Goal: Information Seeking & Learning: Learn about a topic

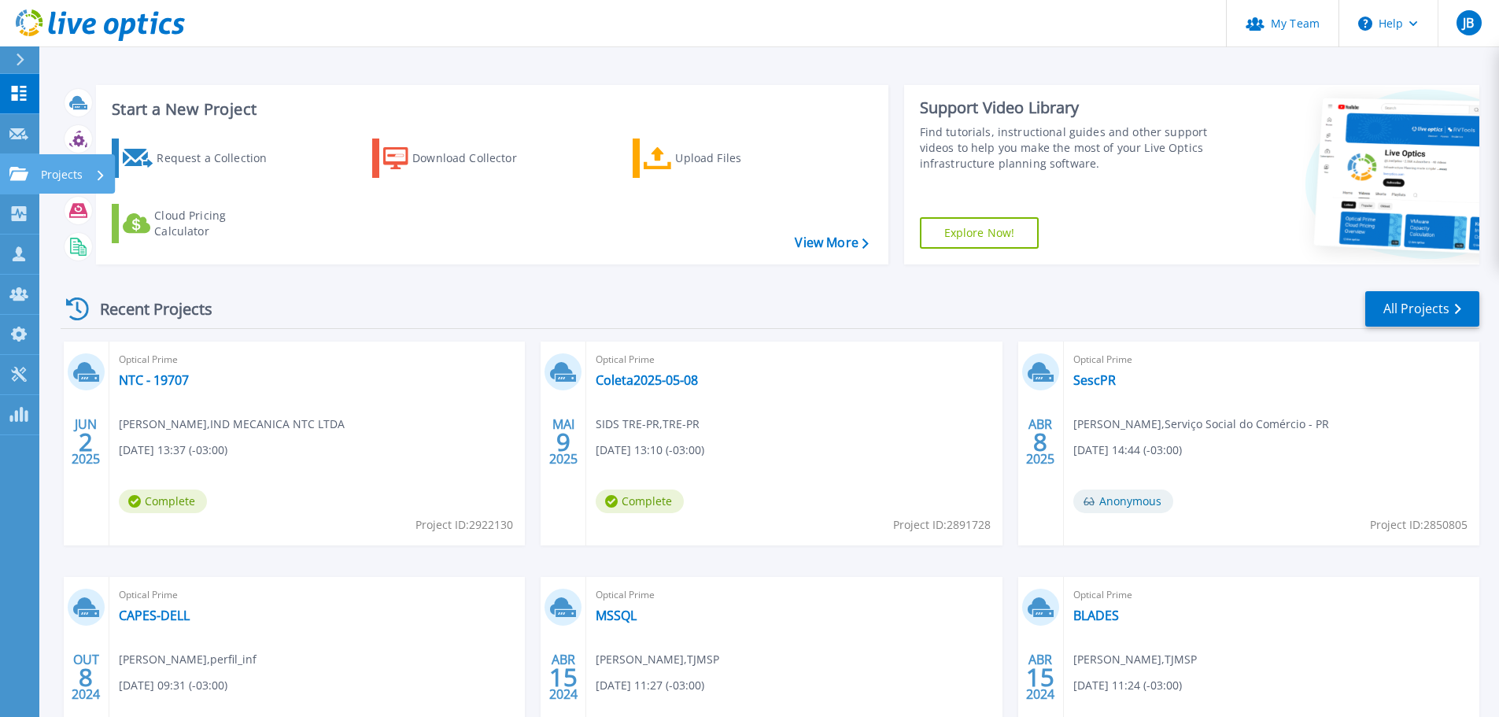
click at [14, 170] on icon at bounding box center [18, 173] width 19 height 13
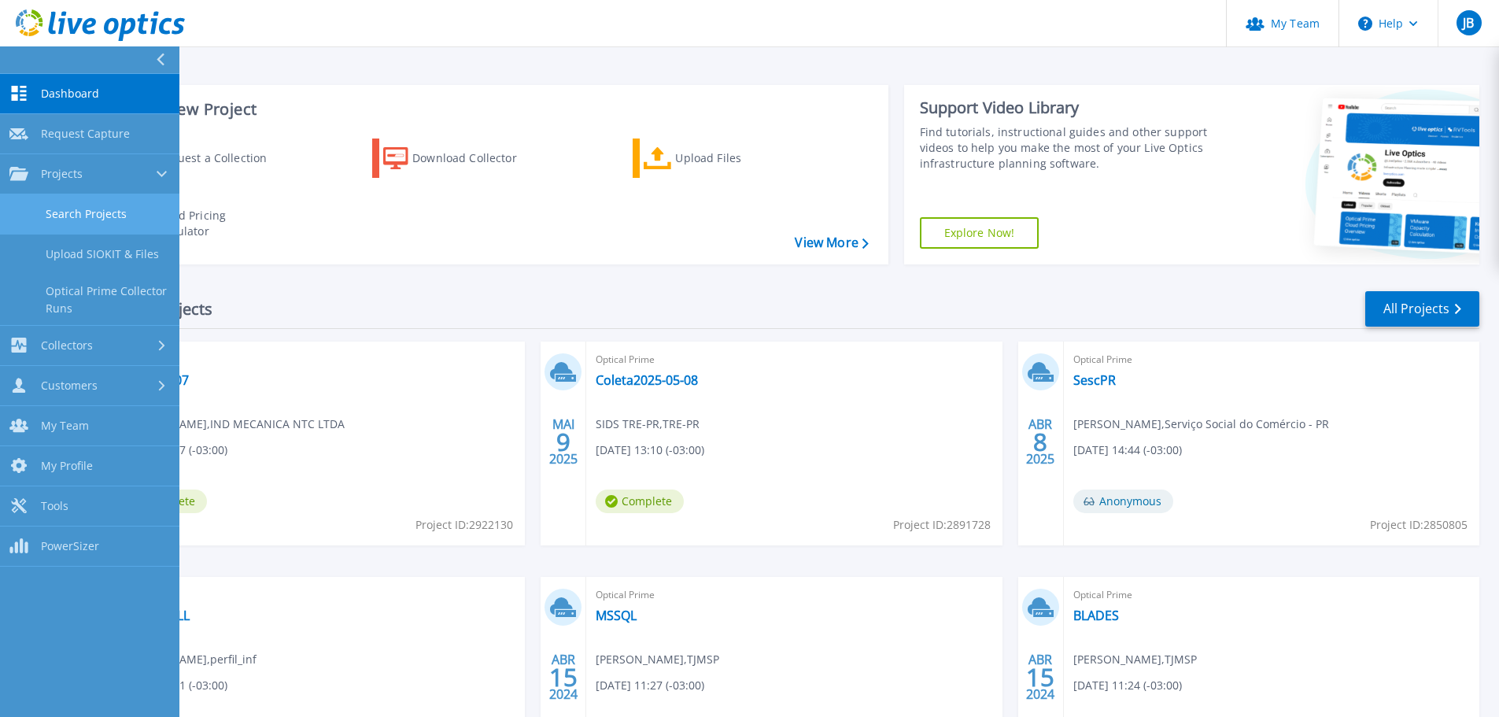
click at [85, 204] on link "Search Projects" at bounding box center [89, 214] width 179 height 40
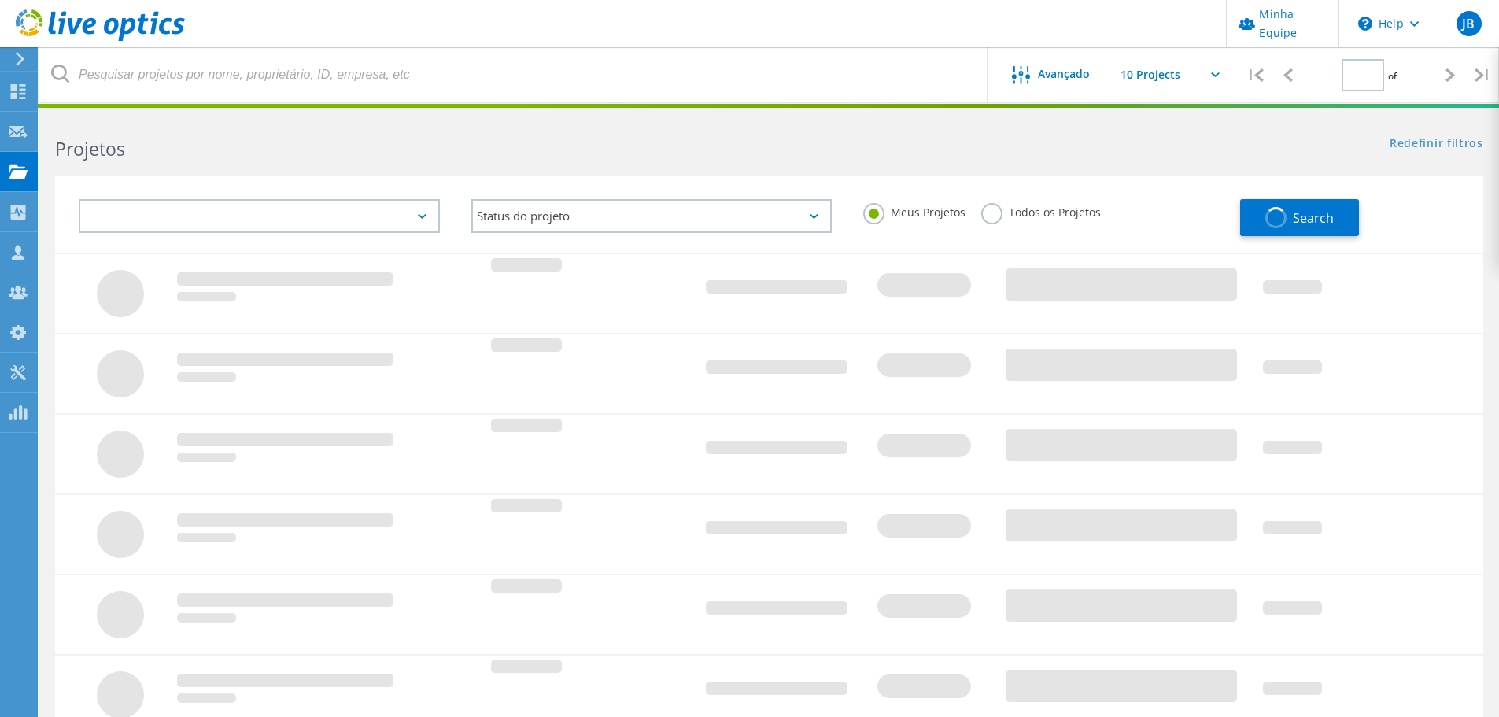
type input "1"
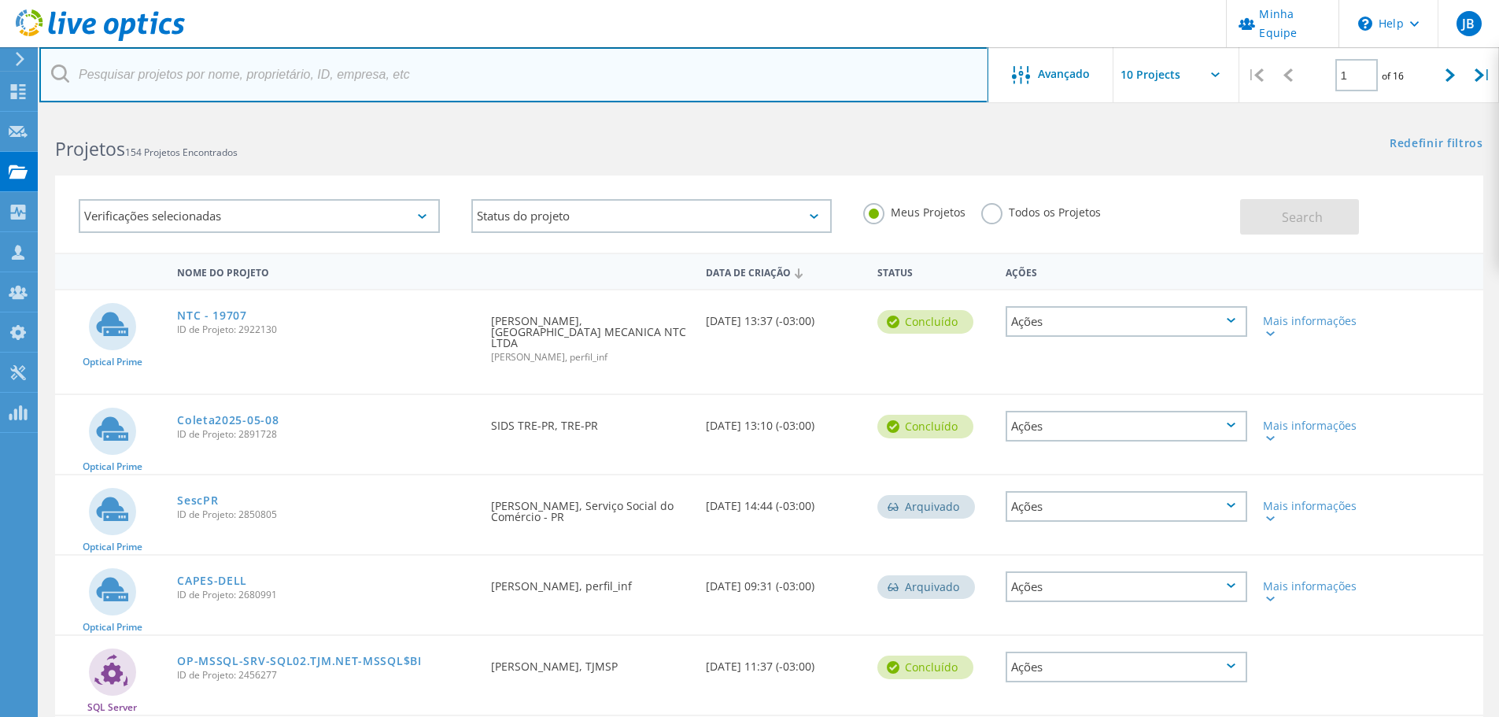
click at [250, 83] on input "text" at bounding box center [513, 74] width 949 height 55
type input "arapongas"
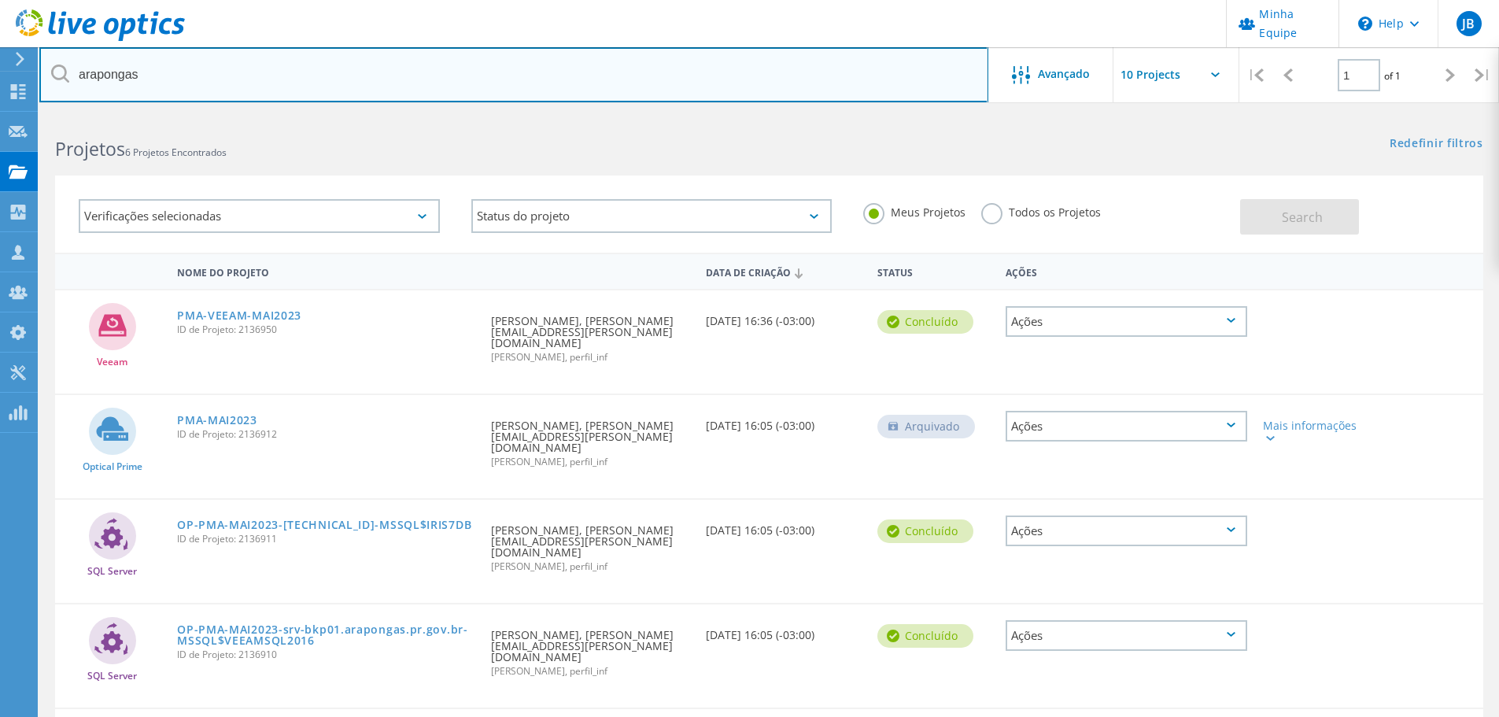
scroll to position [79, 0]
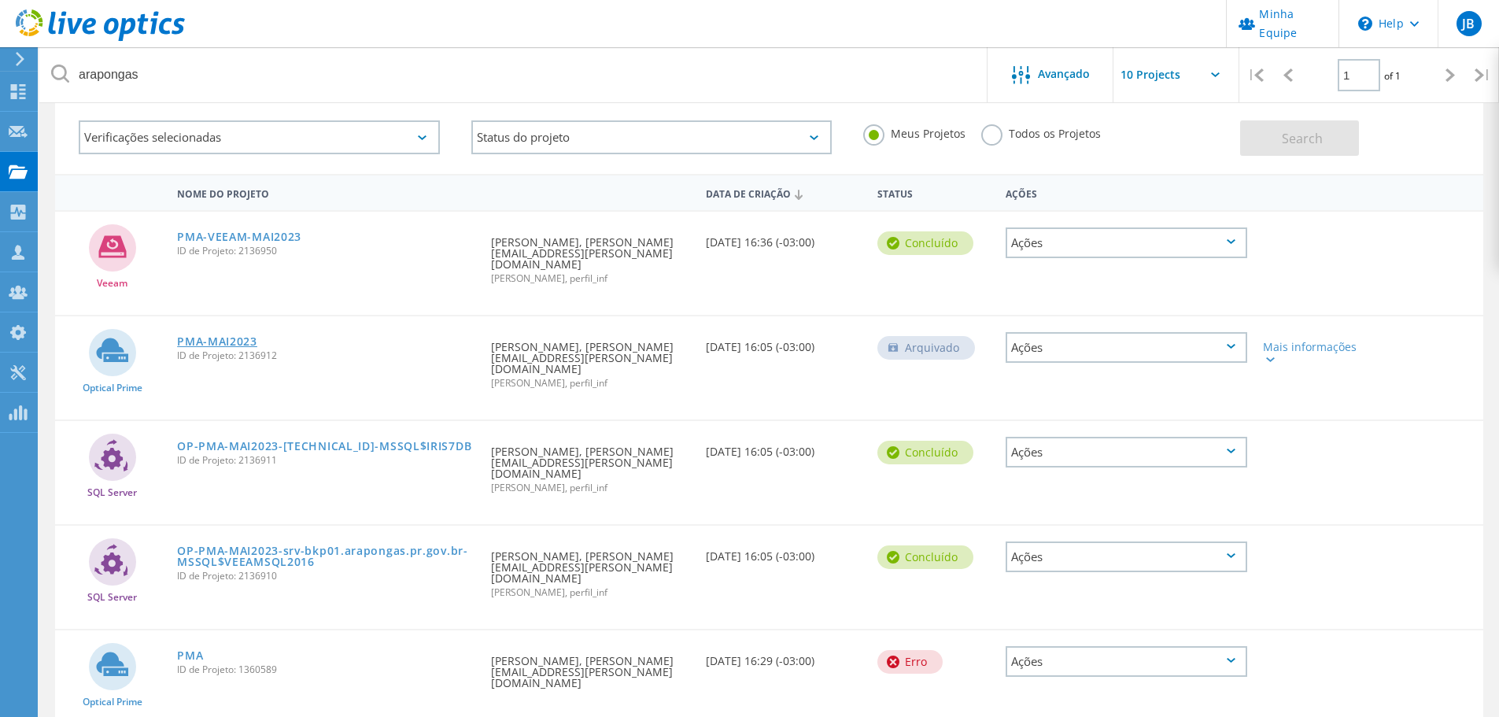
click at [227, 336] on link "PMA-MAI2023" at bounding box center [217, 341] width 80 height 11
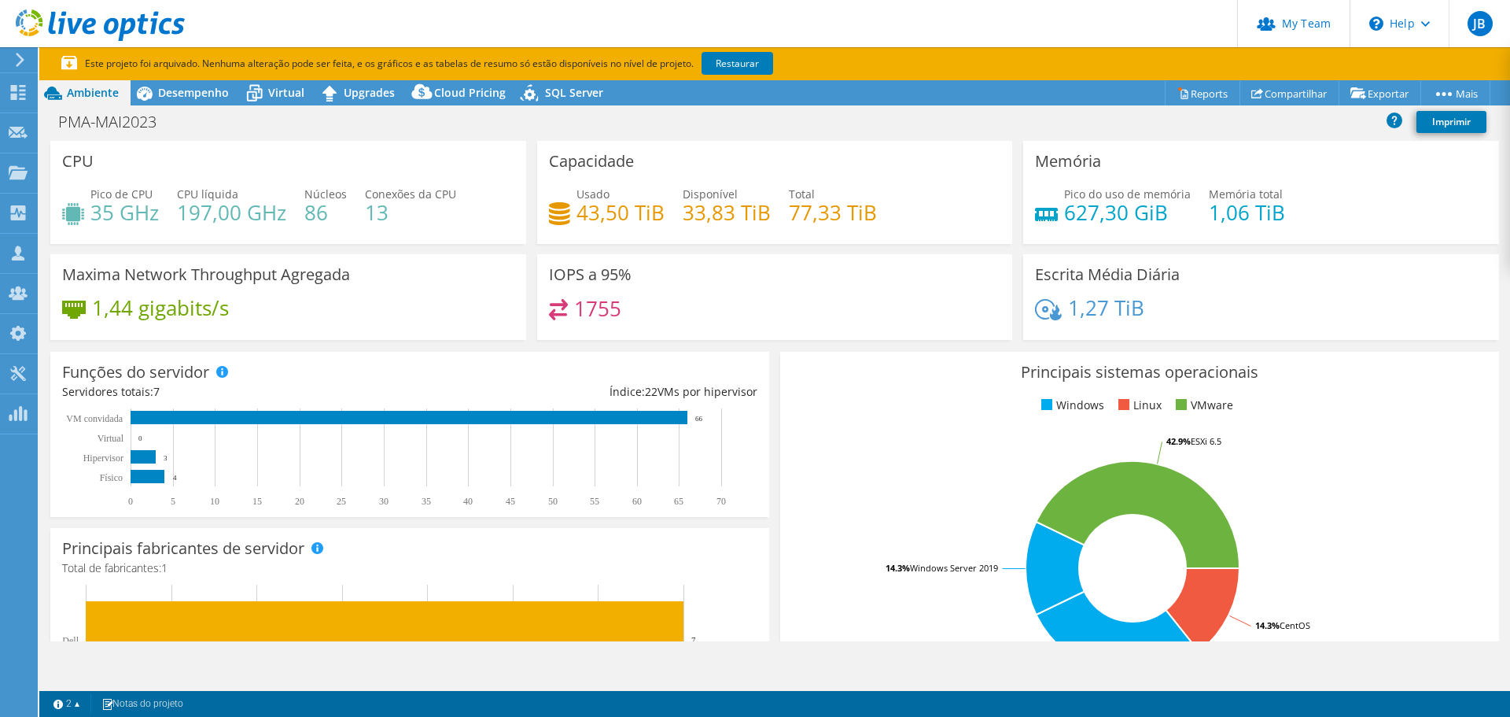
select select "USD"
click at [817, 307] on div "1755" at bounding box center [775, 316] width 452 height 34
drag, startPoint x: 662, startPoint y: 216, endPoint x: 563, endPoint y: 213, distance: 98.4
click at [563, 213] on div "Usado 43,50 TiB Disponível 33,83 TiB Total 77,33 TiB" at bounding box center [775, 211] width 452 height 51
click at [840, 274] on div "IOPS a 95% 1755" at bounding box center [775, 297] width 476 height 86
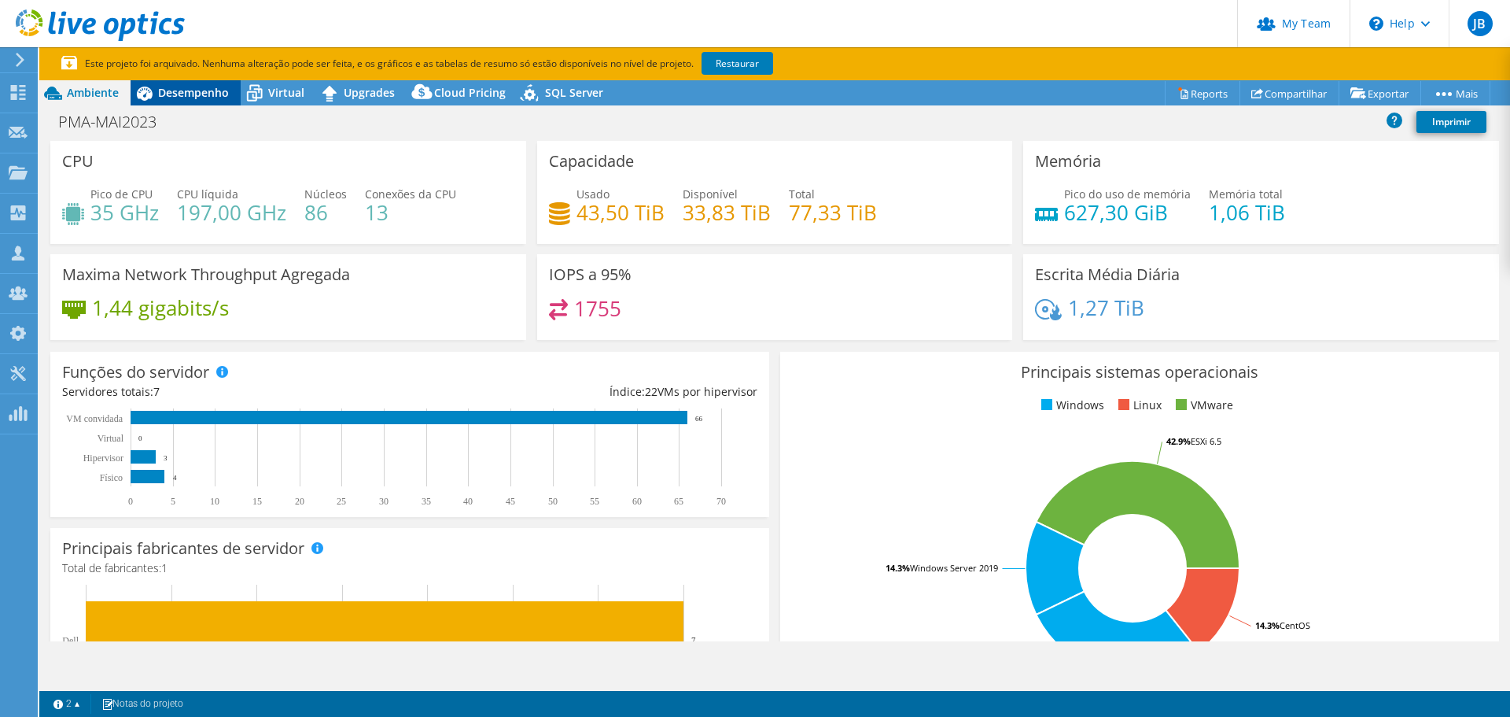
click at [168, 90] on span "Desempenho" at bounding box center [193, 92] width 71 height 15
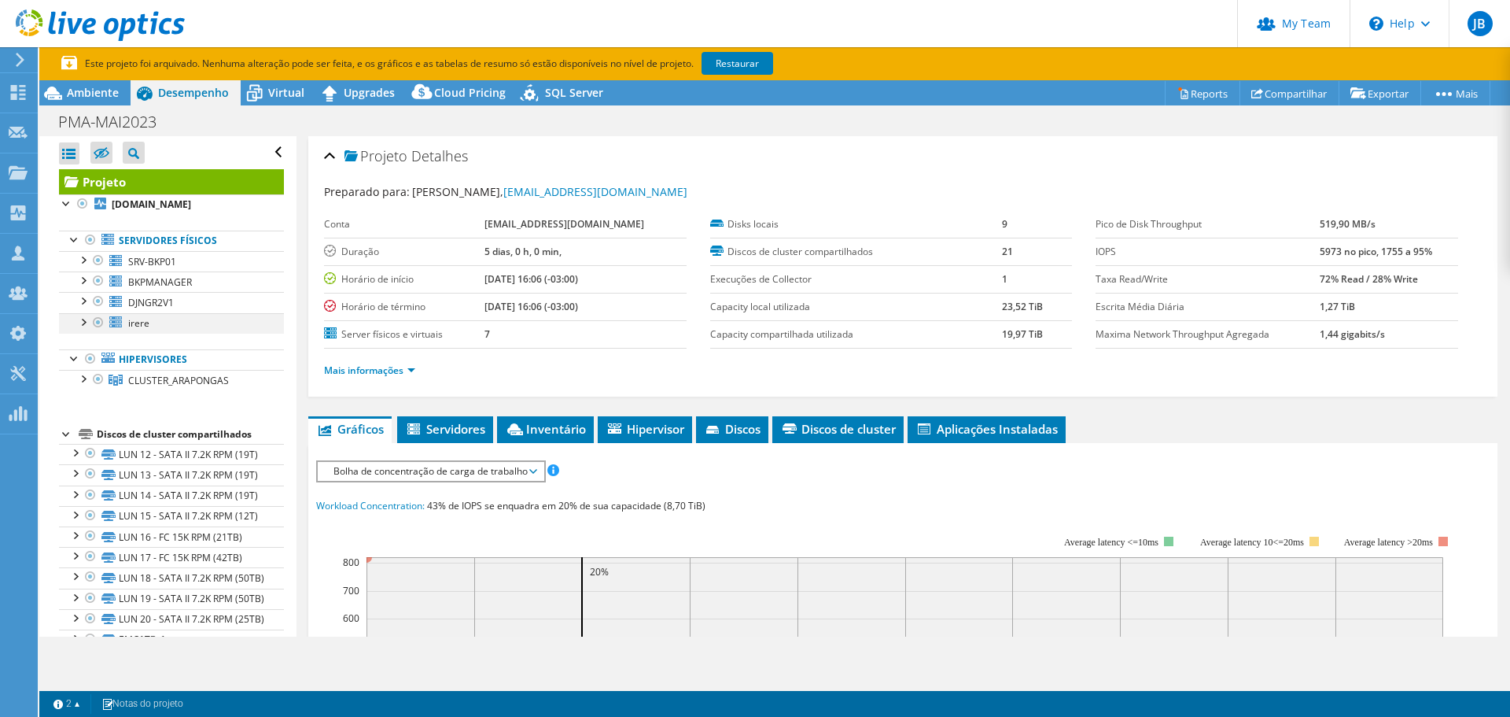
click at [80, 324] on div at bounding box center [83, 321] width 16 height 16
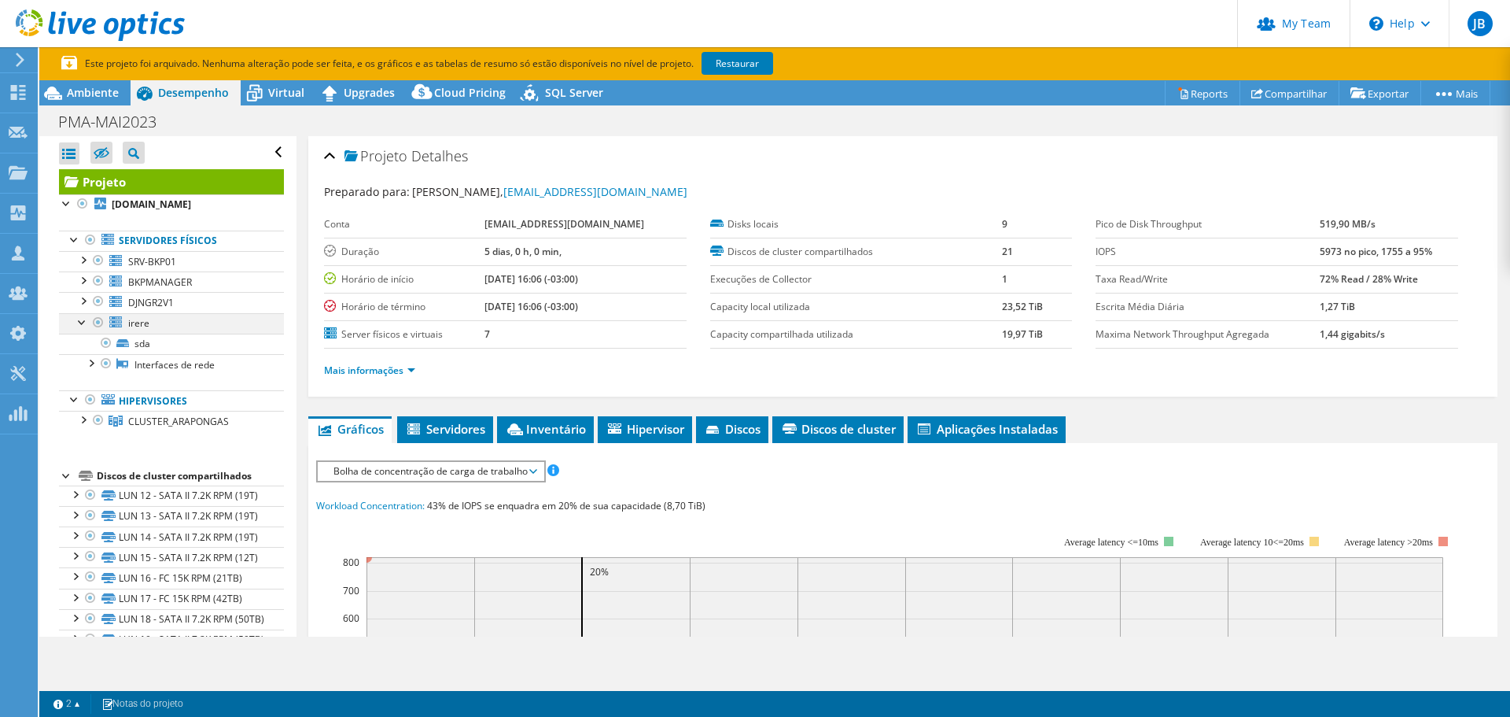
click at [80, 319] on div at bounding box center [83, 321] width 16 height 16
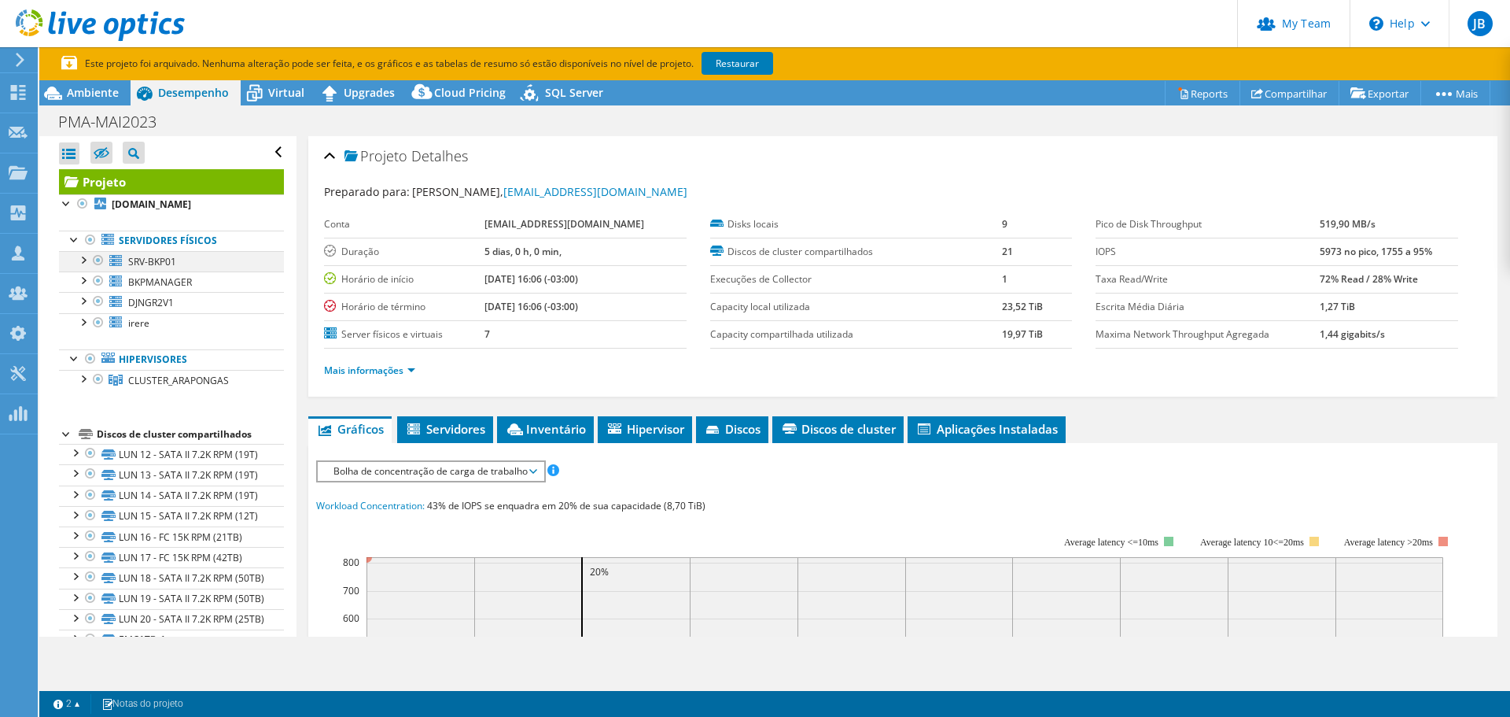
click at [83, 257] on div at bounding box center [83, 259] width 16 height 16
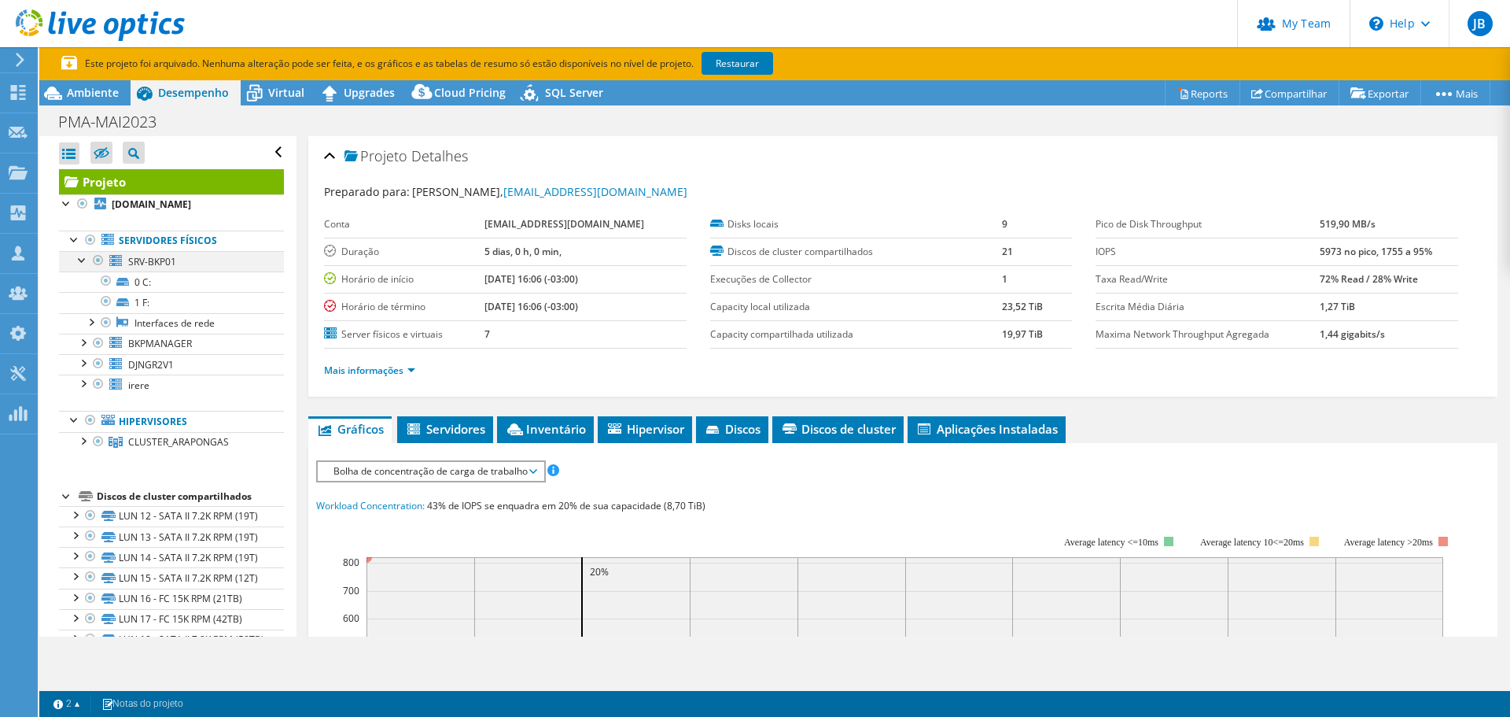
click at [83, 257] on div at bounding box center [83, 259] width 16 height 16
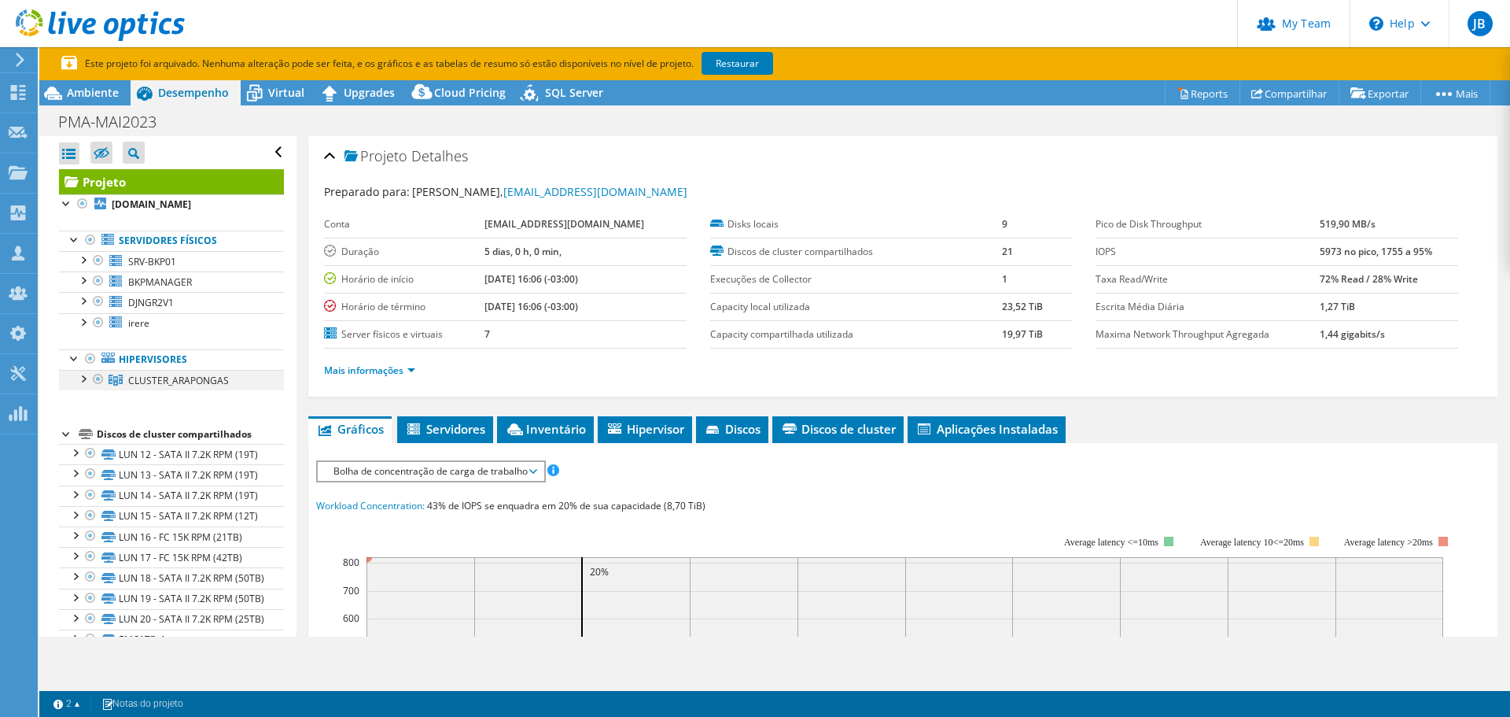
click at [88, 381] on div at bounding box center [83, 378] width 16 height 16
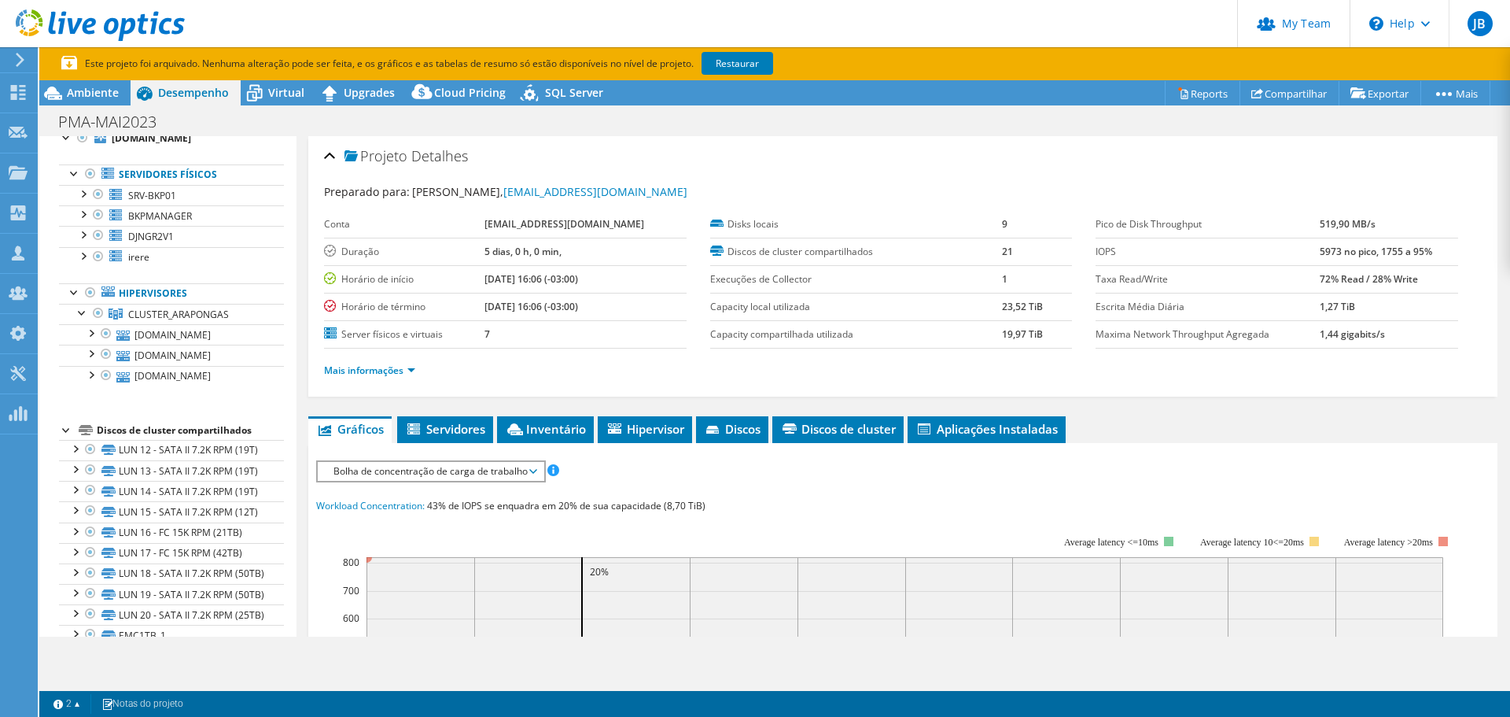
scroll to position [57, 0]
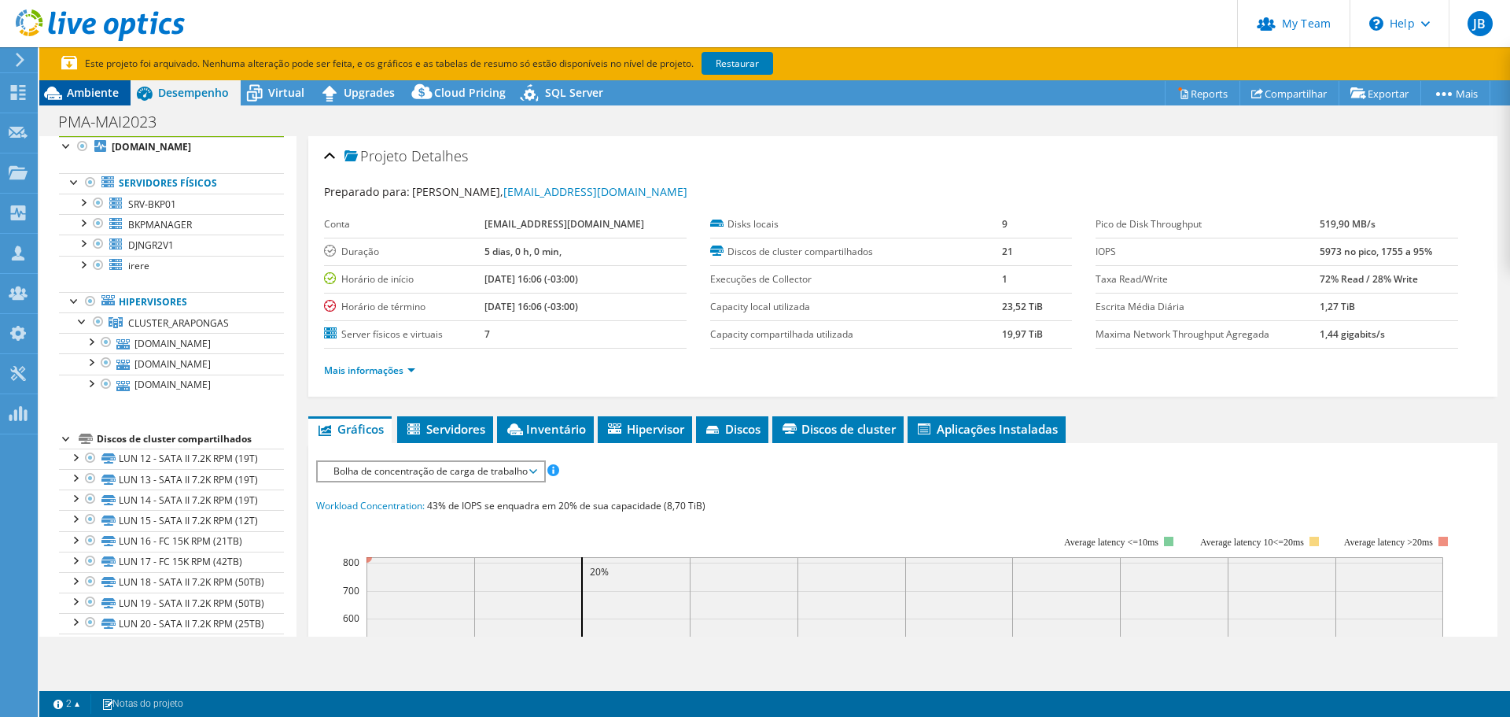
click at [90, 94] on span "Ambiente" at bounding box center [93, 92] width 52 height 15
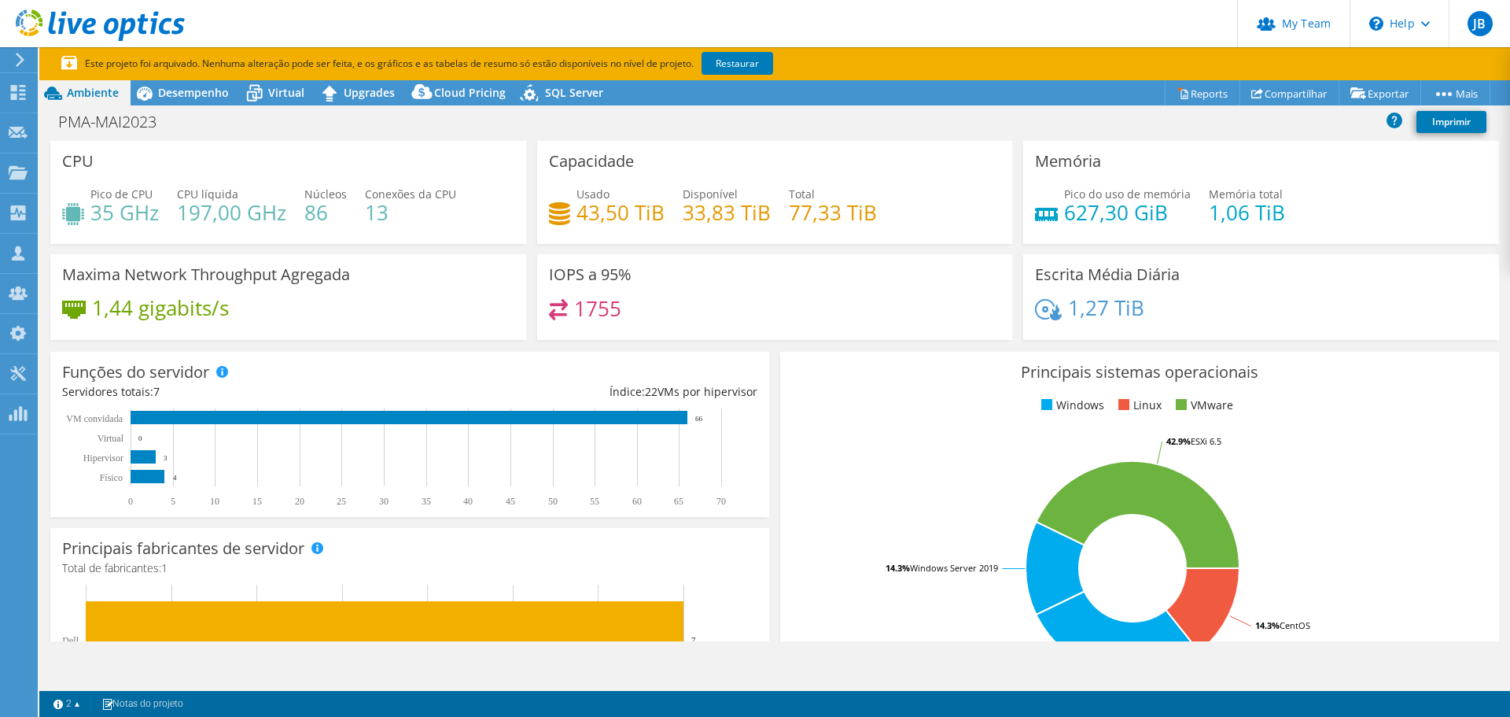
scroll to position [157, 0]
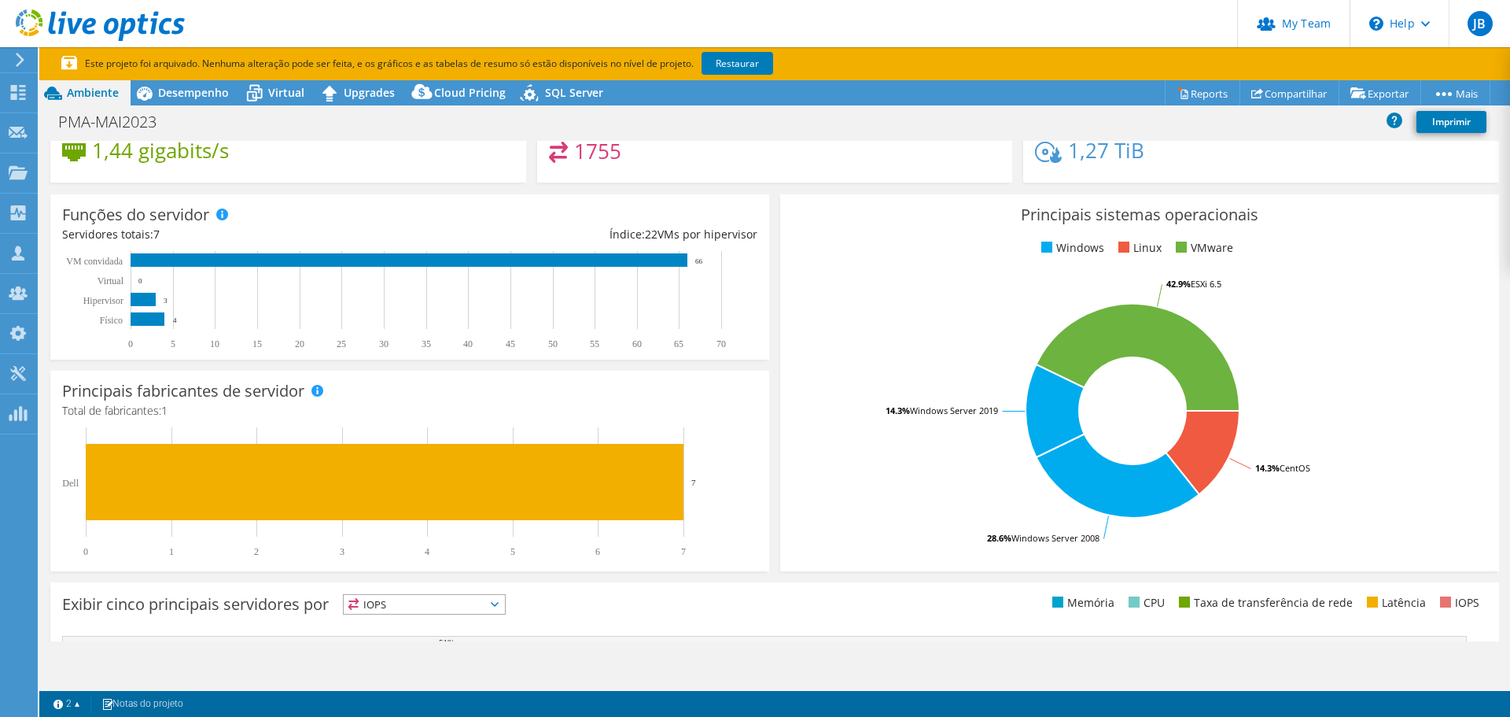
click at [1348, 488] on rect at bounding box center [1132, 410] width 681 height 275
click at [893, 344] on rect at bounding box center [1132, 410] width 681 height 275
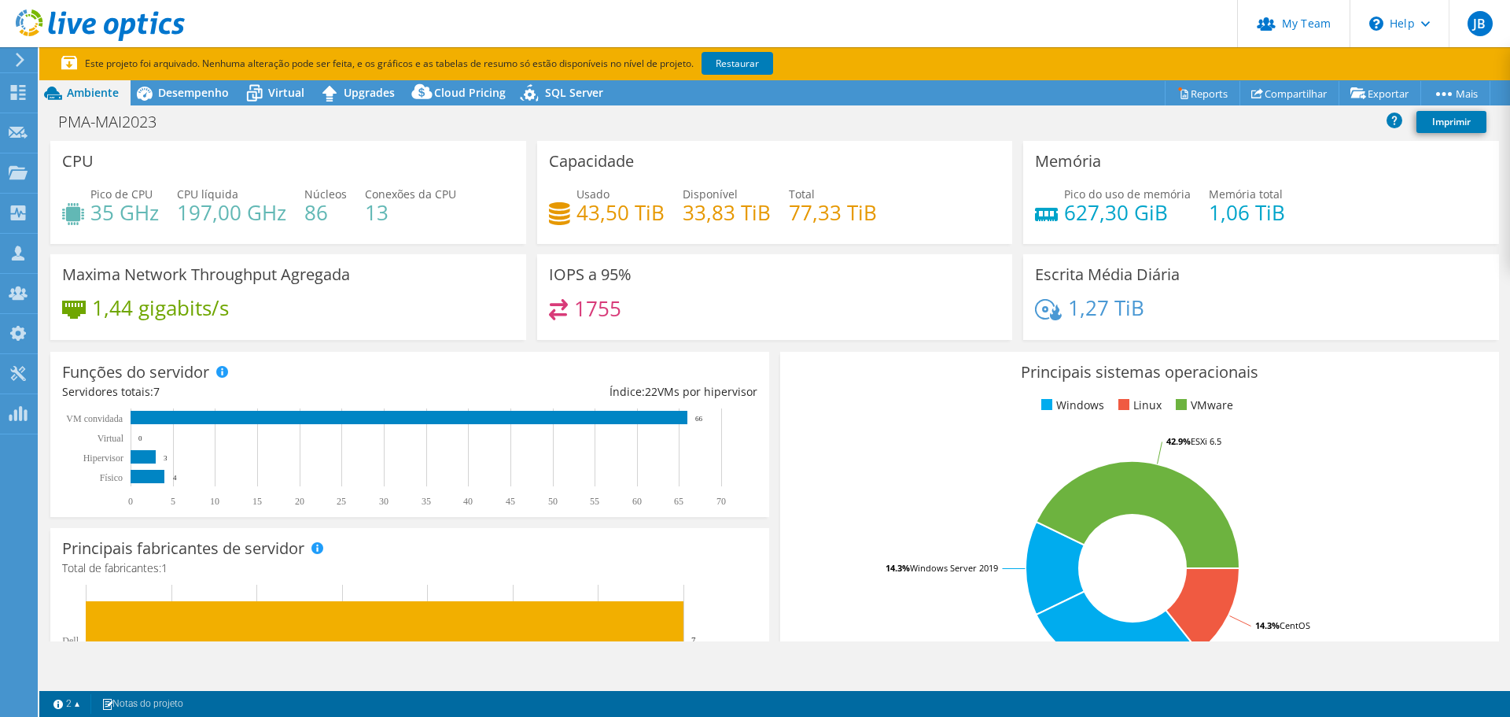
scroll to position [79, 0]
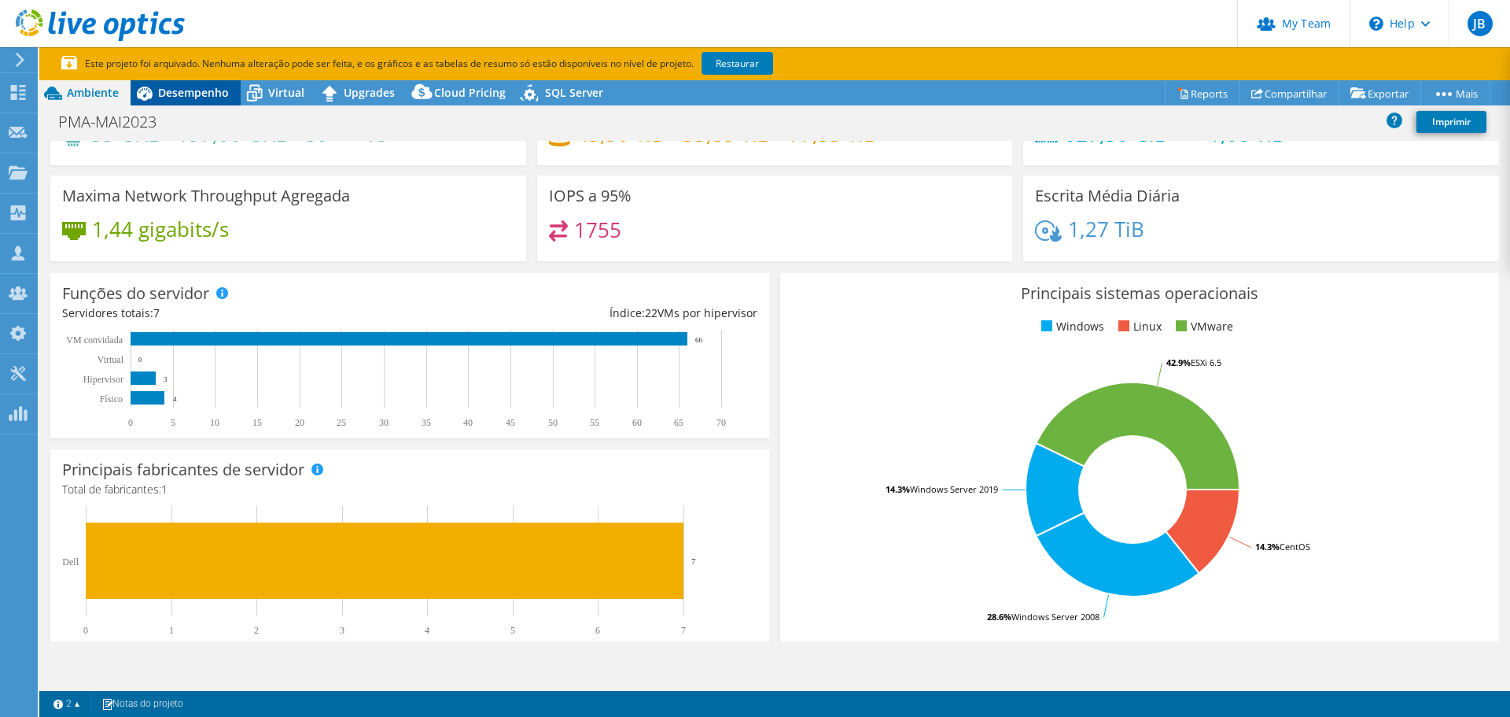
click at [189, 94] on span "Desempenho" at bounding box center [193, 92] width 71 height 15
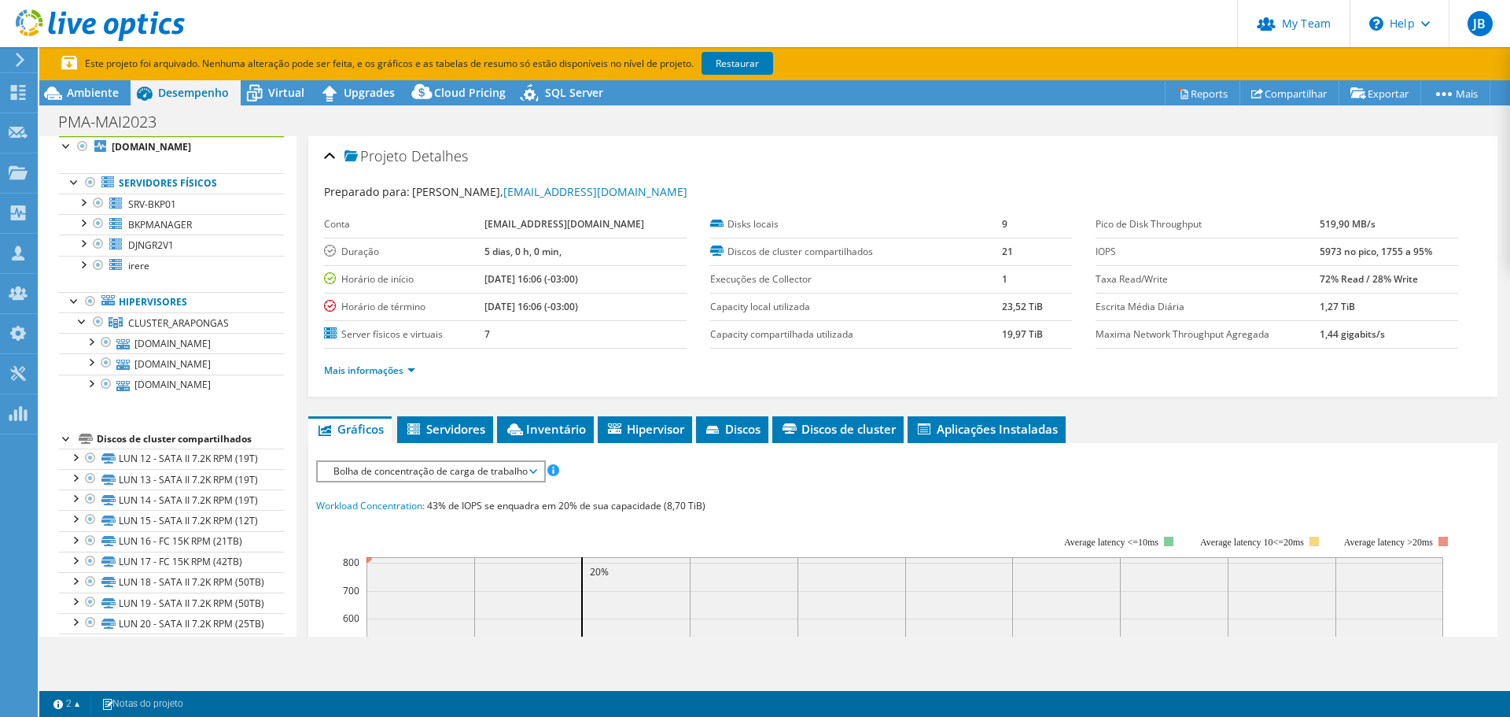
scroll to position [0, 0]
click at [286, 94] on span "Virtual" at bounding box center [286, 92] width 36 height 15
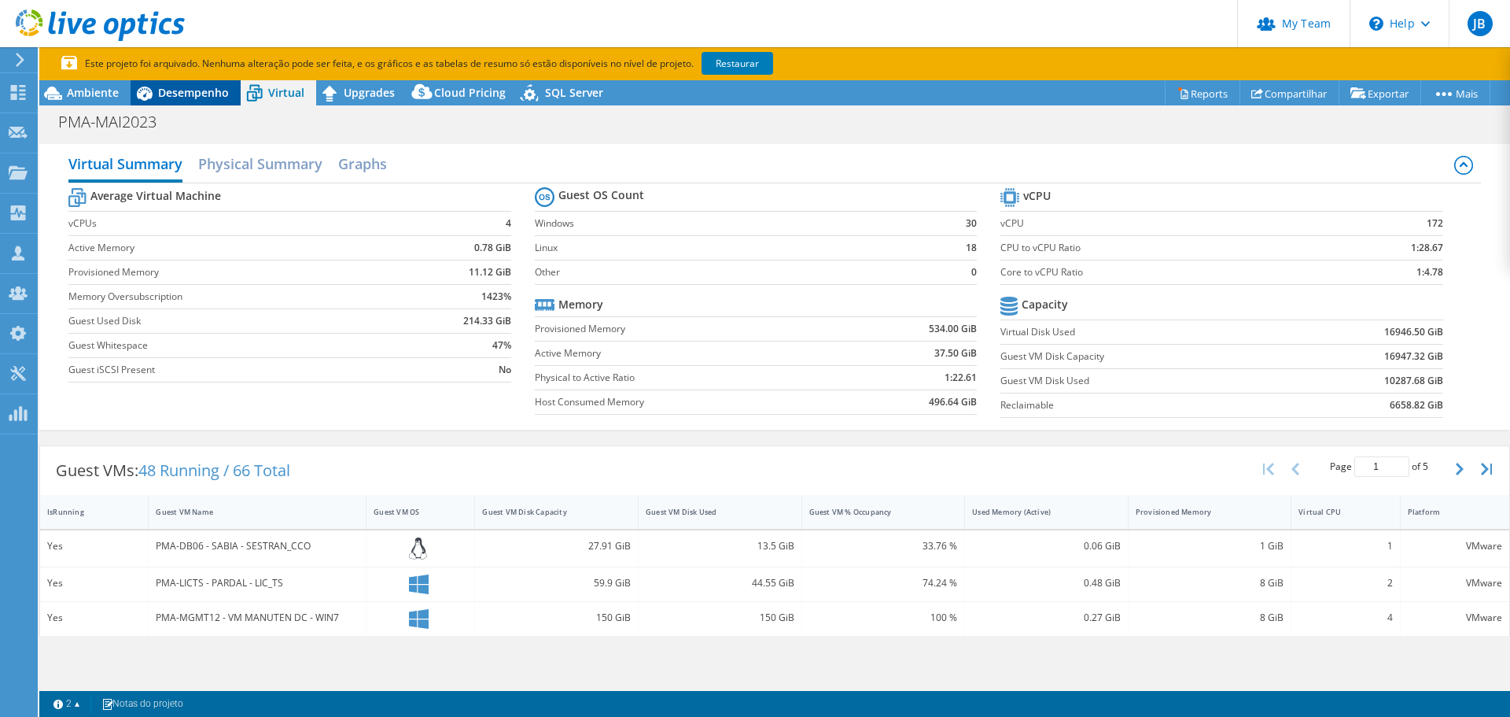
click at [200, 93] on span "Desempenho" at bounding box center [193, 92] width 71 height 15
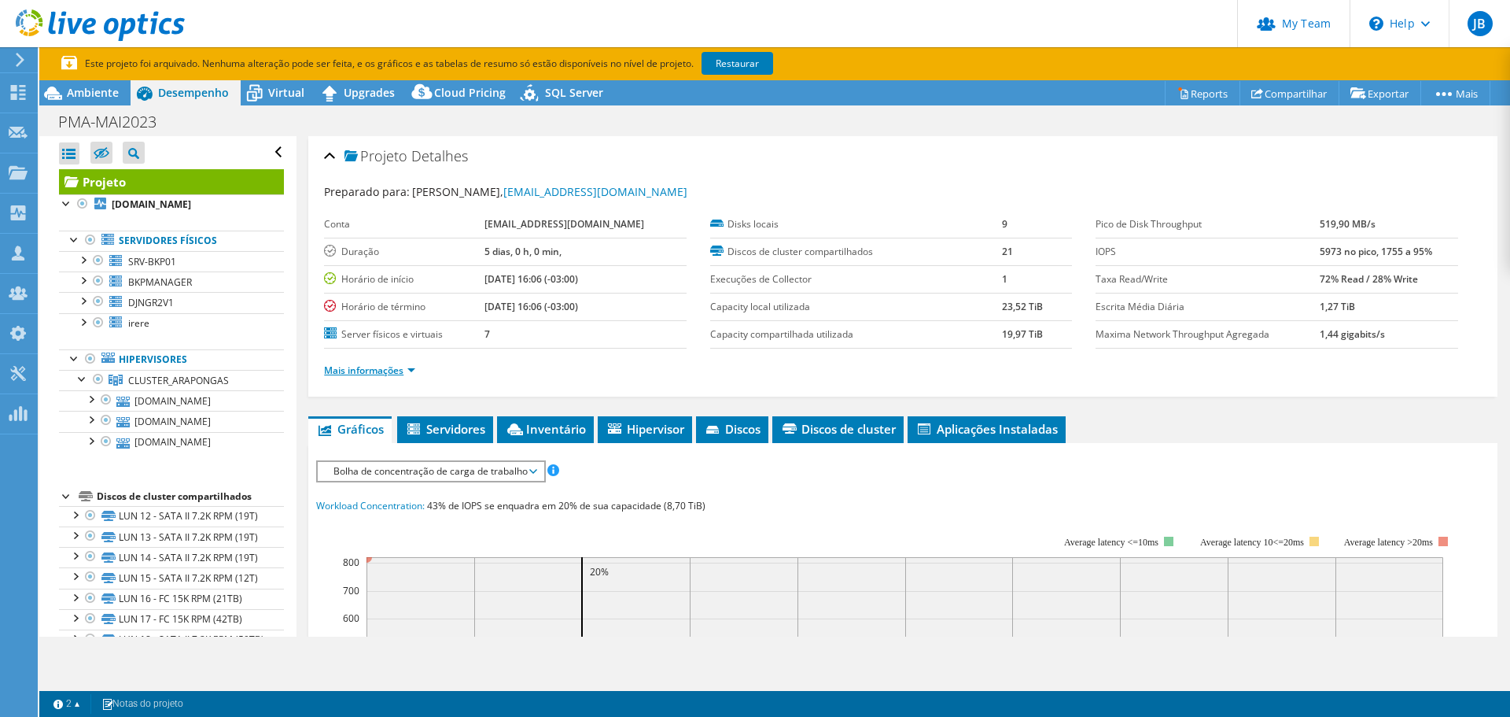
click at [411, 374] on link "Mais informações" at bounding box center [369, 369] width 91 height 13
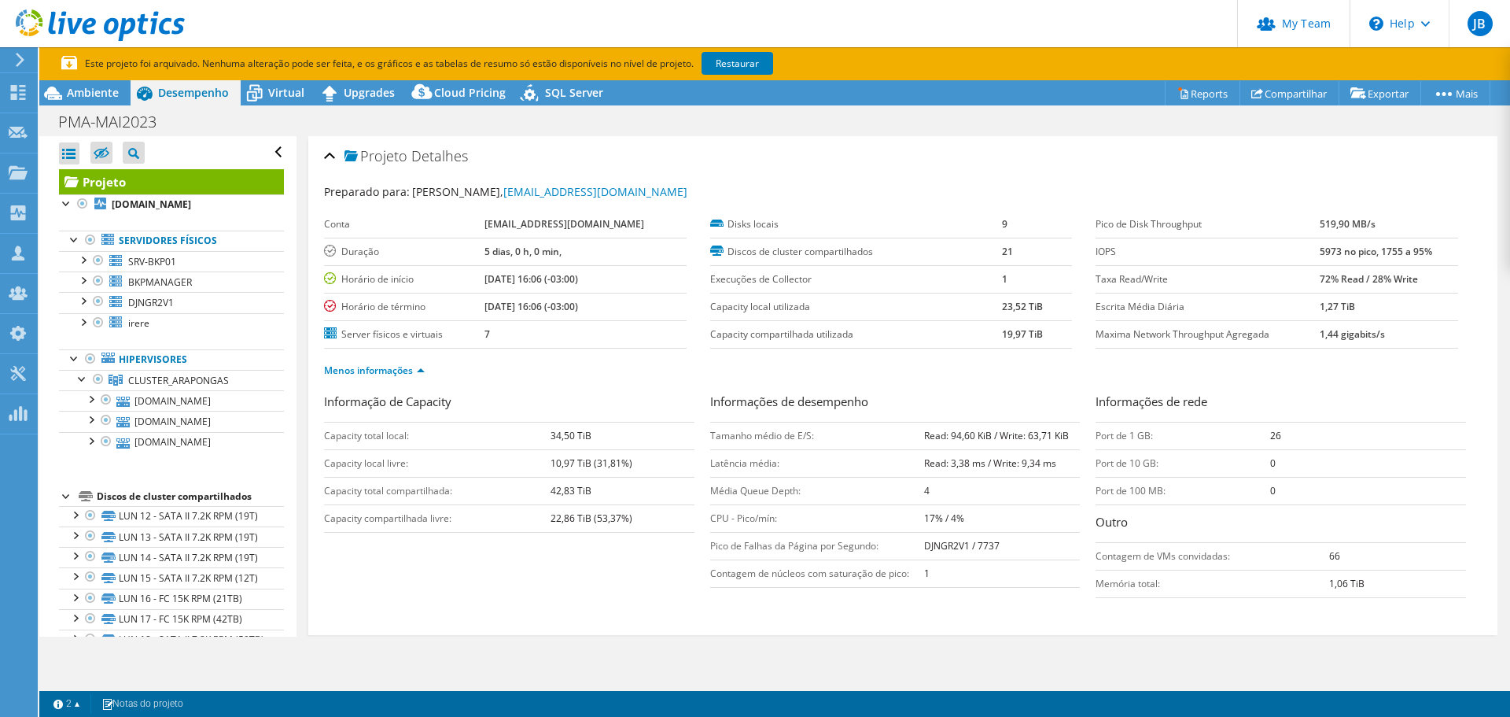
click at [1410, 623] on div "Informação de Capacity Capacity total local: 34,50 TiB Capacity local livre: 10…" at bounding box center [903, 512] width 1158 height 238
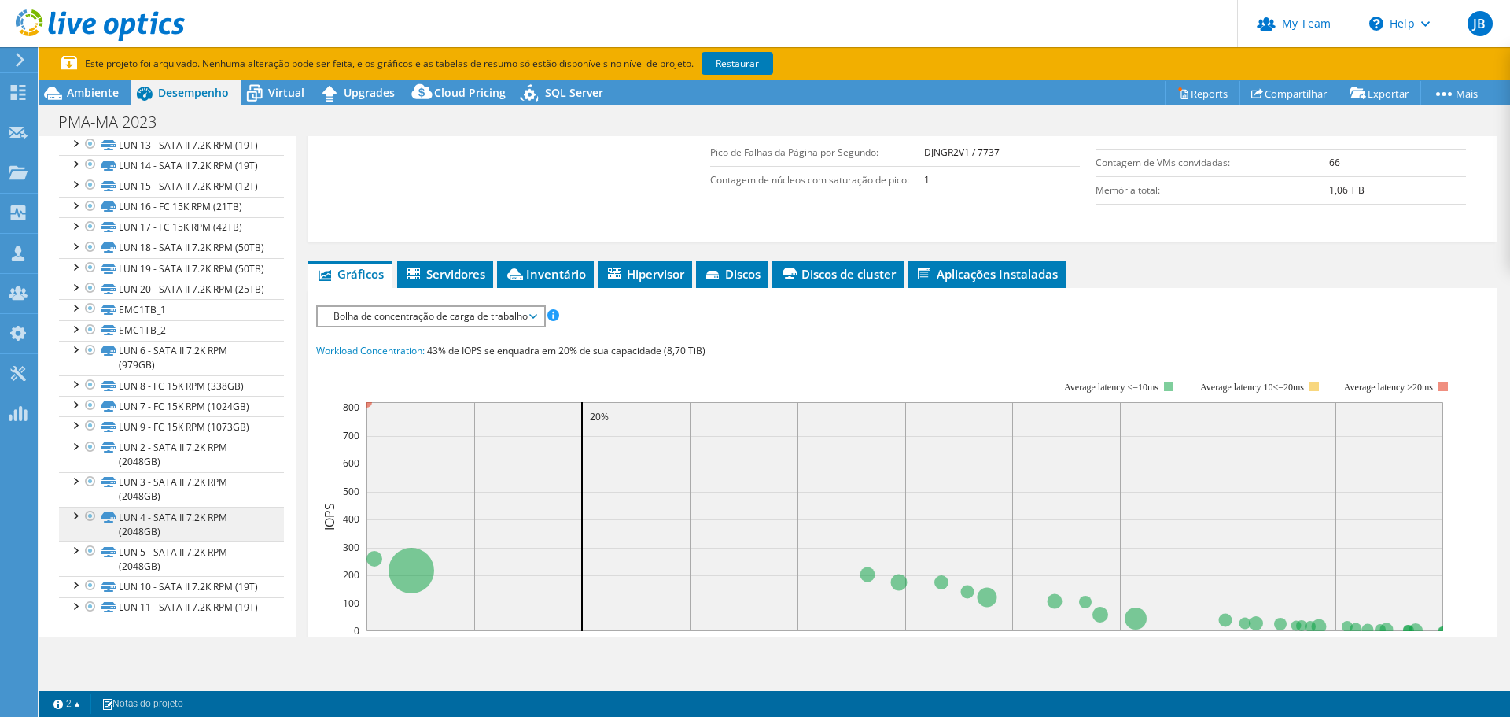
scroll to position [519, 0]
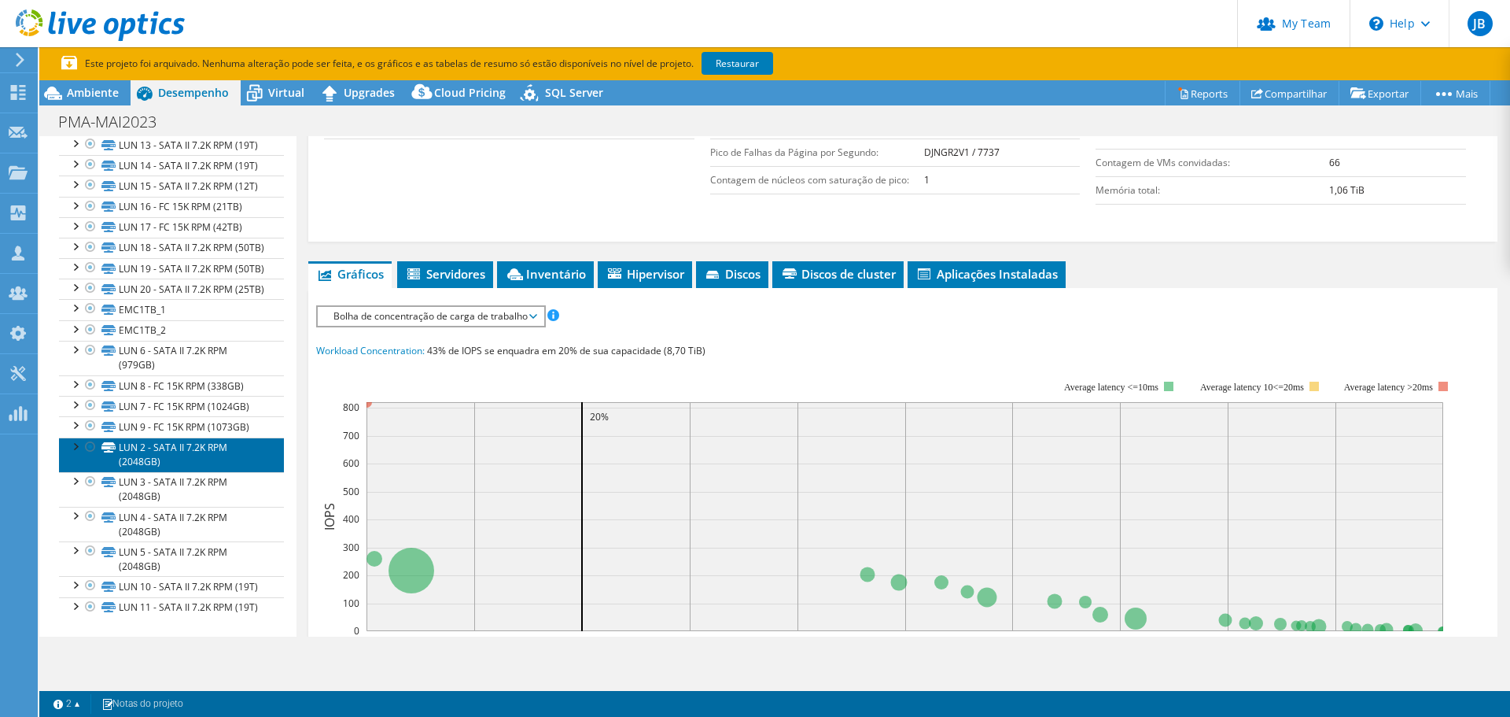
click at [187, 437] on link "LUN 2 - SATA II 7.2K RPM (2048GB)" at bounding box center [171, 454] width 225 height 35
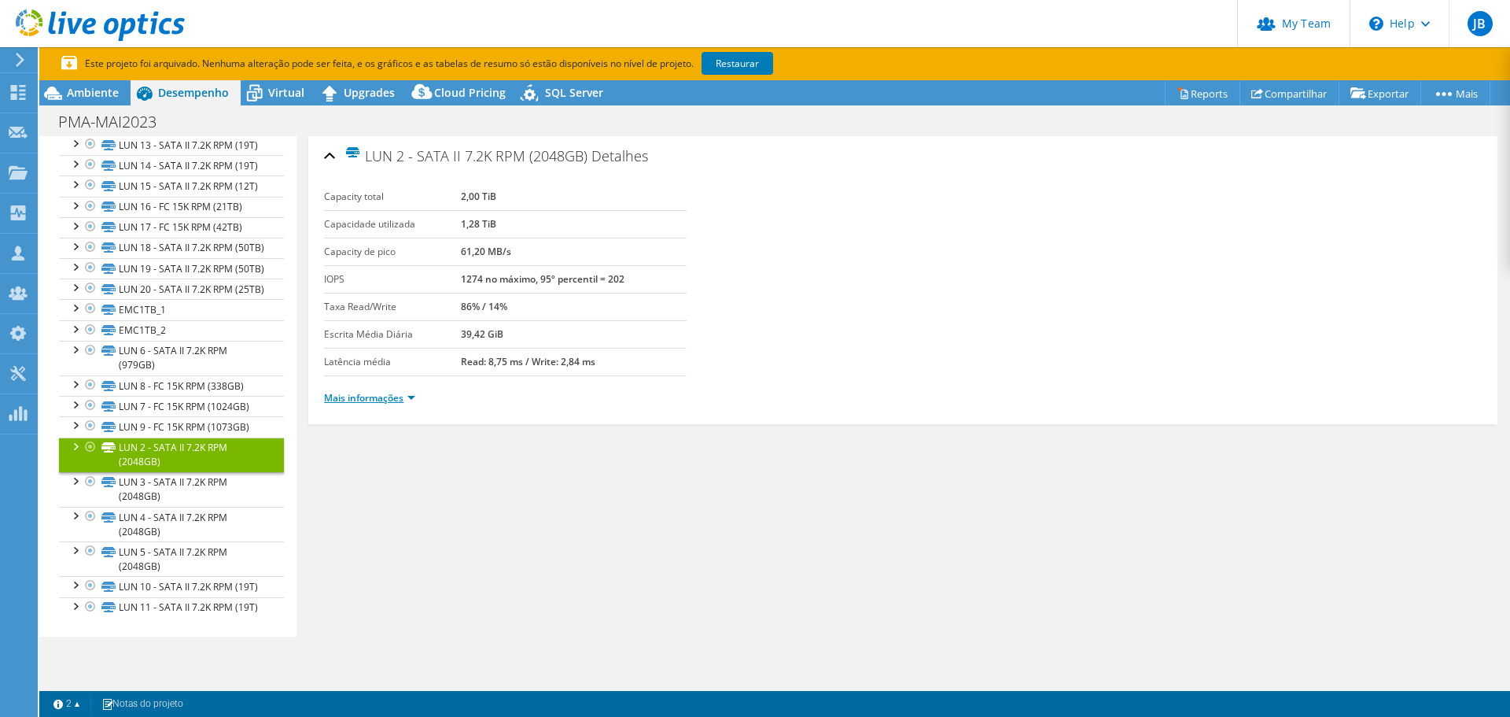
click at [413, 397] on link "Mais informações" at bounding box center [369, 397] width 91 height 13
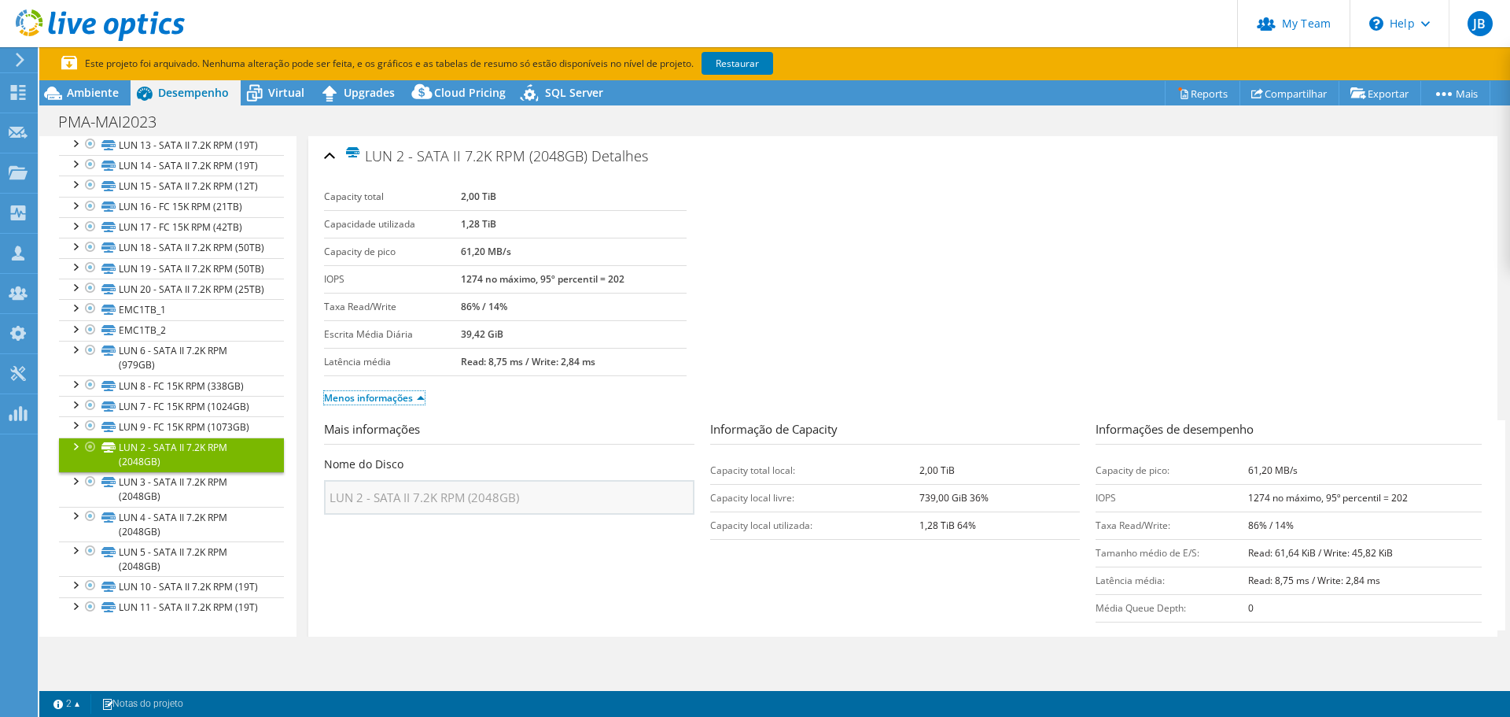
scroll to position [45, 0]
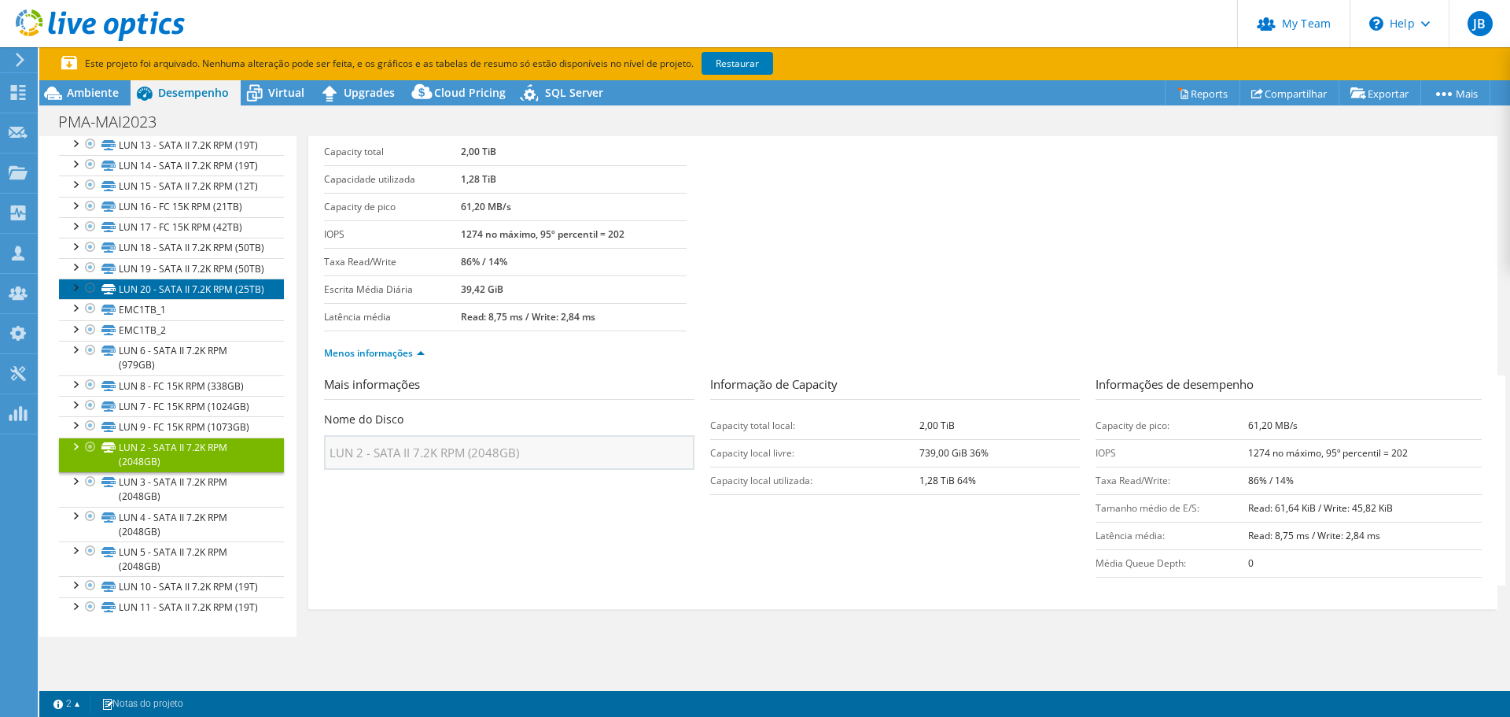
click at [153, 278] on link "LUN 20 - SATA II 7.2K RPM (25TB)" at bounding box center [171, 288] width 225 height 20
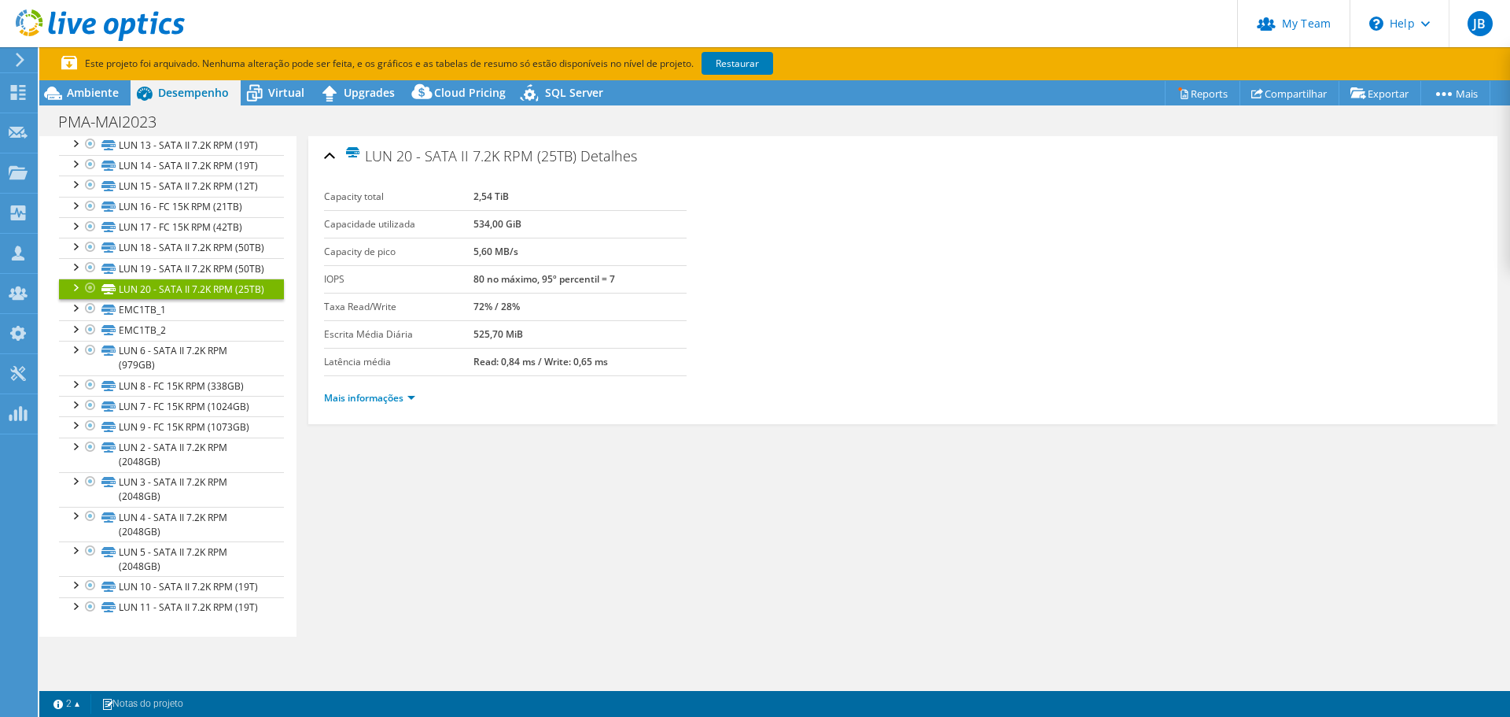
click at [397, 389] on li "Mais informações" at bounding box center [374, 397] width 101 height 17
click at [405, 399] on link "Mais informações" at bounding box center [369, 397] width 91 height 13
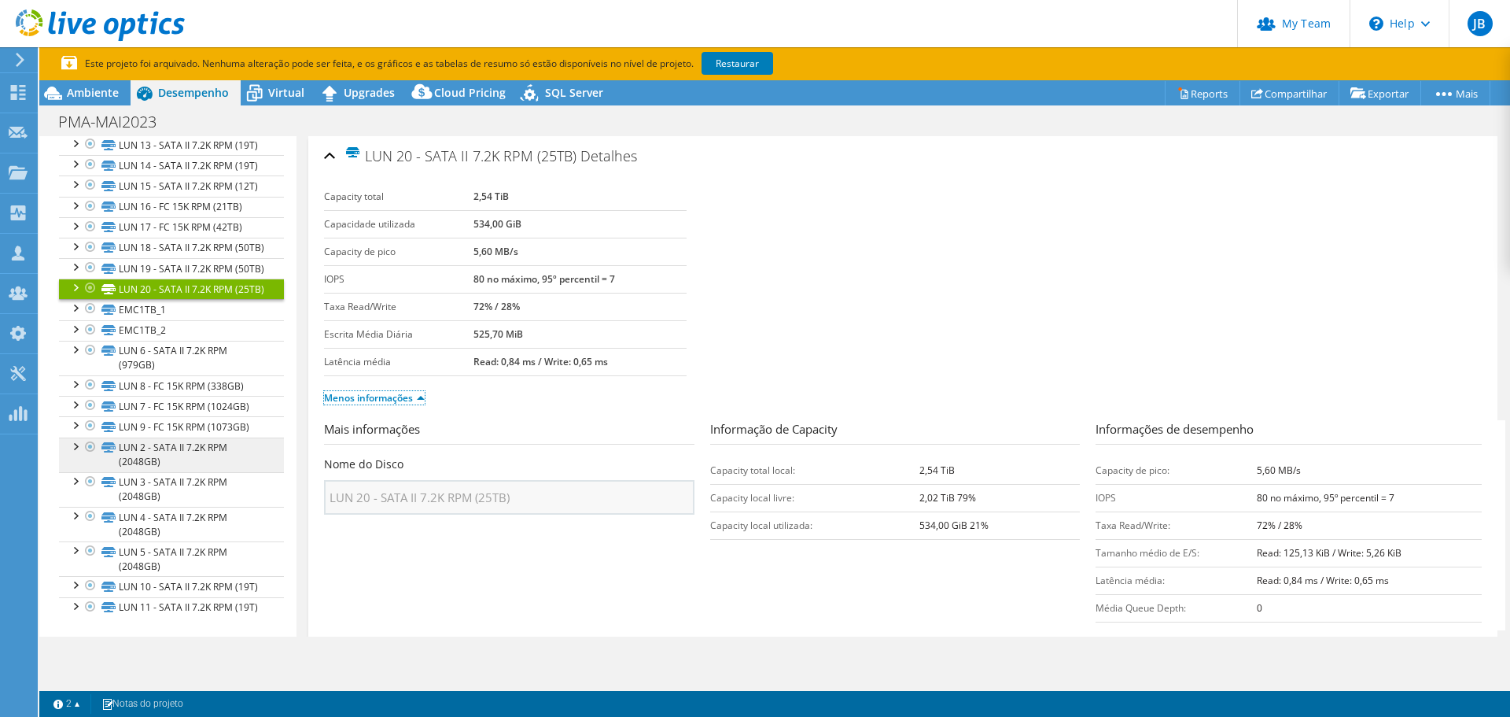
scroll to position [283, 0]
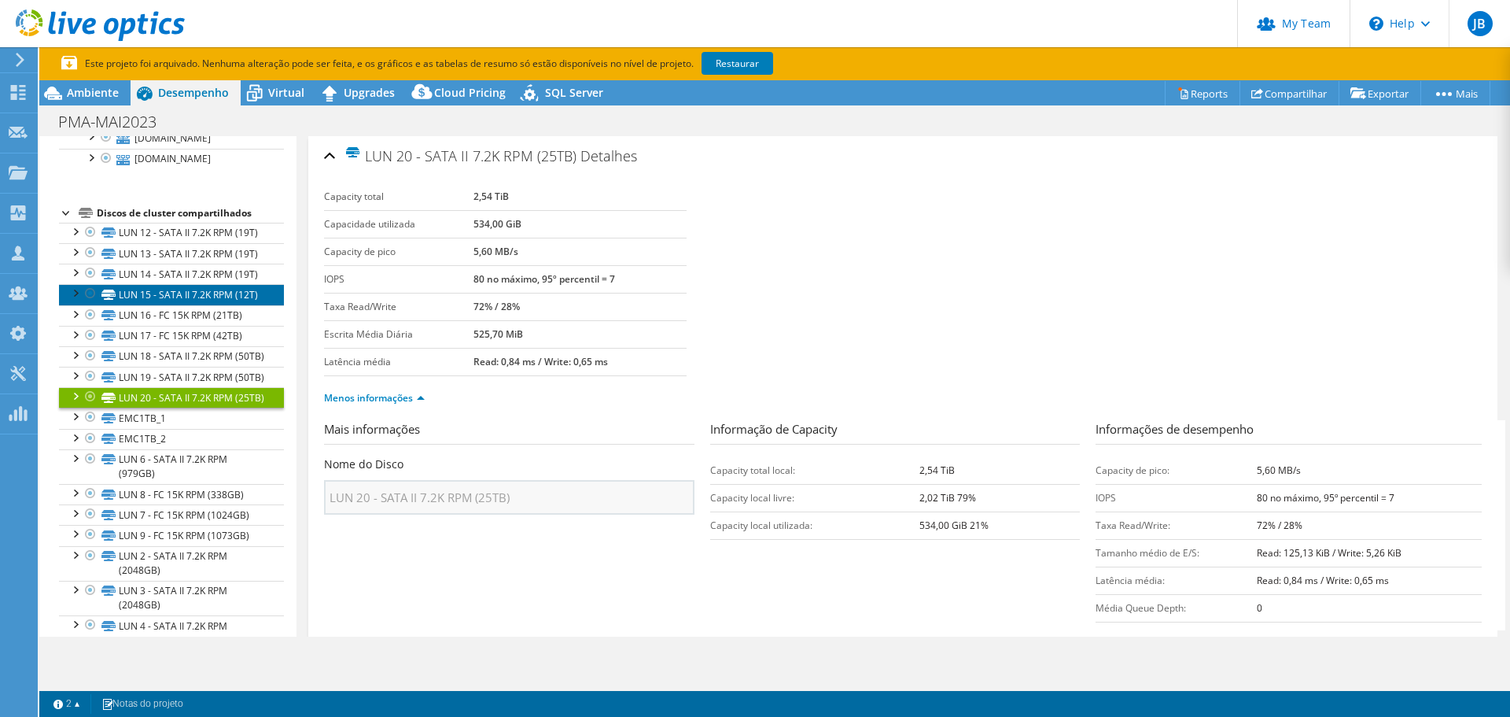
click at [165, 304] on link "LUN 15 - SATA II 7.2K RPM (12T)" at bounding box center [171, 294] width 225 height 20
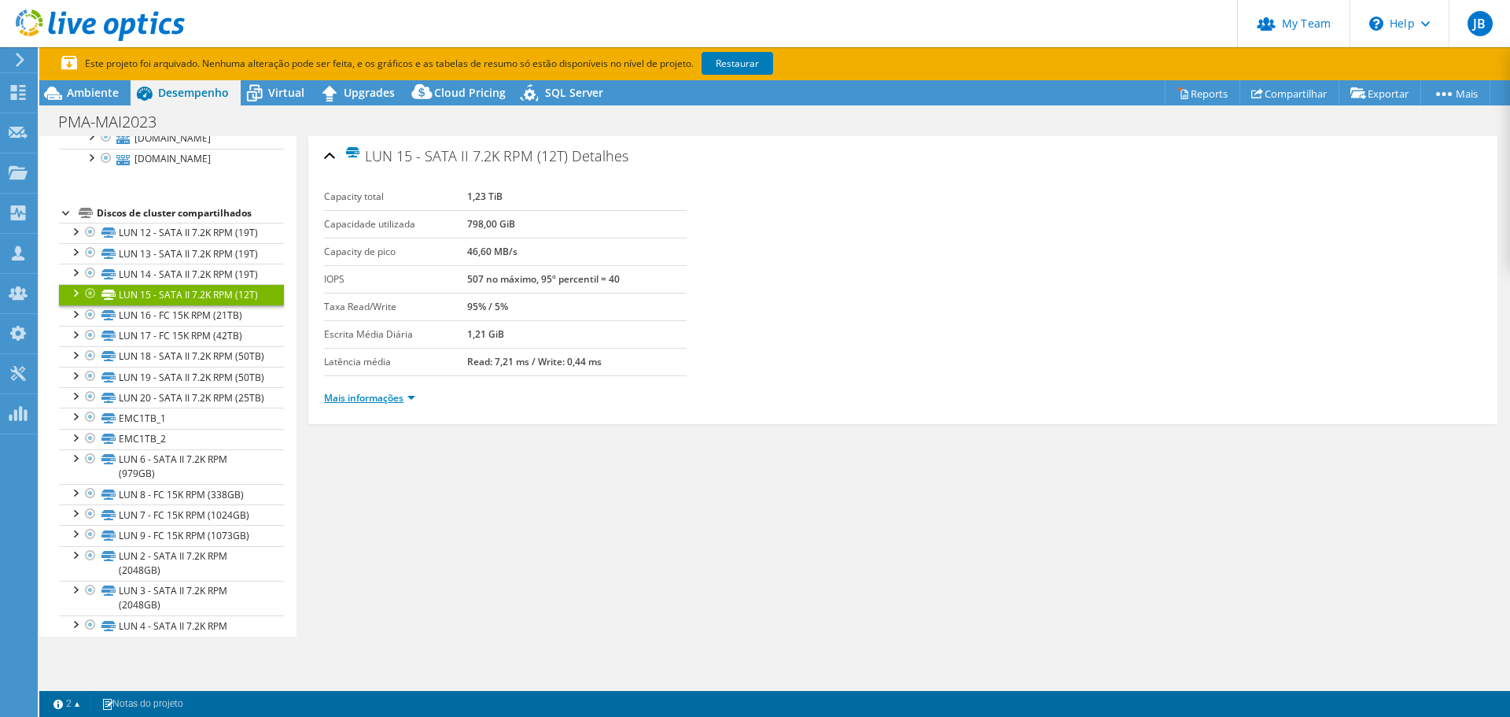
click at [415, 397] on link "Mais informações" at bounding box center [369, 397] width 91 height 13
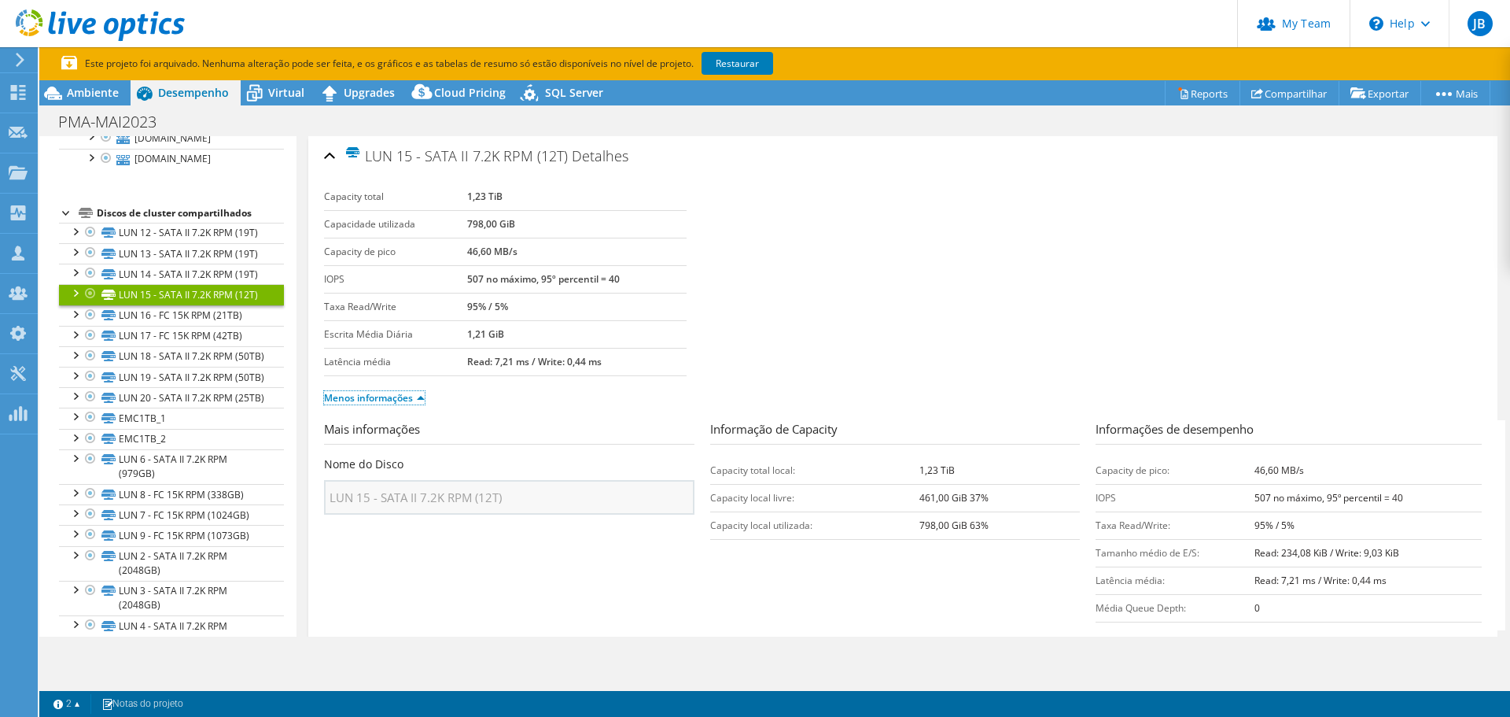
scroll to position [45, 0]
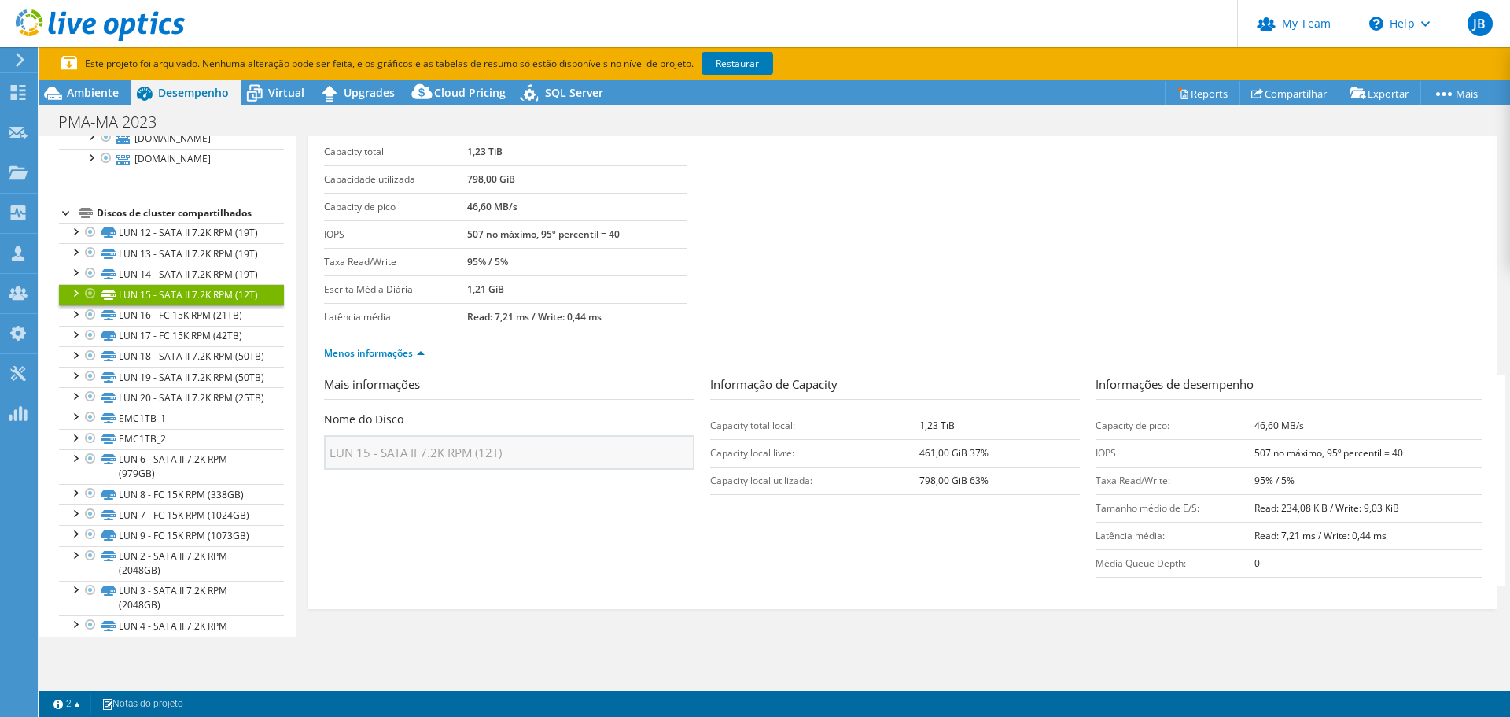
drag, startPoint x: 628, startPoint y: 535, endPoint x: 668, endPoint y: 527, distance: 40.9
click at [630, 534] on section "Mais informações Nome do Disco LUN 15 - SATA II 7.2K RPM (12T) Informação de Ca…" at bounding box center [907, 480] width 1166 height 210
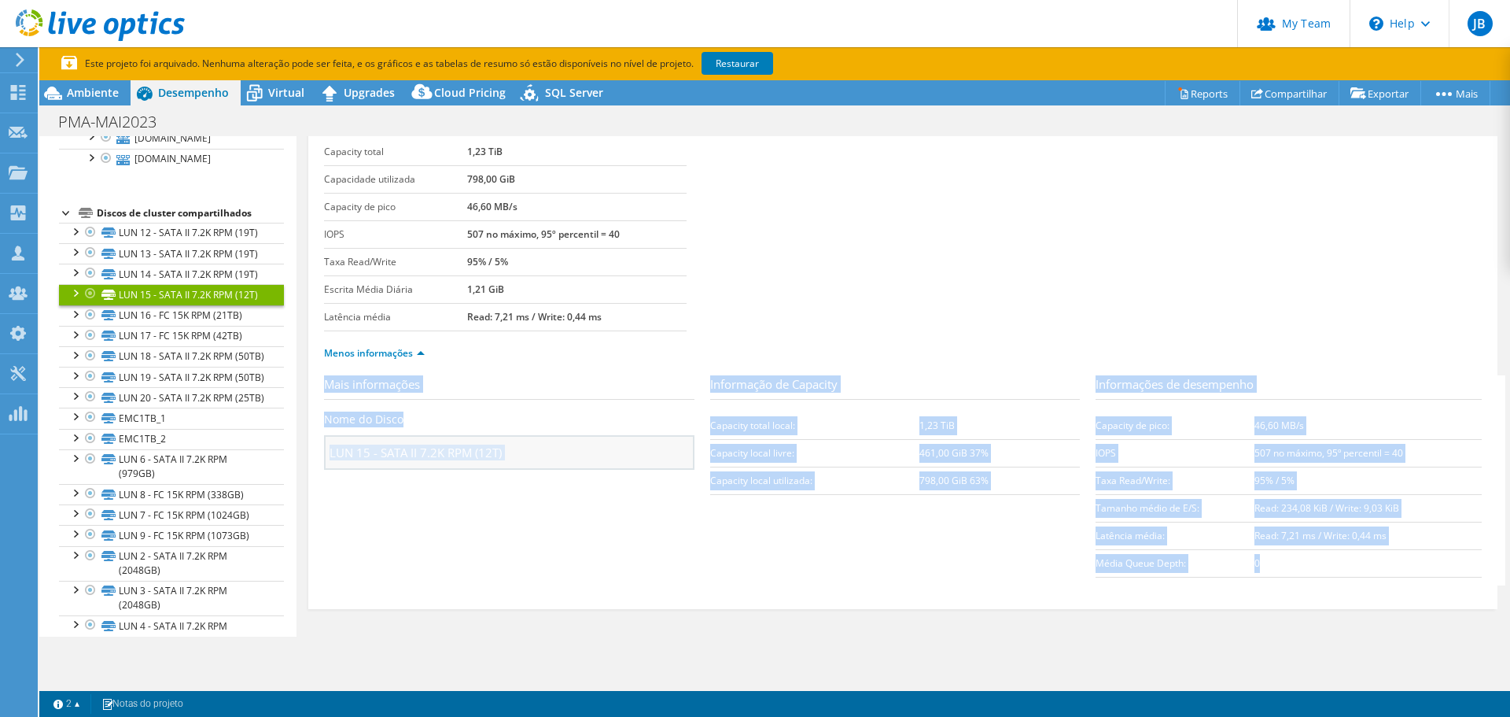
drag, startPoint x: 1273, startPoint y: 562, endPoint x: 324, endPoint y: 378, distance: 966.4
click at [324, 378] on section "Mais informações Nome do Disco LUN 15 - SATA II 7.2K RPM (12T) Informação de Ca…" at bounding box center [907, 480] width 1166 height 210
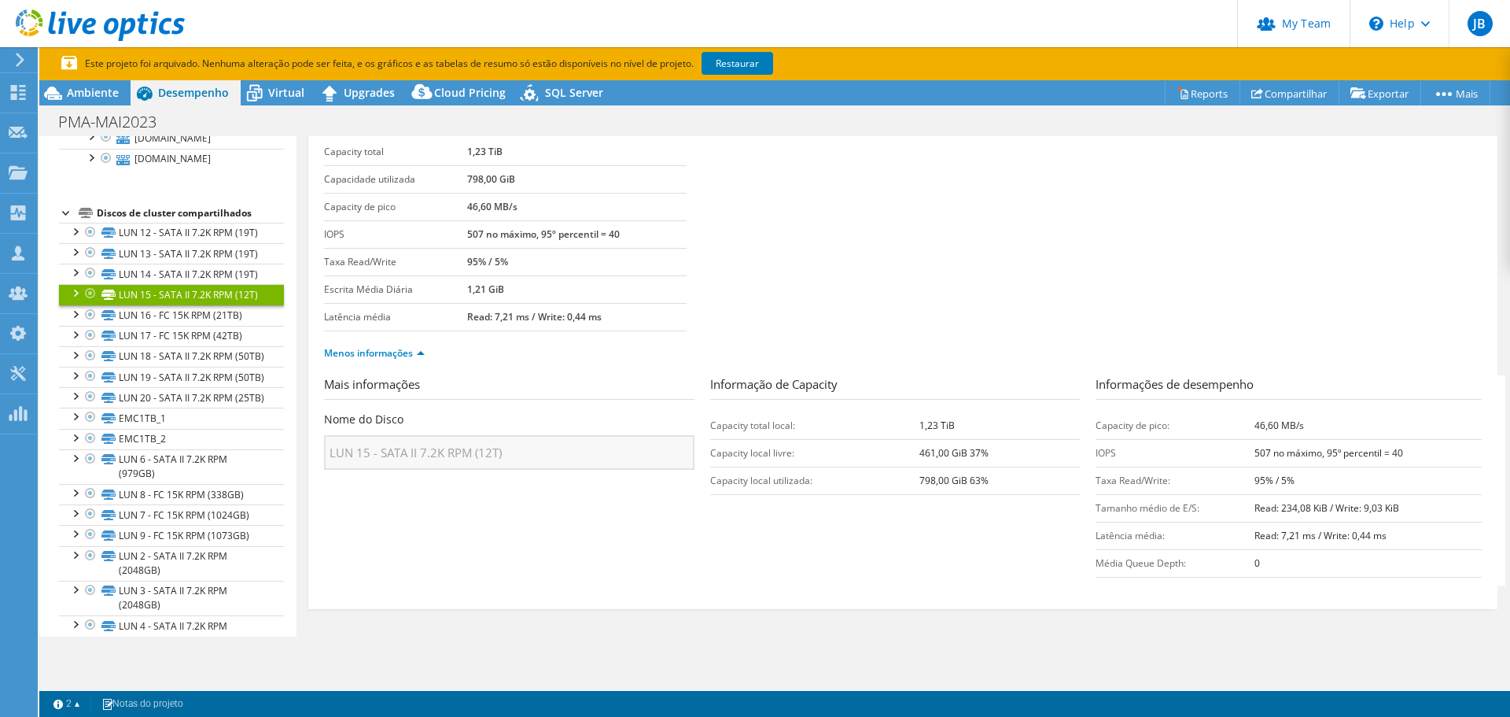
click at [909, 295] on section "Capacity total 1,23 TiB Capacidade utilizada 798,00 GiB Capacity de pico 46,60 …" at bounding box center [903, 234] width 1158 height 193
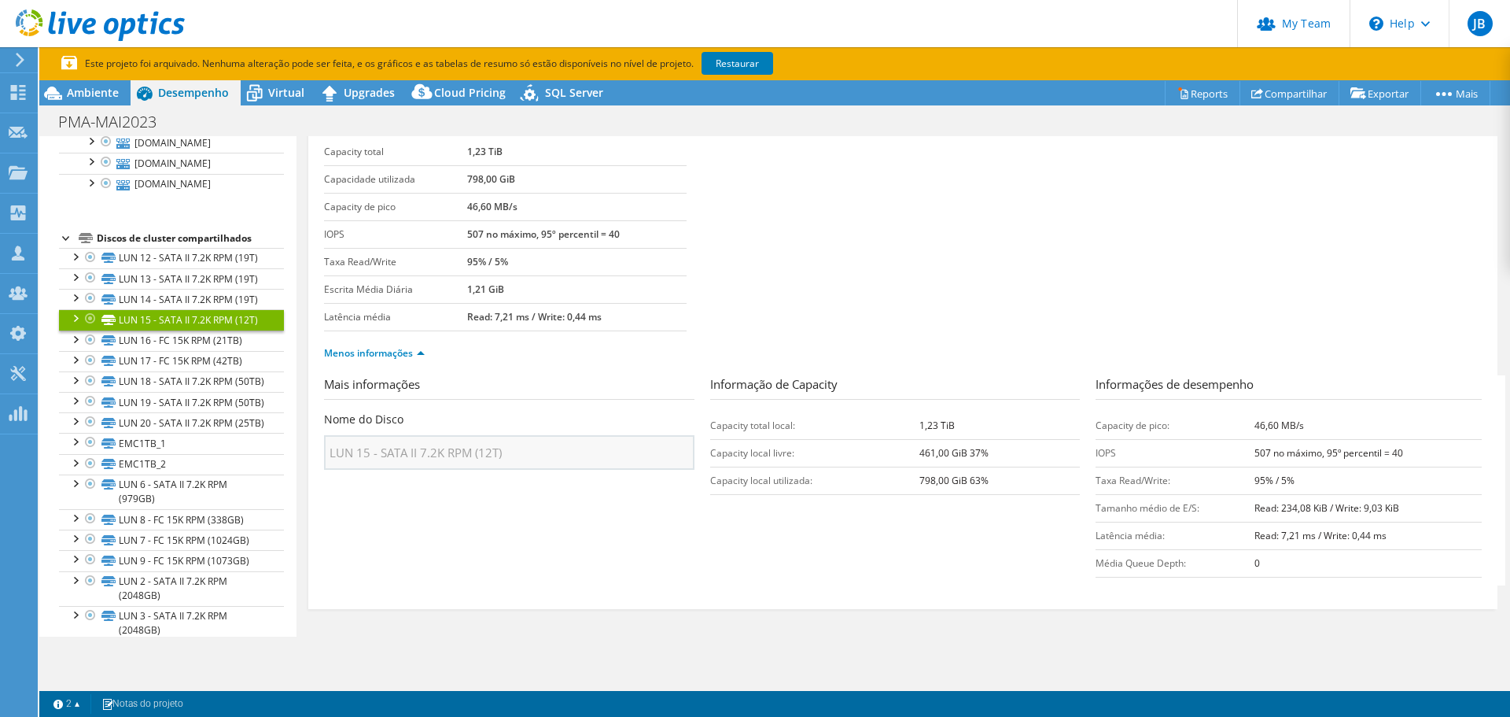
scroll to position [0, 0]
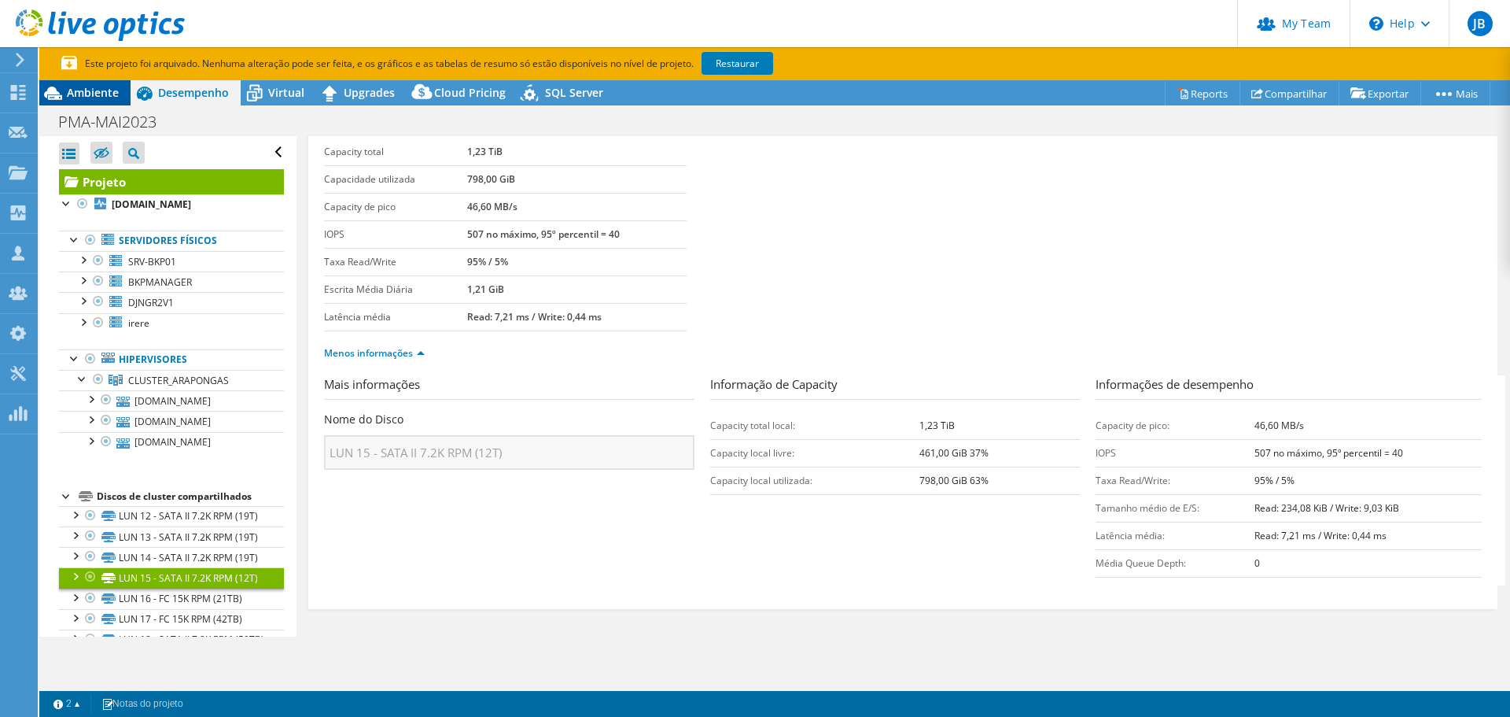
click at [97, 92] on span "Ambiente" at bounding box center [93, 92] width 52 height 15
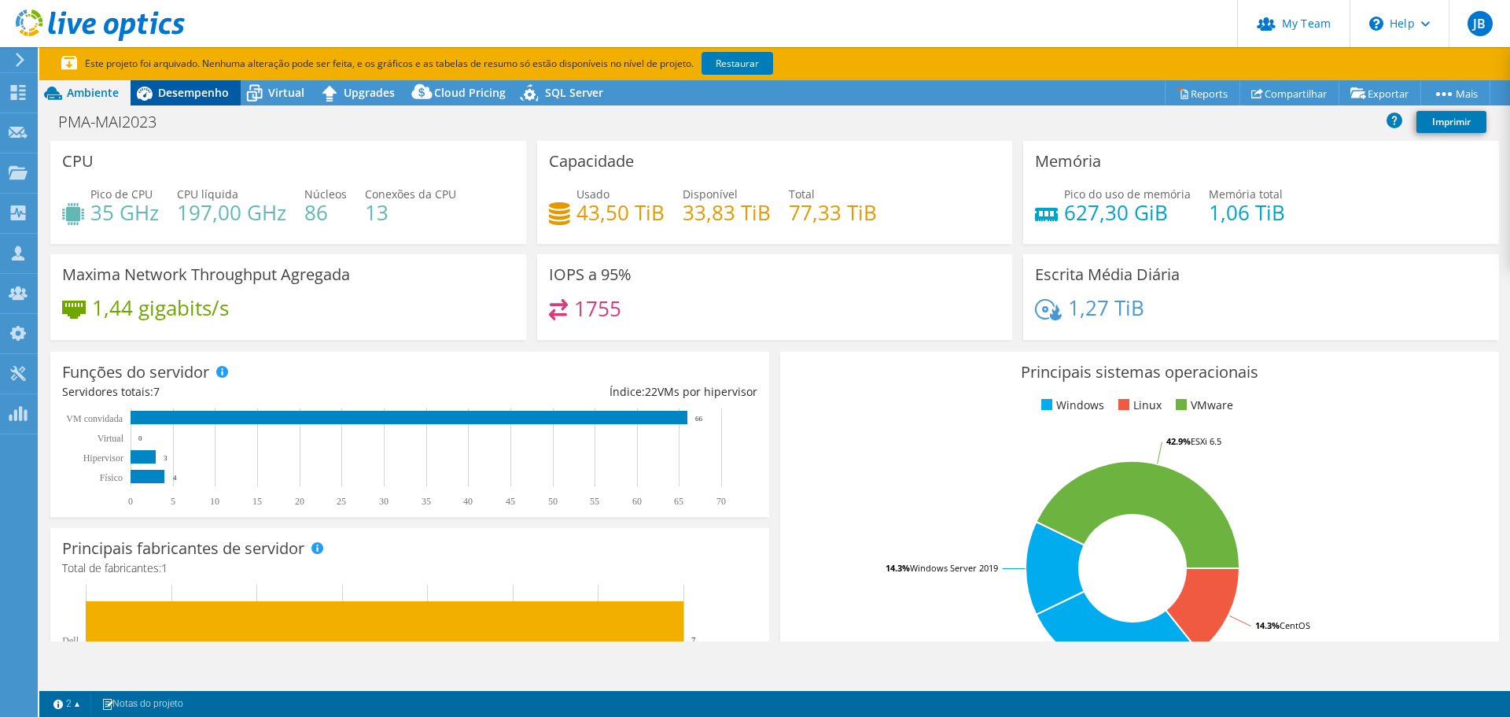
click at [157, 83] on icon at bounding box center [145, 93] width 28 height 28
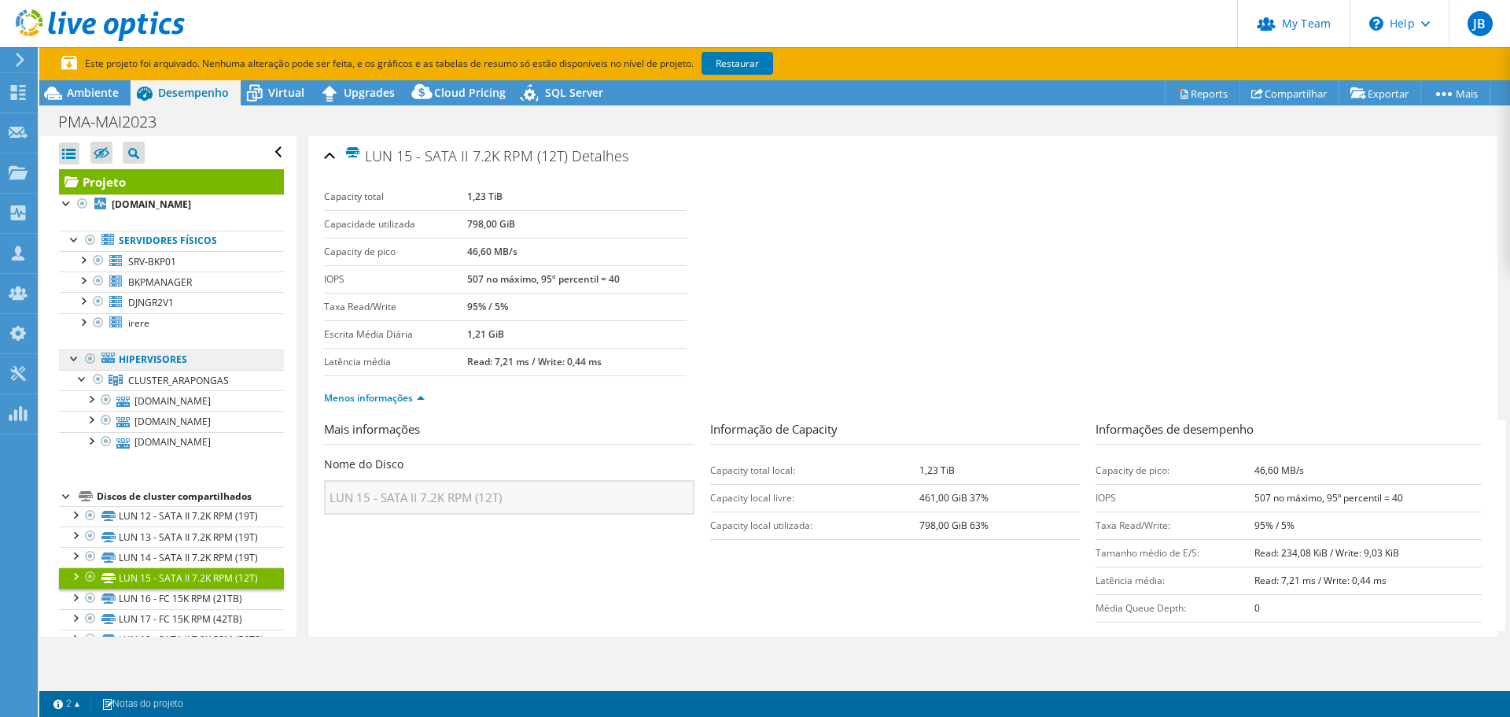
click at [151, 368] on link "Hipervisores" at bounding box center [171, 359] width 225 height 20
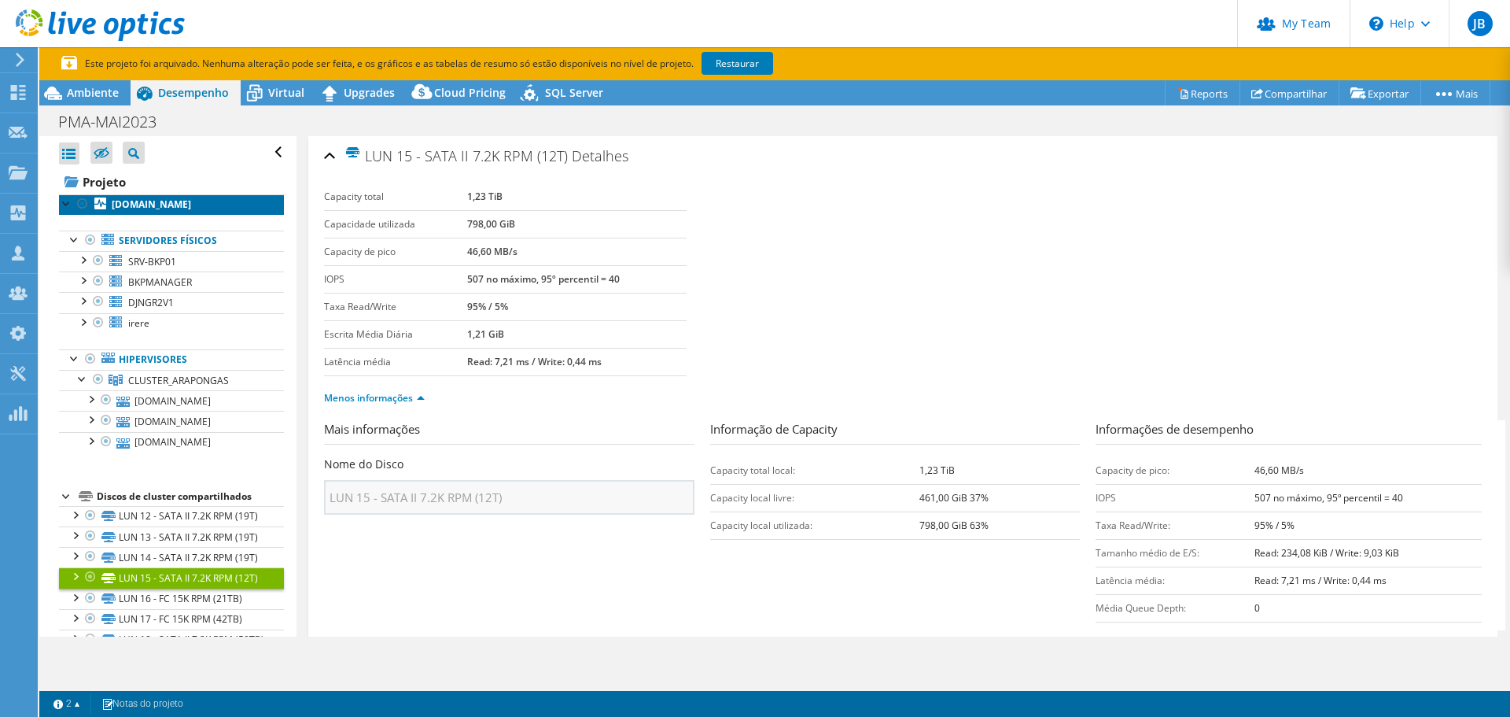
click at [124, 195] on link "[DOMAIN_NAME]" at bounding box center [171, 204] width 225 height 20
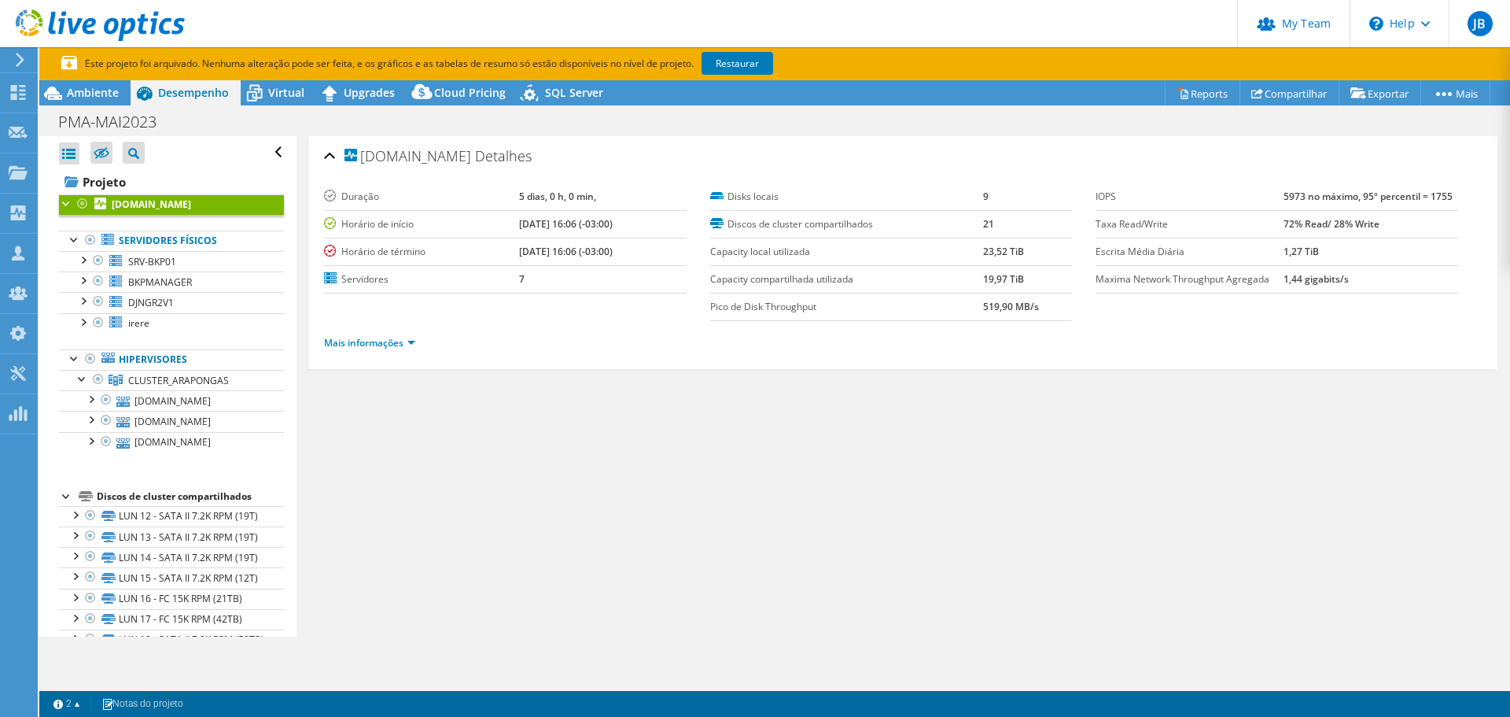
click at [420, 338] on li "Mais informações" at bounding box center [374, 342] width 101 height 17
click at [408, 343] on link "Mais informações" at bounding box center [369, 342] width 91 height 13
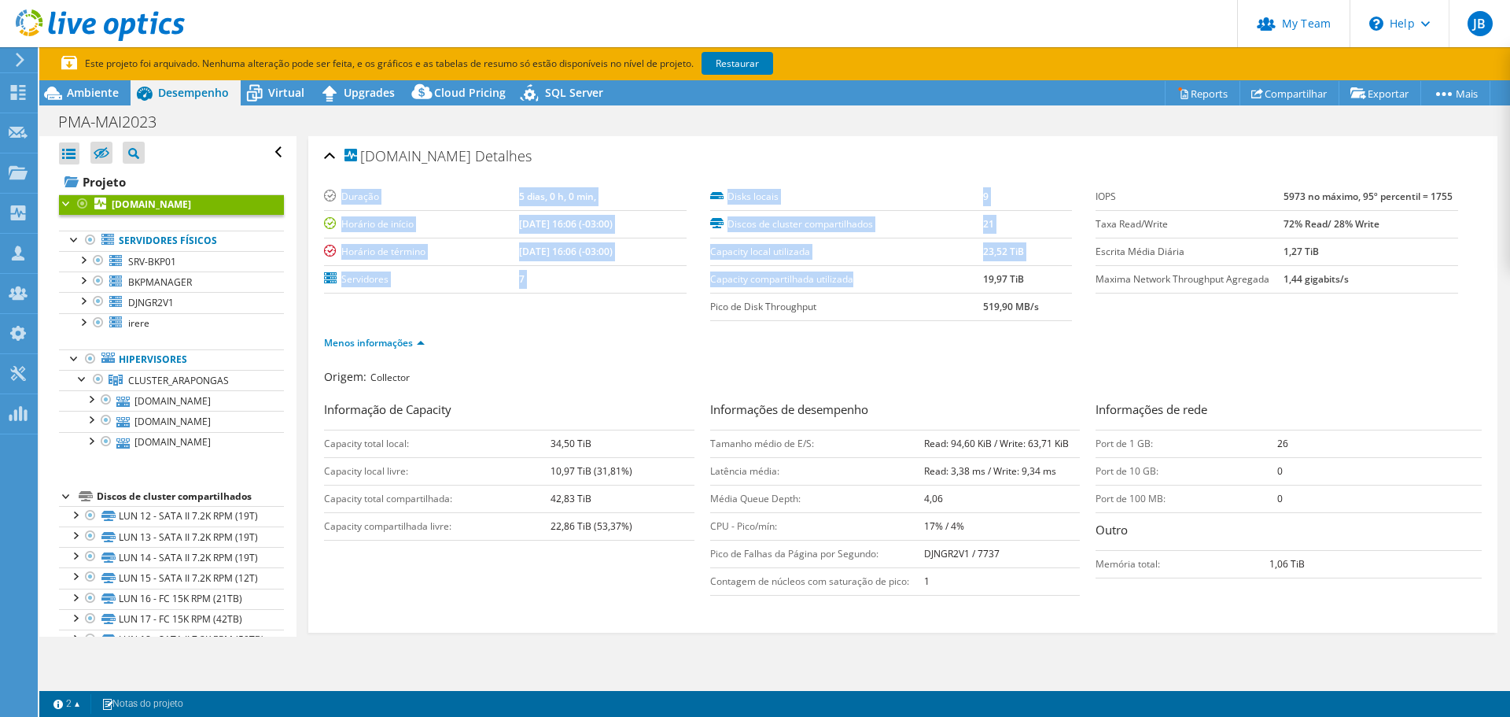
drag, startPoint x: 702, startPoint y: 283, endPoint x: 960, endPoint y: 289, distance: 258.1
click at [961, 289] on section "Duração 5 dias, 0 h, 0 min, Horário de início 05/10/2023, 16:06 (-03:00) Horári…" at bounding box center [710, 252] width 772 height 138
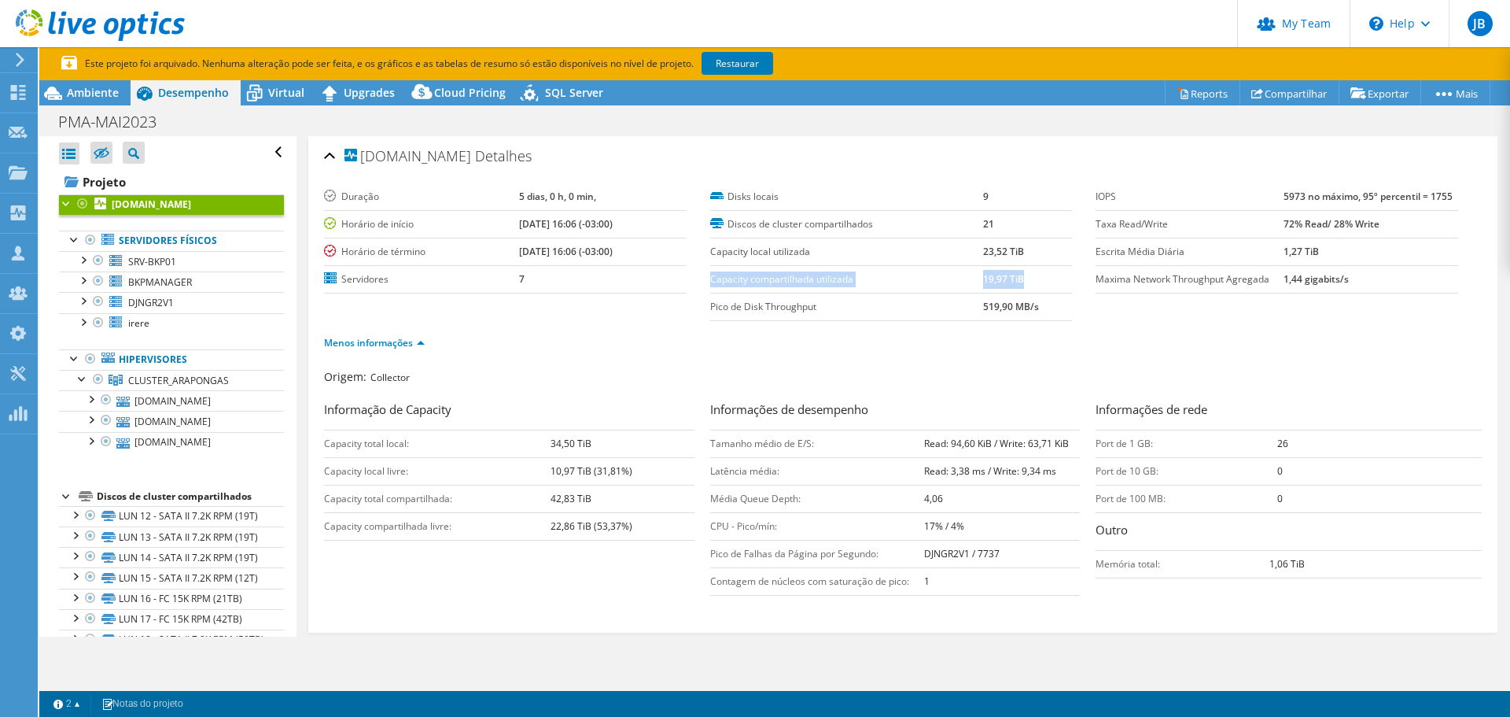
drag, startPoint x: 1029, startPoint y: 278, endPoint x: 706, endPoint y: 282, distance: 323.4
click at [710, 282] on tr "Capacity compartilhada utilizada 19,97 TiB" at bounding box center [891, 279] width 363 height 28
drag, startPoint x: 725, startPoint y: 256, endPoint x: 1031, endPoint y: 256, distance: 306.0
click at [1031, 256] on tr "Capacity local utilizada 23,52 TiB" at bounding box center [891, 252] width 363 height 28
click at [935, 352] on div "Menos informações" at bounding box center [903, 343] width 1158 height 44
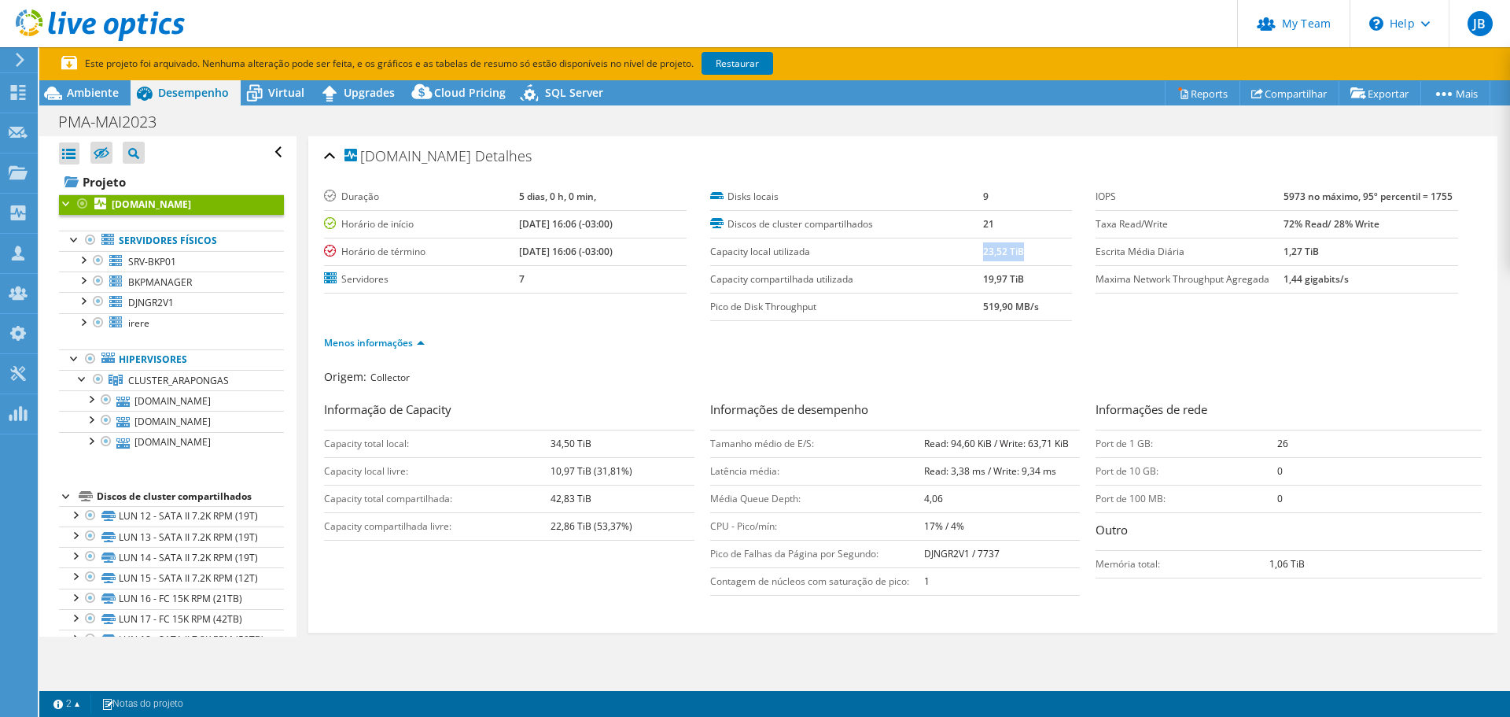
drag, startPoint x: 1017, startPoint y: 256, endPoint x: 979, endPoint y: 256, distance: 37.8
click at [983, 256] on td "23,52 TiB" at bounding box center [1028, 252] width 90 height 28
click at [87, 240] on div at bounding box center [91, 239] width 16 height 19
click at [90, 239] on div at bounding box center [91, 239] width 16 height 19
click at [99, 259] on div at bounding box center [98, 260] width 16 height 19
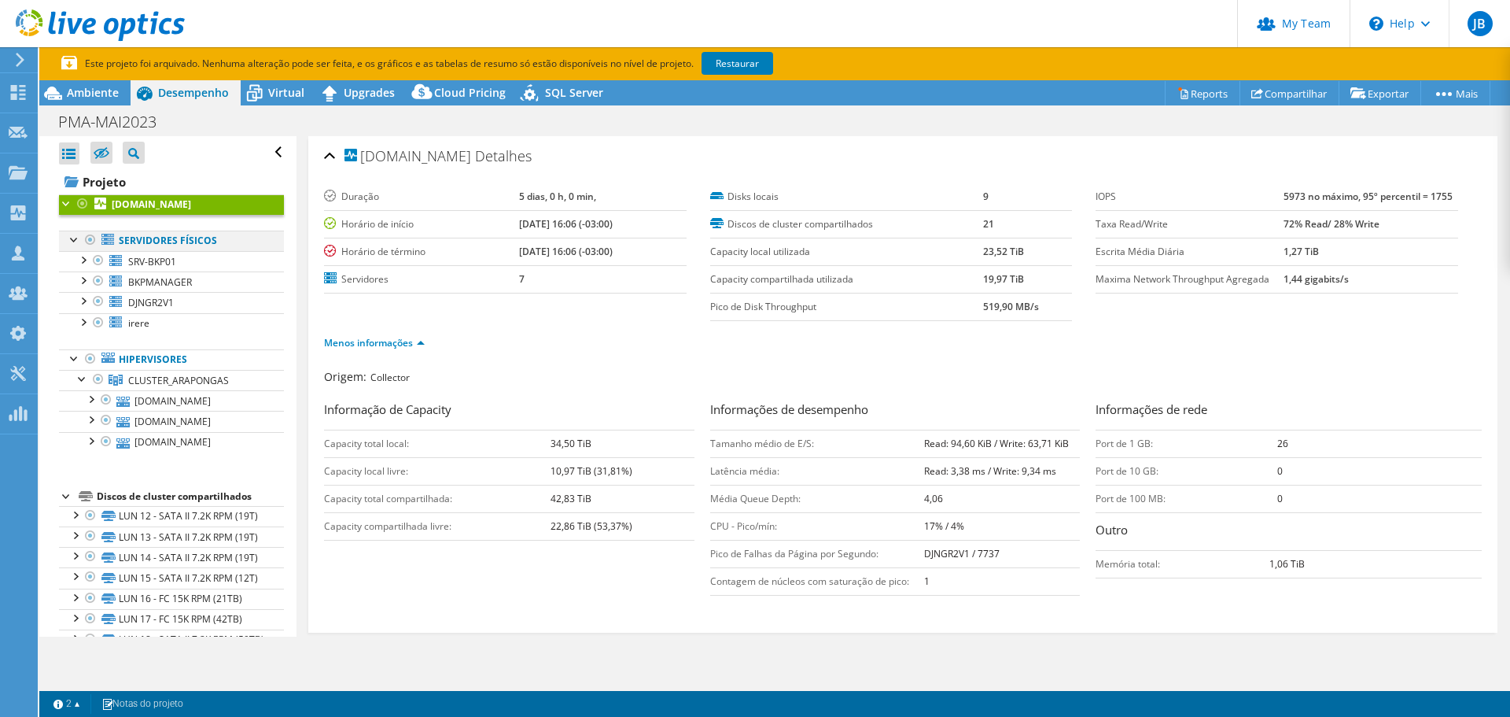
click at [92, 241] on div at bounding box center [91, 239] width 16 height 19
click at [168, 242] on link "Servidores físicos" at bounding box center [171, 240] width 225 height 20
click at [744, 60] on link "Restaurar" at bounding box center [738, 63] width 72 height 23
click at [581, 346] on ul "Menos informações" at bounding box center [903, 340] width 1158 height 21
click at [691, 18] on header "JB Administrador de Equipe do Canal Juliano Bernardi juliano@perfil.inf.br perf…" at bounding box center [755, 23] width 1510 height 47
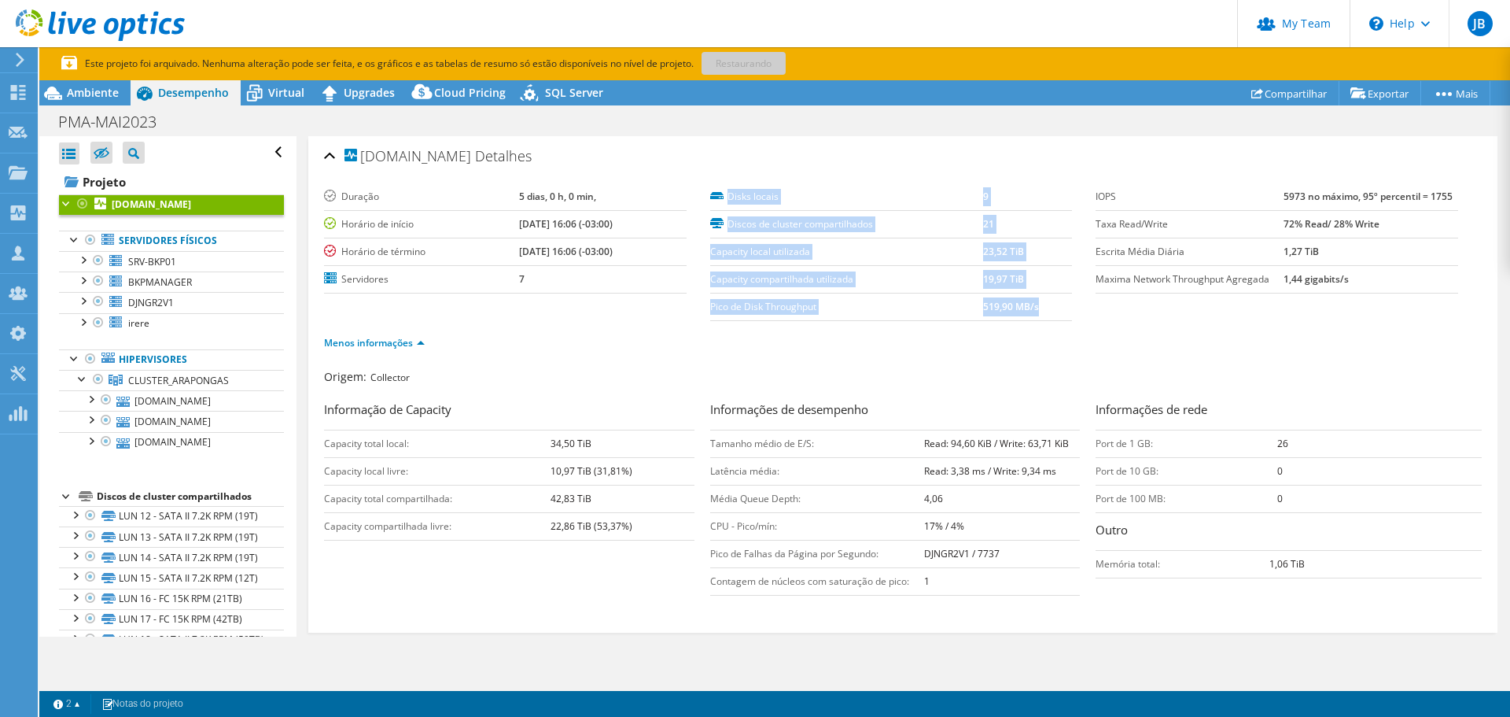
drag, startPoint x: 1039, startPoint y: 311, endPoint x: 714, endPoint y: 196, distance: 345.3
click at [714, 196] on tbody "Disks locais 9 Discos de cluster compartilhados 21 Capacity local utilizada 23,…" at bounding box center [891, 252] width 363 height 138
click at [893, 282] on label "Capacity compartilhada utilizada" at bounding box center [846, 279] width 273 height 16
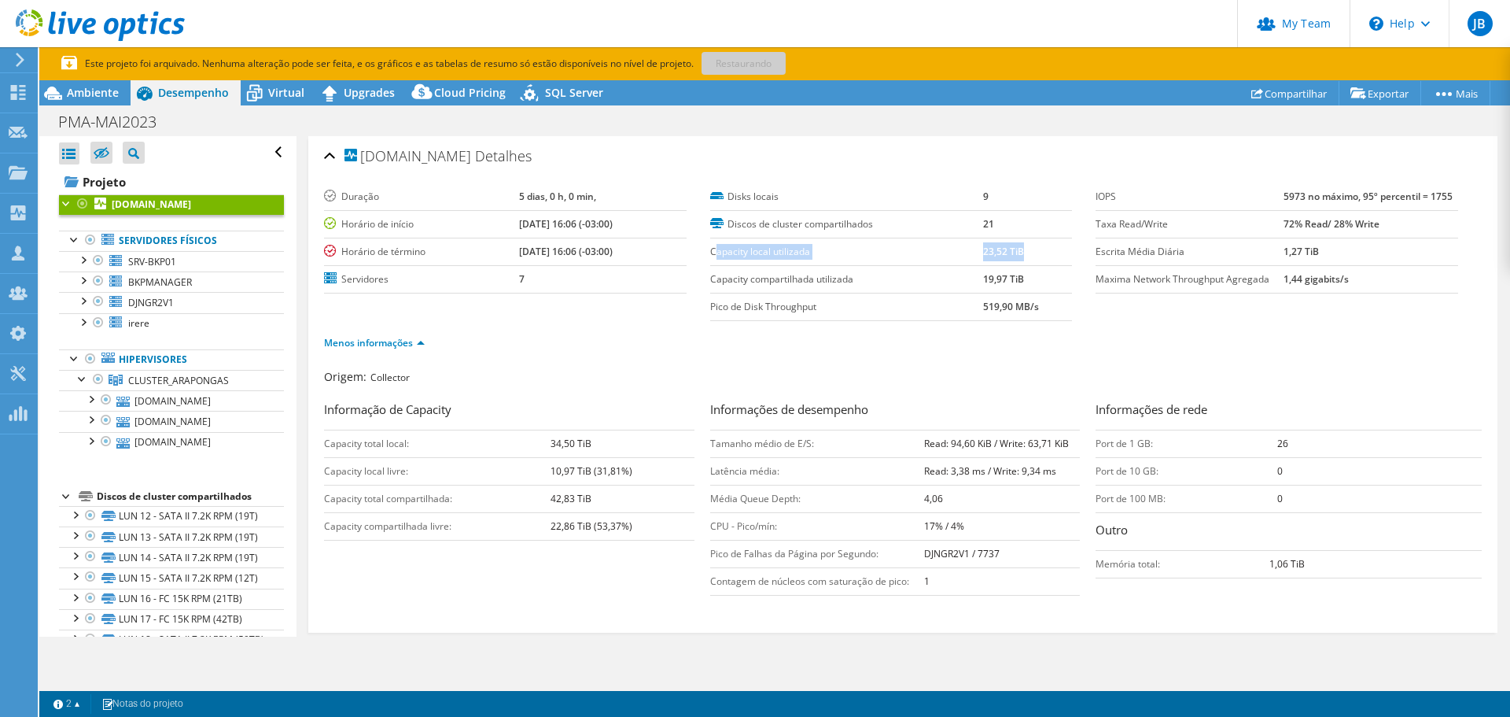
drag, startPoint x: 712, startPoint y: 252, endPoint x: 1005, endPoint y: 264, distance: 293.7
click at [1024, 256] on tr "Capacity local utilizada 23,52 TiB" at bounding box center [891, 252] width 363 height 28
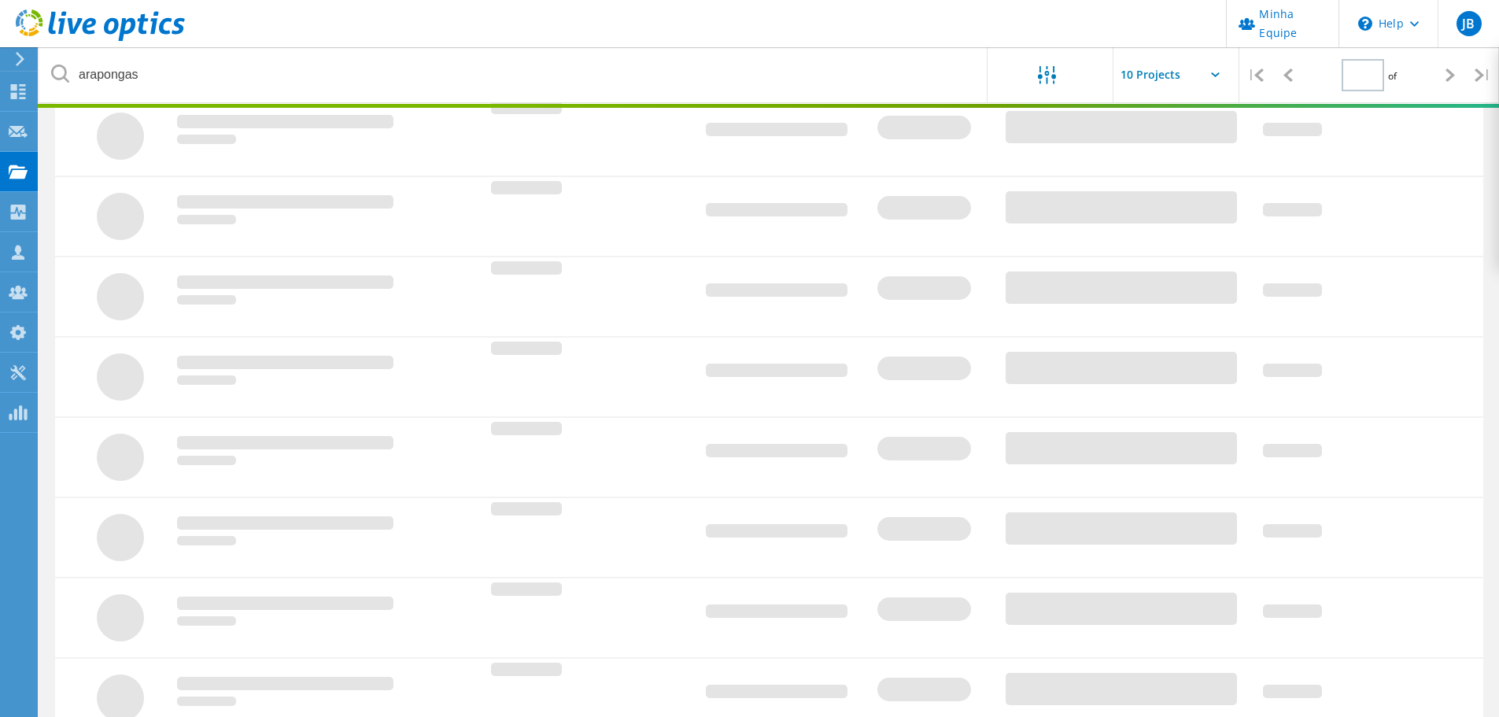
scroll to position [157, 0]
type input "1"
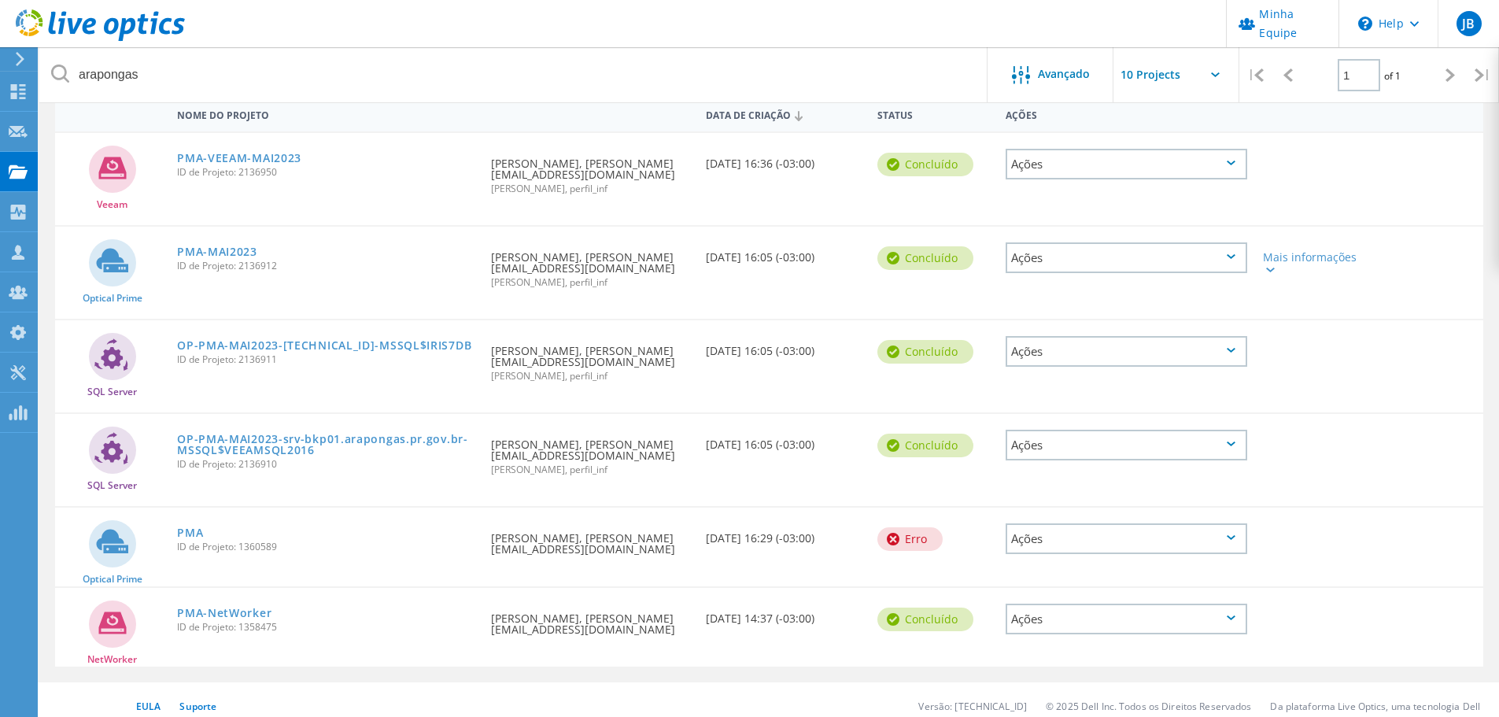
scroll to position [0, 0]
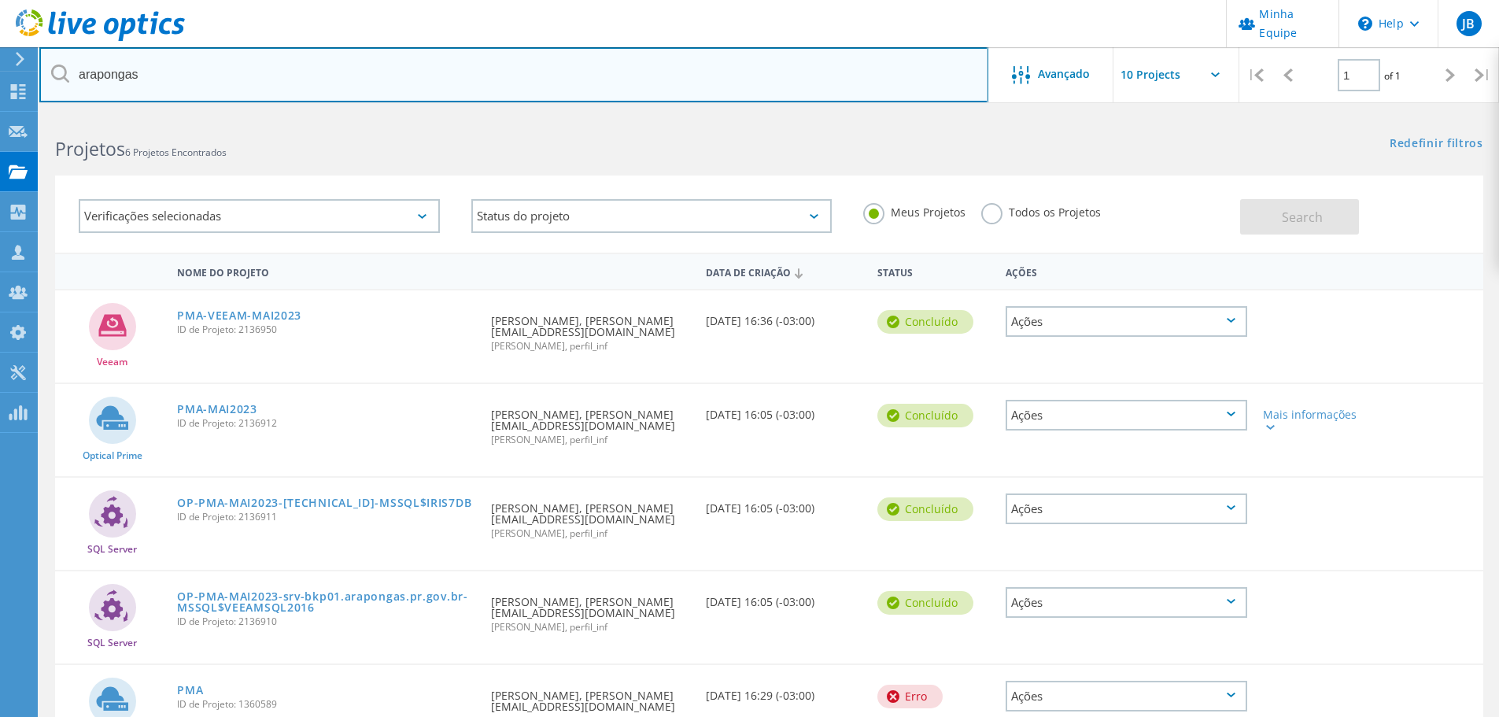
drag, startPoint x: 236, startPoint y: 72, endPoint x: 37, endPoint y: 70, distance: 199.0
click at [40, 56] on input "arapongas" at bounding box center [513, 74] width 949 height 55
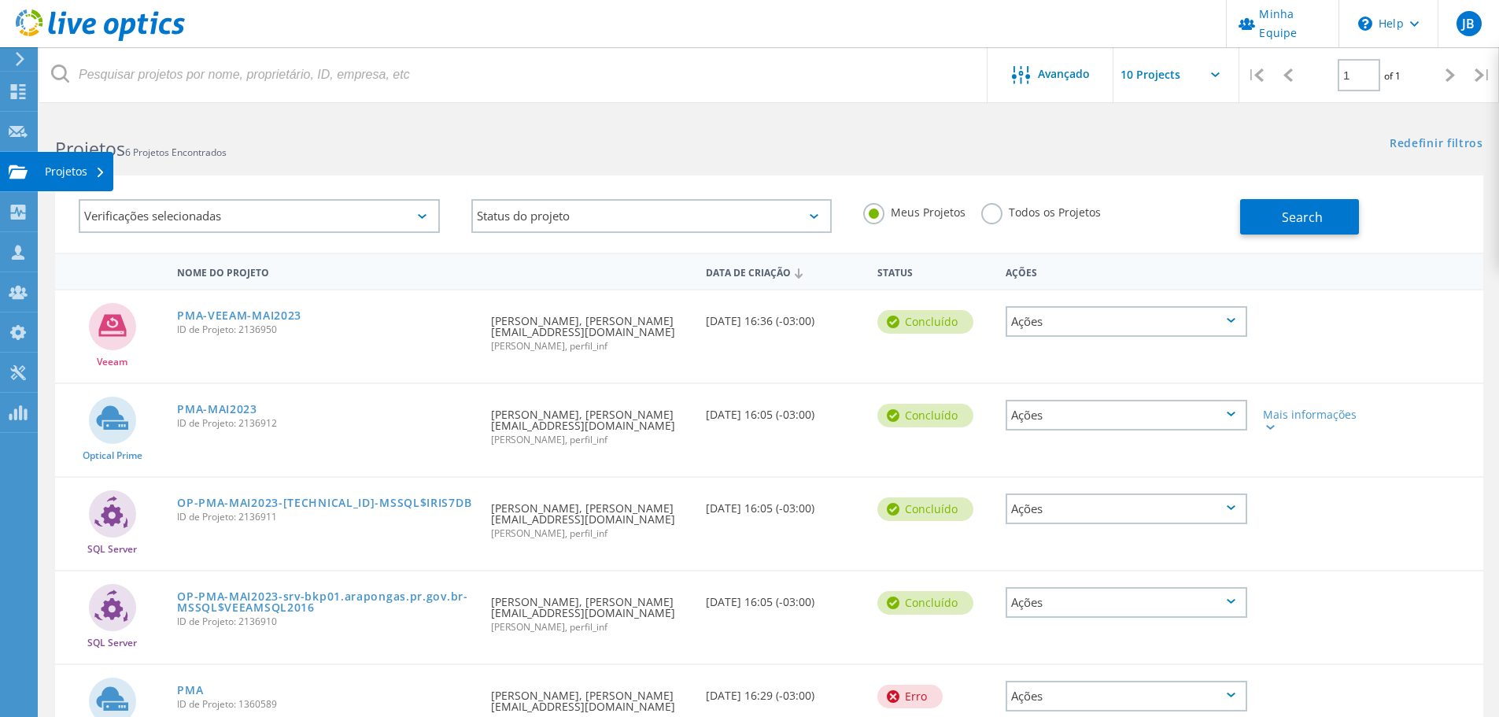
click at [15, 179] on icon at bounding box center [18, 171] width 19 height 15
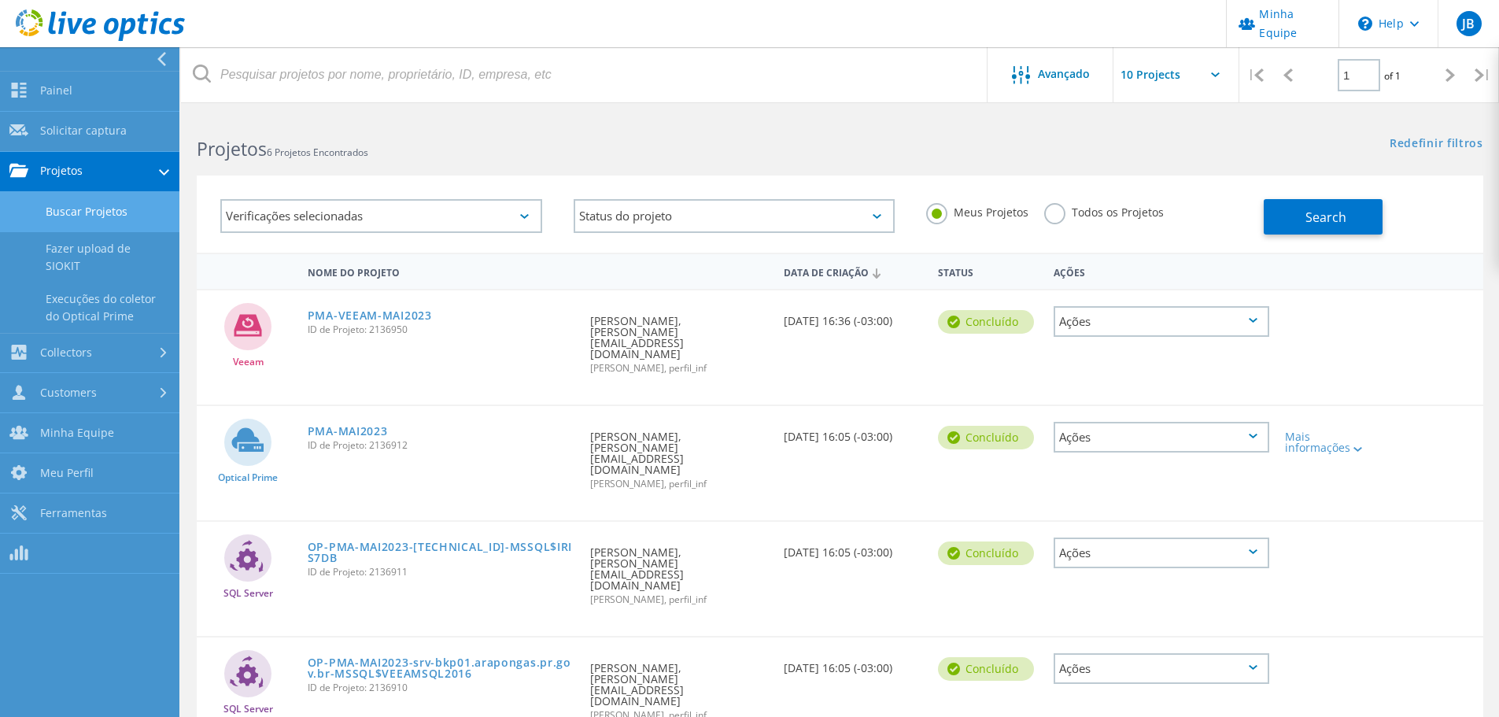
click at [72, 217] on link "Buscar Projetos" at bounding box center [89, 212] width 179 height 40
click at [85, 136] on link "Solicitar captura" at bounding box center [89, 132] width 179 height 40
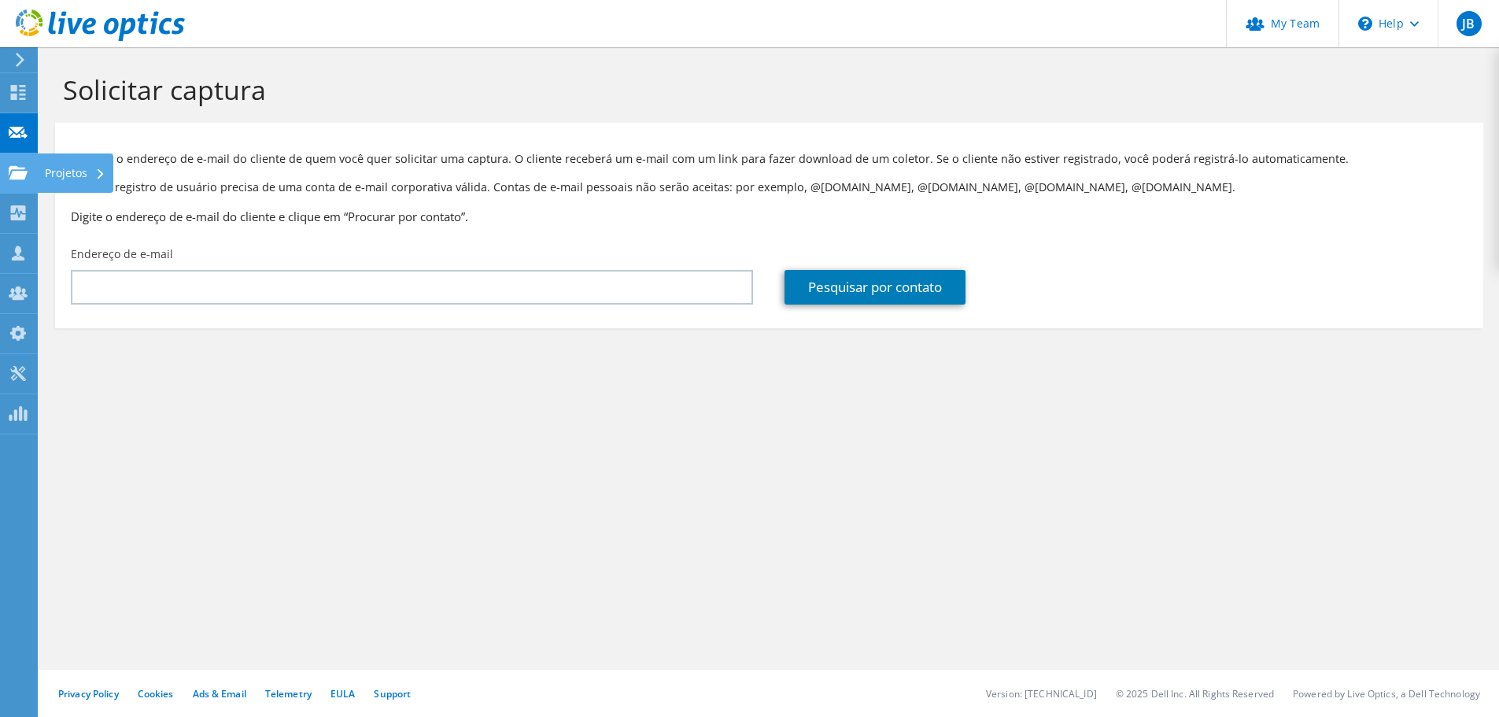
click at [23, 173] on use at bounding box center [18, 171] width 19 height 13
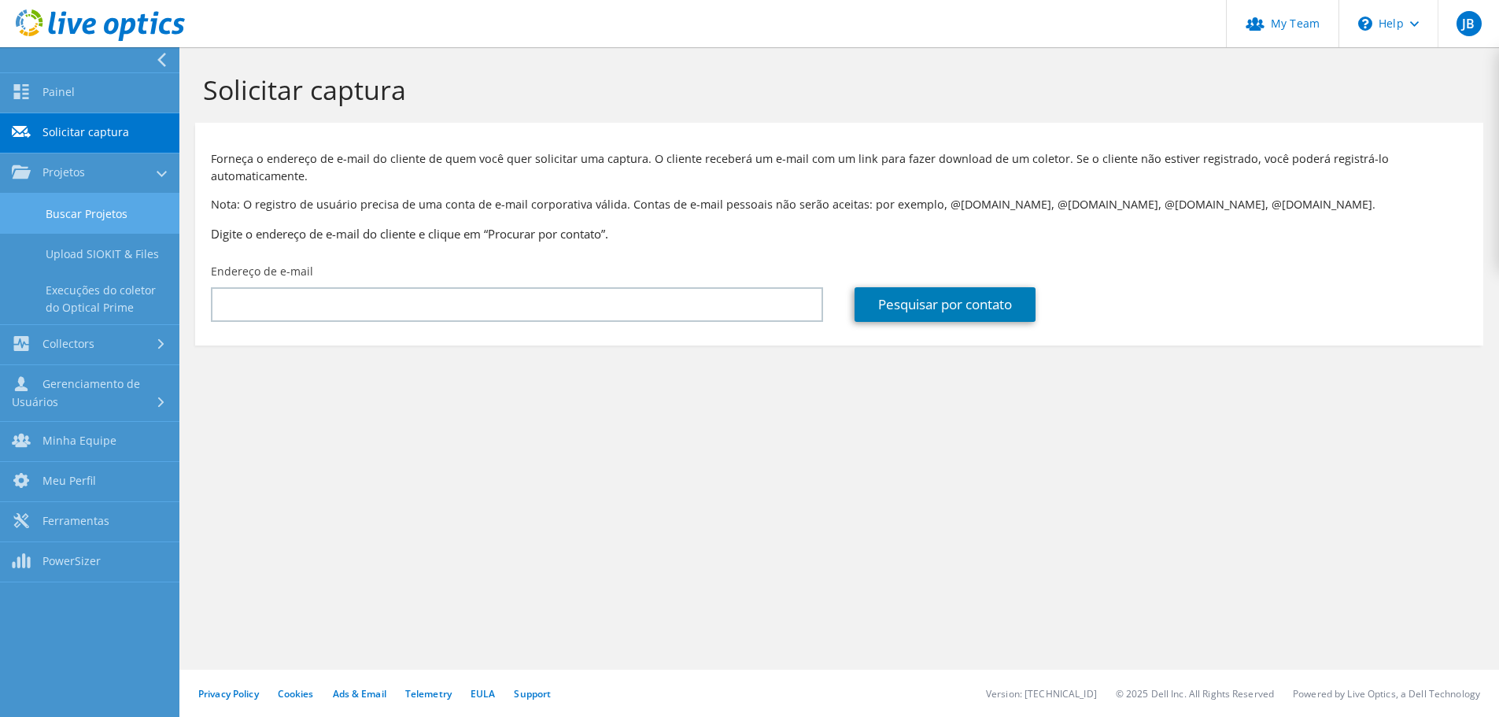
click at [65, 221] on link "Buscar Projetos" at bounding box center [89, 214] width 179 height 40
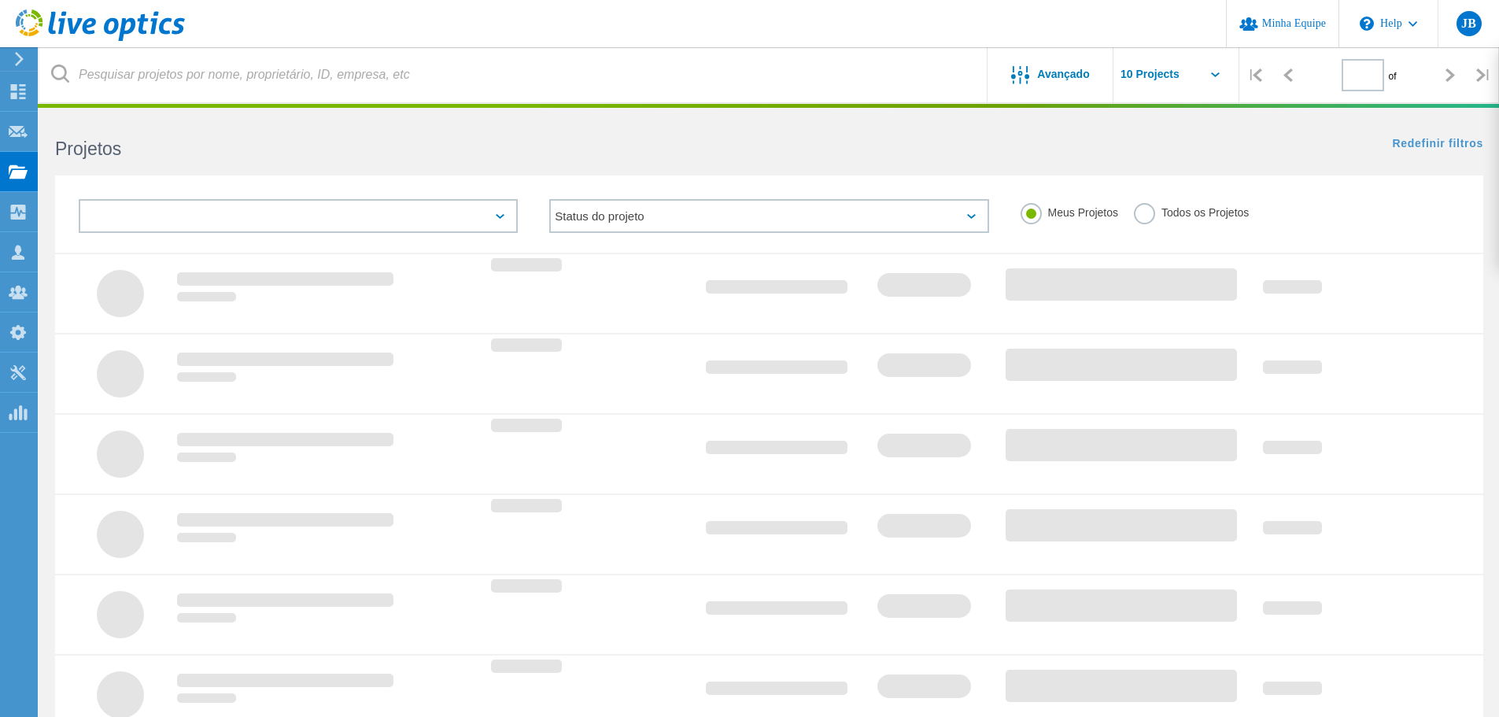
type input "1"
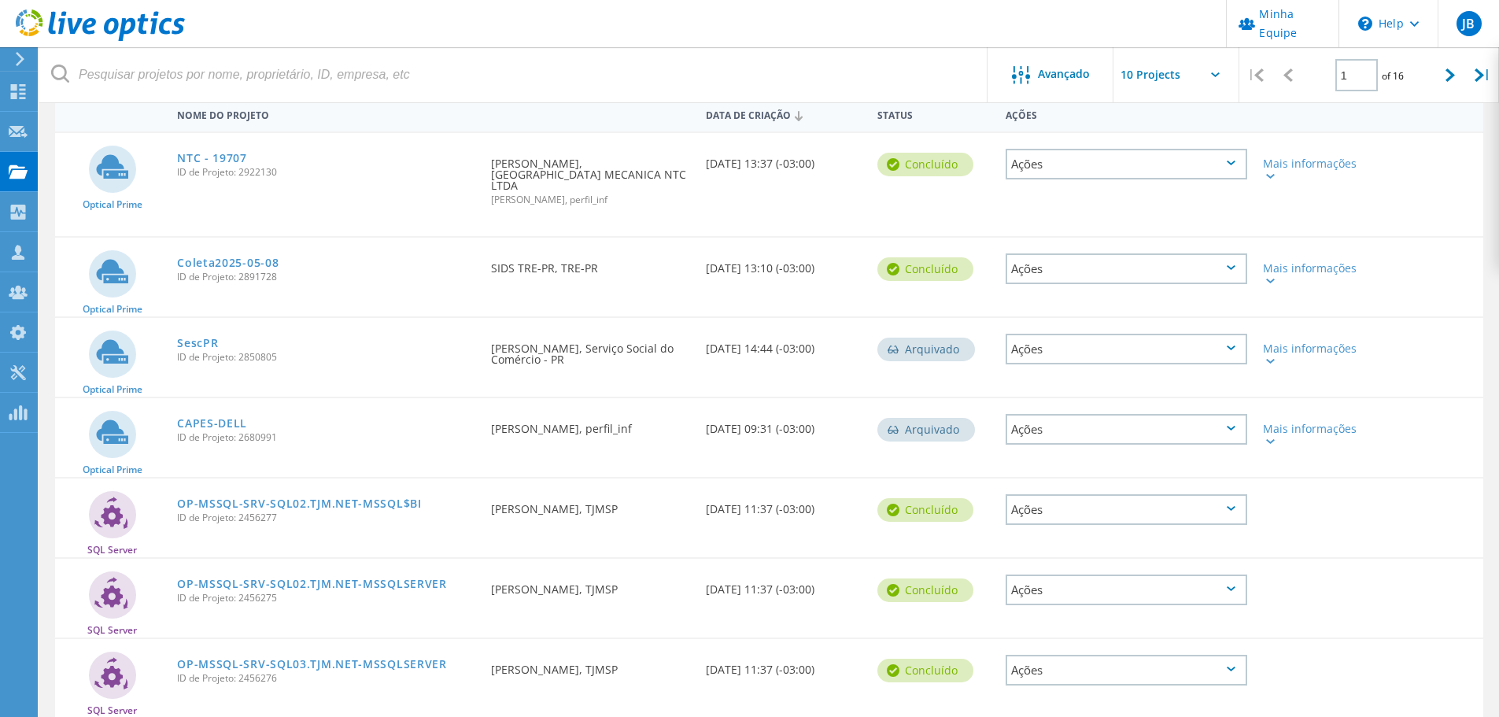
scroll to position [79, 0]
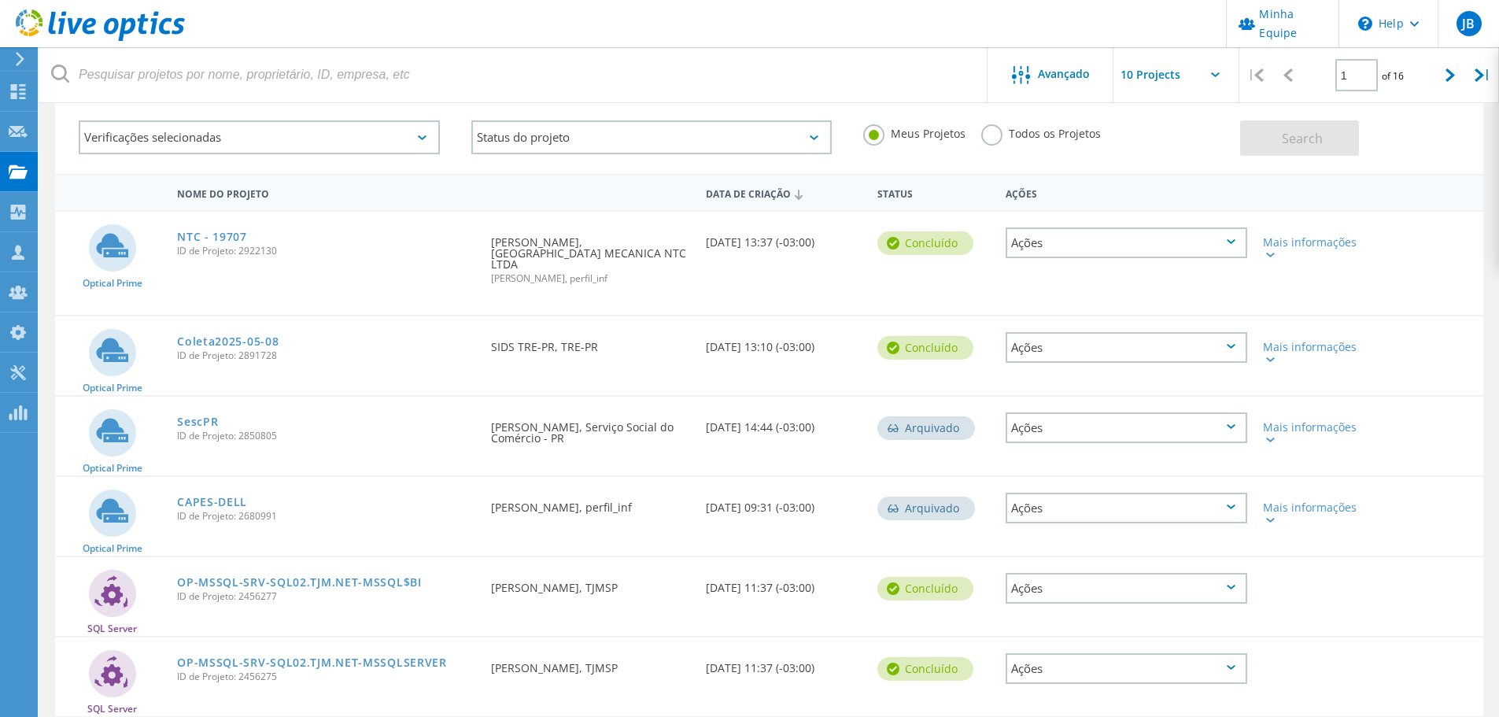
click at [986, 129] on label "Todos os Projetos" at bounding box center [1041, 131] width 120 height 15
click at [0, 0] on input "Todos os Projetos" at bounding box center [0, 0] width 0 height 0
click at [1310, 139] on span "Search" at bounding box center [1301, 138] width 41 height 17
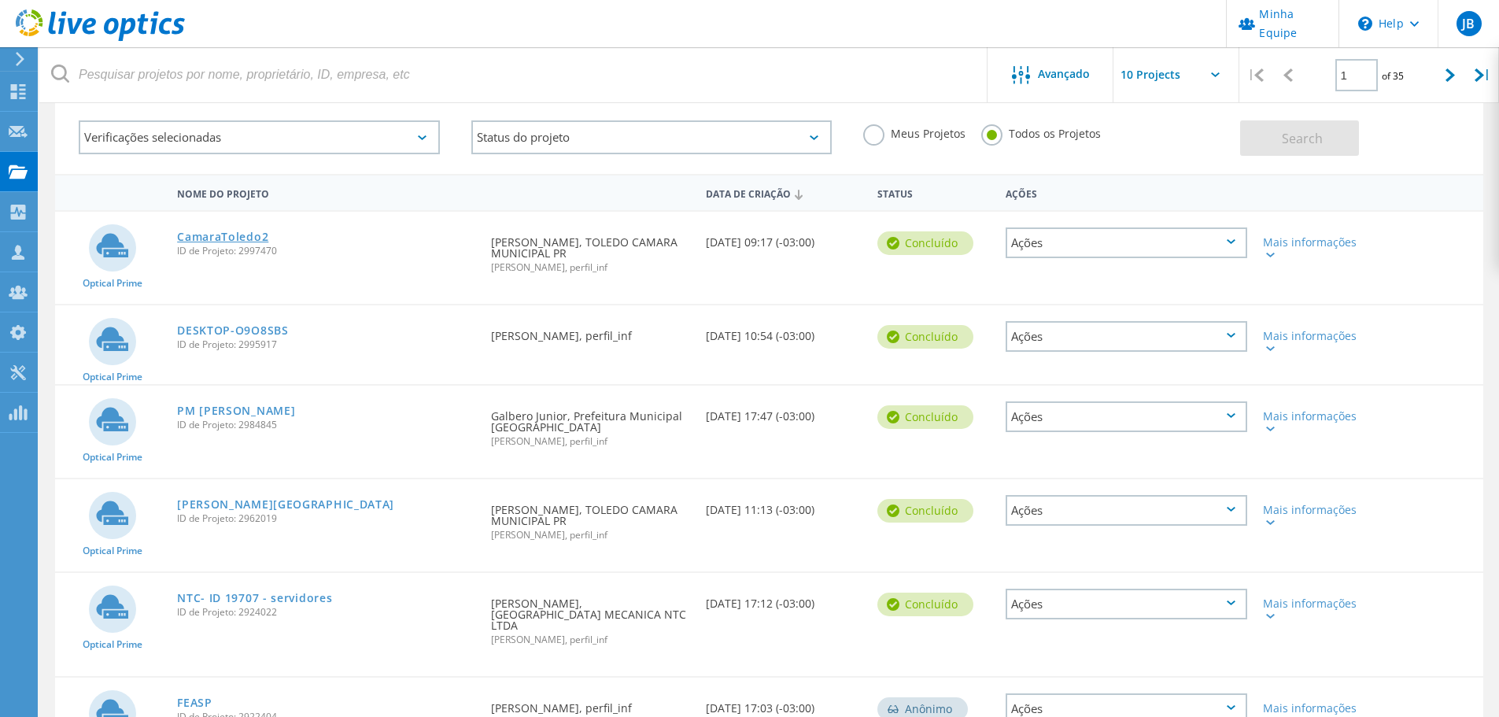
click at [223, 238] on link "CamaraToledo2" at bounding box center [222, 236] width 91 height 11
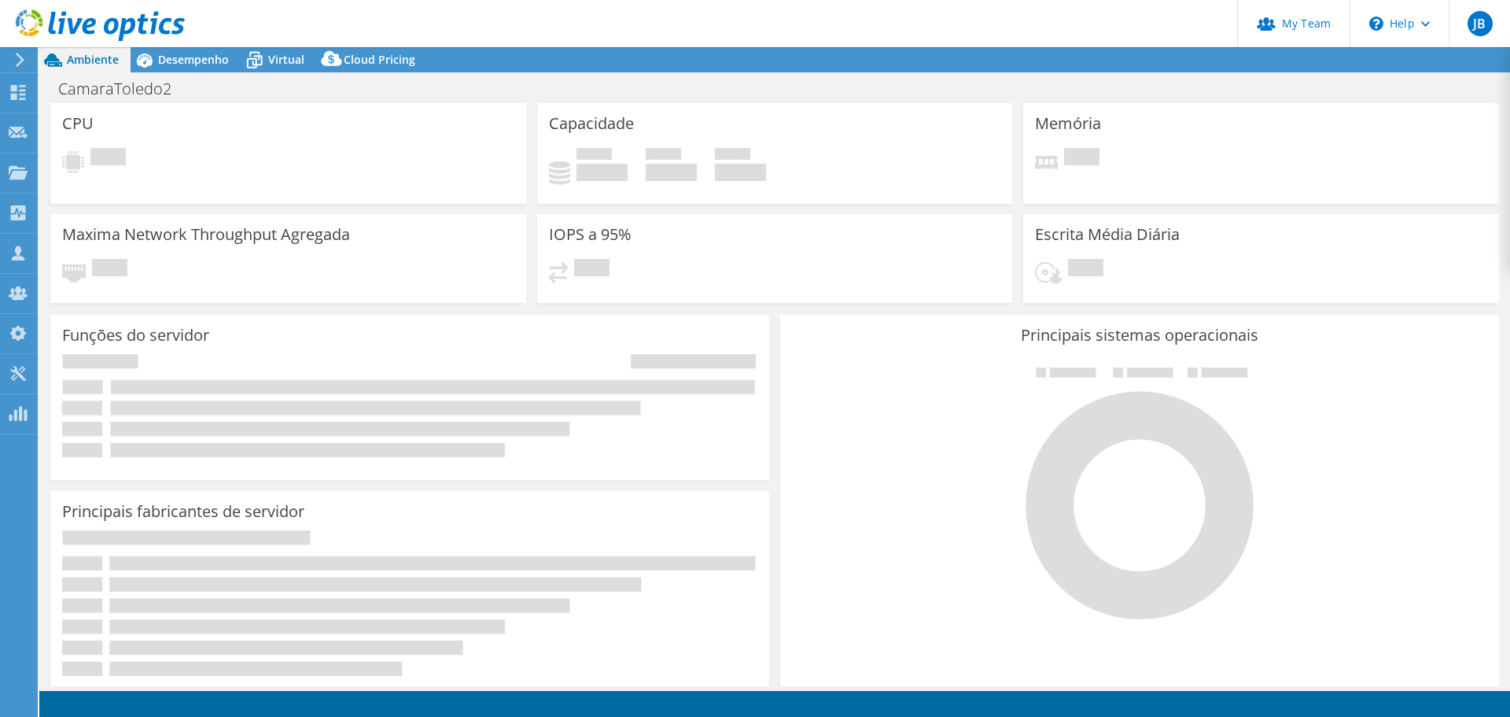
select select "USD"
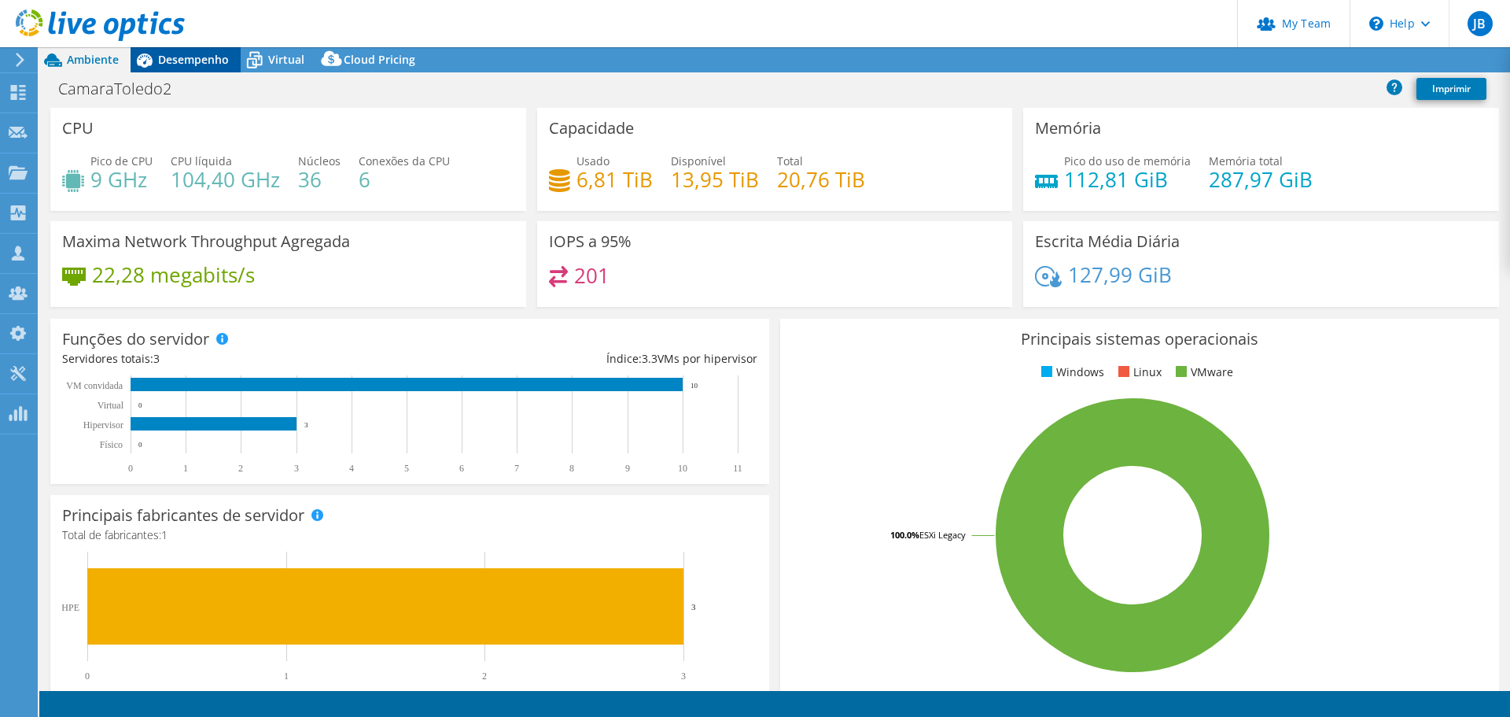
click at [188, 56] on span "Desempenho" at bounding box center [193, 59] width 71 height 15
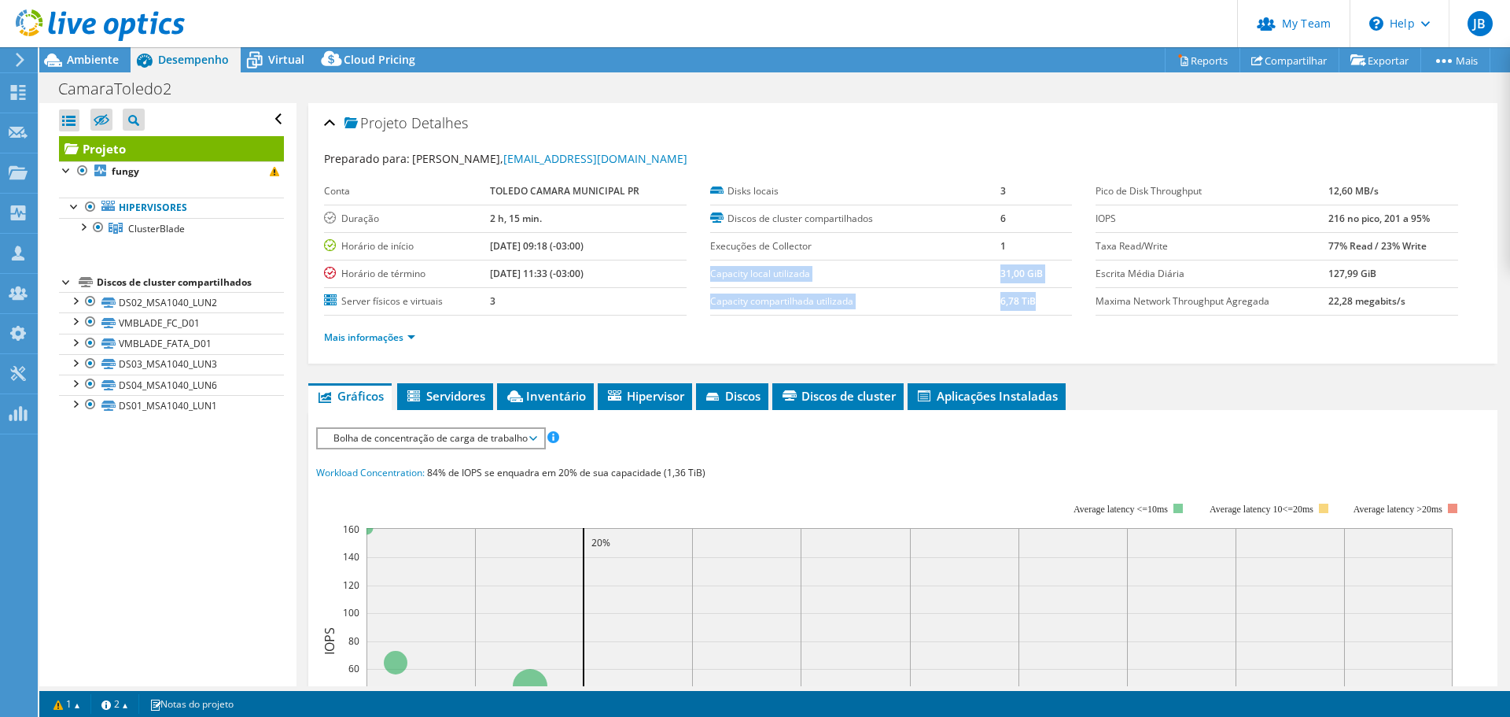
drag, startPoint x: 1028, startPoint y: 302, endPoint x: 708, endPoint y: 267, distance: 322.1
click at [710, 267] on tbody "Disks locais 3 Discos de cluster compartilhados 6 Execuções de Collector 1 Capa…" at bounding box center [891, 247] width 363 height 138
click at [82, 228] on div at bounding box center [83, 226] width 16 height 16
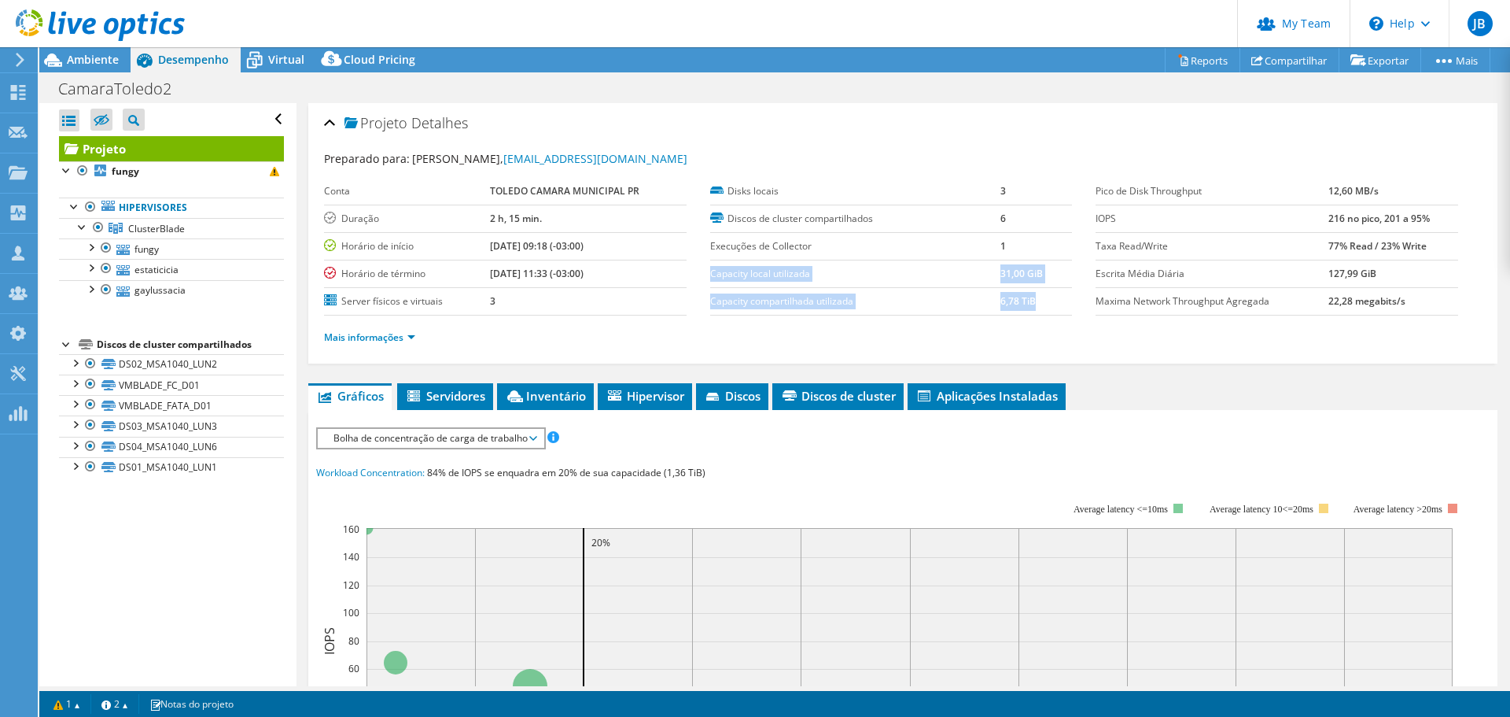
drag, startPoint x: 1030, startPoint y: 304, endPoint x: 706, endPoint y: 272, distance: 325.6
click at [710, 272] on tbody "Disks locais 3 Discos de cluster compartilhados 6 Execuções de Collector 1 Capa…" at bounding box center [891, 247] width 363 height 138
click at [710, 272] on label "Capacity local utilizada" at bounding box center [855, 274] width 290 height 16
click at [916, 304] on label "Capacity compartilhada utilizada" at bounding box center [855, 301] width 290 height 16
click at [743, 292] on td "Capacity compartilhada utilizada" at bounding box center [855, 301] width 290 height 28
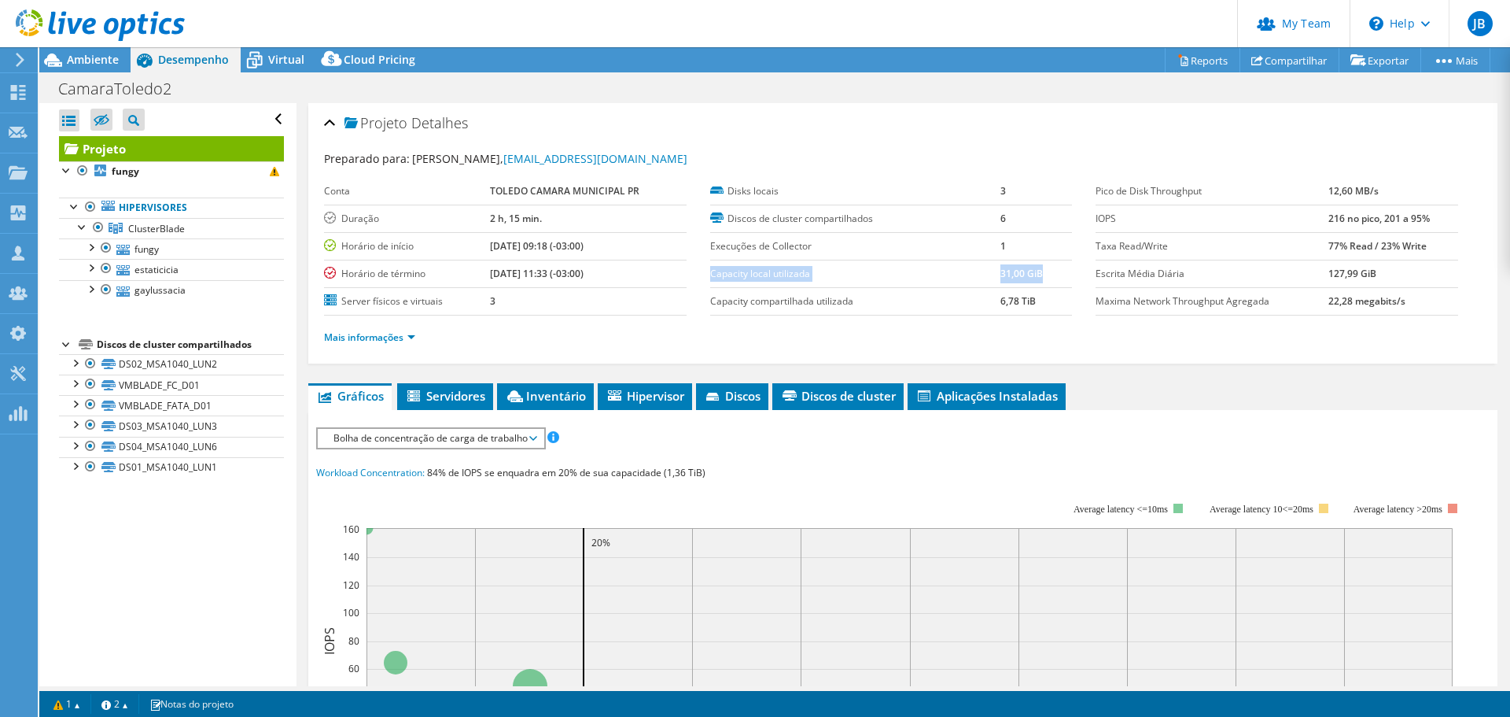
drag, startPoint x: 706, startPoint y: 278, endPoint x: 1048, endPoint y: 276, distance: 342.2
click at [1048, 276] on tr "Capacity local utilizada 31,00 GiB" at bounding box center [891, 274] width 363 height 28
drag, startPoint x: 1029, startPoint y: 304, endPoint x: 716, endPoint y: 297, distance: 313.2
click at [716, 297] on tr "Capacity compartilhada utilizada 6,78 TiB" at bounding box center [891, 301] width 363 height 28
click at [1043, 309] on td "6,78 TiB" at bounding box center [1037, 301] width 72 height 28
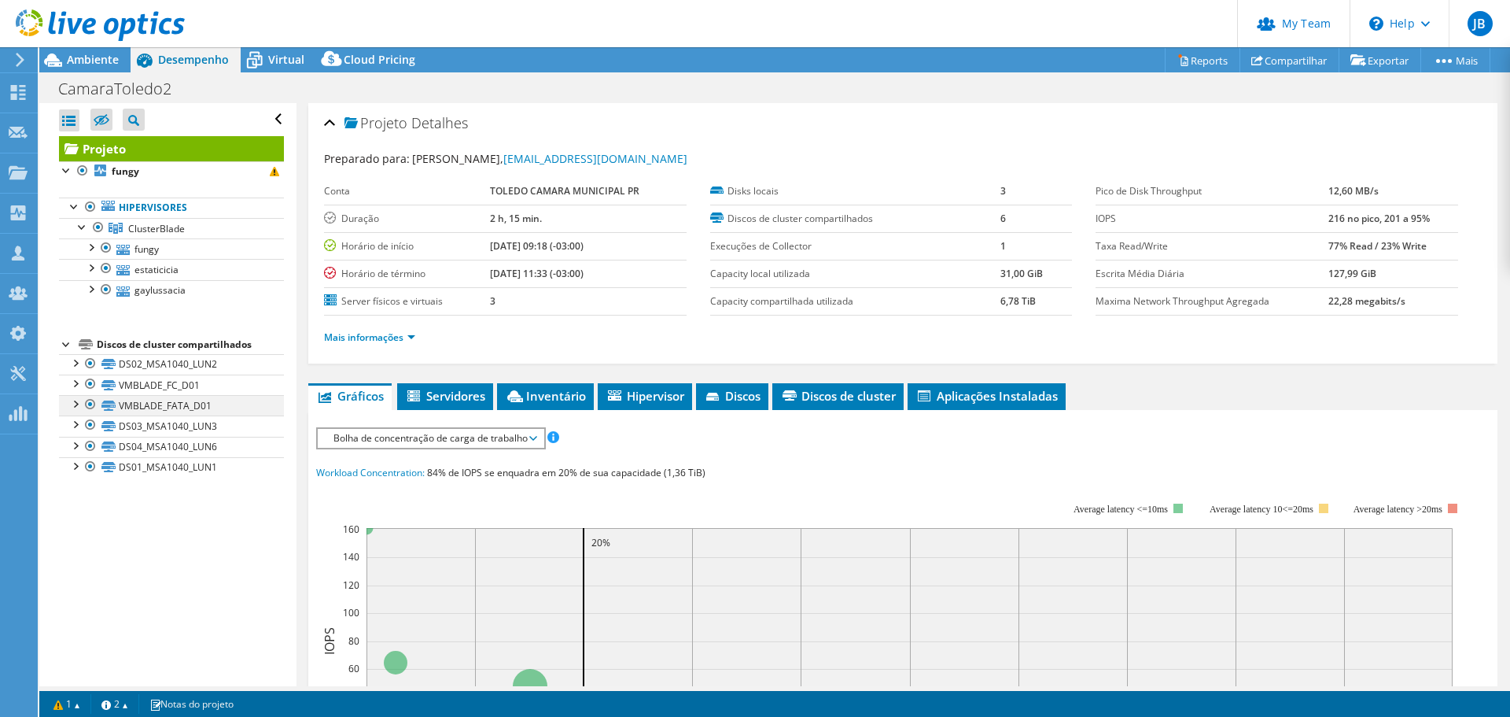
click at [73, 403] on div at bounding box center [75, 403] width 16 height 16
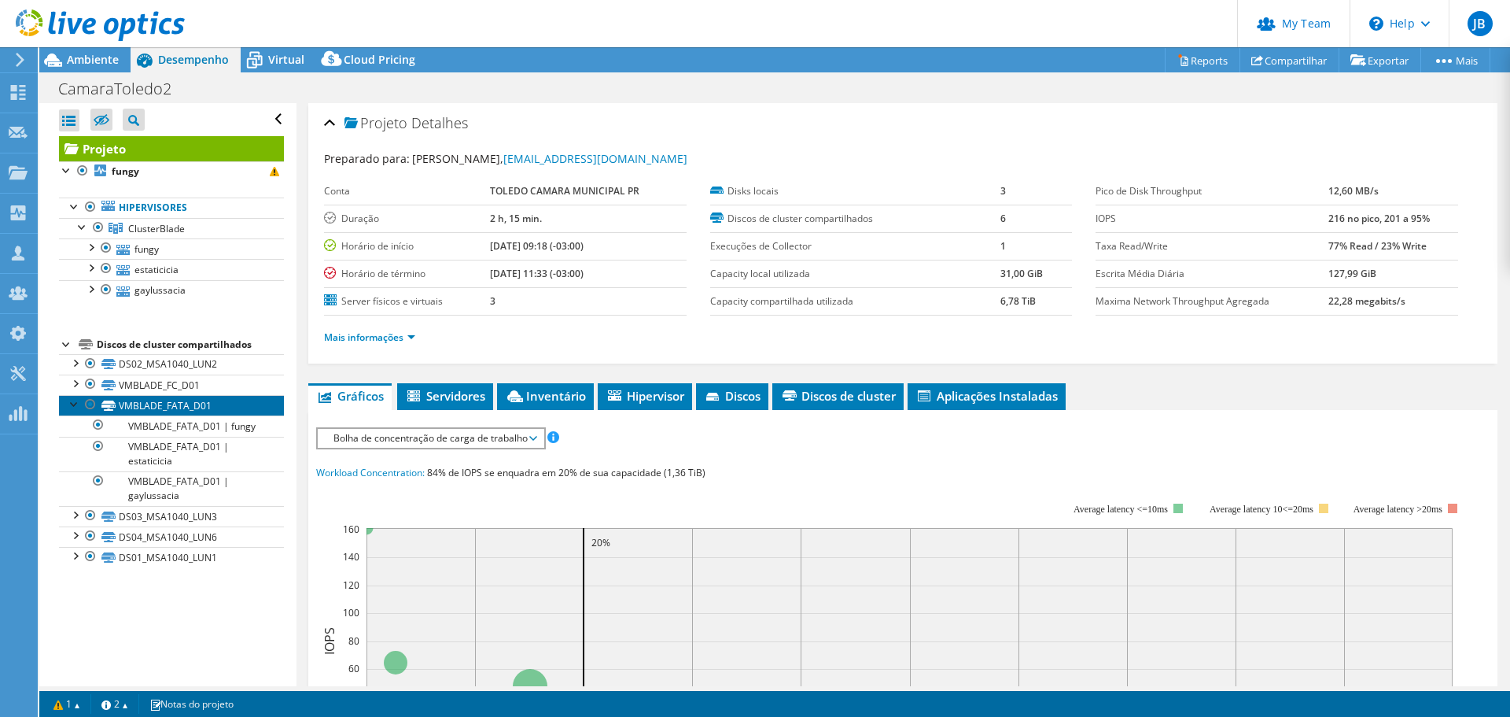
click at [177, 407] on link "VMBLADE_FATA_D01" at bounding box center [171, 405] width 225 height 20
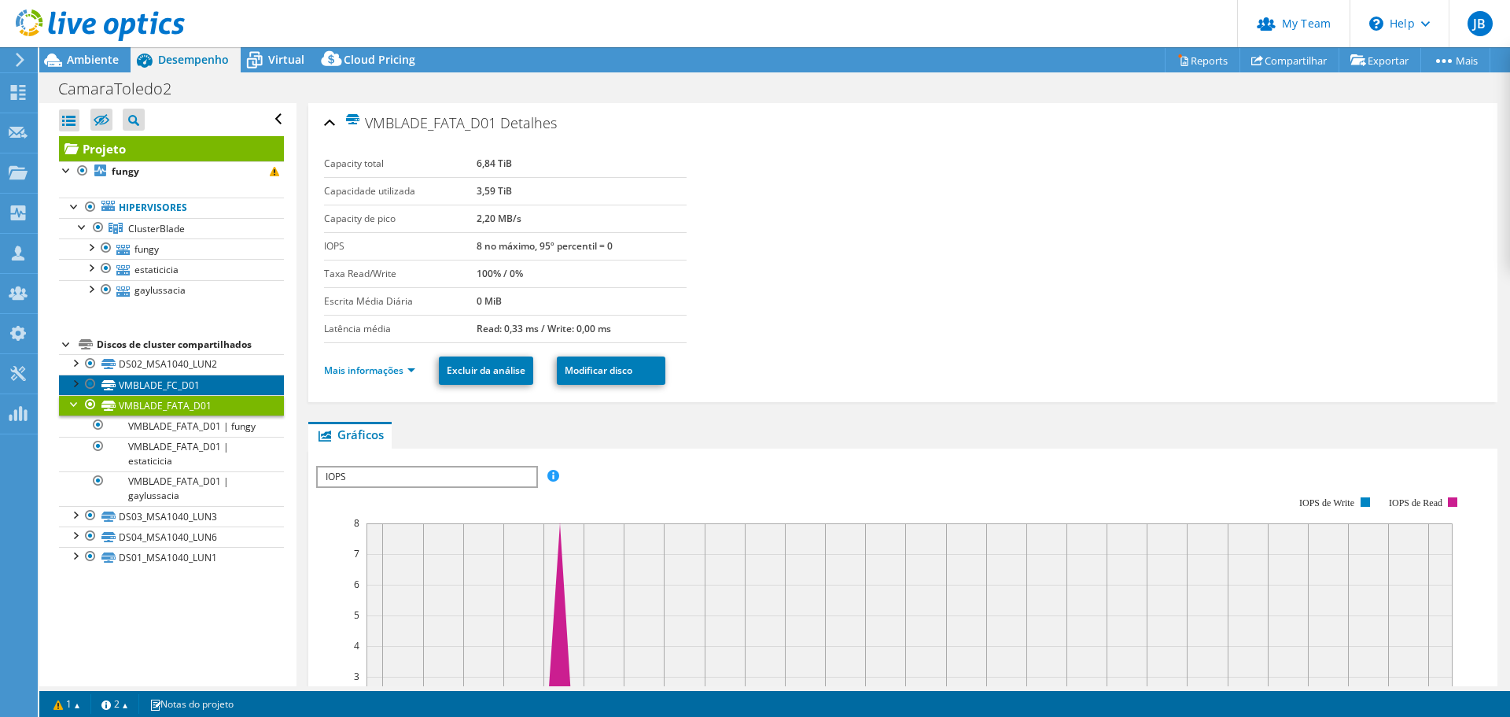
click at [162, 385] on link "VMBLADE_FC_D01" at bounding box center [171, 384] width 225 height 20
click at [157, 408] on link "VMBLADE_FATA_D01" at bounding box center [171, 405] width 225 height 20
click at [176, 360] on link "DS02_MSA1040_LUN2" at bounding box center [171, 364] width 225 height 20
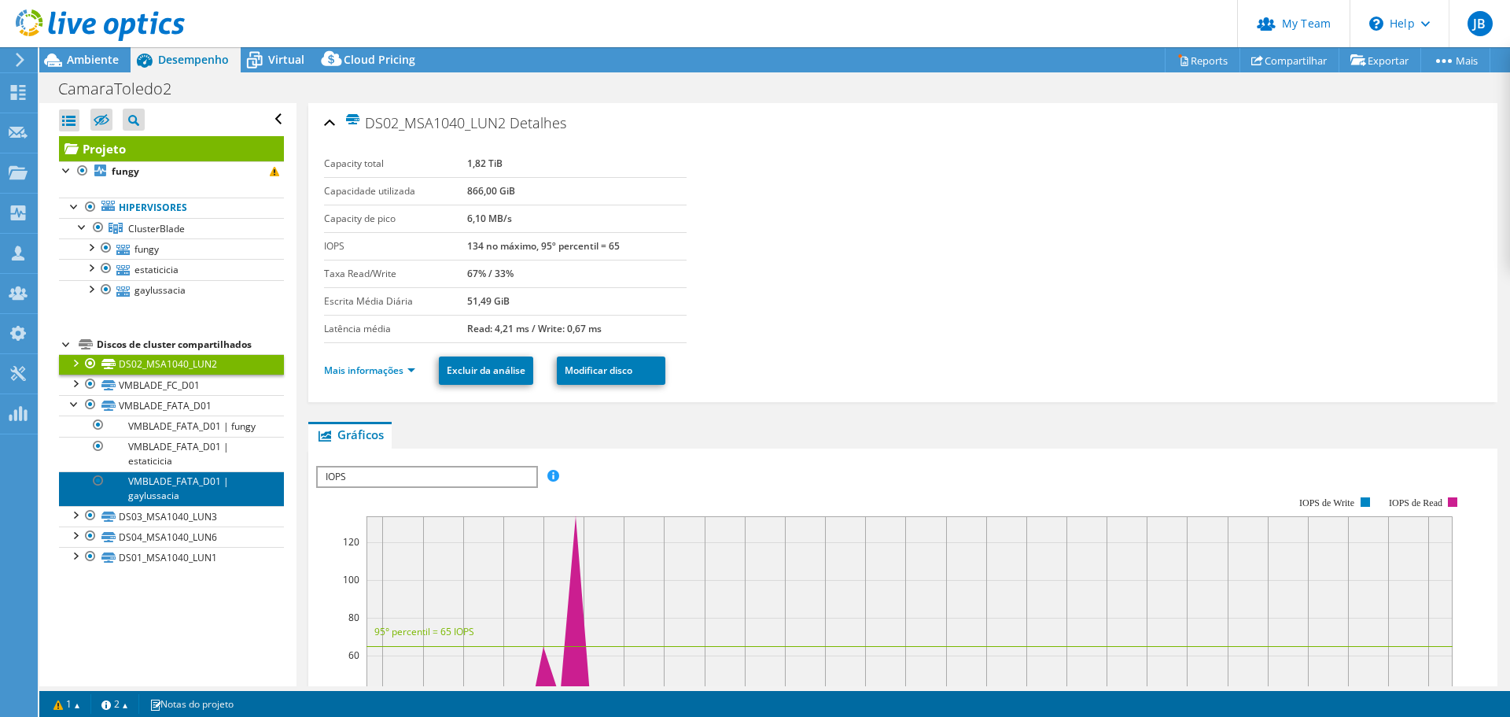
click at [162, 506] on link "VMBLADE_FATA_D01 | gaylussacia" at bounding box center [171, 488] width 225 height 35
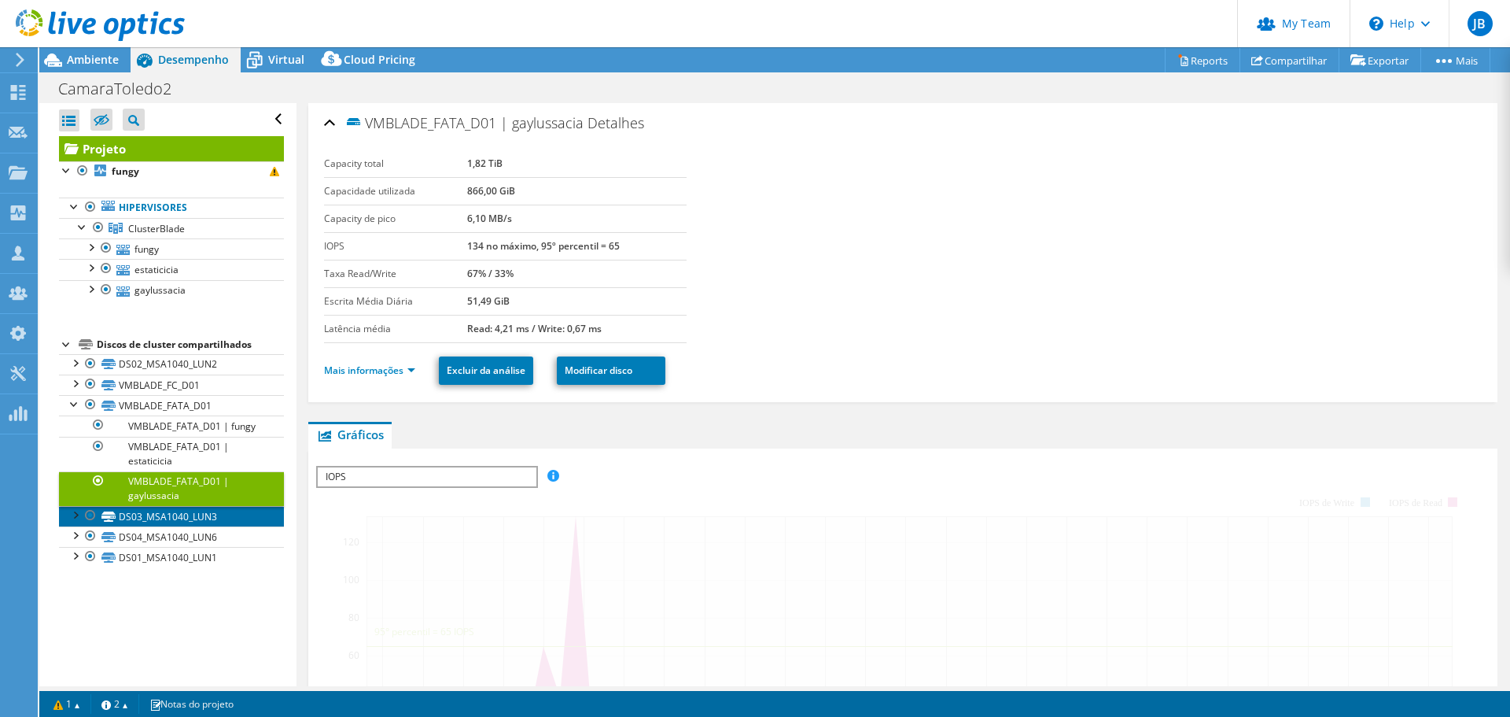
click at [169, 526] on link "DS03_MSA1040_LUN3" at bounding box center [171, 516] width 225 height 20
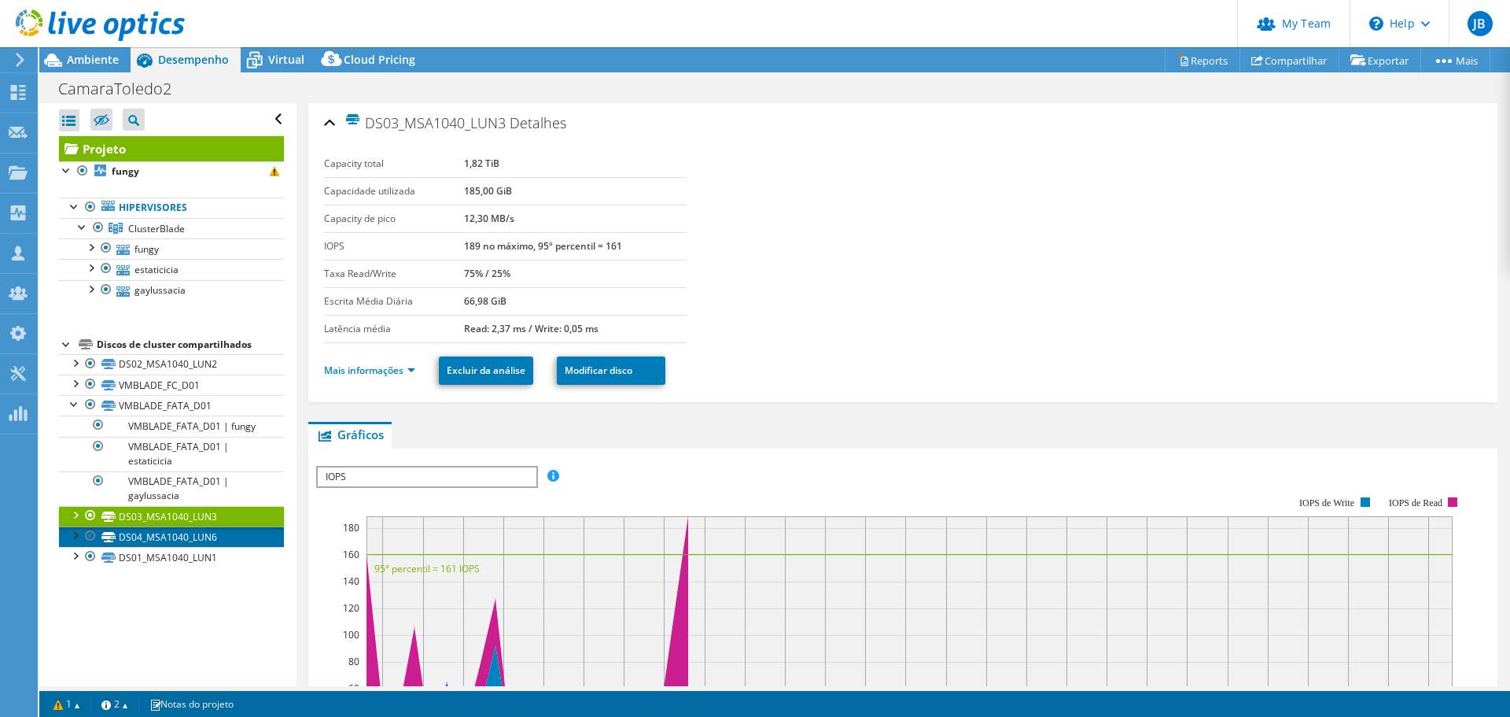
click at [161, 547] on link "DS04_MSA1040_LUN6" at bounding box center [171, 536] width 225 height 20
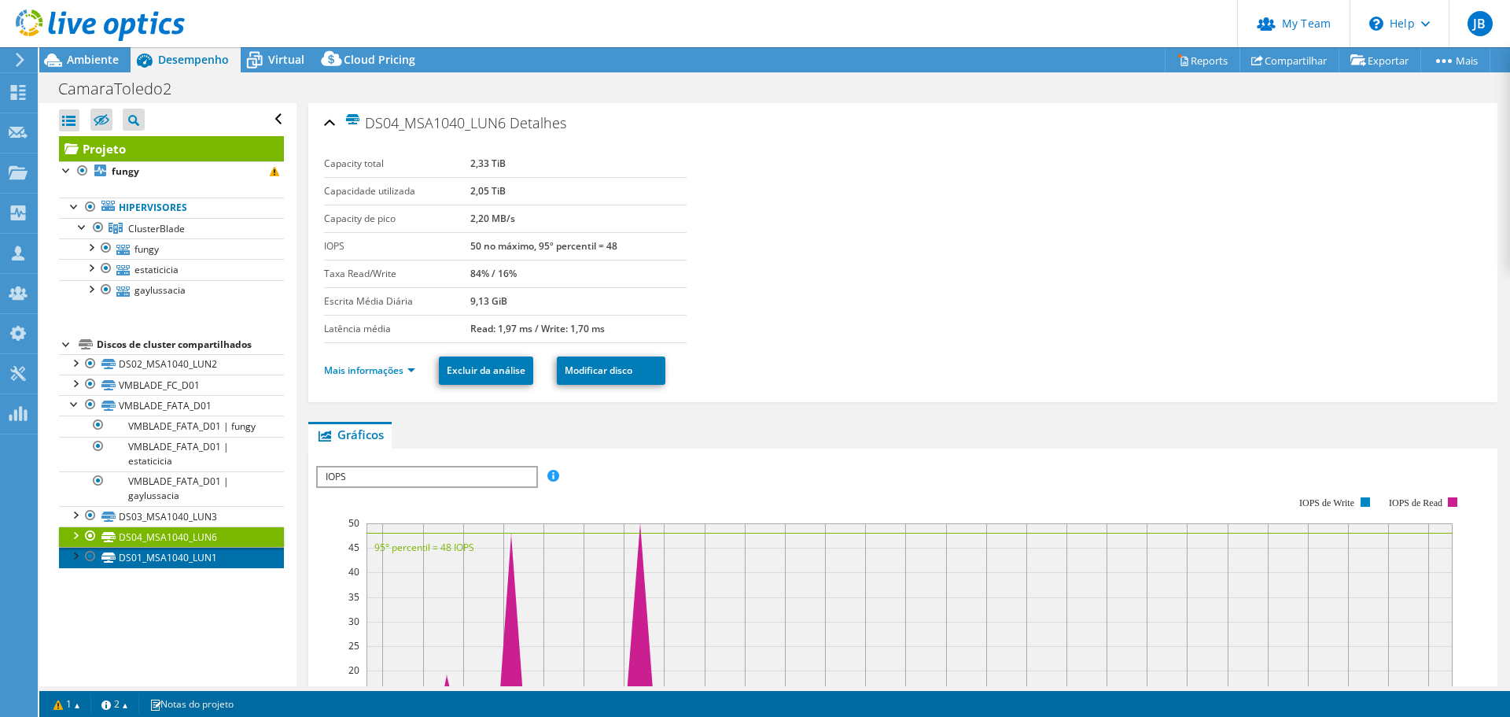
click at [163, 567] on link "DS01_MSA1040_LUN1" at bounding box center [171, 557] width 225 height 20
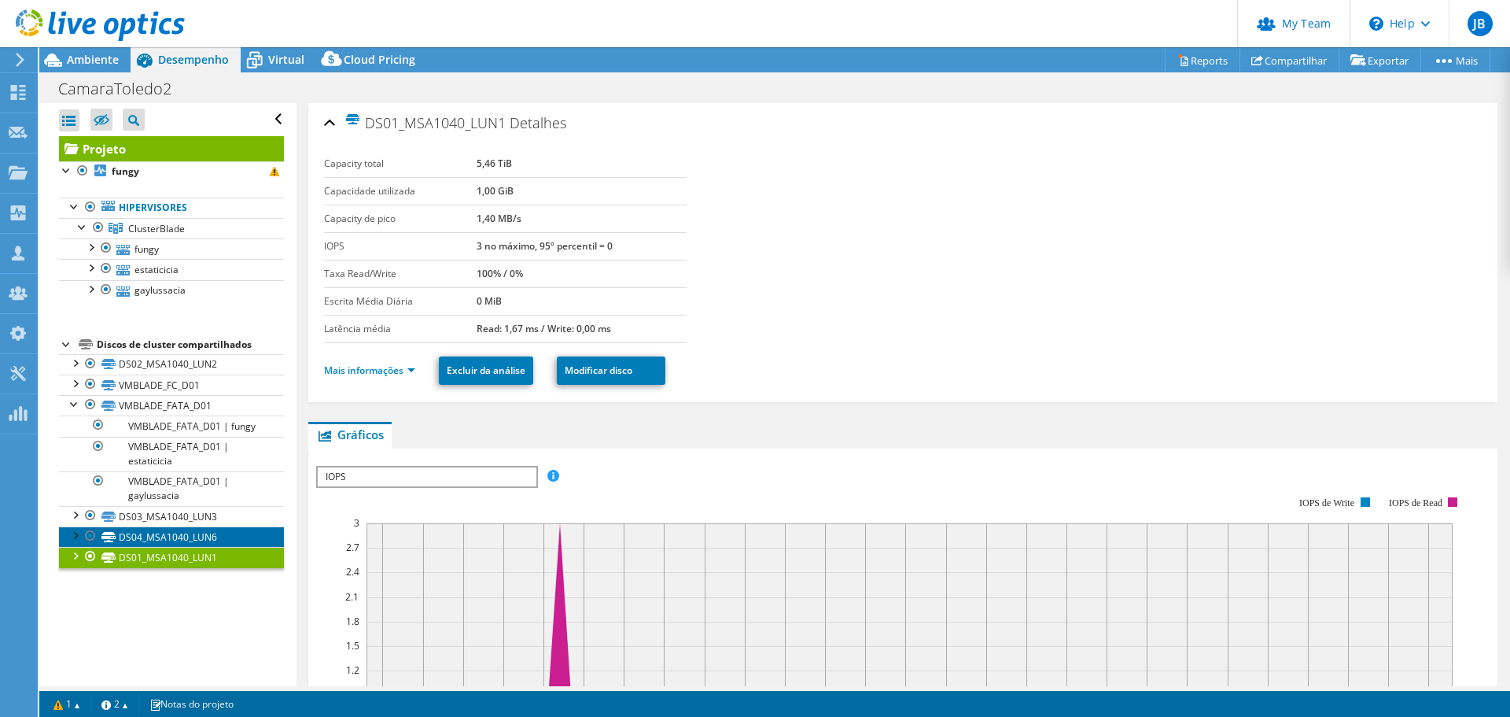
click at [168, 545] on link "DS04_MSA1040_LUN6" at bounding box center [171, 536] width 225 height 20
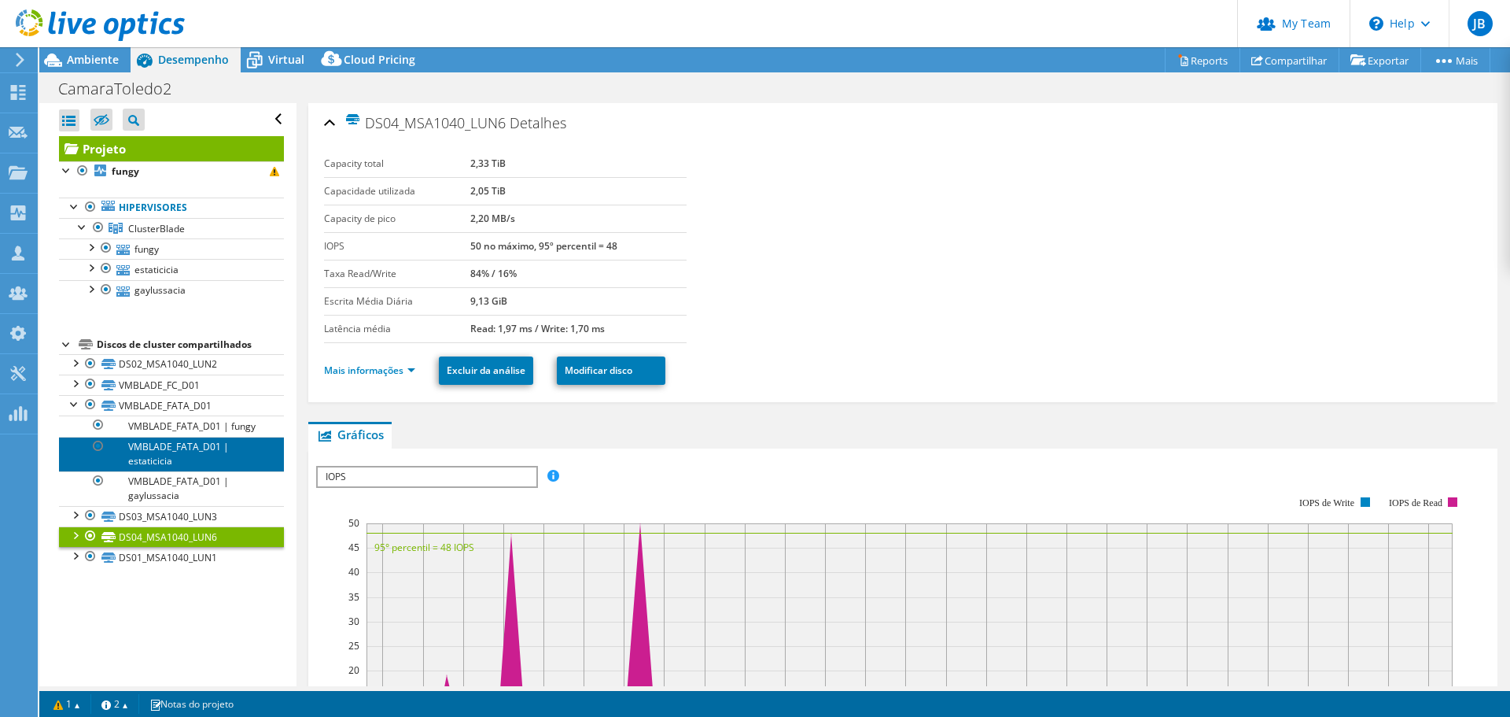
click at [165, 471] on link "VMBLADE_FATA_D01 | estaticicia" at bounding box center [171, 454] width 225 height 35
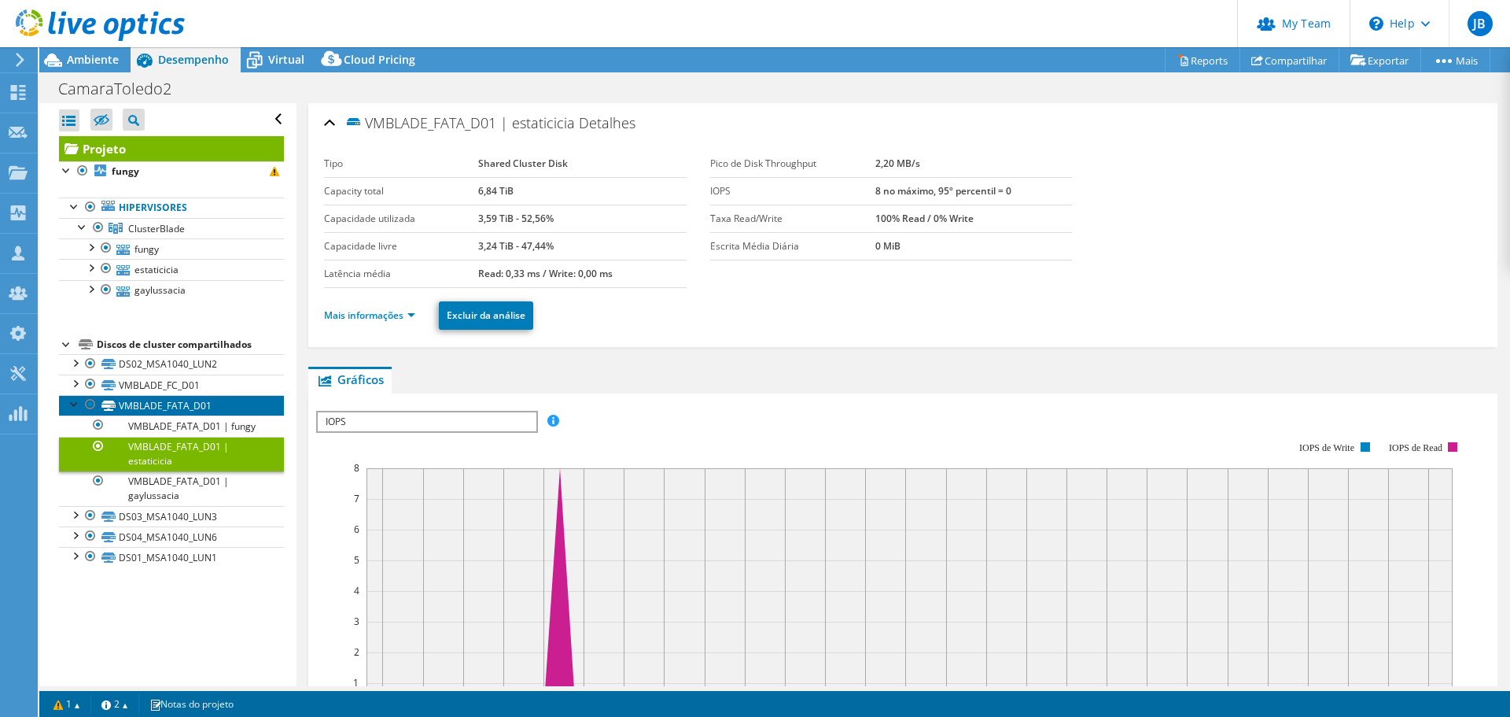
click at [151, 409] on link "VMBLADE_FATA_D01" at bounding box center [171, 405] width 225 height 20
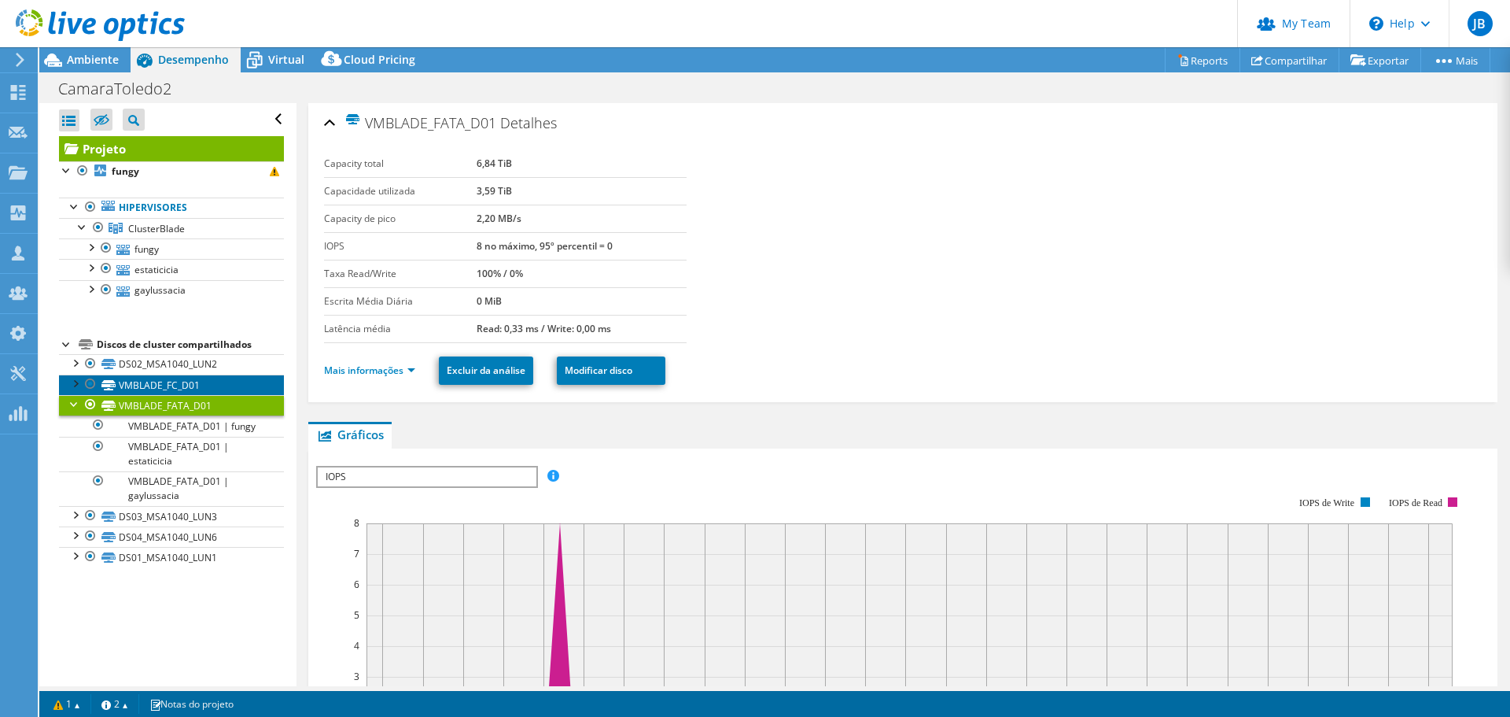
click at [153, 385] on link "VMBLADE_FC_D01" at bounding box center [171, 384] width 225 height 20
click at [74, 406] on div at bounding box center [75, 403] width 16 height 16
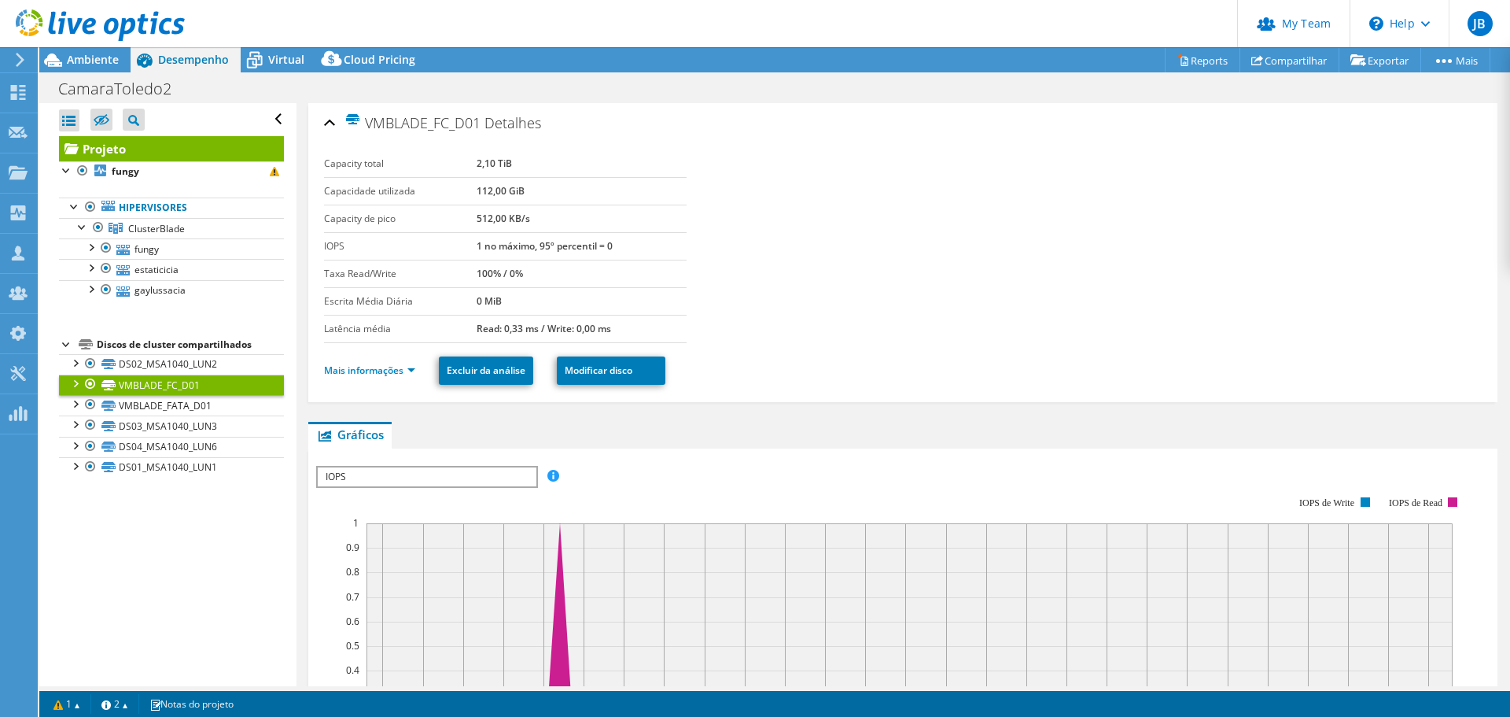
click at [430, 373] on ul "Mais informações Excluir da análise Modificar disco" at bounding box center [903, 368] width 1158 height 32
click at [406, 371] on link "Mais informações" at bounding box center [369, 369] width 91 height 13
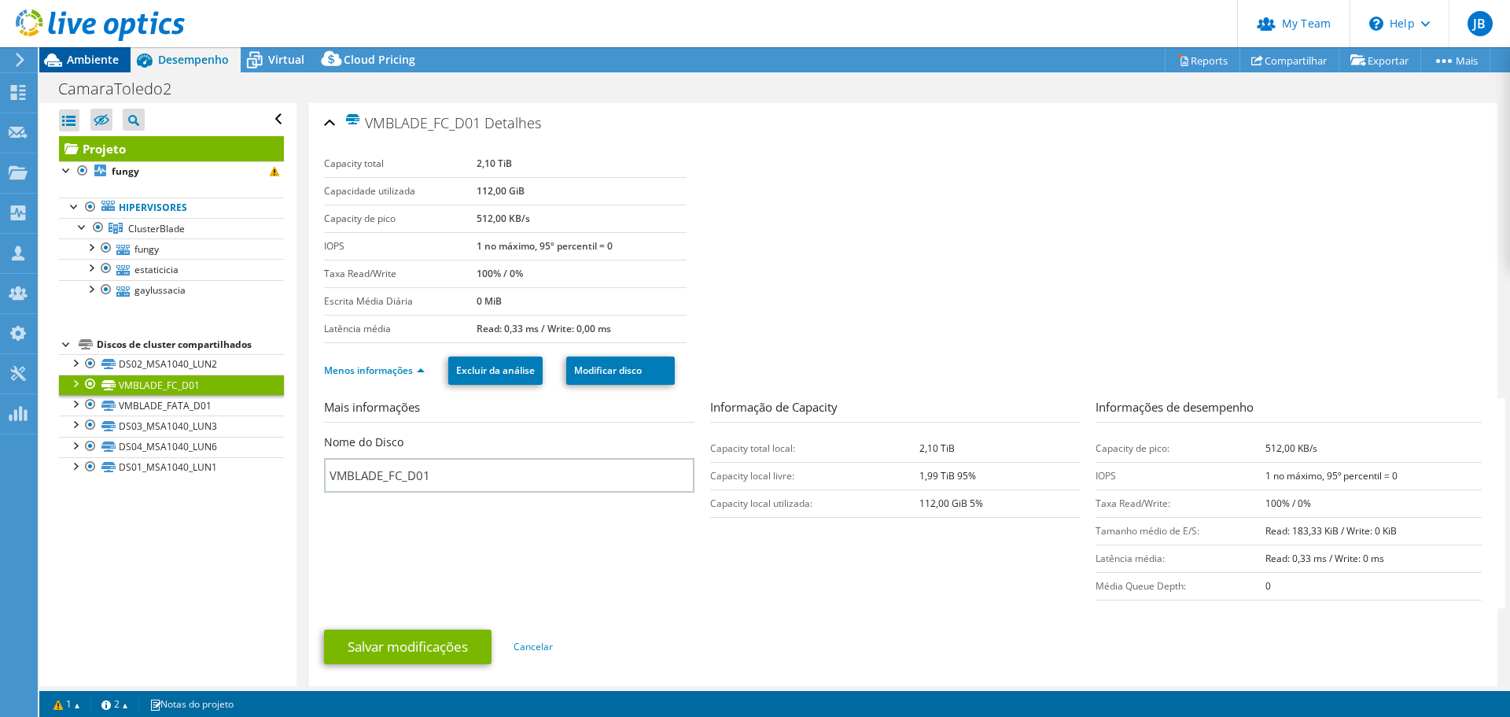
click at [92, 53] on span "Ambiente" at bounding box center [93, 59] width 52 height 15
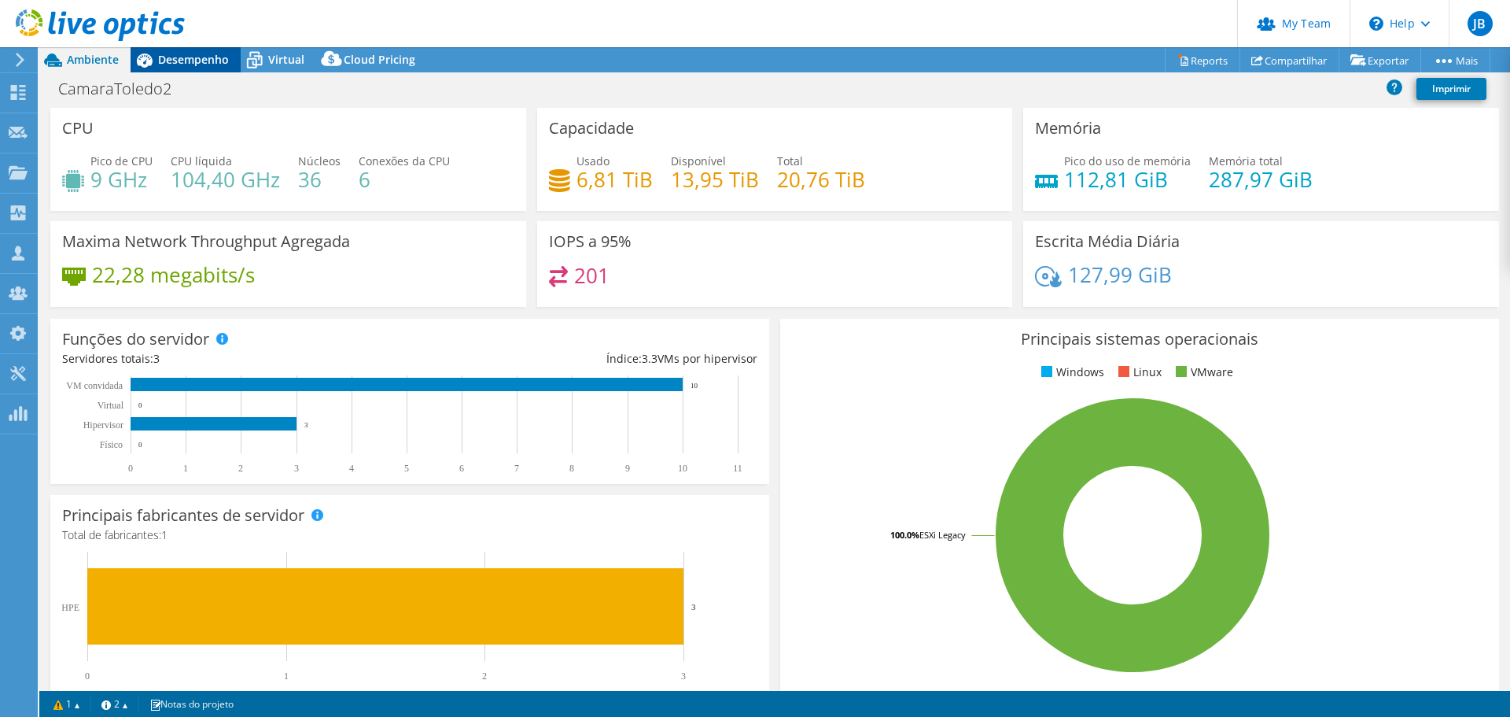
click at [192, 61] on span "Desempenho" at bounding box center [193, 59] width 71 height 15
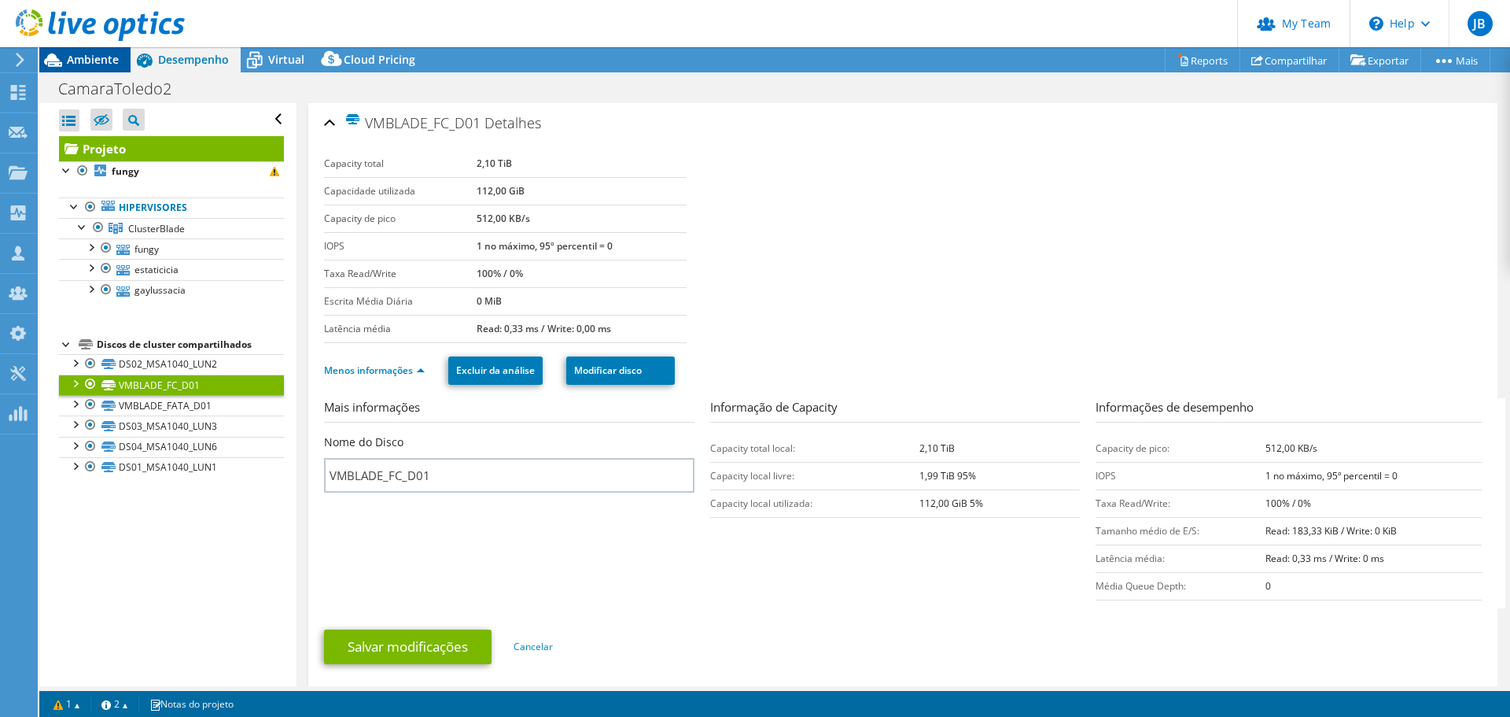
click at [92, 53] on span "Ambiente" at bounding box center [93, 59] width 52 height 15
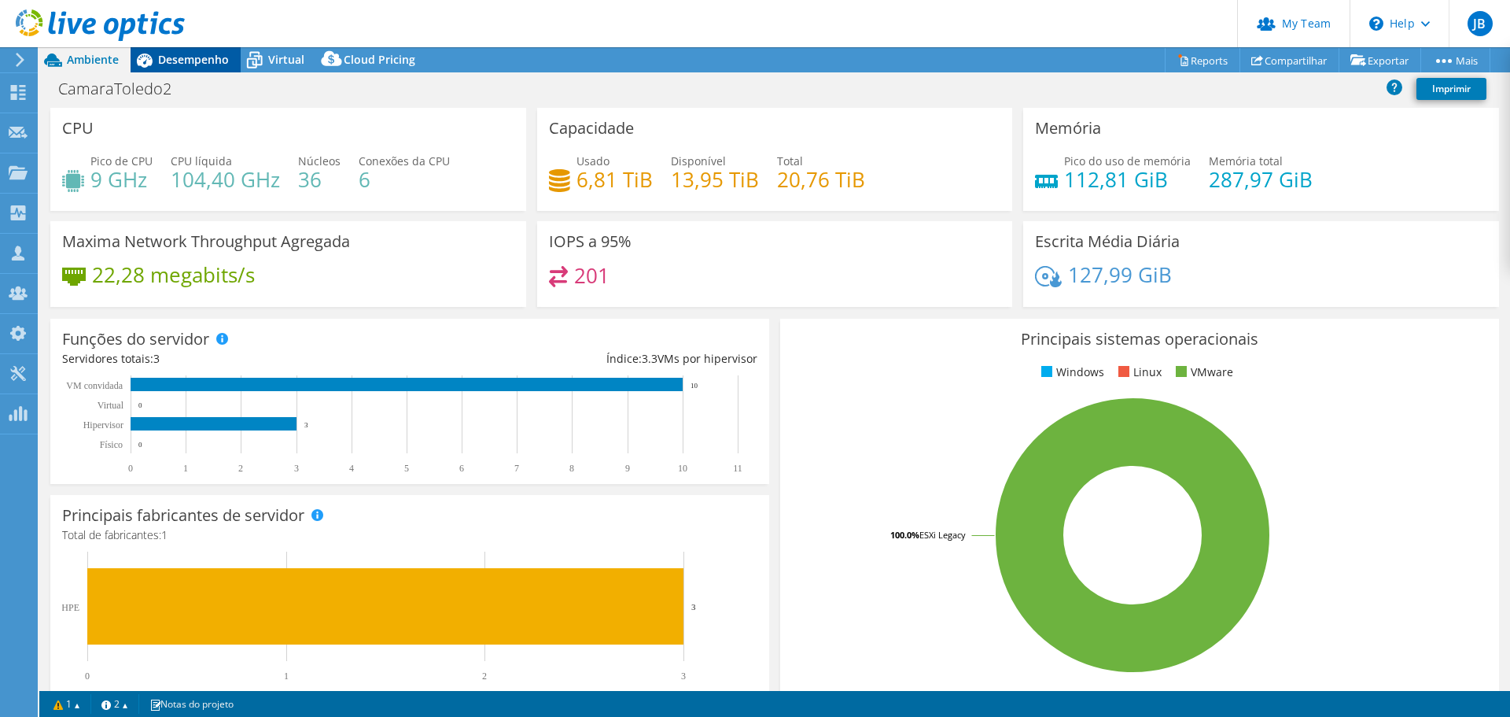
click at [162, 58] on span "Desempenho" at bounding box center [193, 59] width 71 height 15
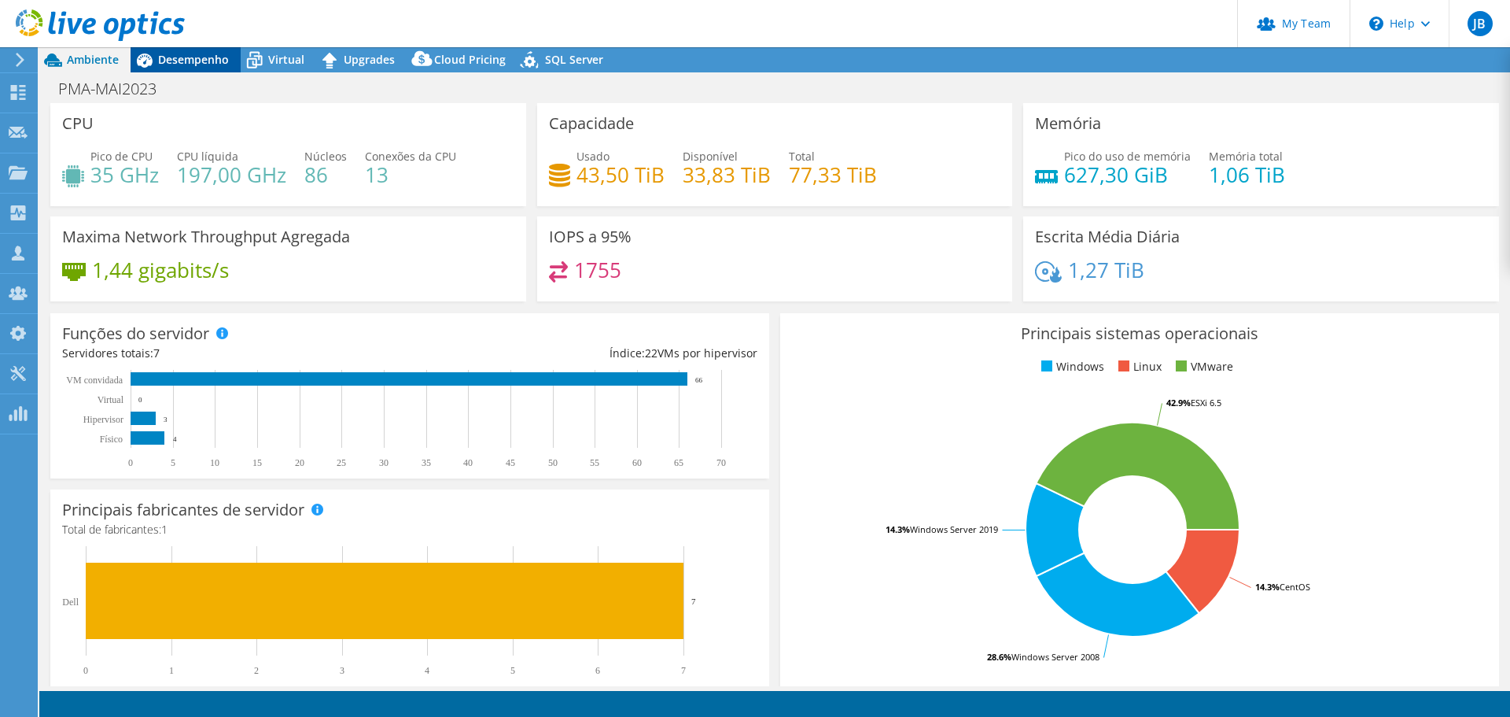
select select "USD"
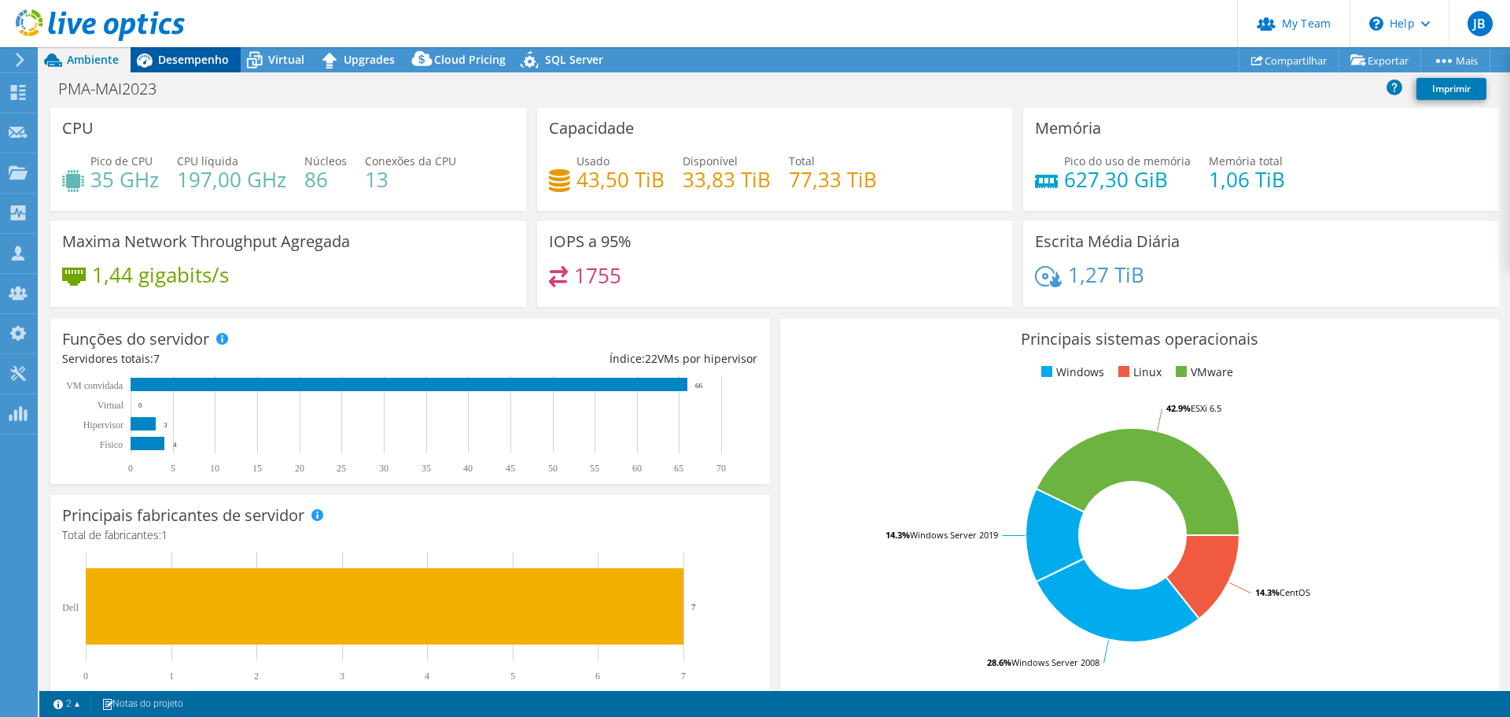
click at [208, 62] on span "Desempenho" at bounding box center [193, 59] width 71 height 15
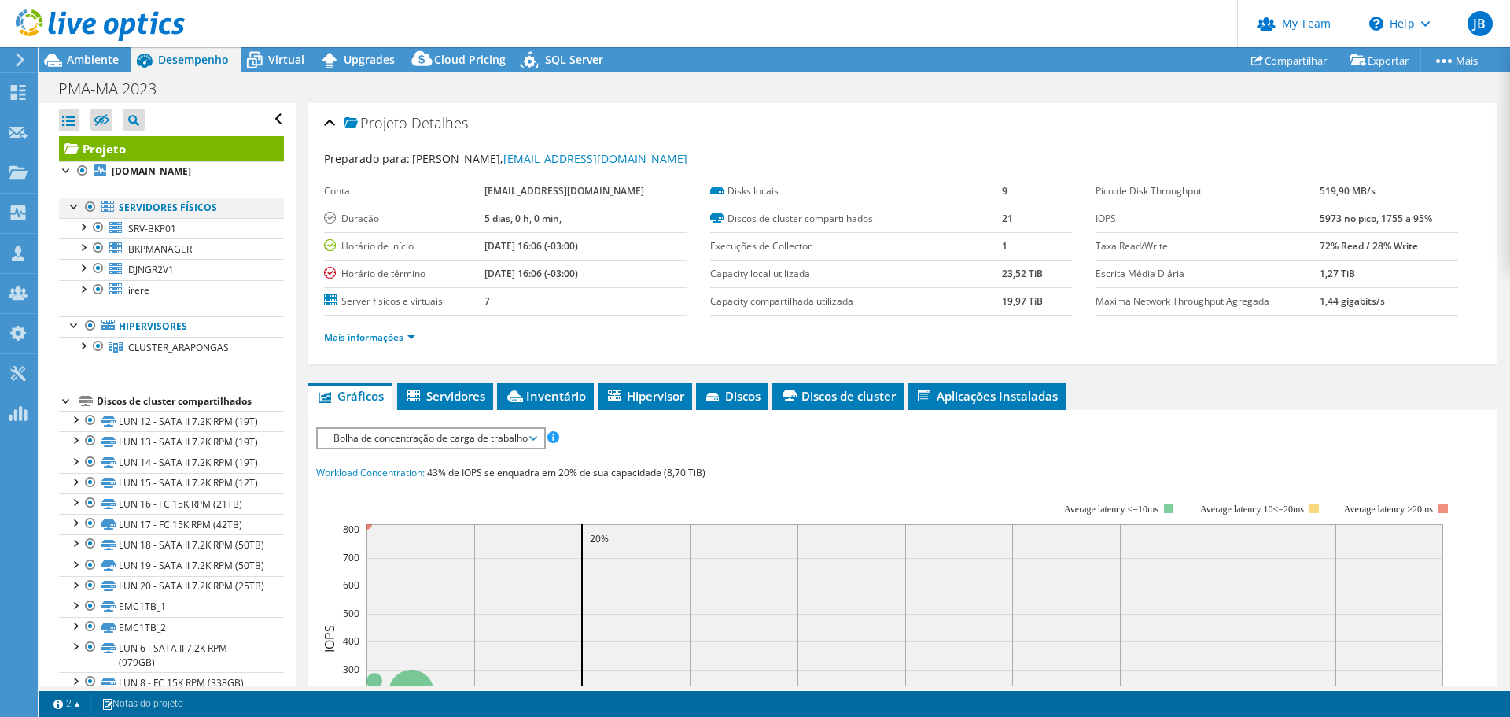
click at [91, 205] on div at bounding box center [91, 206] width 16 height 19
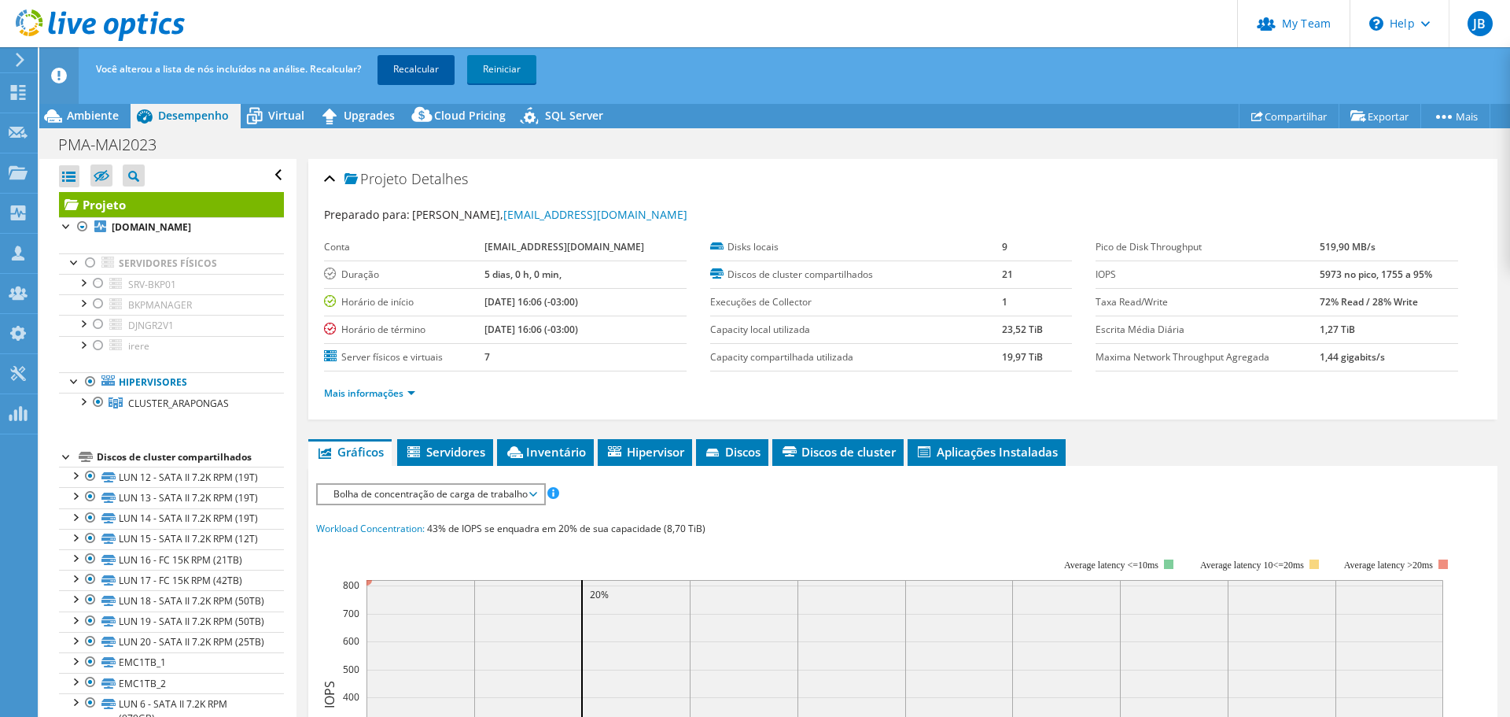
click at [423, 72] on link "Recalcular" at bounding box center [416, 69] width 77 height 28
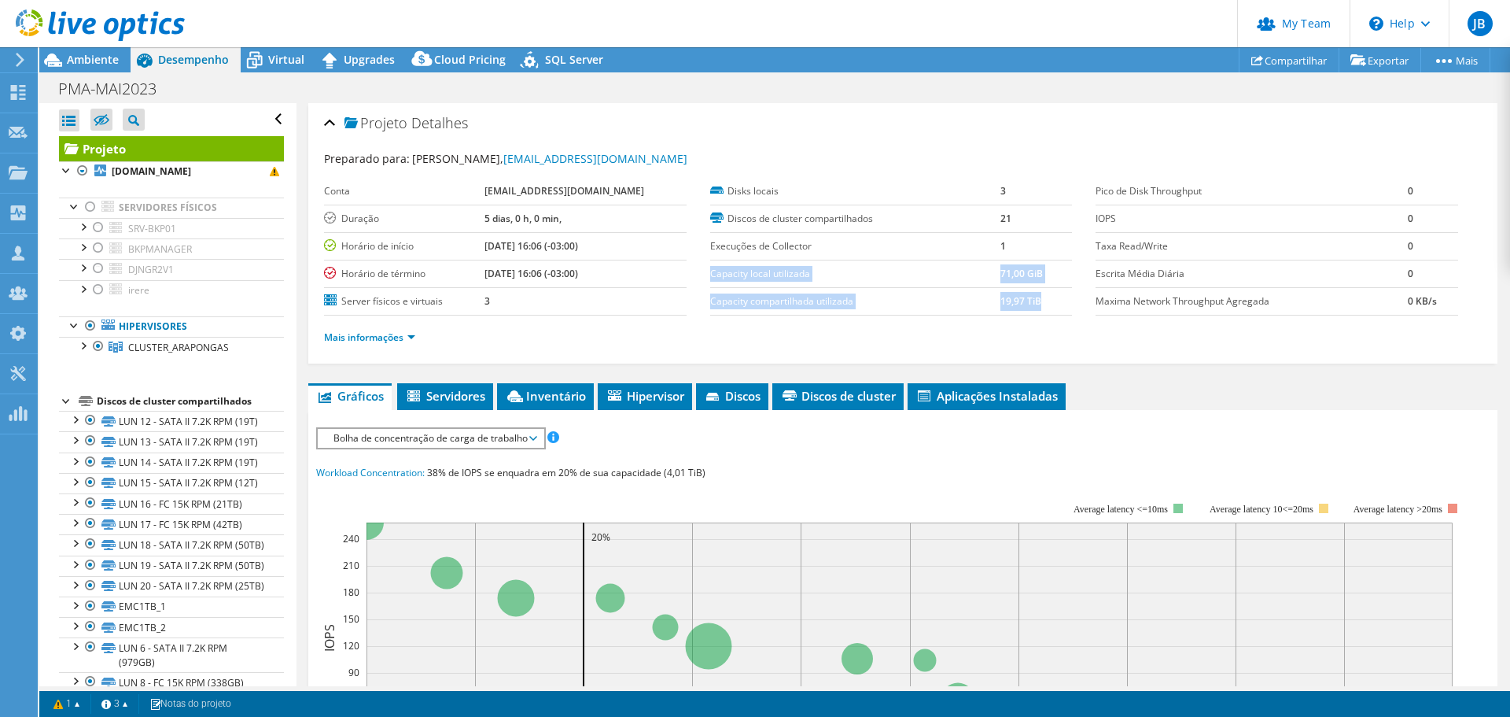
drag, startPoint x: 1038, startPoint y: 304, endPoint x: 706, endPoint y: 275, distance: 333.2
click at [710, 275] on tbody "Disks locais 3 Discos de cluster compartilhados 21 Execuções [PERSON_NAME] 1 Ca…" at bounding box center [891, 247] width 363 height 138
click at [933, 296] on label "Capacity compartilhada utilizada" at bounding box center [855, 301] width 290 height 16
click at [83, 347] on div at bounding box center [83, 345] width 16 height 16
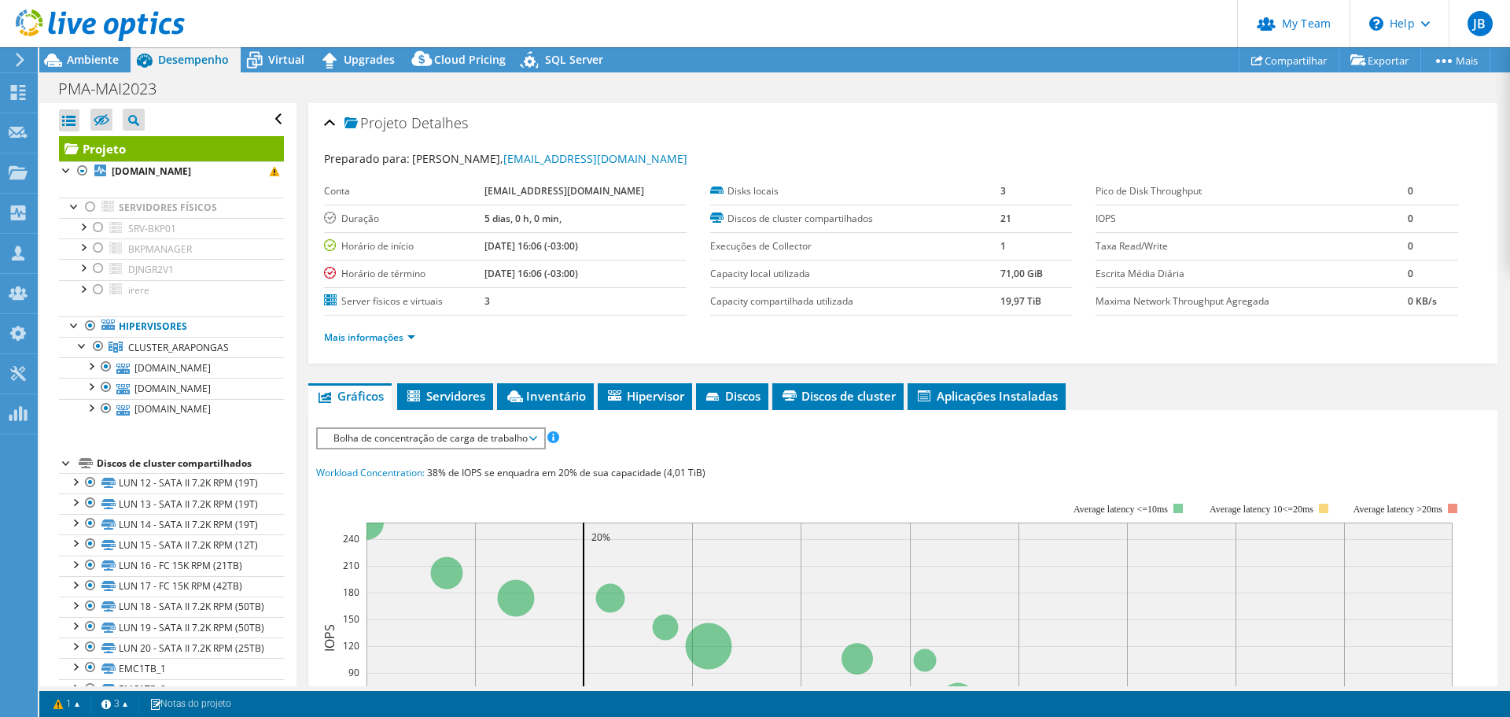
drag, startPoint x: 761, startPoint y: 275, endPoint x: 758, endPoint y: 292, distance: 16.8
click at [761, 278] on label "Capacity local utilizada" at bounding box center [855, 274] width 290 height 16
drag, startPoint x: 747, startPoint y: 300, endPoint x: 1030, endPoint y: 305, distance: 282.5
click at [1045, 300] on tr "Capacity compartilhada utilizada 19,97 TiB" at bounding box center [891, 301] width 363 height 28
drag, startPoint x: 996, startPoint y: 305, endPoint x: 1003, endPoint y: 311, distance: 9.0
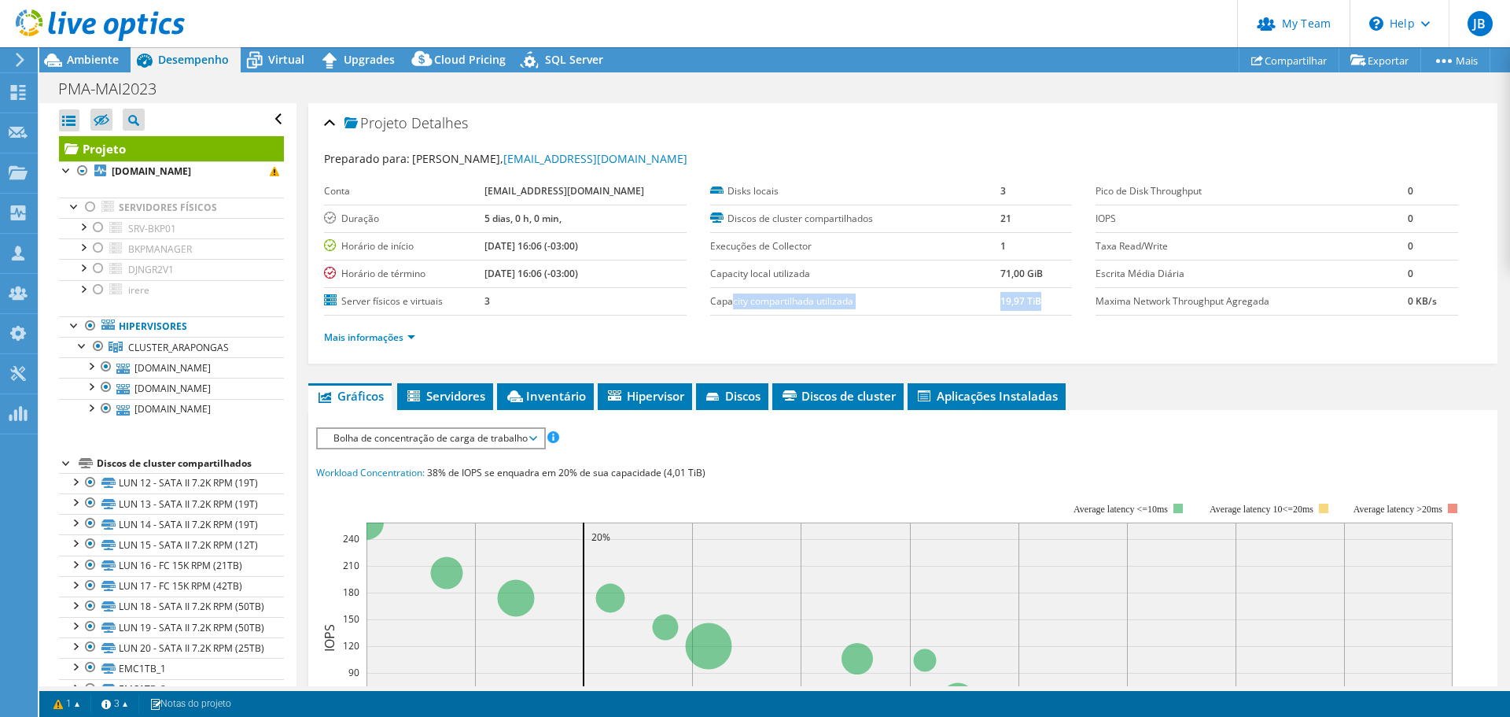
click at [1001, 305] on b "19,97 TiB" at bounding box center [1021, 300] width 41 height 13
click at [1035, 304] on td "19,97 TiB" at bounding box center [1037, 301] width 72 height 28
drag, startPoint x: 1038, startPoint y: 301, endPoint x: 798, endPoint y: 293, distance: 240.1
click at [798, 293] on tr "Capacity compartilhada utilizada 19,97 TiB" at bounding box center [891, 301] width 363 height 28
drag, startPoint x: 500, startPoint y: 336, endPoint x: 446, endPoint y: 332, distance: 54.4
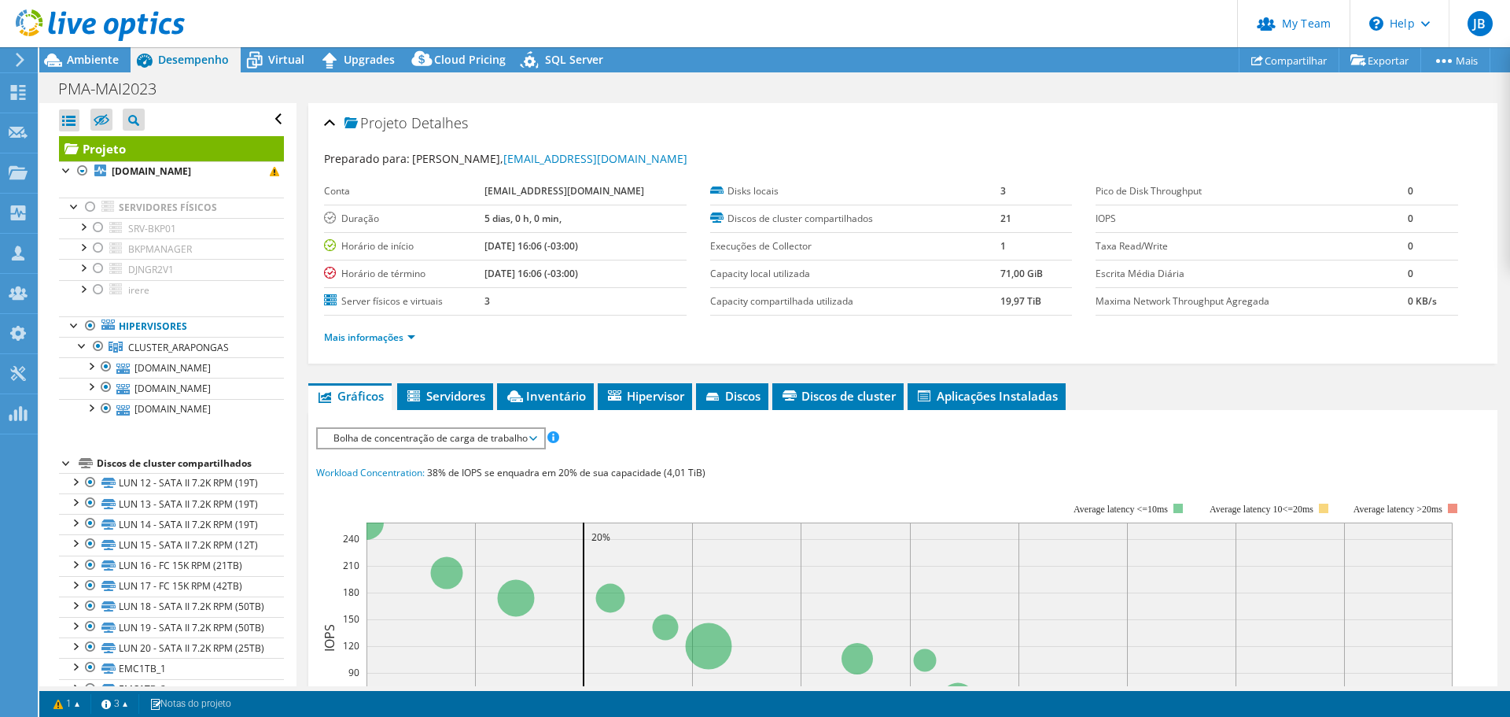
click at [489, 334] on ul "Mais informações" at bounding box center [903, 335] width 1158 height 21
click at [411, 339] on link "Mais informações" at bounding box center [369, 336] width 91 height 13
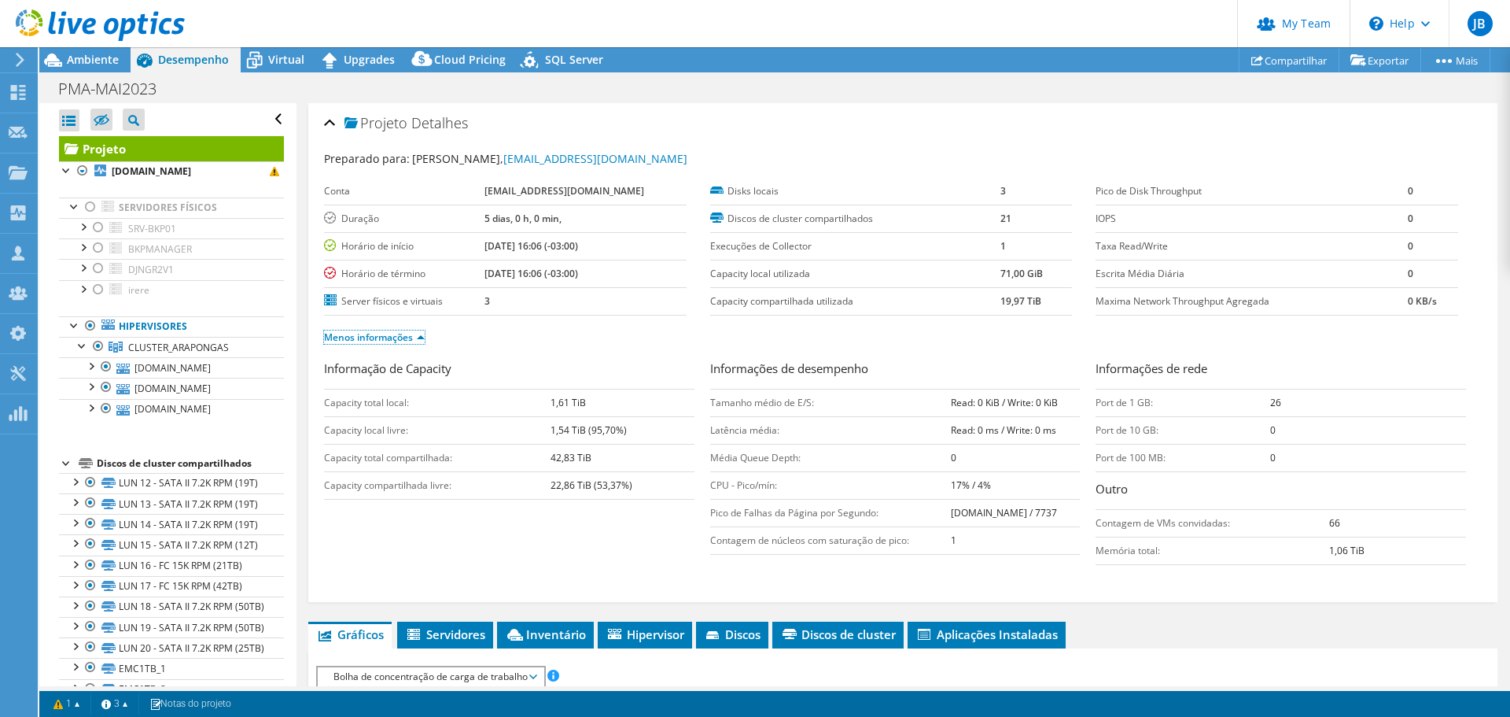
scroll to position [157, 0]
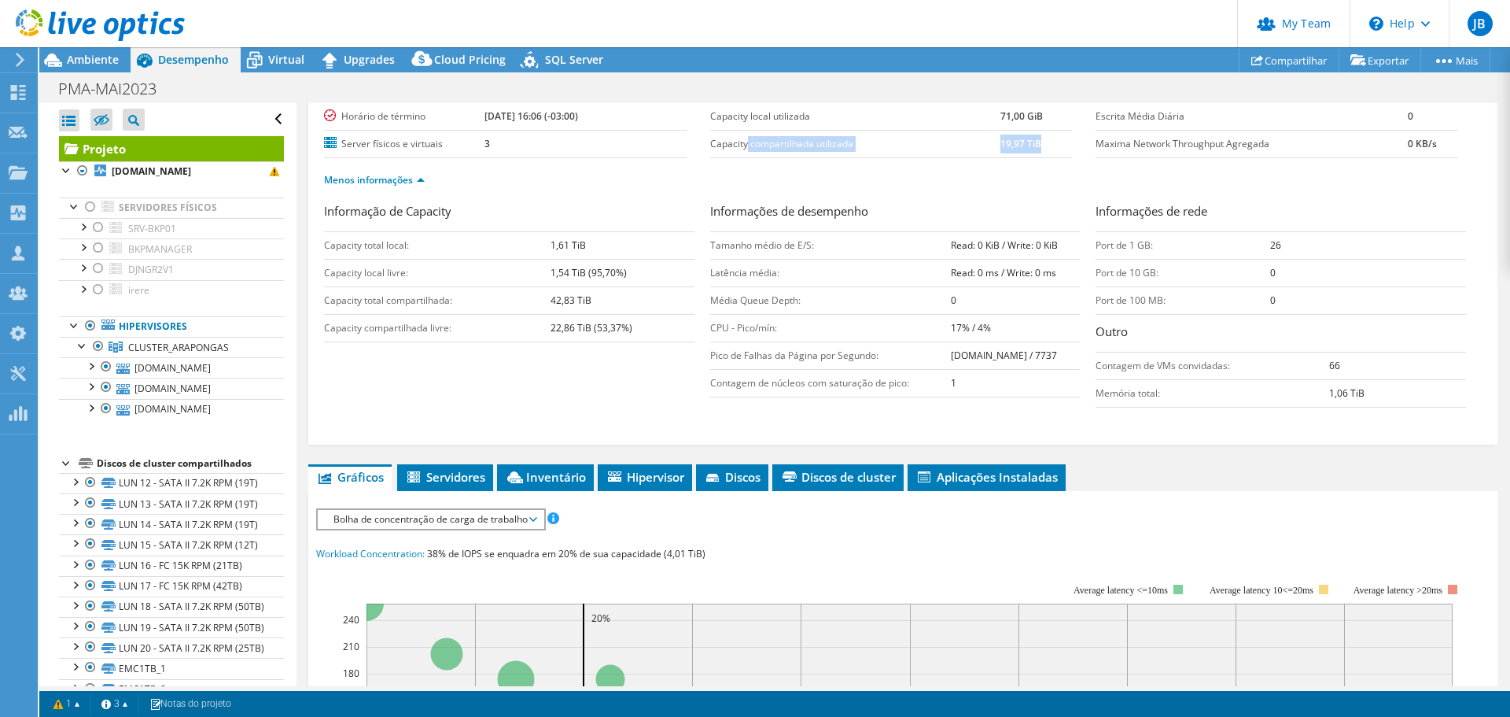
drag, startPoint x: 1033, startPoint y: 152, endPoint x: 795, endPoint y: 168, distance: 238.9
click at [726, 145] on tr "Capacity compartilhada utilizada 19,97 TiB" at bounding box center [891, 144] width 363 height 28
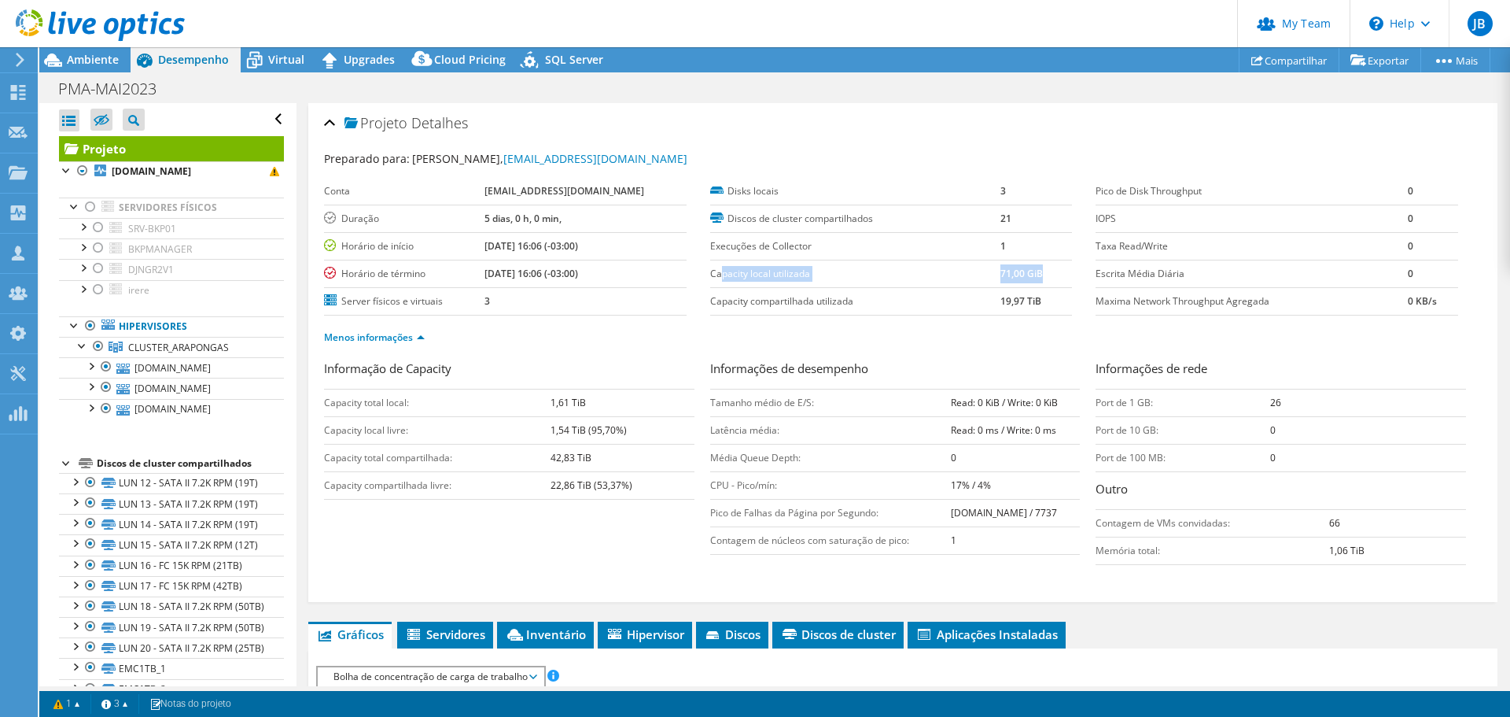
drag, startPoint x: 728, startPoint y: 275, endPoint x: 1037, endPoint y: 275, distance: 309.2
click at [1041, 274] on tr "Capacity local utilizada 71,00 GiB" at bounding box center [891, 274] width 363 height 28
click at [782, 271] on label "Capacity local utilizada" at bounding box center [855, 274] width 290 height 16
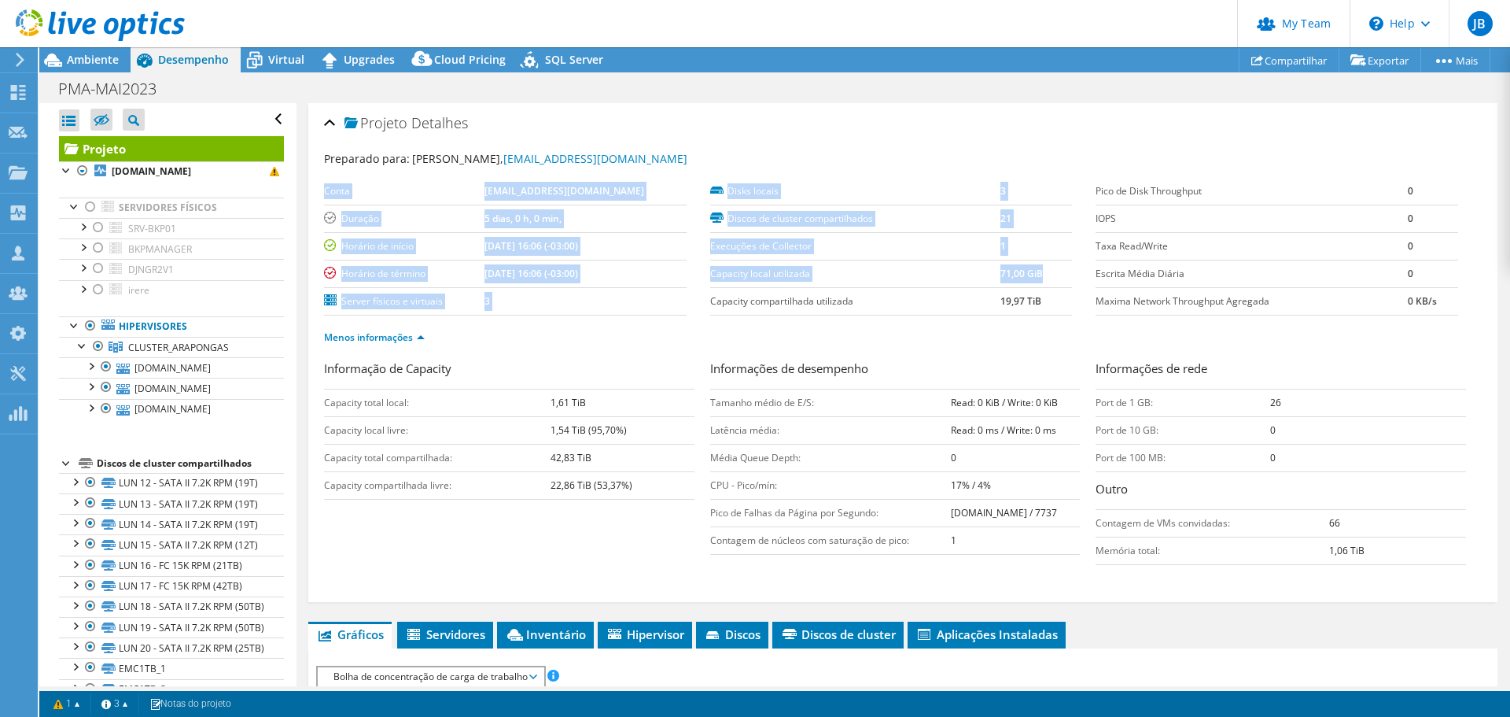
drag, startPoint x: 1009, startPoint y: 275, endPoint x: 704, endPoint y: 271, distance: 304.5
click at [704, 271] on section "Conta [EMAIL_ADDRESS][DOMAIN_NAME] Duração 5 [PERSON_NAME], 0 h, 0 min, Horário…" at bounding box center [710, 247] width 772 height 138
click at [852, 283] on td "Capacity local utilizada" at bounding box center [855, 274] width 290 height 28
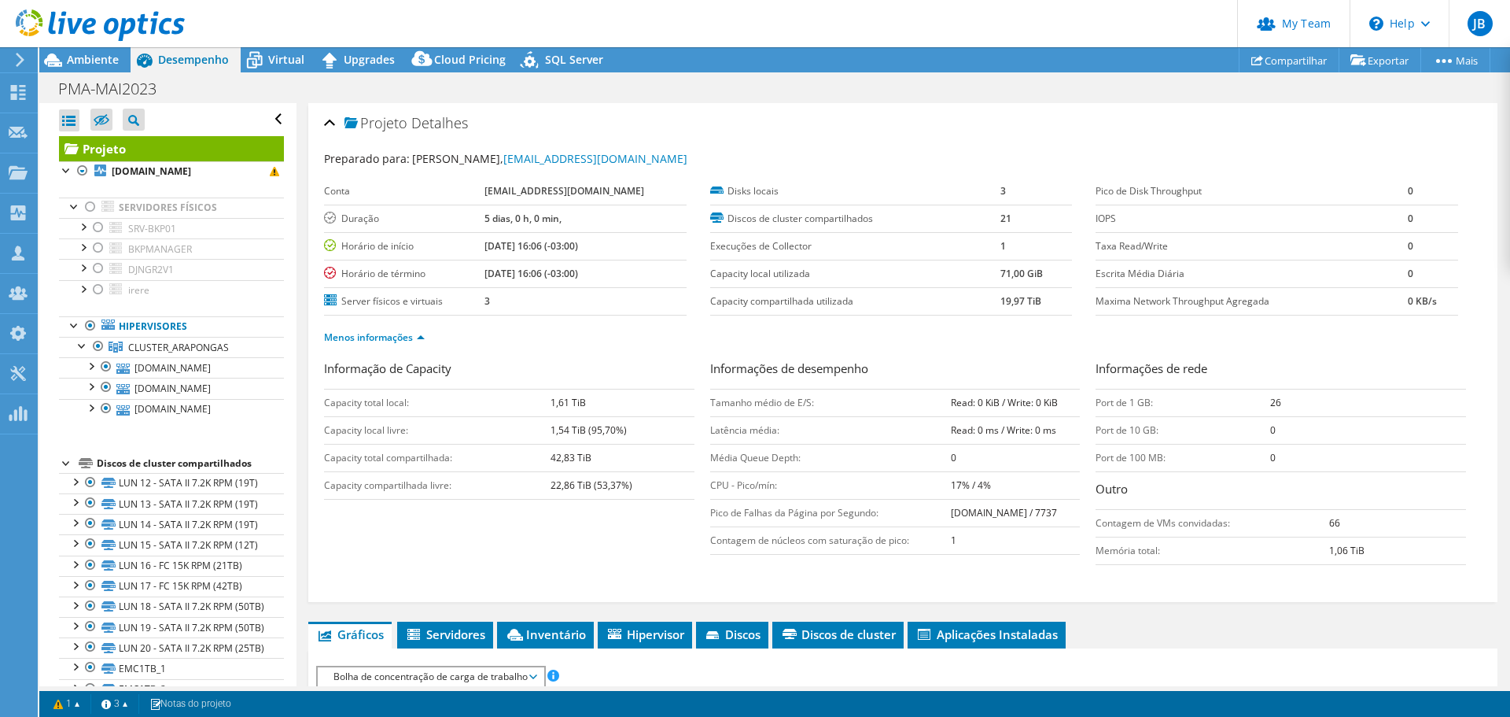
click at [852, 282] on td "Capacity local utilizada" at bounding box center [855, 274] width 290 height 28
drag, startPoint x: 1034, startPoint y: 276, endPoint x: 783, endPoint y: 271, distance: 251.8
click at [783, 271] on tr "Capacity local utilizada 71,00 GiB" at bounding box center [891, 274] width 363 height 28
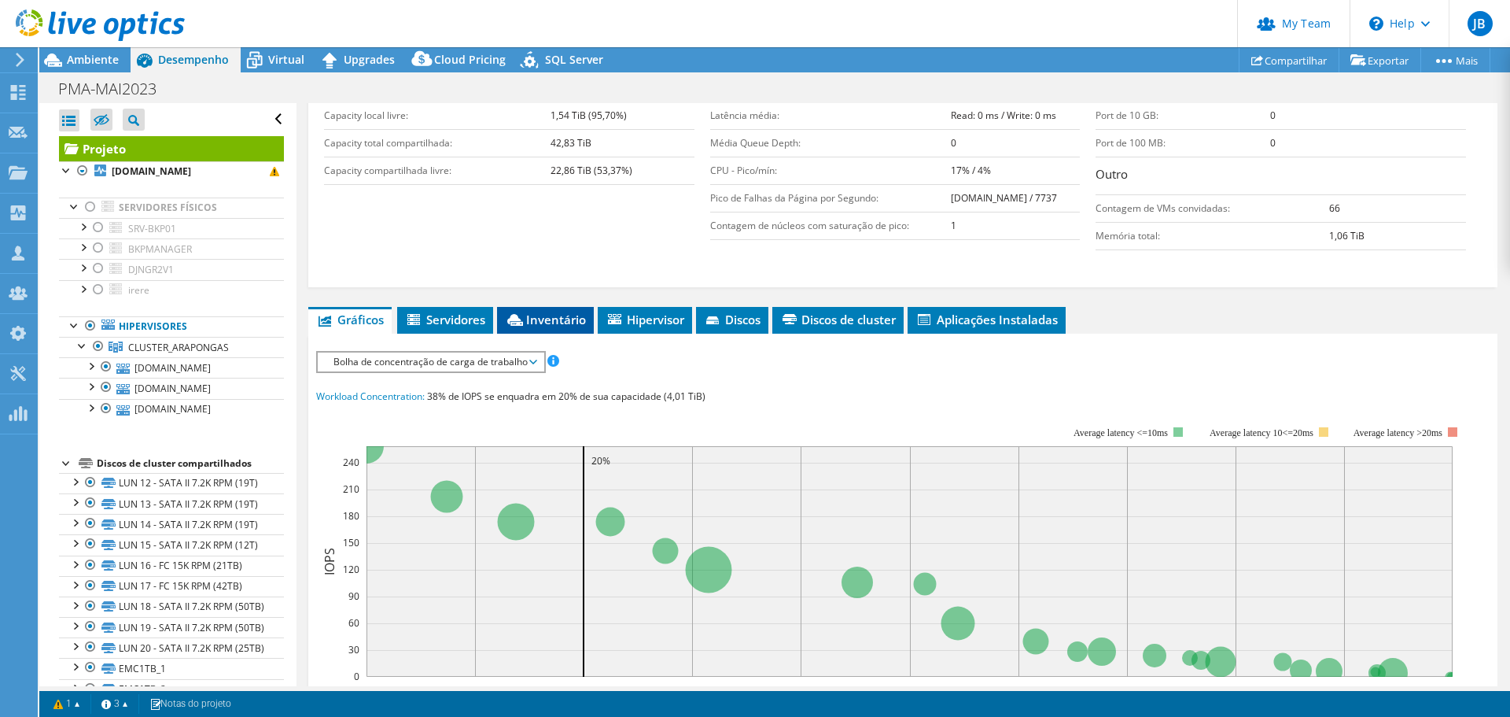
click at [561, 314] on span "Inventário" at bounding box center [545, 320] width 81 height 16
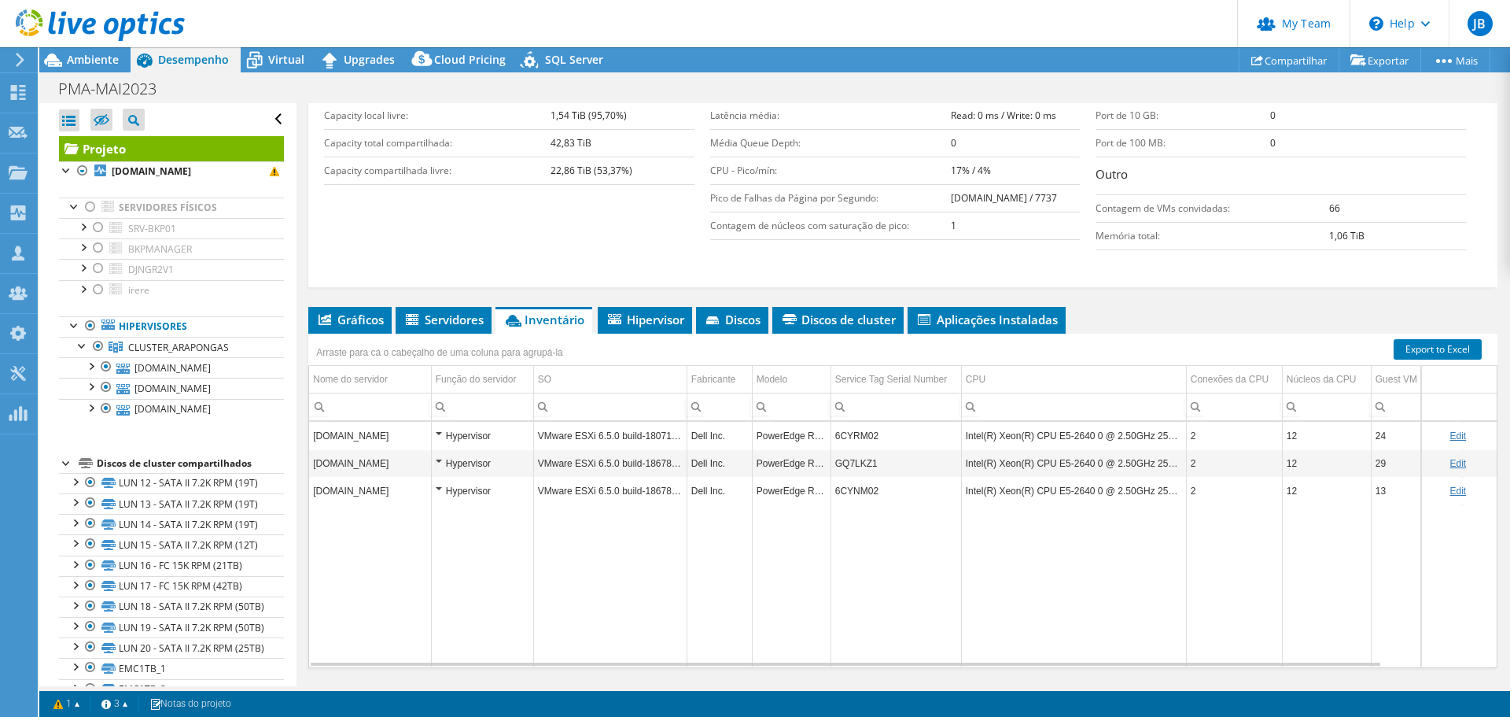
click at [674, 268] on div "Informação de Capacity Capacity total local: 1,61 TiB Capacity local livre: 1,5…" at bounding box center [903, 164] width 1158 height 238
click at [782, 267] on div "Informação de Capacity Capacity total local: 1,61 TiB Capacity local livre: 1,5…" at bounding box center [903, 164] width 1158 height 238
click at [91, 208] on div at bounding box center [91, 206] width 16 height 19
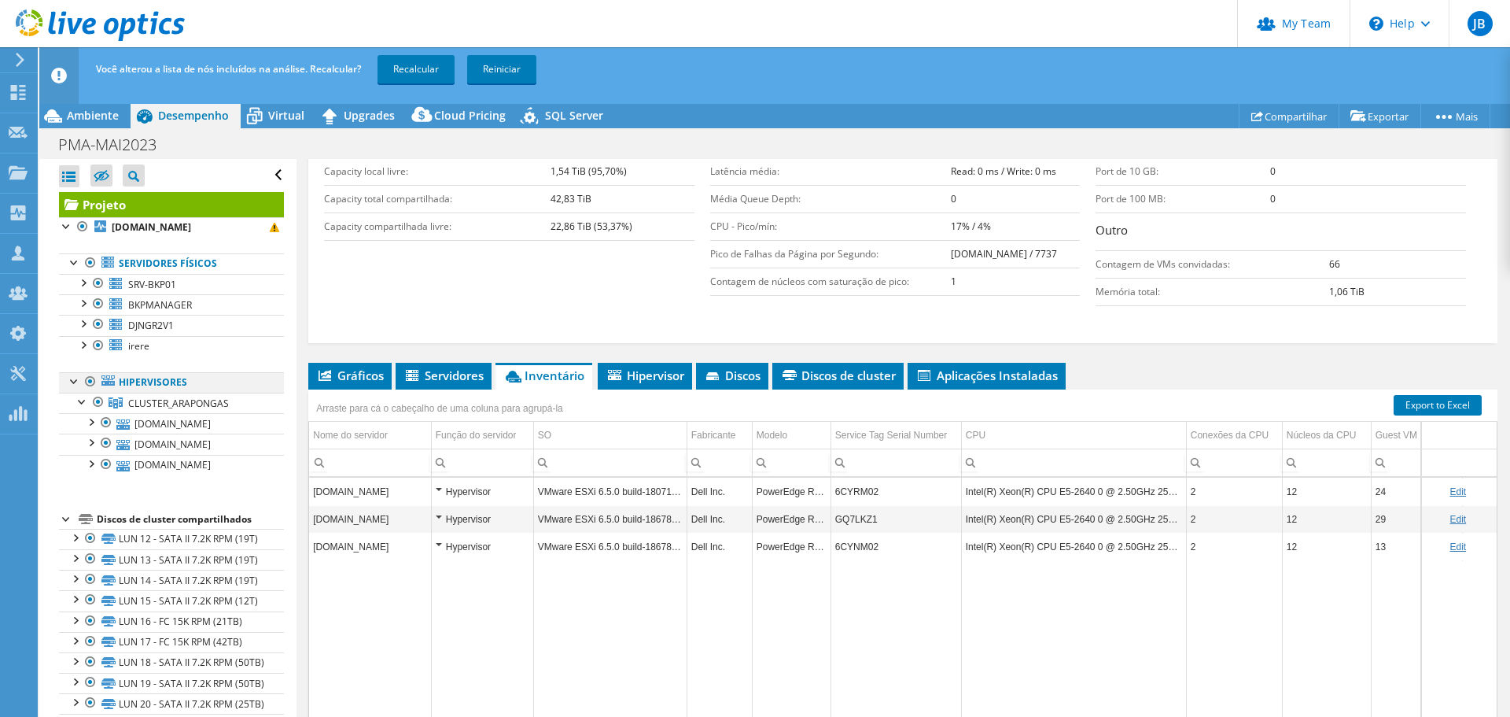
click at [89, 382] on div at bounding box center [91, 381] width 16 height 19
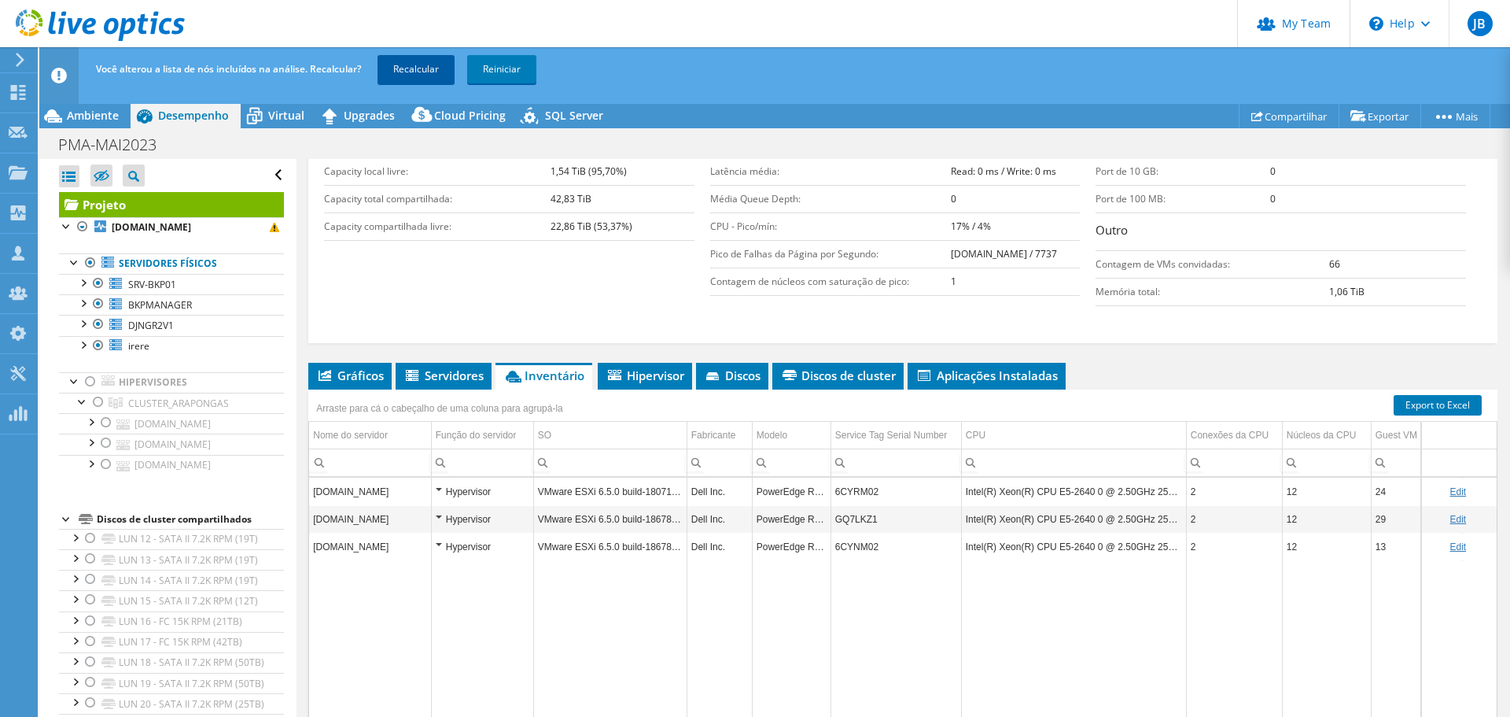
click at [413, 66] on link "Recalcular" at bounding box center [416, 69] width 77 height 28
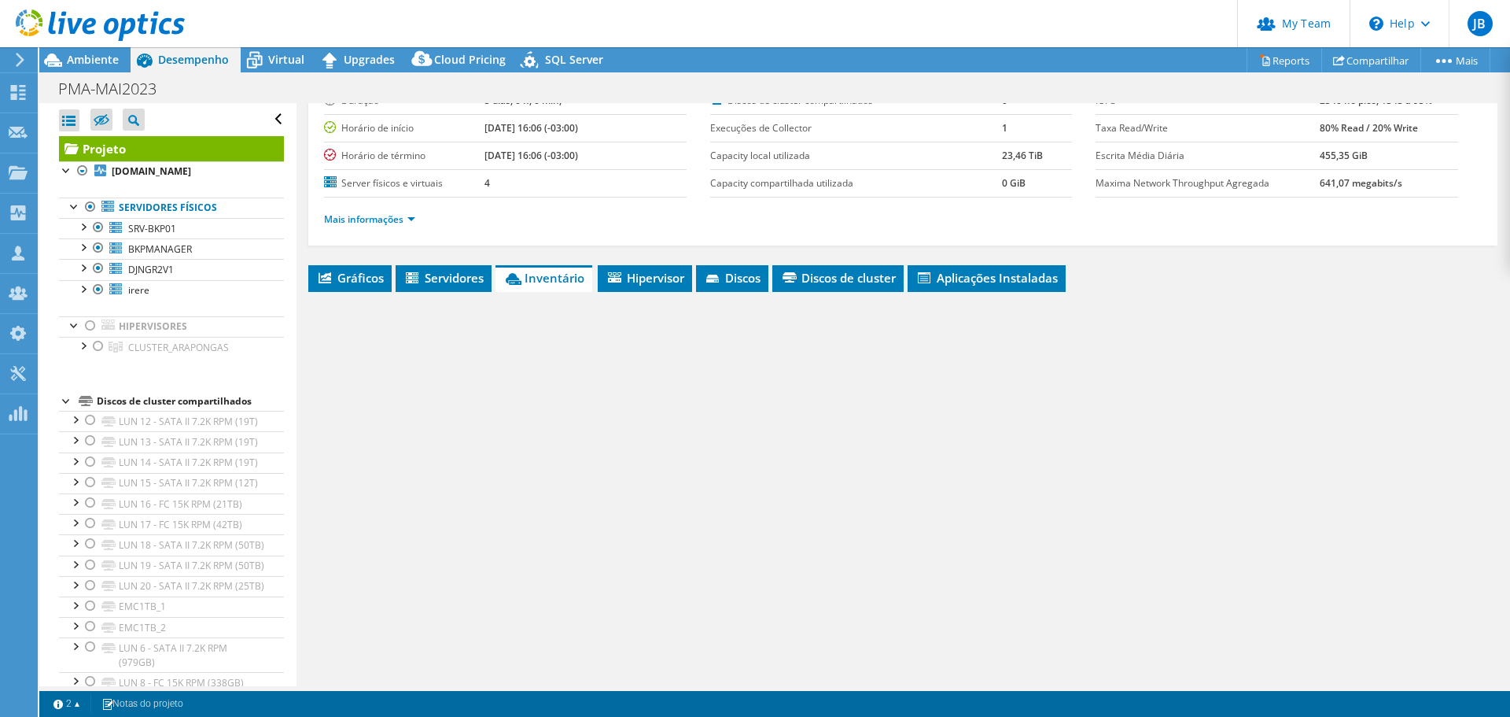
scroll to position [0, 0]
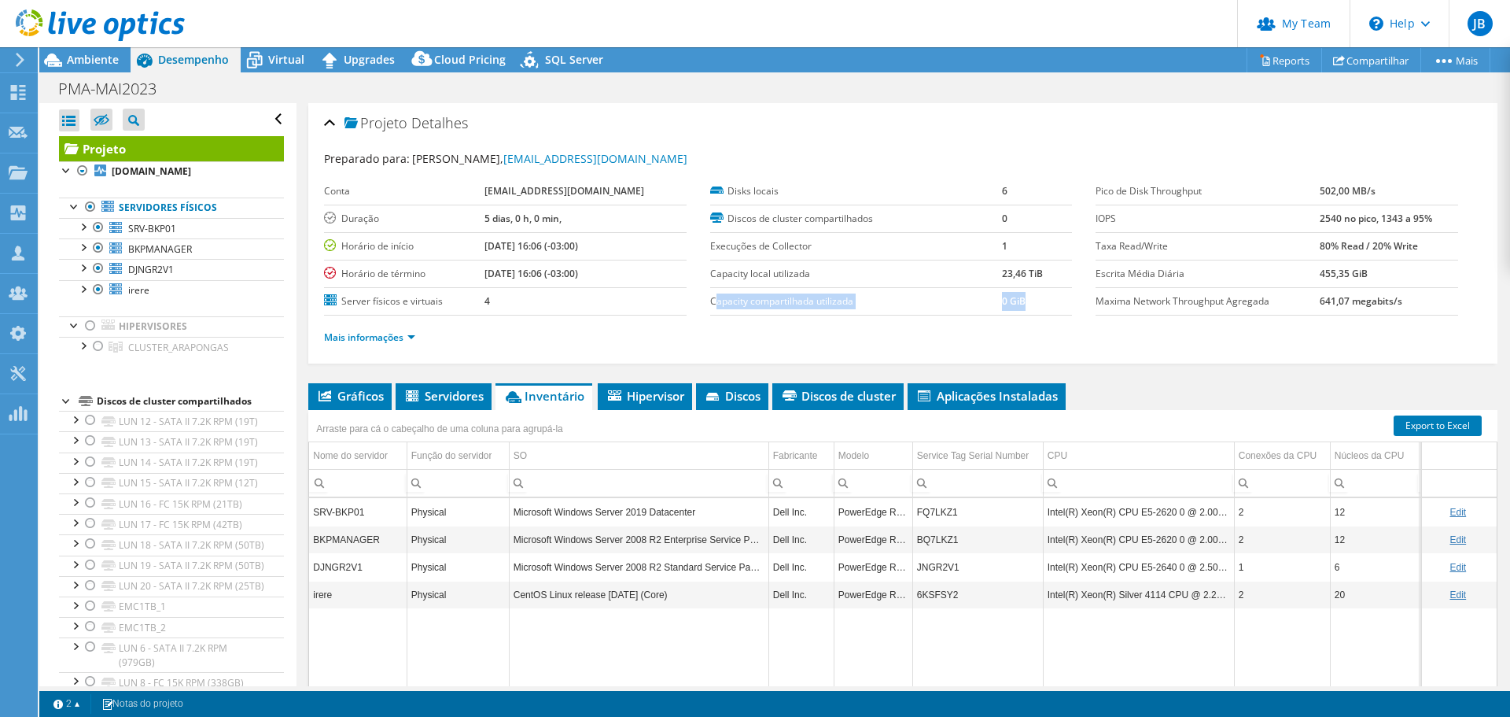
drag, startPoint x: 711, startPoint y: 299, endPoint x: 1027, endPoint y: 304, distance: 315.5
click at [1027, 304] on tr "Capacity compartilhada utilizada 0 GiB" at bounding box center [891, 301] width 363 height 28
click at [1027, 304] on td "0 GiB" at bounding box center [1037, 301] width 70 height 28
drag, startPoint x: 1021, startPoint y: 301, endPoint x: 710, endPoint y: 291, distance: 310.9
click at [714, 296] on tr "Capacity compartilhada utilizada 0 GiB" at bounding box center [891, 301] width 363 height 28
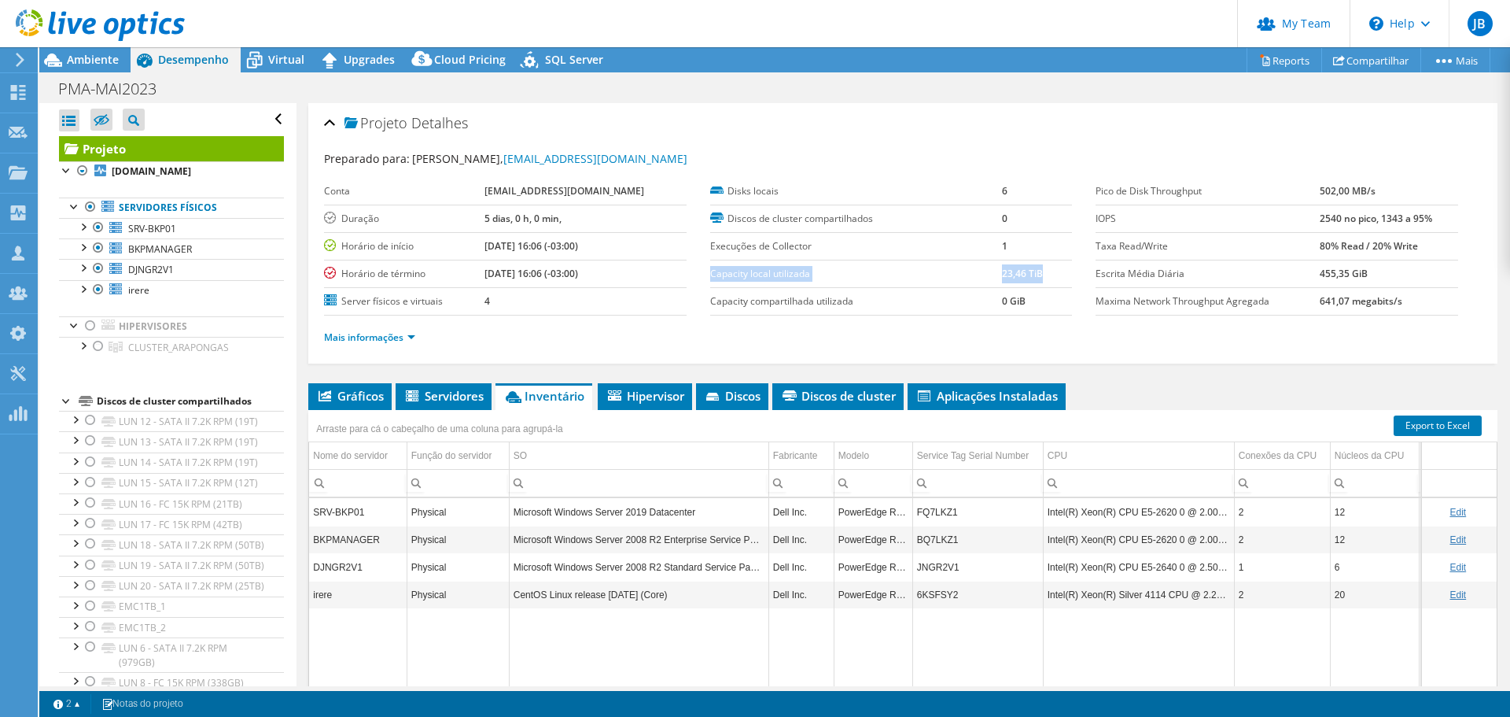
drag, startPoint x: 709, startPoint y: 275, endPoint x: 1037, endPoint y: 276, distance: 328.0
click at [1037, 276] on tr "Capacity local utilizada 23,46 TiB" at bounding box center [891, 274] width 363 height 28
click at [455, 394] on span "Servidores" at bounding box center [444, 396] width 80 height 16
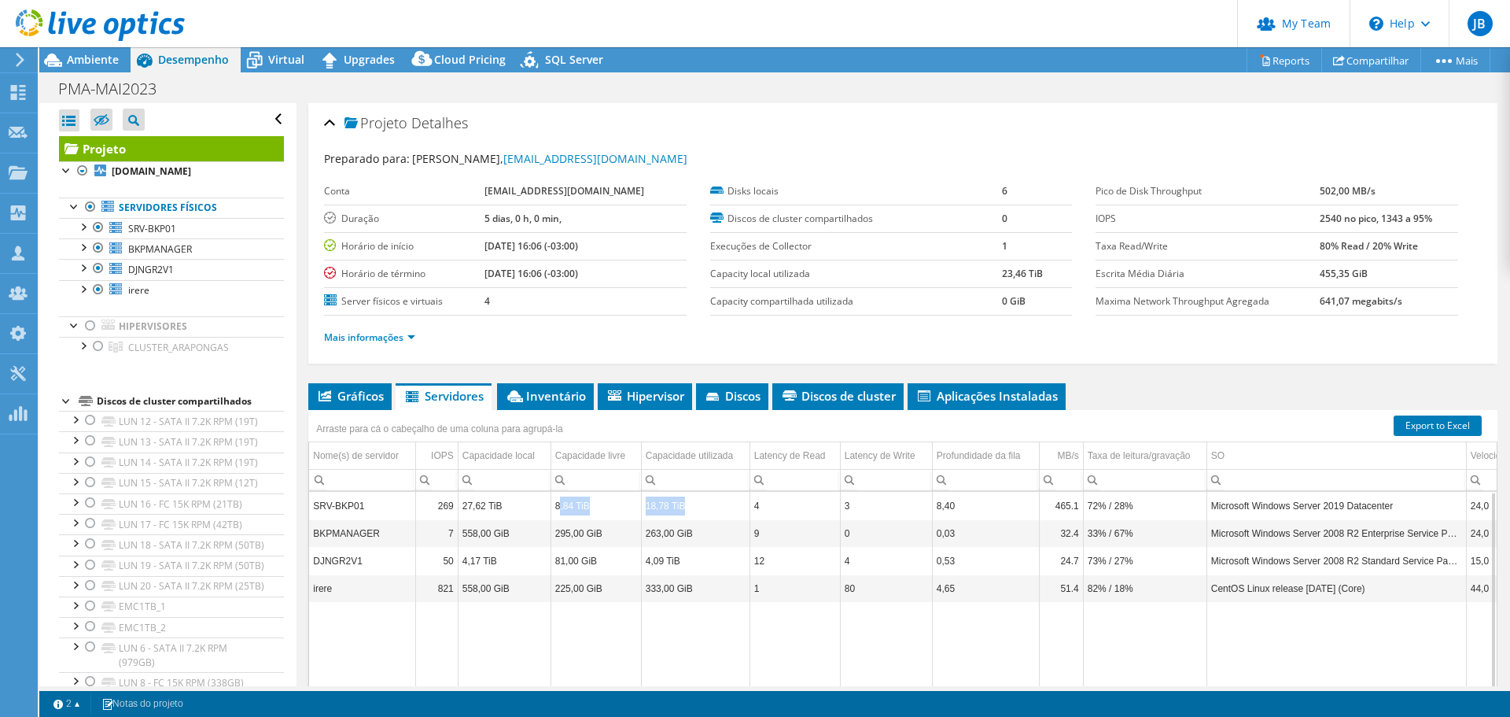
drag, startPoint x: 682, startPoint y: 511, endPoint x: 571, endPoint y: 507, distance: 111.0
click at [559, 503] on tr "SRV-BKP01 269 27,62 TiB 8,84 TiB 18,78 TiB 4 3 8,40 465.1 72% / 28% Microsoft W…" at bounding box center [1283, 506] width 1949 height 28
drag, startPoint x: 695, startPoint y: 541, endPoint x: 314, endPoint y: 535, distance: 380.8
click at [314, 535] on tr "BKPMANAGER 7 558,00 GiB 295,00 GiB 263,00 GiB 9 0 0,03 32.4 33% / 67% Microsoft…" at bounding box center [1283, 533] width 1949 height 28
drag, startPoint x: 315, startPoint y: 507, endPoint x: 699, endPoint y: 503, distance: 383.9
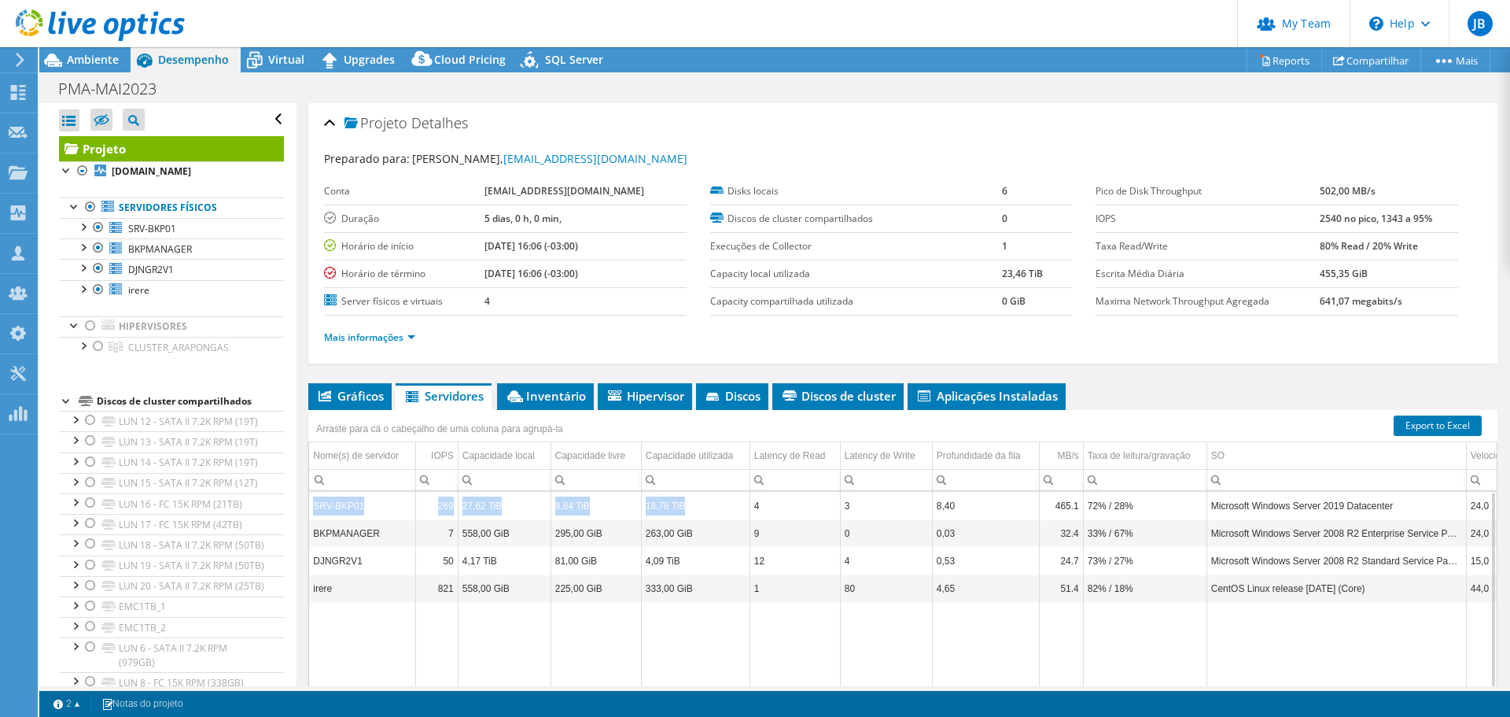
click at [699, 503] on tr "SRV-BKP01 269 27,62 TiB 8,84 TiB 18,78 TiB 4 3 8,40 465.1 72% / 28% Microsoft W…" at bounding box center [1283, 506] width 1949 height 28
drag, startPoint x: 316, startPoint y: 563, endPoint x: 680, endPoint y: 558, distance: 363.5
click at [680, 558] on tr "DJNGR2V1 50 4,17 TiB 81,00 GiB 4,09 TiB 12 4 0,53 24.7 73% / 27% Microsoft Wind…" at bounding box center [1283, 561] width 1949 height 28
click at [337, 564] on td "DJNGR2V1" at bounding box center [362, 561] width 106 height 28
click at [545, 405] on li "Inventário" at bounding box center [545, 396] width 97 height 27
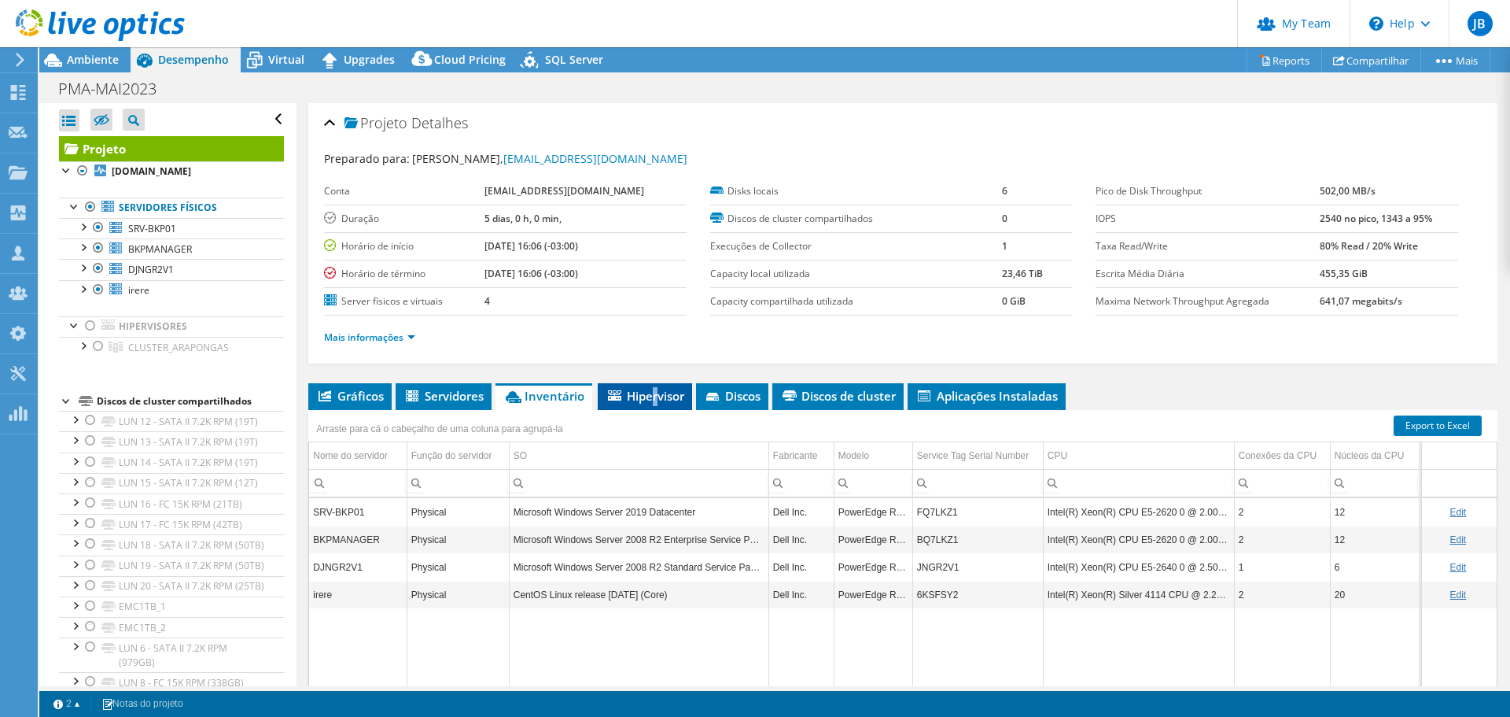
click at [656, 398] on span "Hipervisor" at bounding box center [645, 396] width 79 height 16
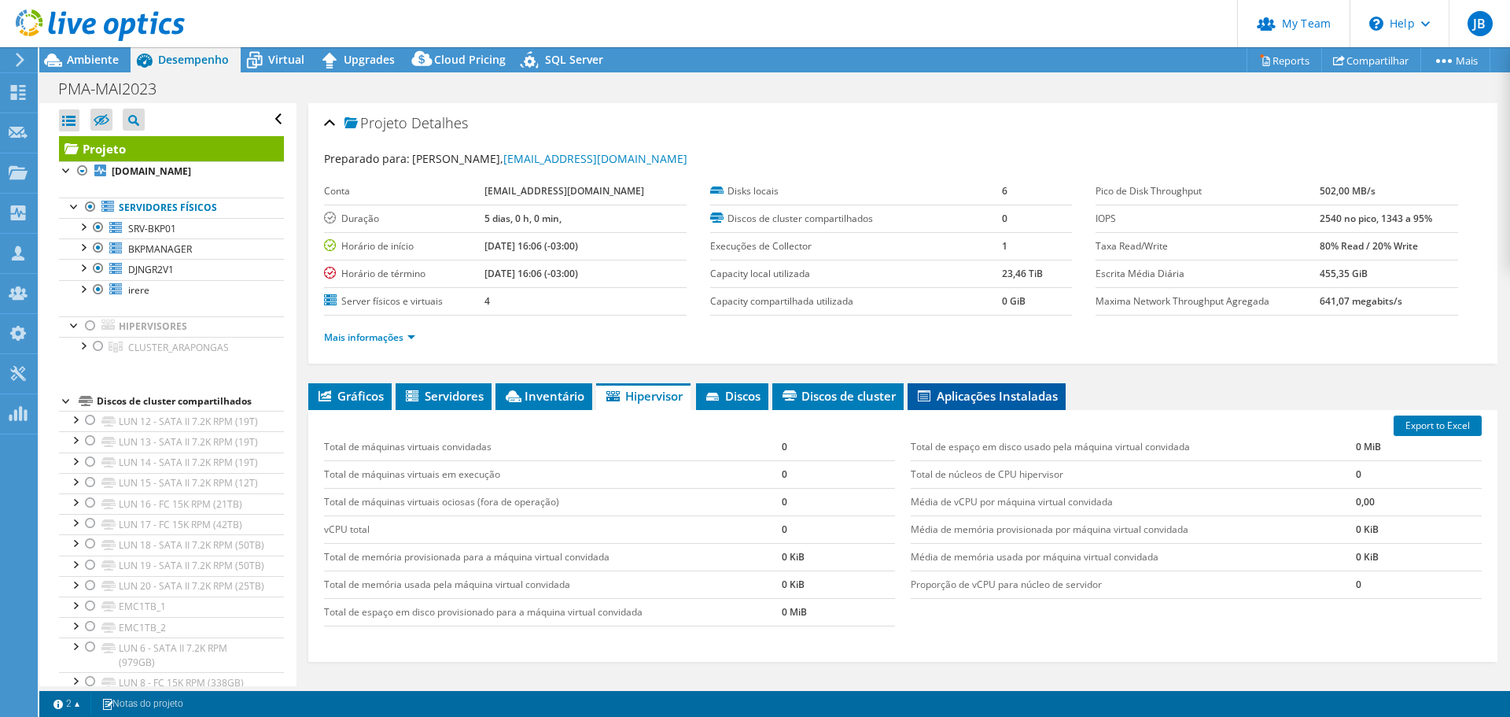
click at [985, 400] on span "Aplicações Instaladas" at bounding box center [987, 396] width 142 height 16
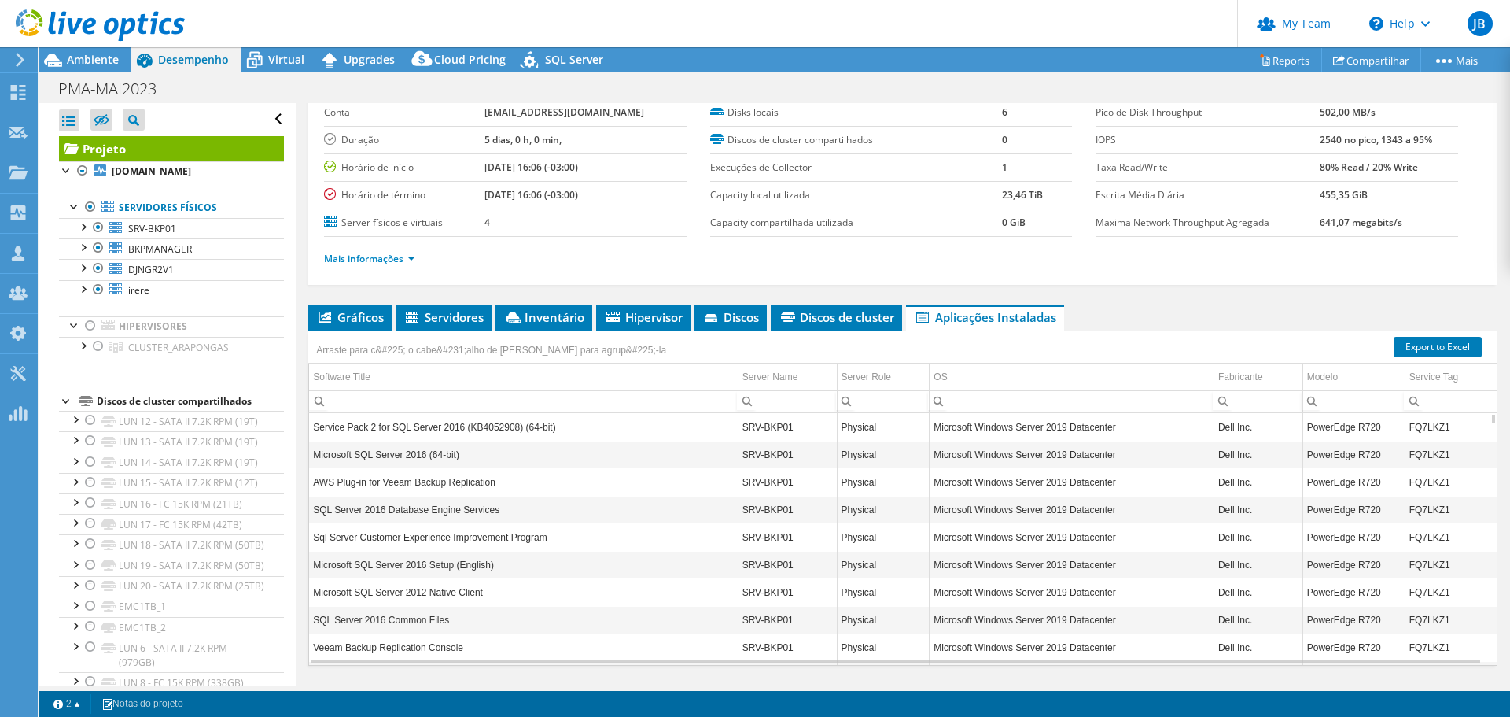
scroll to position [118, 0]
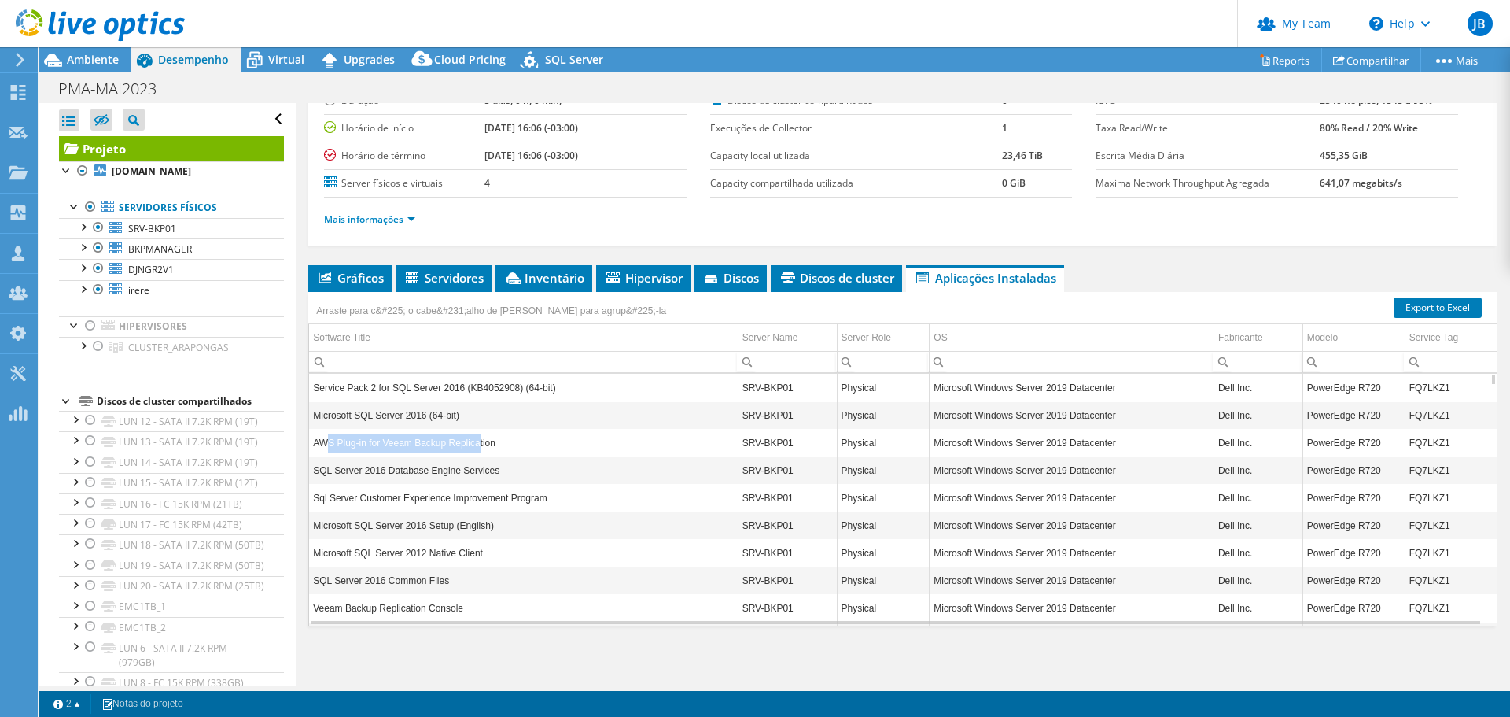
drag, startPoint x: 328, startPoint y: 448, endPoint x: 474, endPoint y: 453, distance: 145.6
click at [474, 453] on td "AWS Plug-in for Veeam Backup Replication" at bounding box center [523, 443] width 429 height 28
click at [411, 449] on td "AWS Plug-in for Veeam Backup Replication" at bounding box center [523, 443] width 429 height 28
drag, startPoint x: 486, startPoint y: 448, endPoint x: 381, endPoint y: 415, distance: 110.5
click at [331, 444] on td "AWS Plug-in for Veeam Backup Replication" at bounding box center [523, 443] width 429 height 28
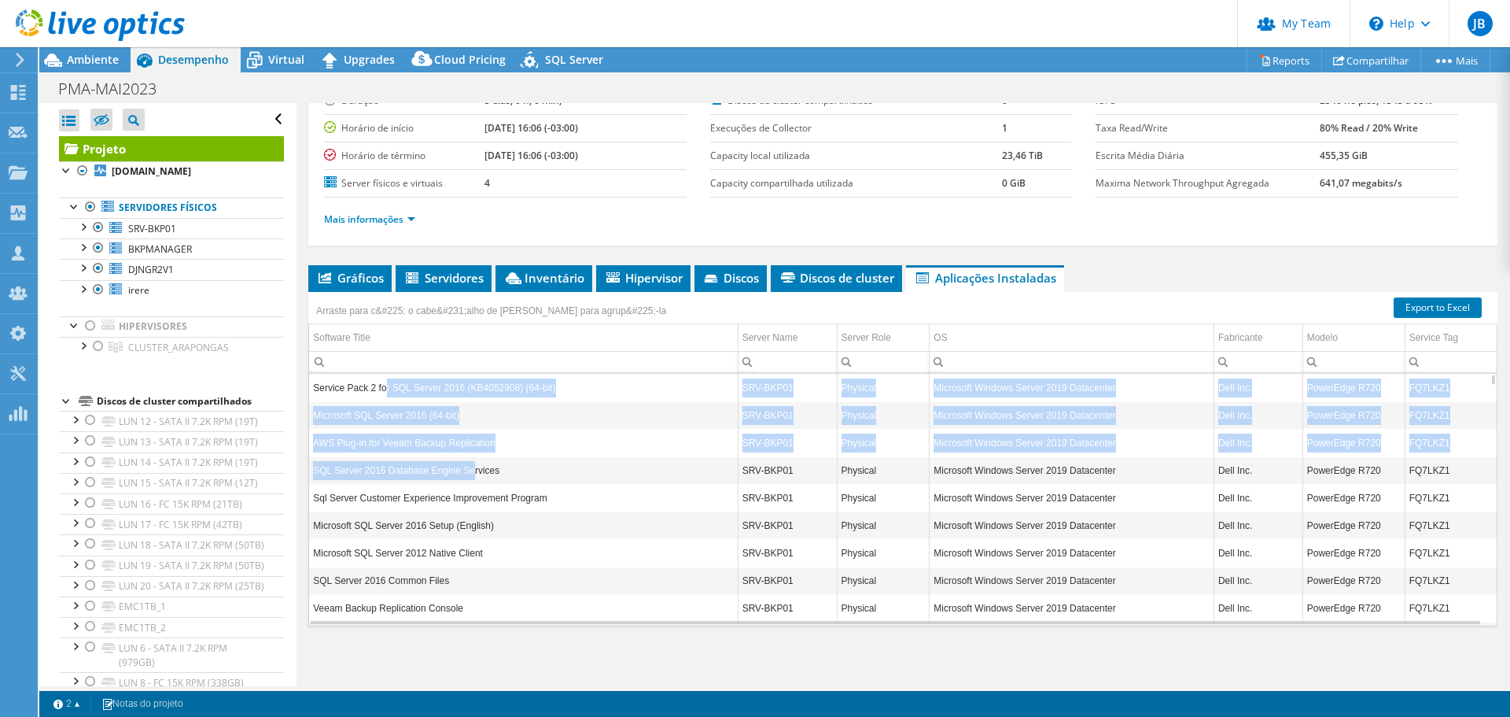
drag, startPoint x: 384, startPoint y: 394, endPoint x: 459, endPoint y: 474, distance: 109.6
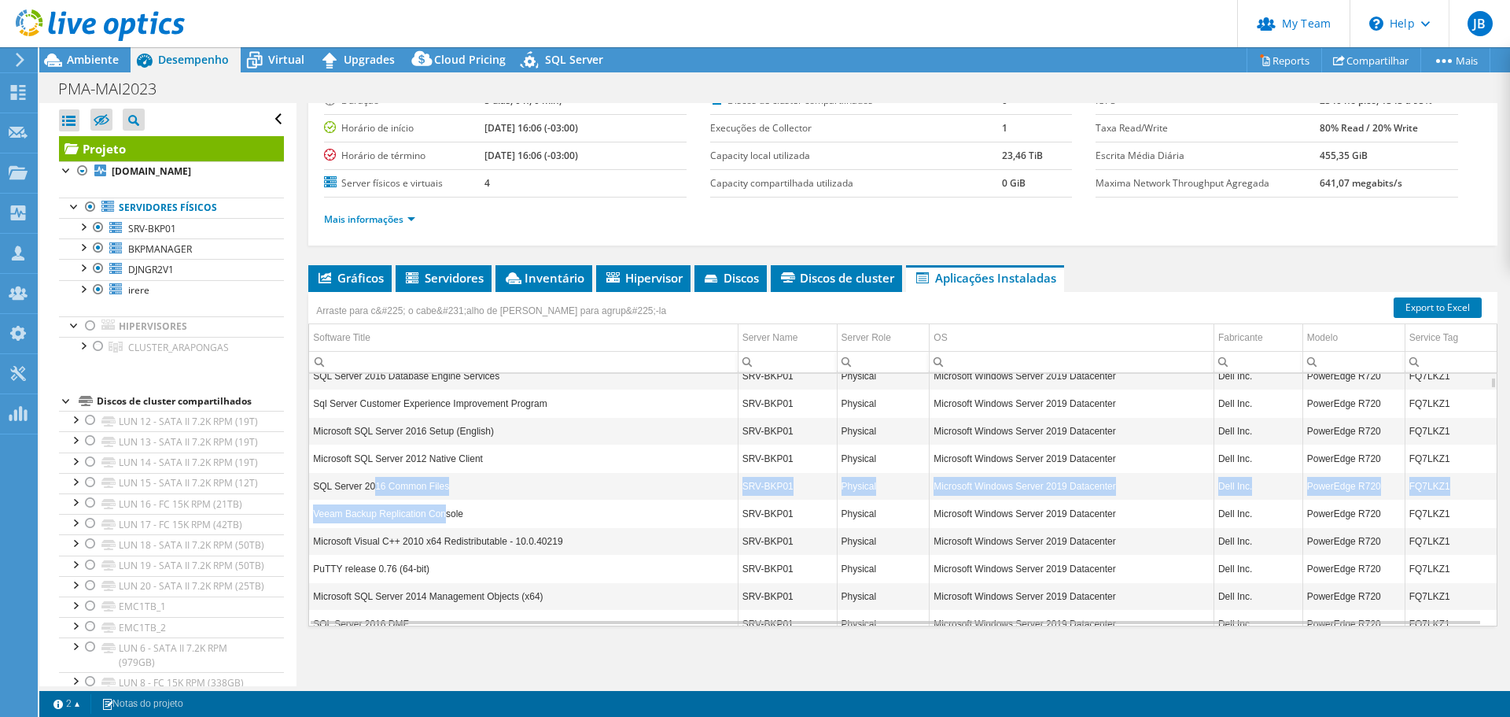
drag, startPoint x: 374, startPoint y: 483, endPoint x: 363, endPoint y: 503, distance: 22.9
click at [360, 502] on td "Veeam Backup Replication Console" at bounding box center [523, 514] width 429 height 28
drag, startPoint x: 335, startPoint y: 481, endPoint x: 418, endPoint y: 524, distance: 92.9
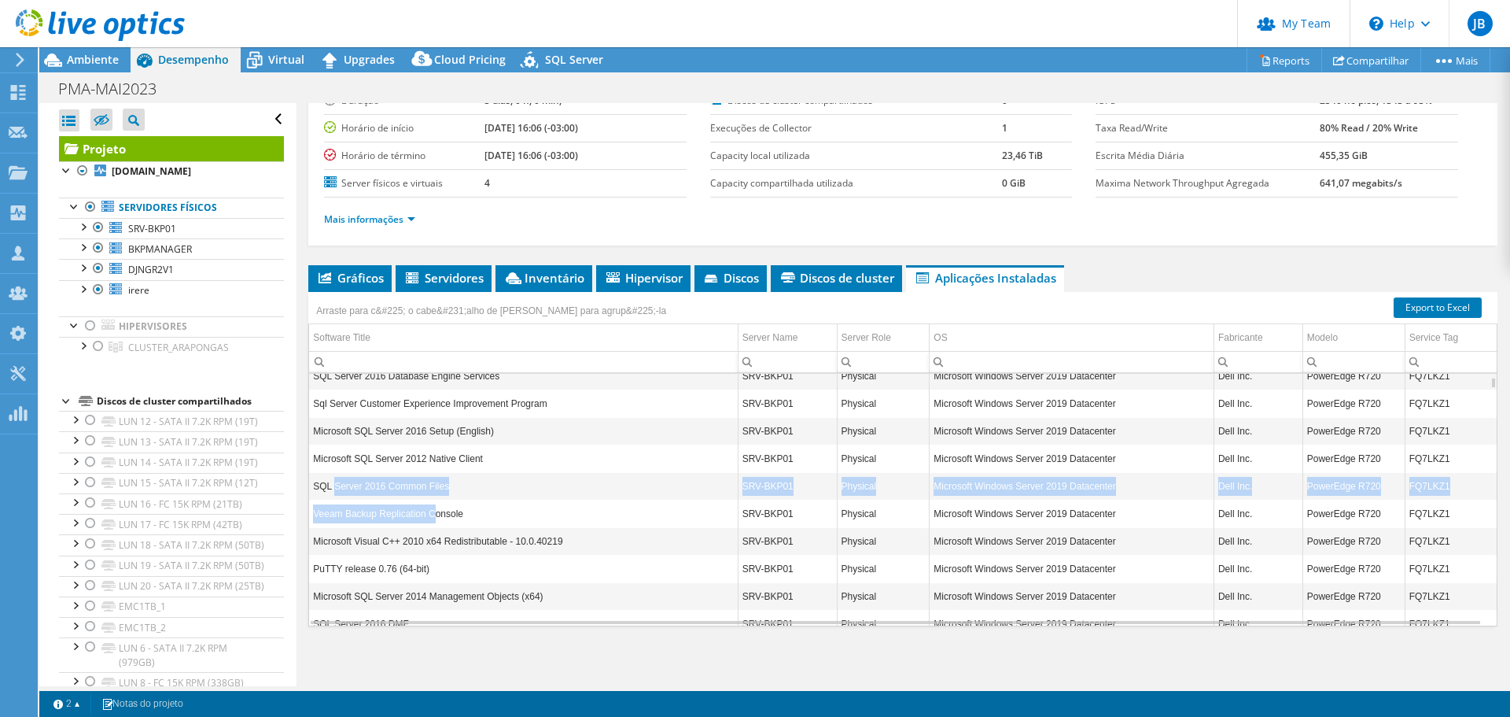
click at [357, 519] on td "Veeam Backup Replication Console" at bounding box center [523, 514] width 429 height 28
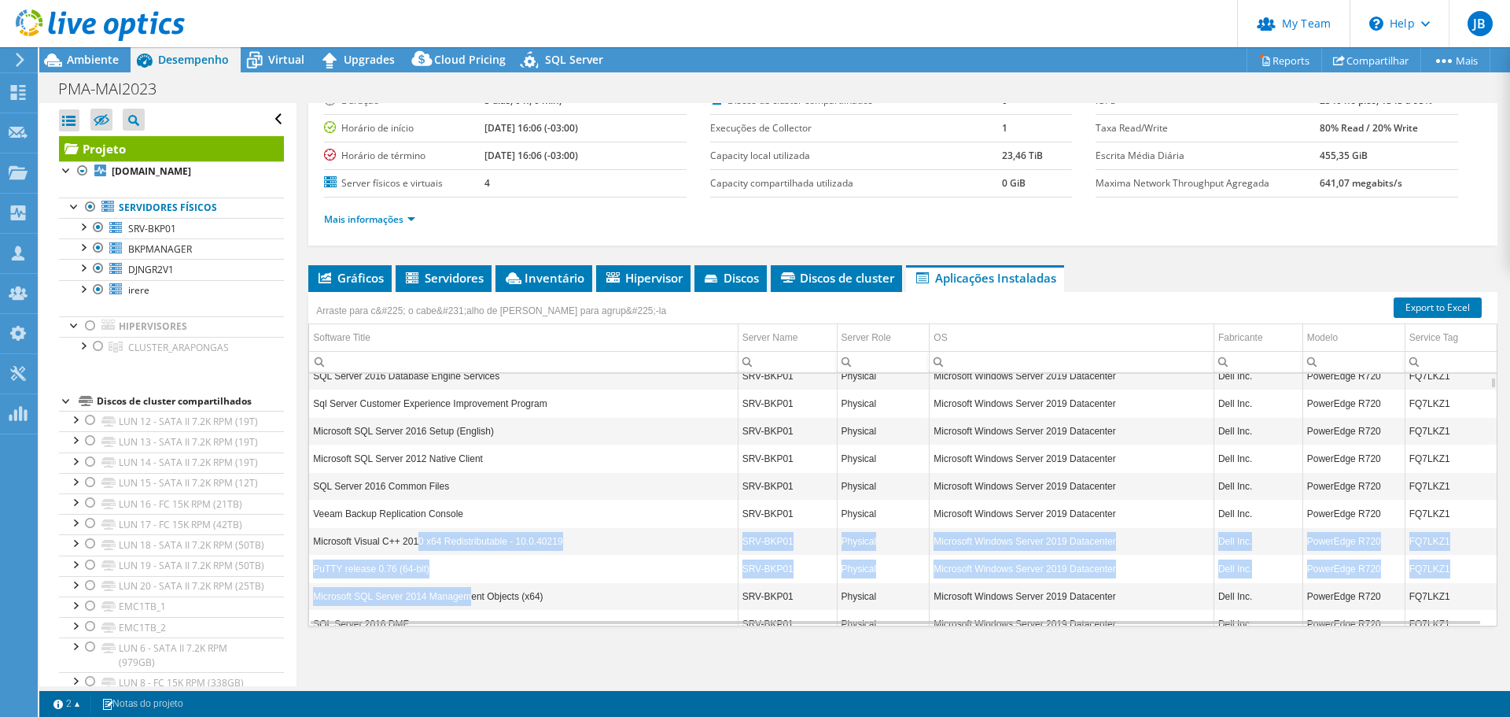
drag, startPoint x: 418, startPoint y: 545, endPoint x: 464, endPoint y: 585, distance: 61.3
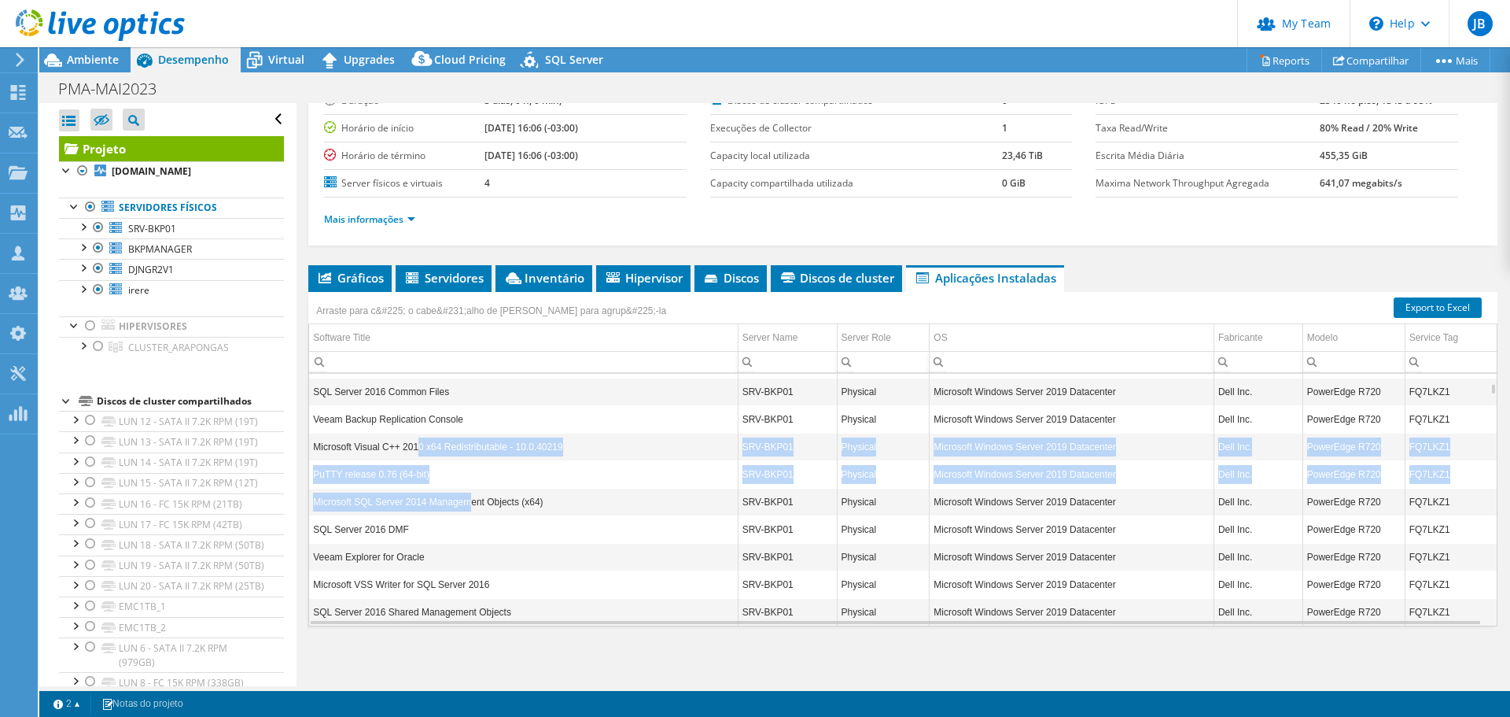
scroll to position [283, 0]
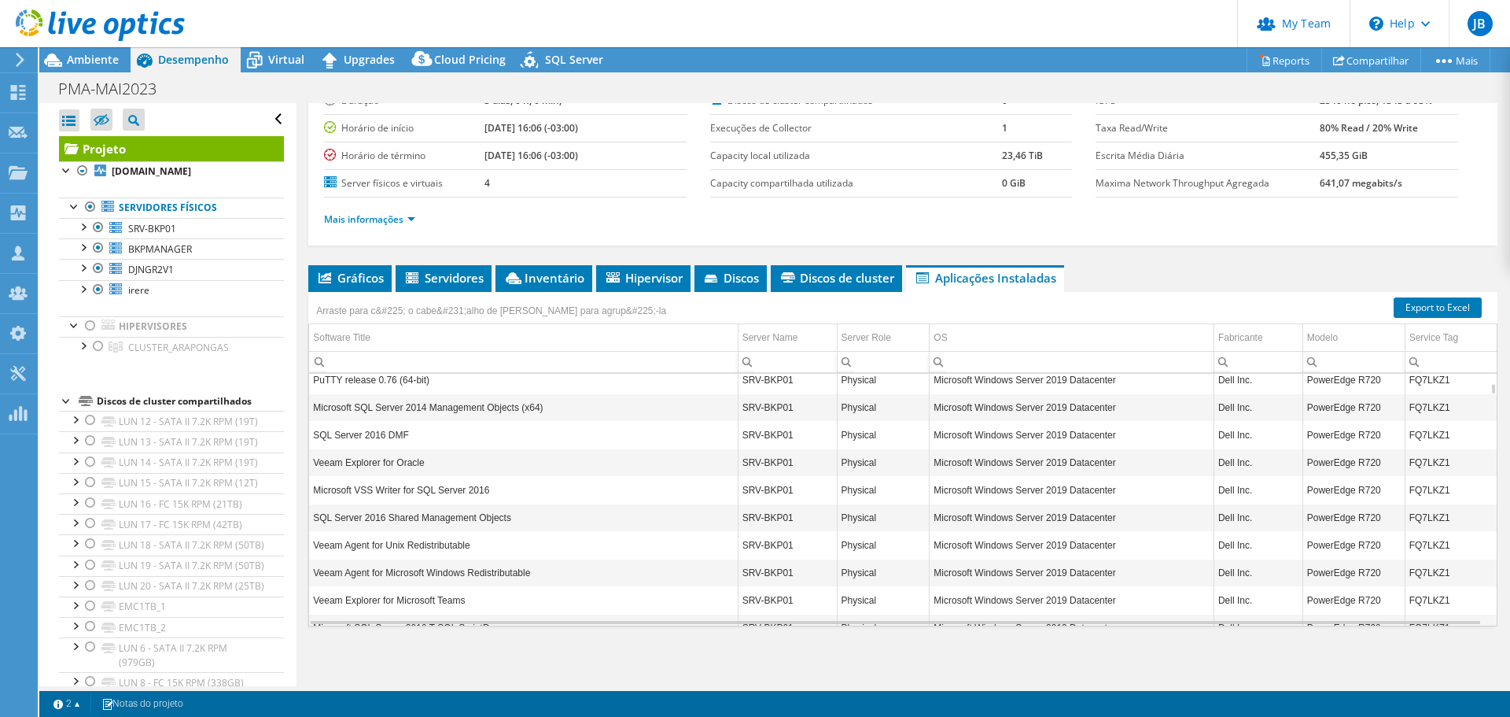
click at [356, 442] on td "SQL Server 2016 DMF" at bounding box center [523, 435] width 429 height 28
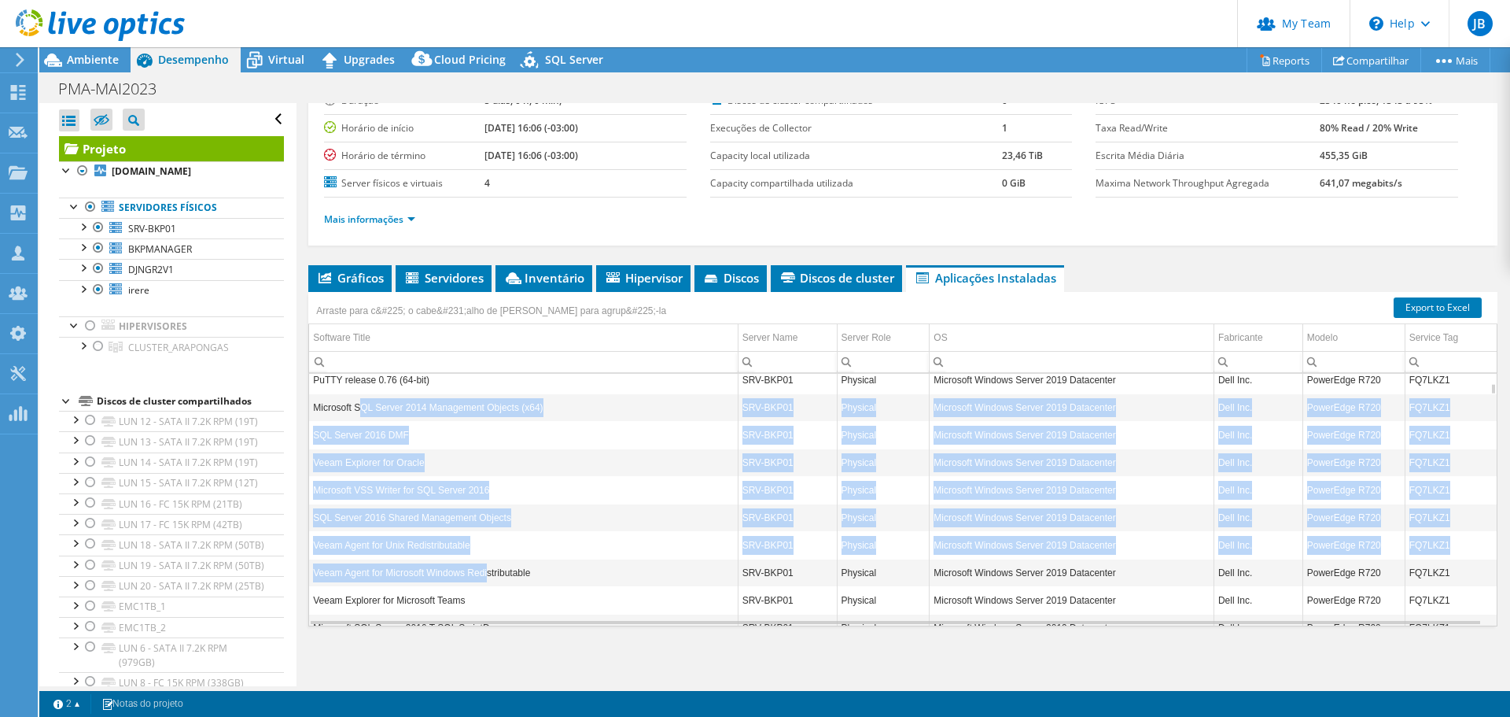
drag, startPoint x: 360, startPoint y: 411, endPoint x: 488, endPoint y: 586, distance: 217.3
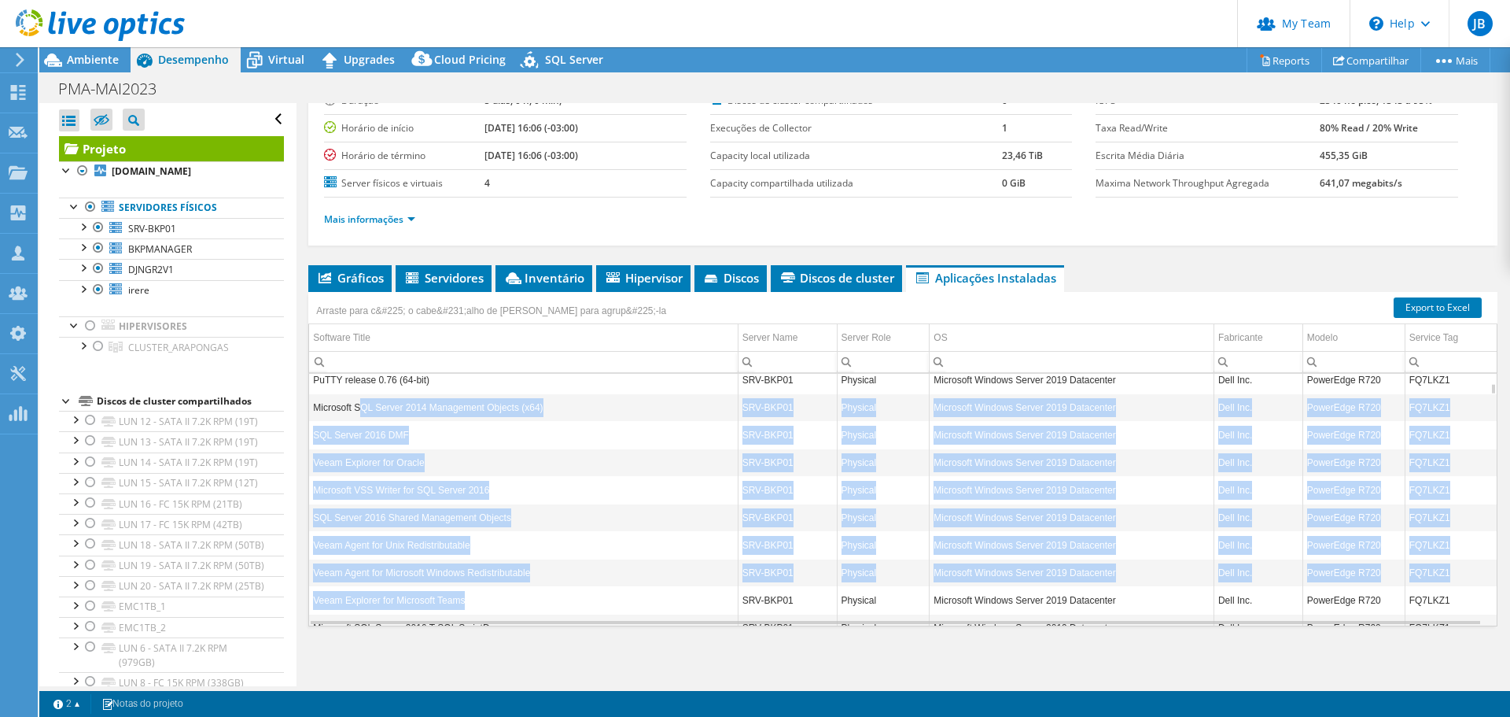
scroll to position [378, 0]
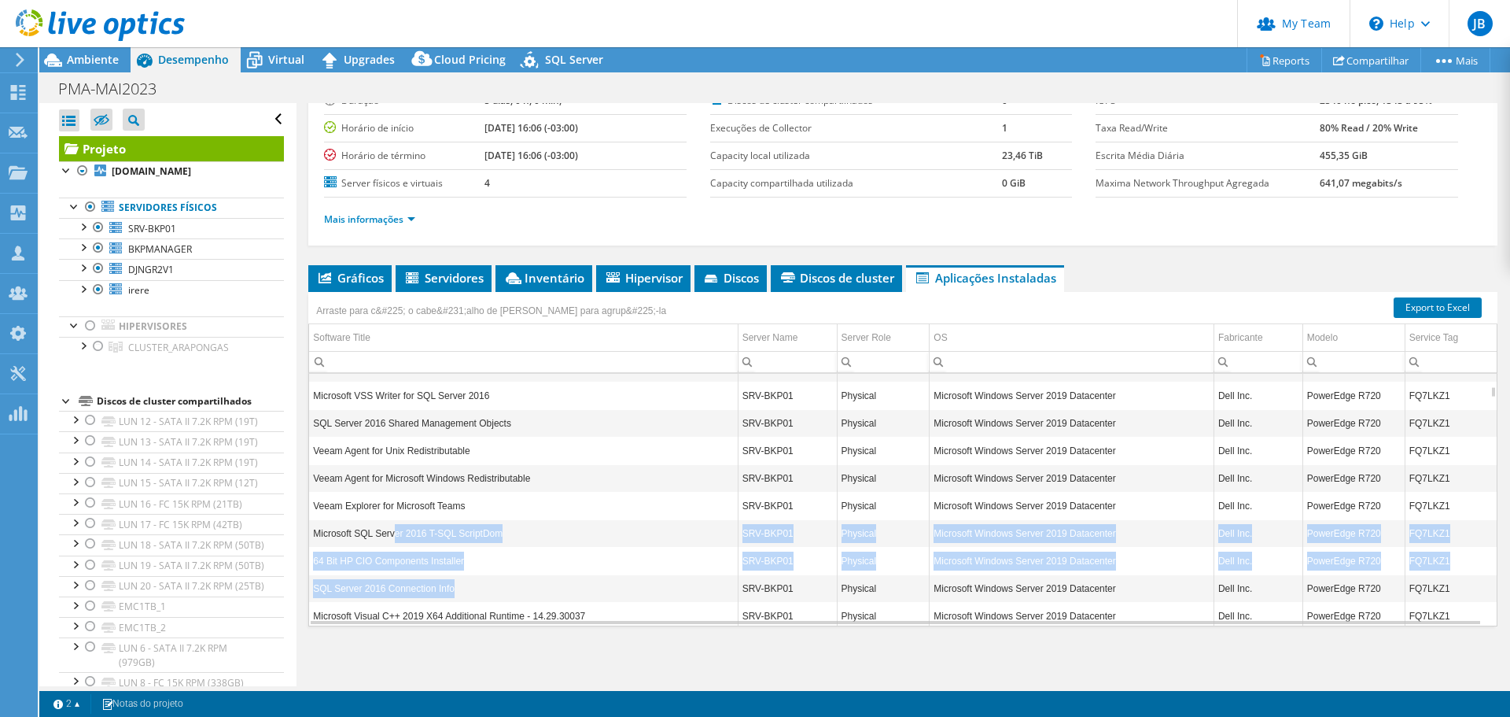
drag, startPoint x: 394, startPoint y: 530, endPoint x: 490, endPoint y: 580, distance: 108.0
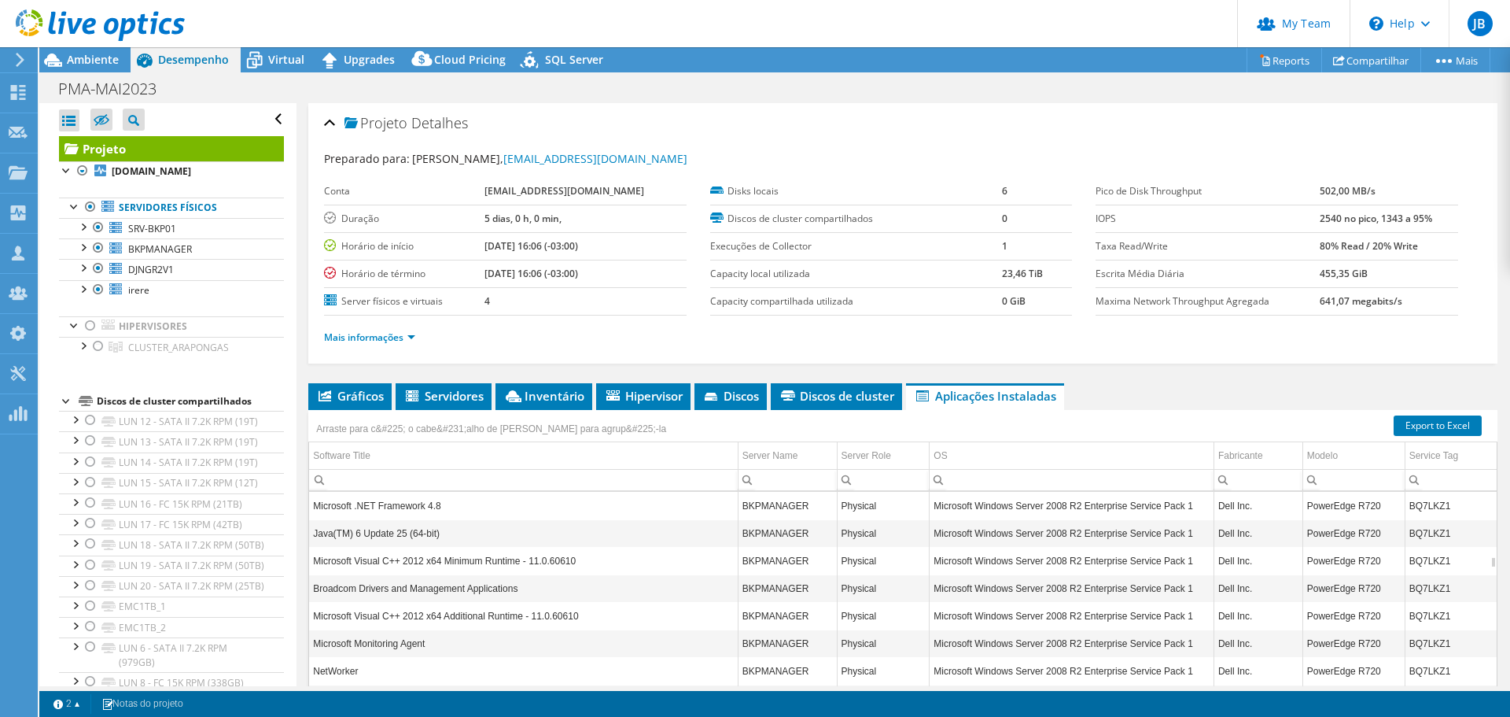
scroll to position [118, 0]
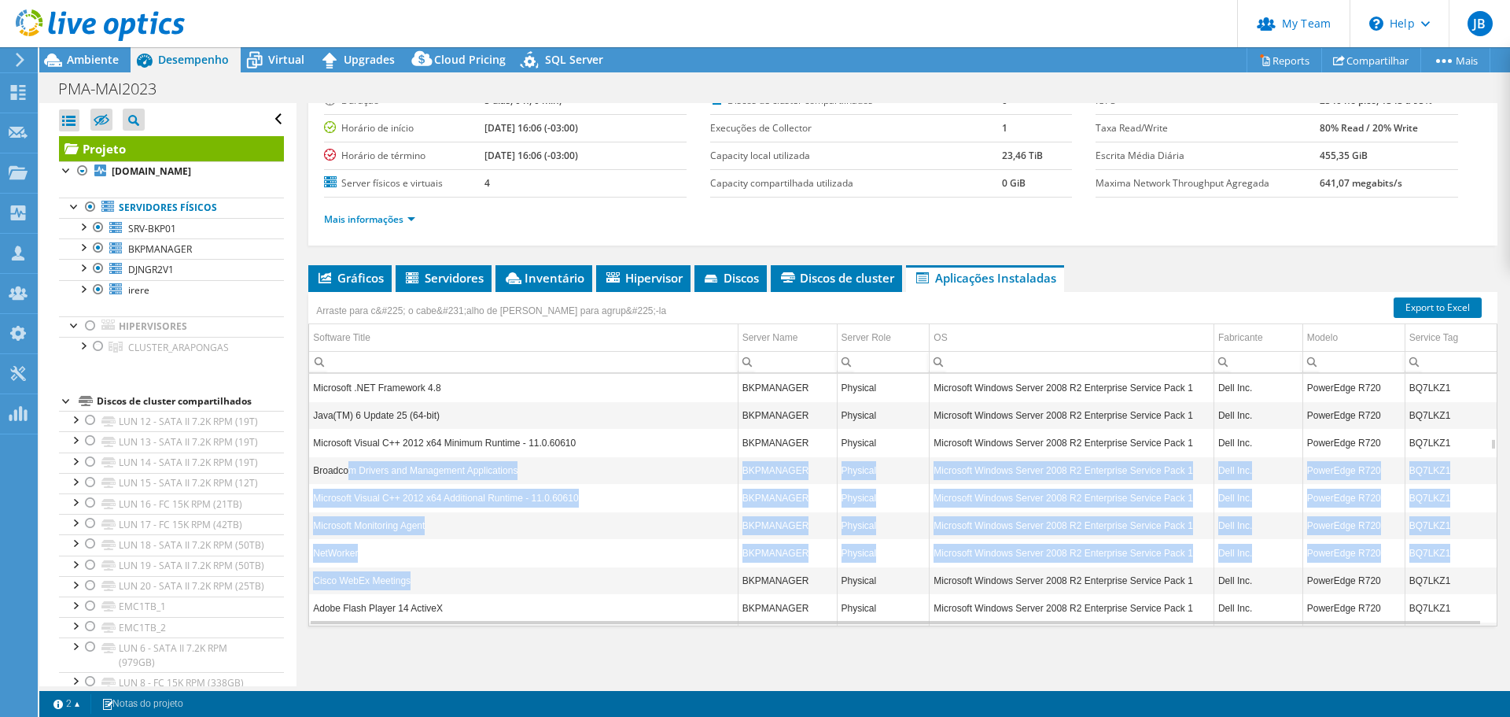
drag, startPoint x: 347, startPoint y: 470, endPoint x: 469, endPoint y: 580, distance: 163.8
click at [337, 555] on td "NetWorker" at bounding box center [523, 553] width 429 height 28
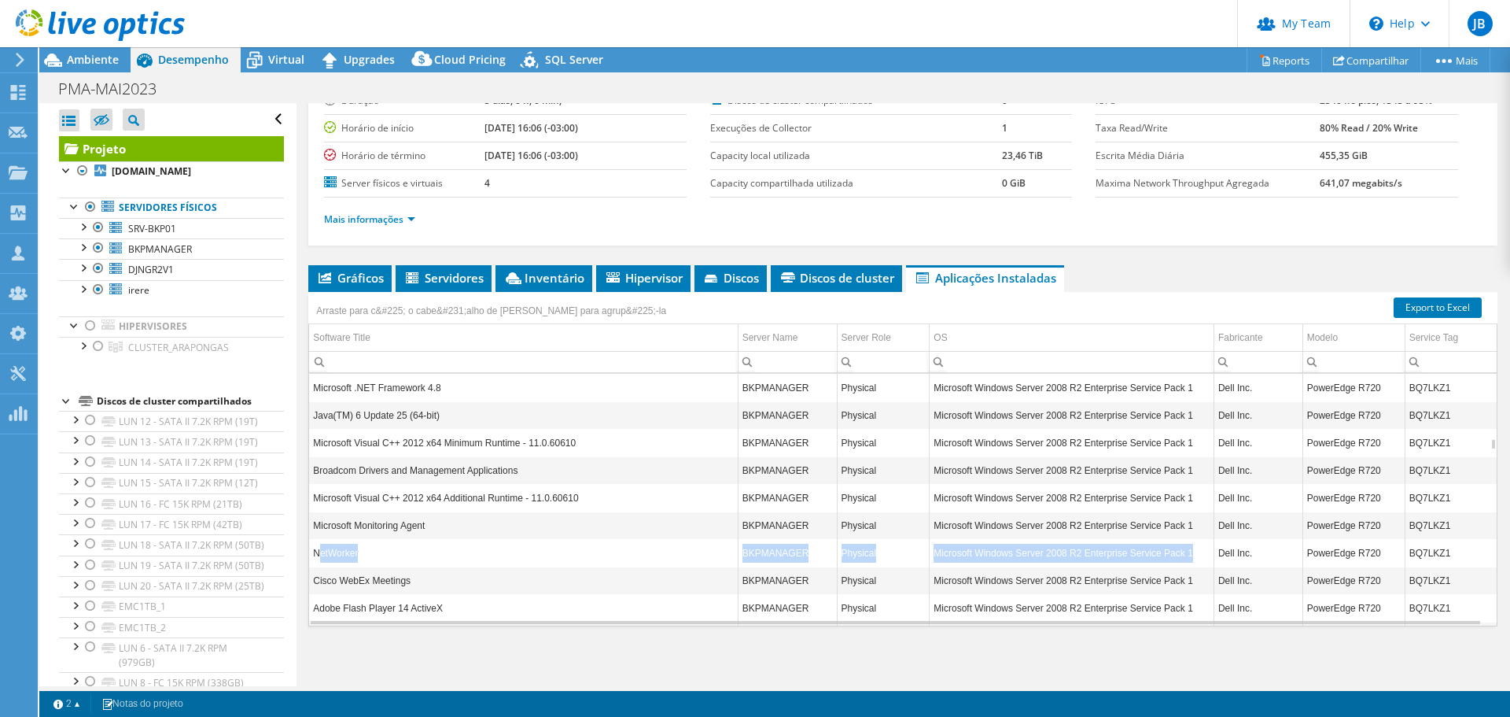
drag, startPoint x: 319, startPoint y: 550, endPoint x: 1204, endPoint y: 560, distance: 884.3
click at [1204, 560] on tr "NetWorker BKPMANAGER Physical Microsoft Windows Server 2008 R2 Enterprise Servi…" at bounding box center [903, 553] width 1188 height 28
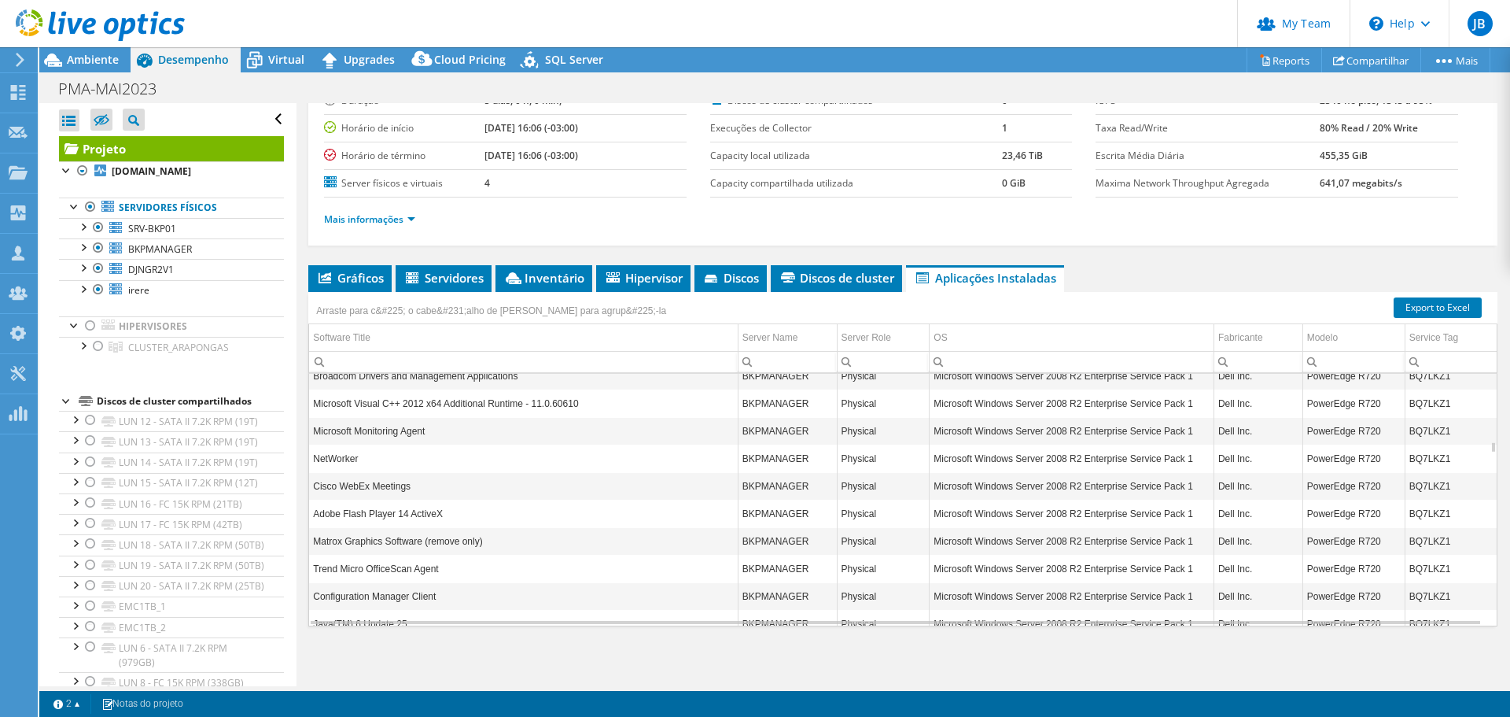
click at [316, 470] on td "NetWorker" at bounding box center [523, 458] width 429 height 28
drag, startPoint x: 317, startPoint y: 461, endPoint x: 1197, endPoint y: 457, distance: 879.5
click at [1197, 457] on tr "NetWorker BKPMANAGER Physical Microsoft Windows Server 2008 R2 Enterprise Servi…" at bounding box center [903, 458] width 1188 height 28
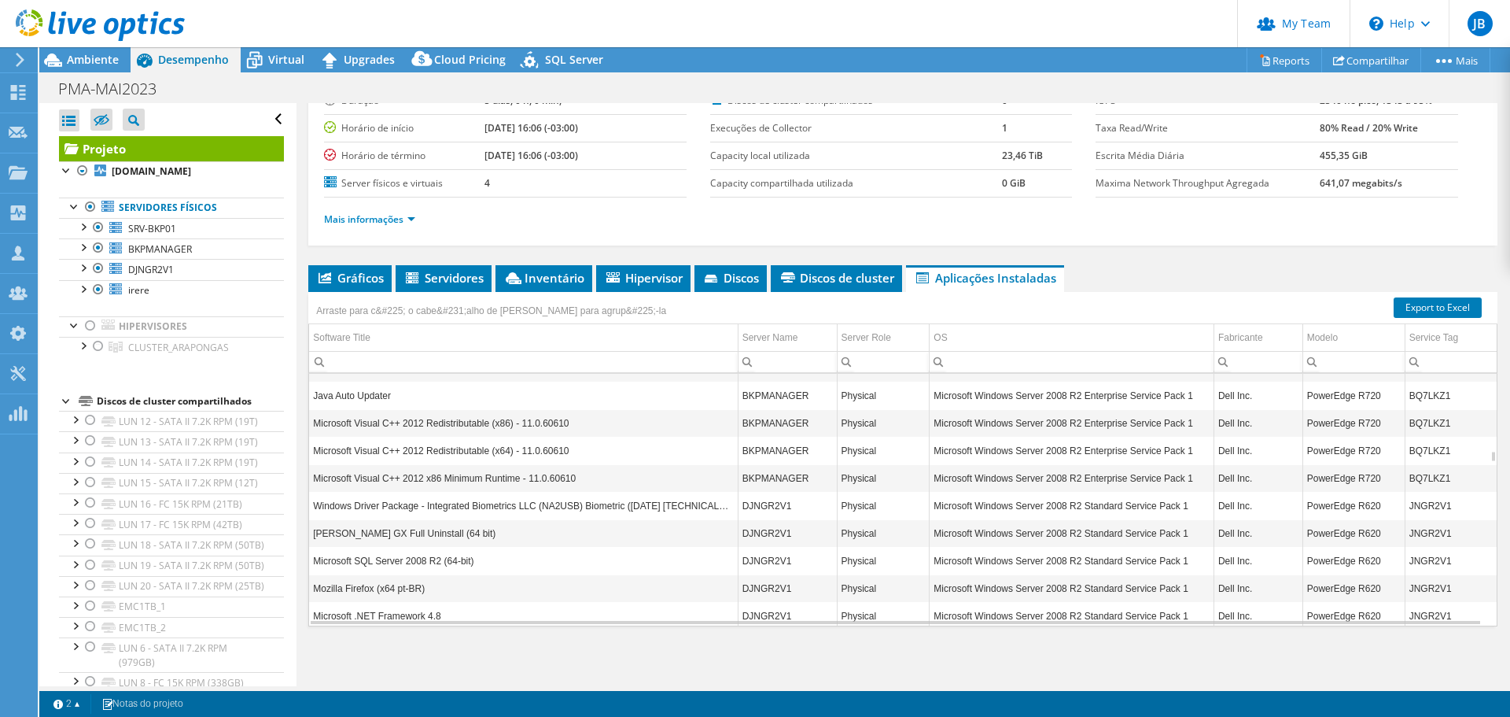
scroll to position [2454, 0]
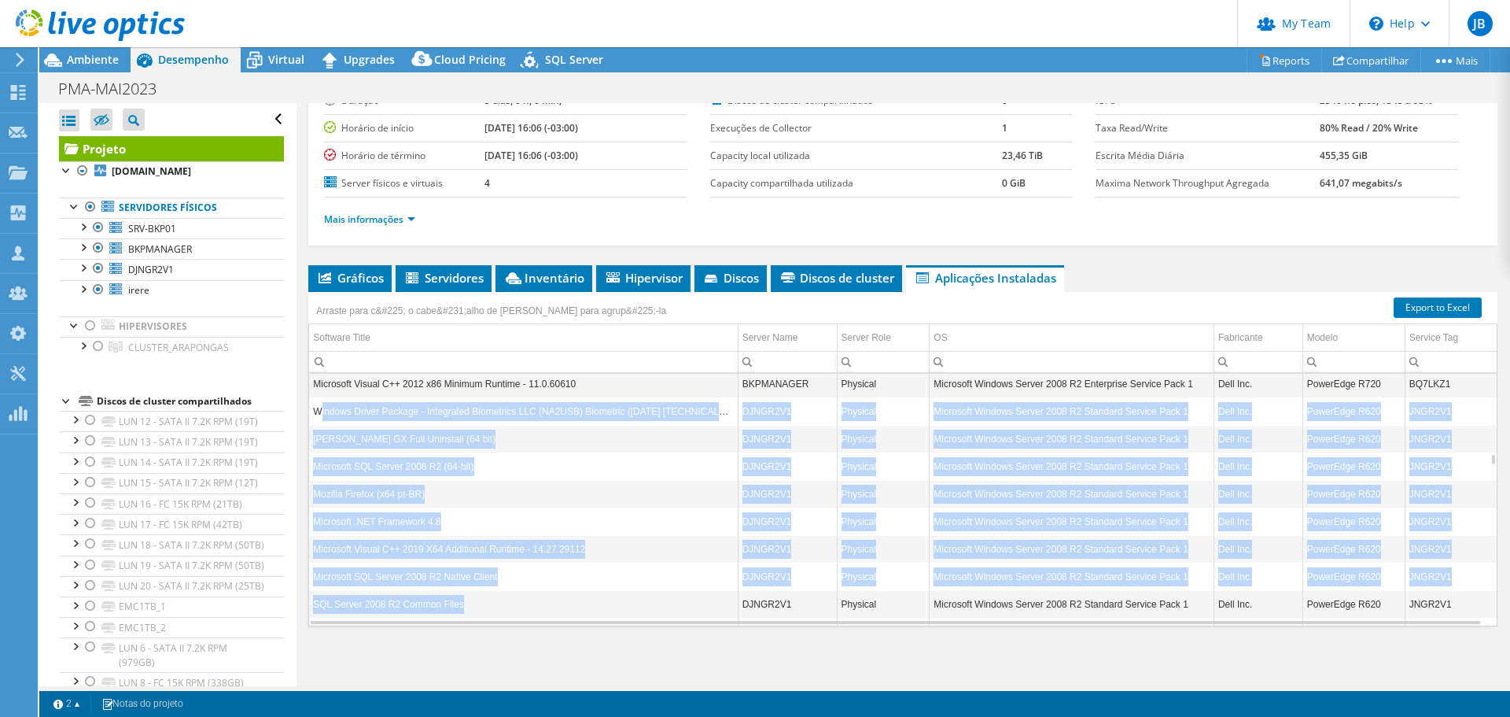
drag, startPoint x: 328, startPoint y: 418, endPoint x: 441, endPoint y: 566, distance: 186.3
click at [363, 466] on td "Microsoft SQL Server 2008 R2 (64-bit)" at bounding box center [523, 466] width 429 height 28
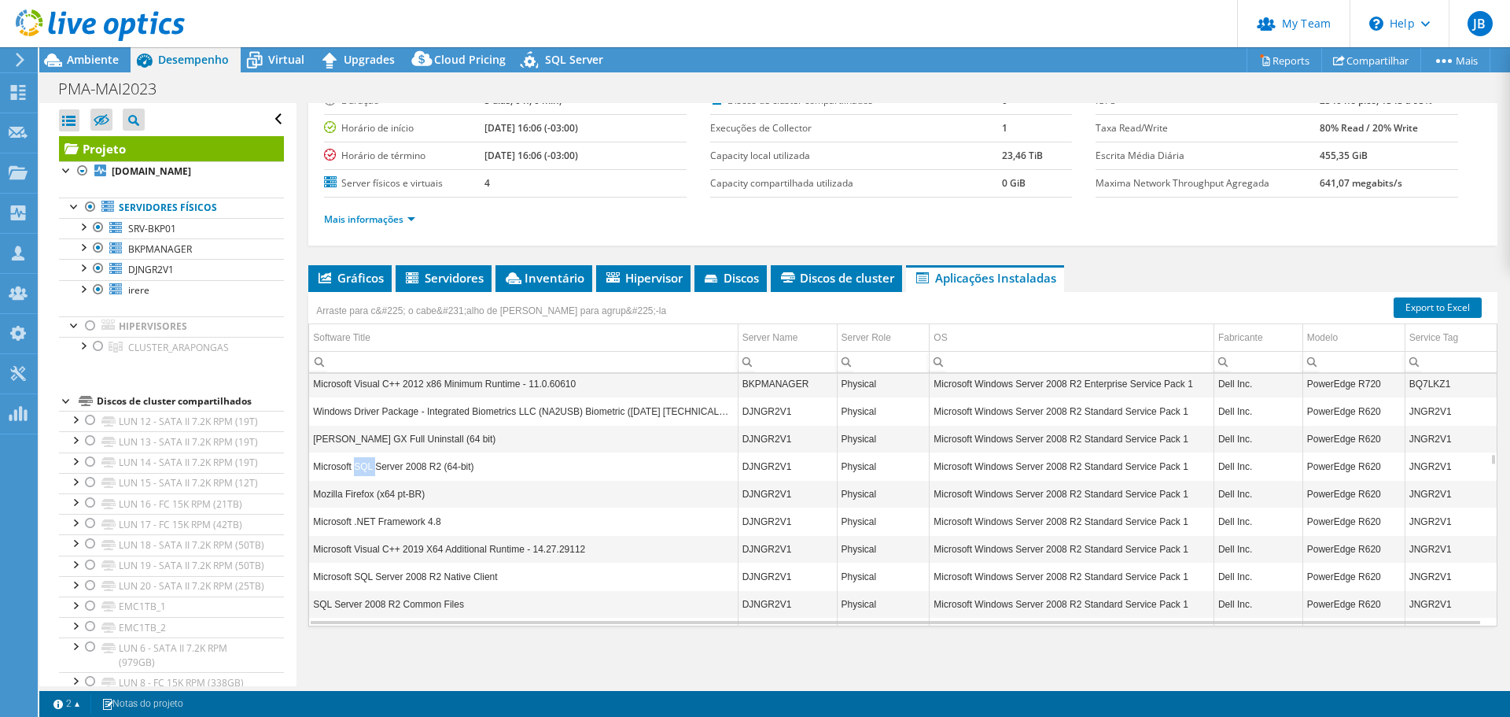
click at [363, 466] on td "Microsoft SQL Server 2008 R2 (64-bit)" at bounding box center [523, 466] width 429 height 28
click at [351, 439] on td "[PERSON_NAME] GX Full Uninstall (64 bit)" at bounding box center [523, 439] width 429 height 28
click at [338, 439] on td "[PERSON_NAME] GX Full Uninstall (64 bit)" at bounding box center [523, 439] width 429 height 28
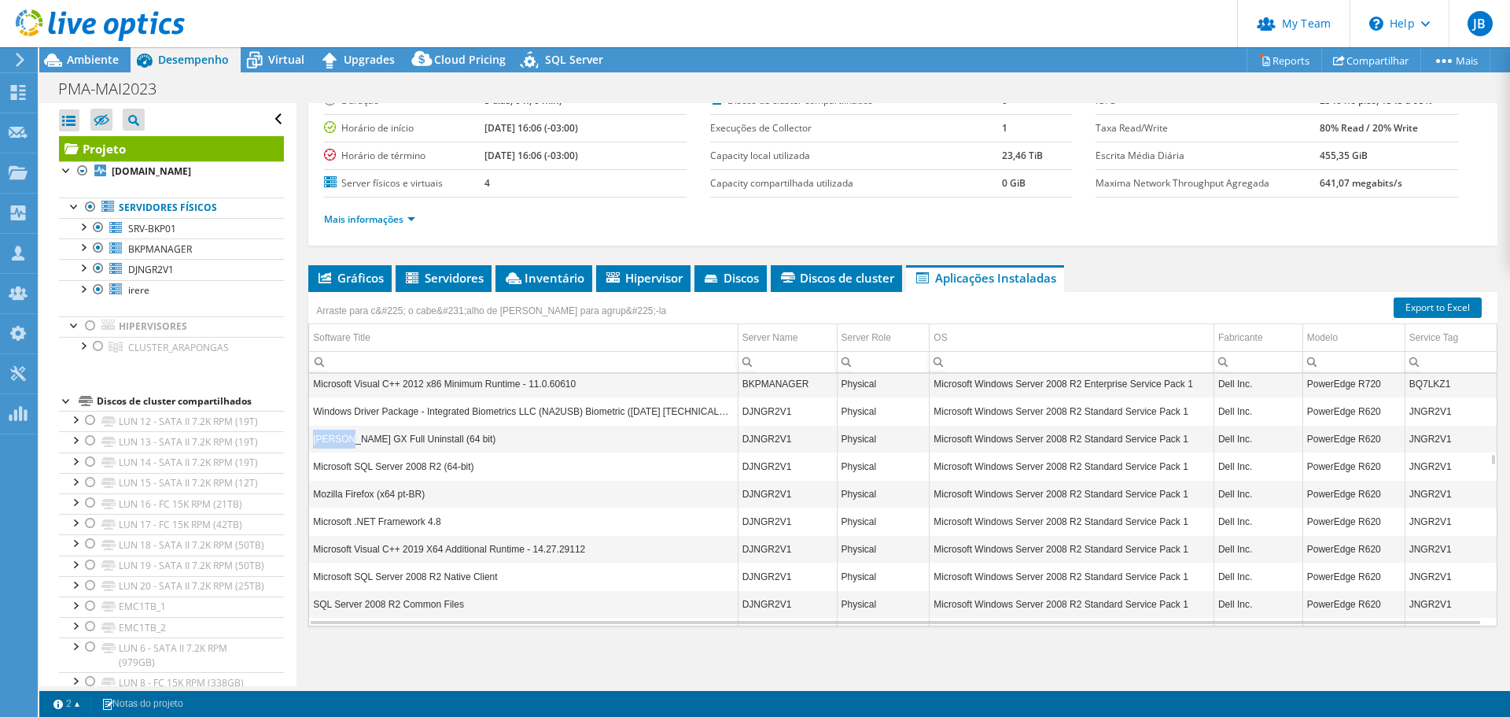
click at [338, 439] on td "[PERSON_NAME] GX Full Uninstall (64 bit)" at bounding box center [523, 439] width 429 height 28
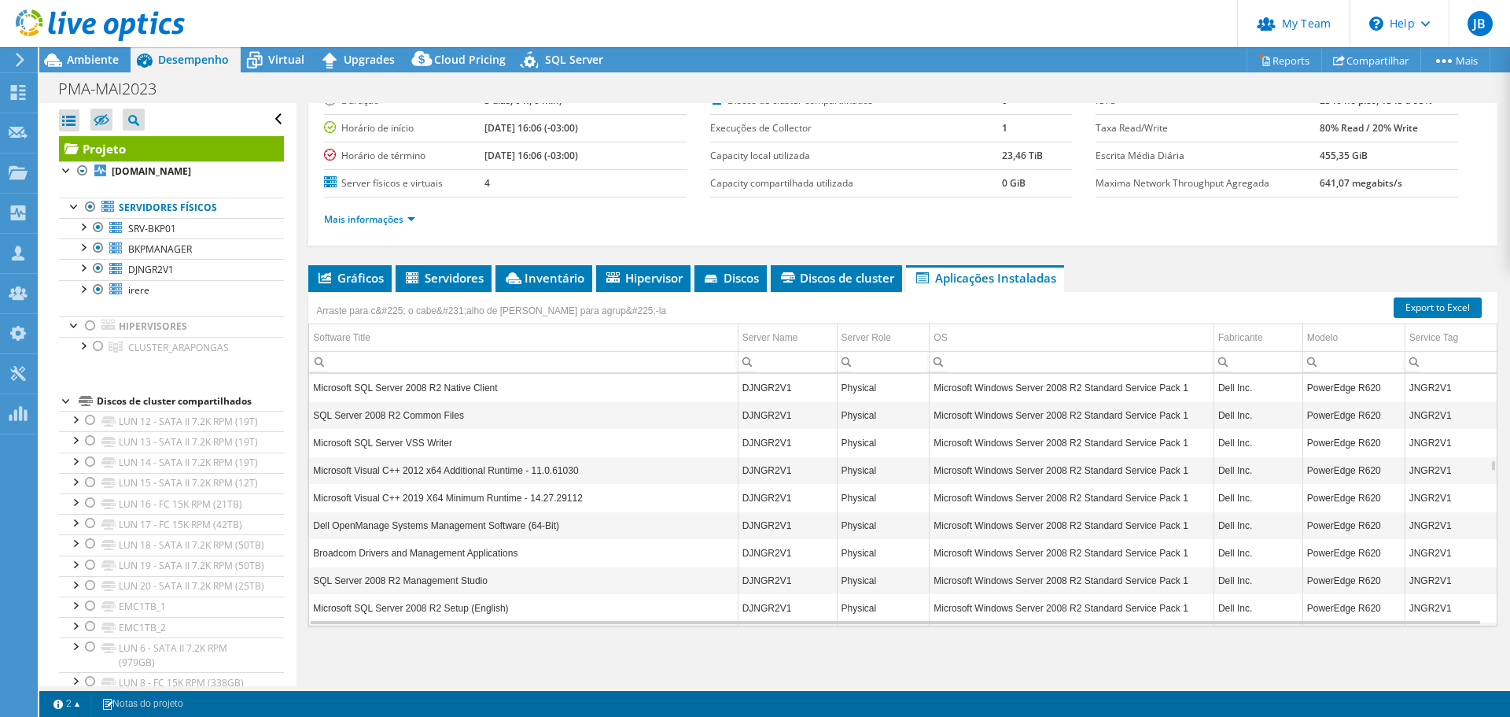
scroll to position [2738, 0]
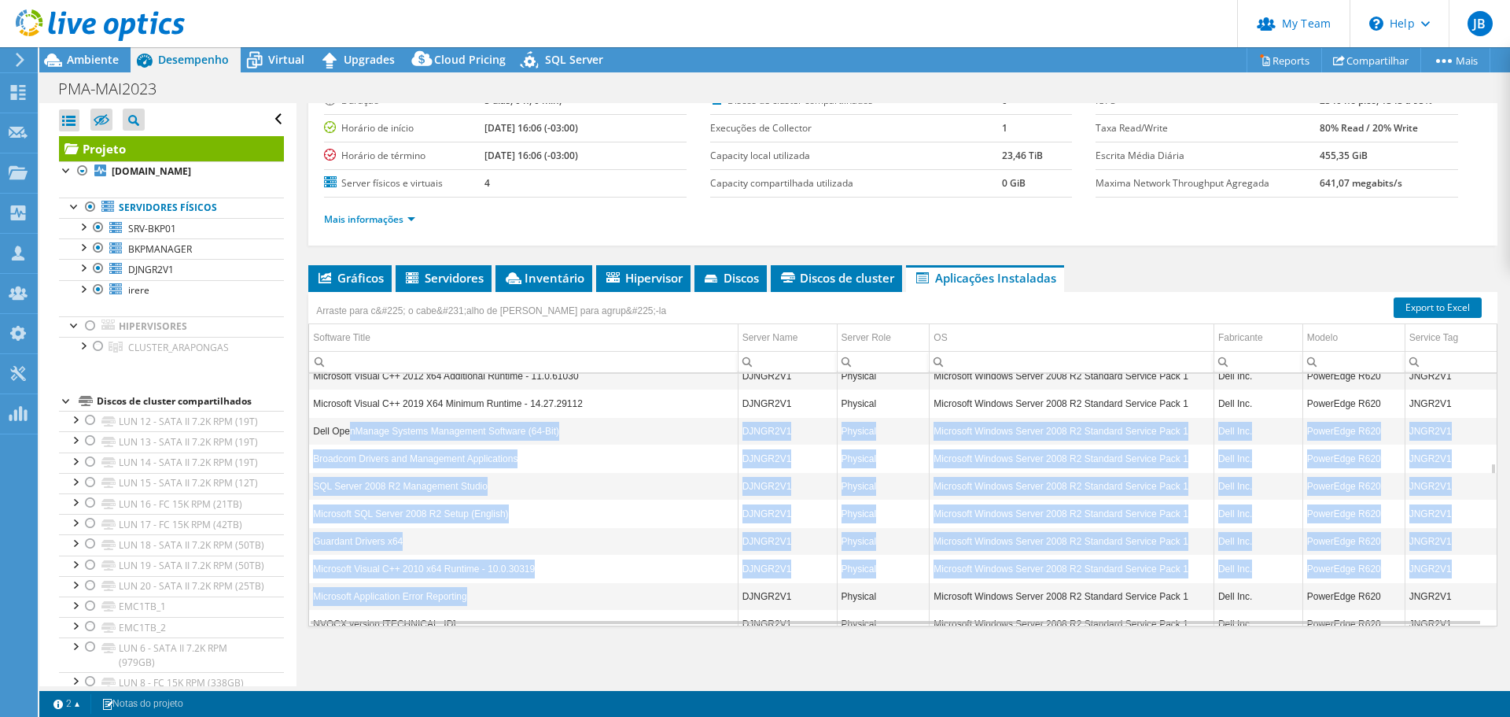
drag, startPoint x: 352, startPoint y: 437, endPoint x: 470, endPoint y: 604, distance: 204.3
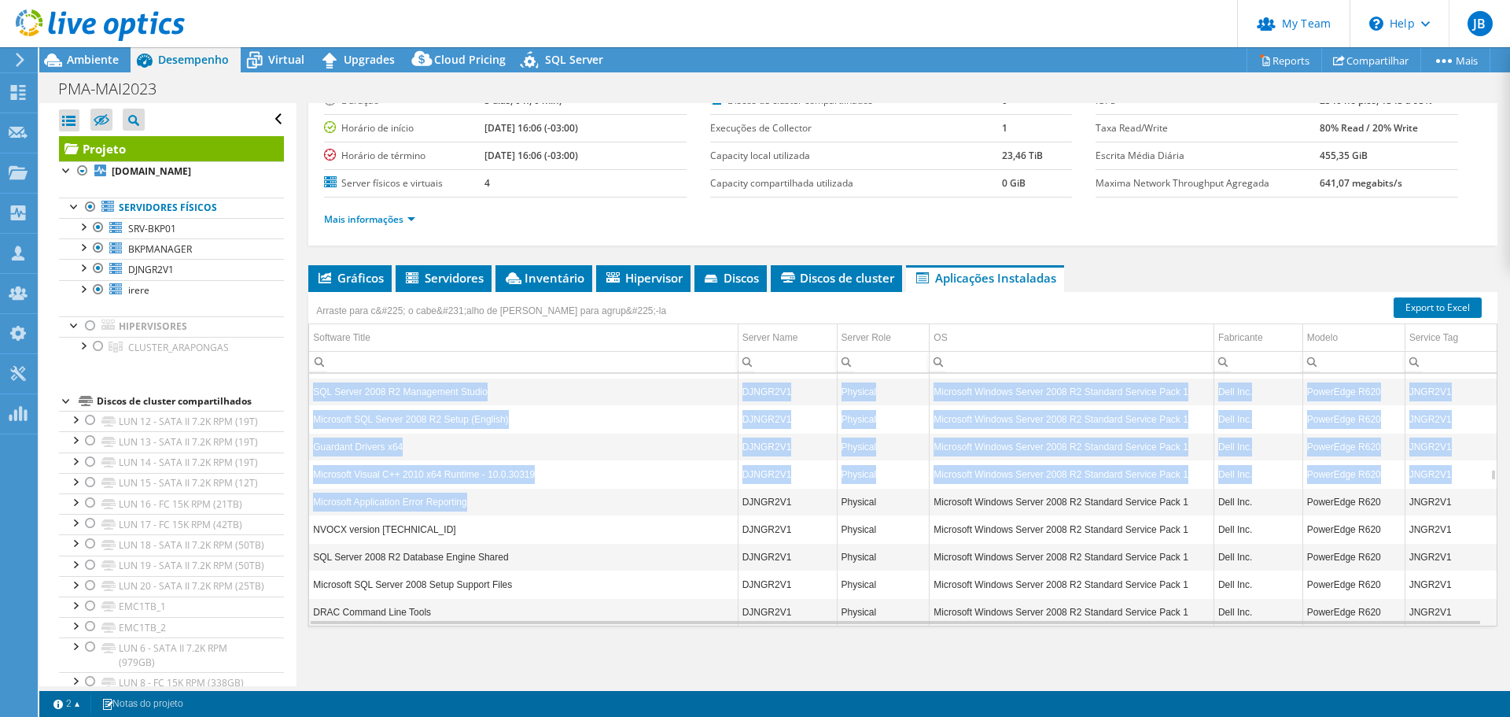
scroll to position [2926, 0]
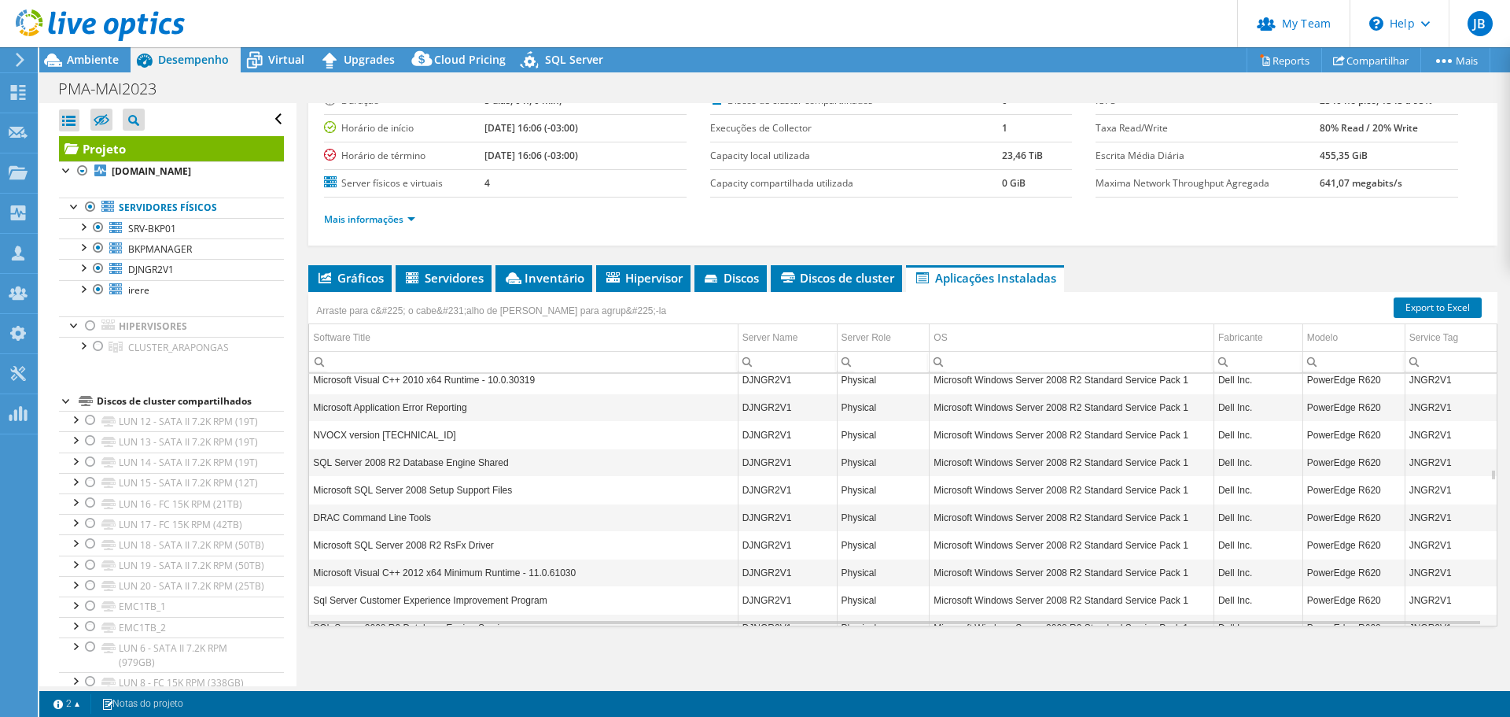
click at [327, 439] on td "NVOCX version [TECHNICAL_ID]" at bounding box center [523, 435] width 429 height 28
click at [378, 566] on td "Microsoft Visual C++ 2012 x64 Minimum Runtime - 11.0.61030" at bounding box center [523, 573] width 429 height 28
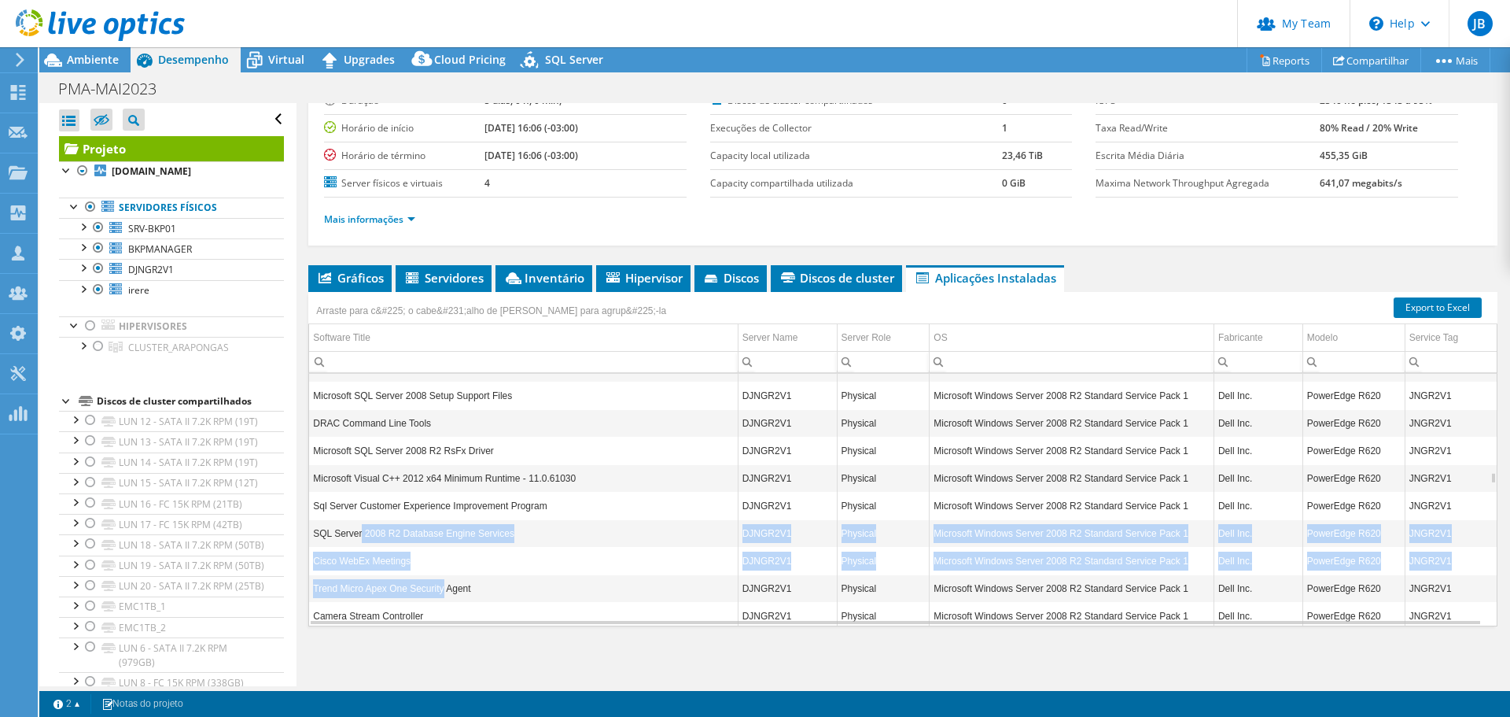
drag, startPoint x: 359, startPoint y: 521, endPoint x: 444, endPoint y: 575, distance: 100.8
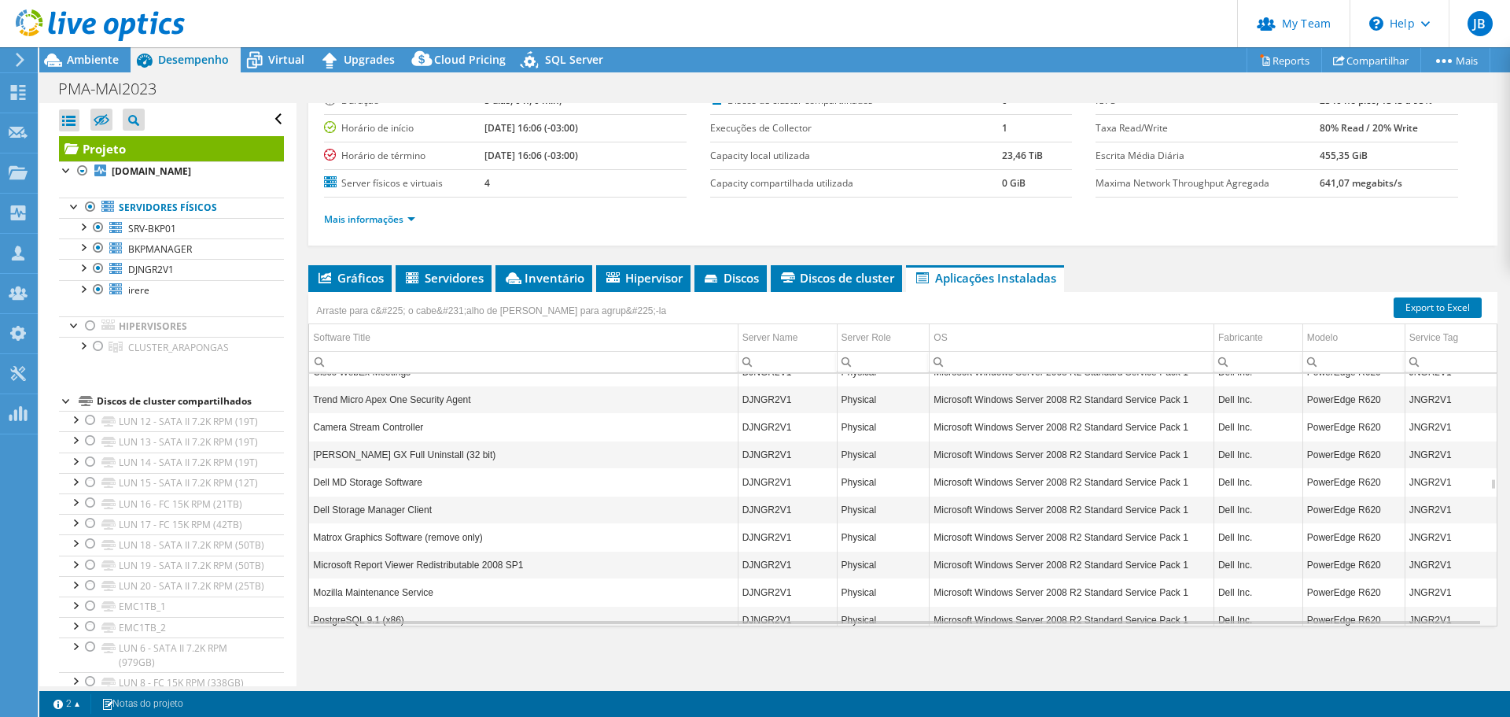
click at [339, 426] on td "Camera Stream Controller" at bounding box center [523, 427] width 429 height 28
click at [366, 454] on td "[PERSON_NAME] GX Full Uninstall (32 bit)" at bounding box center [523, 455] width 429 height 28
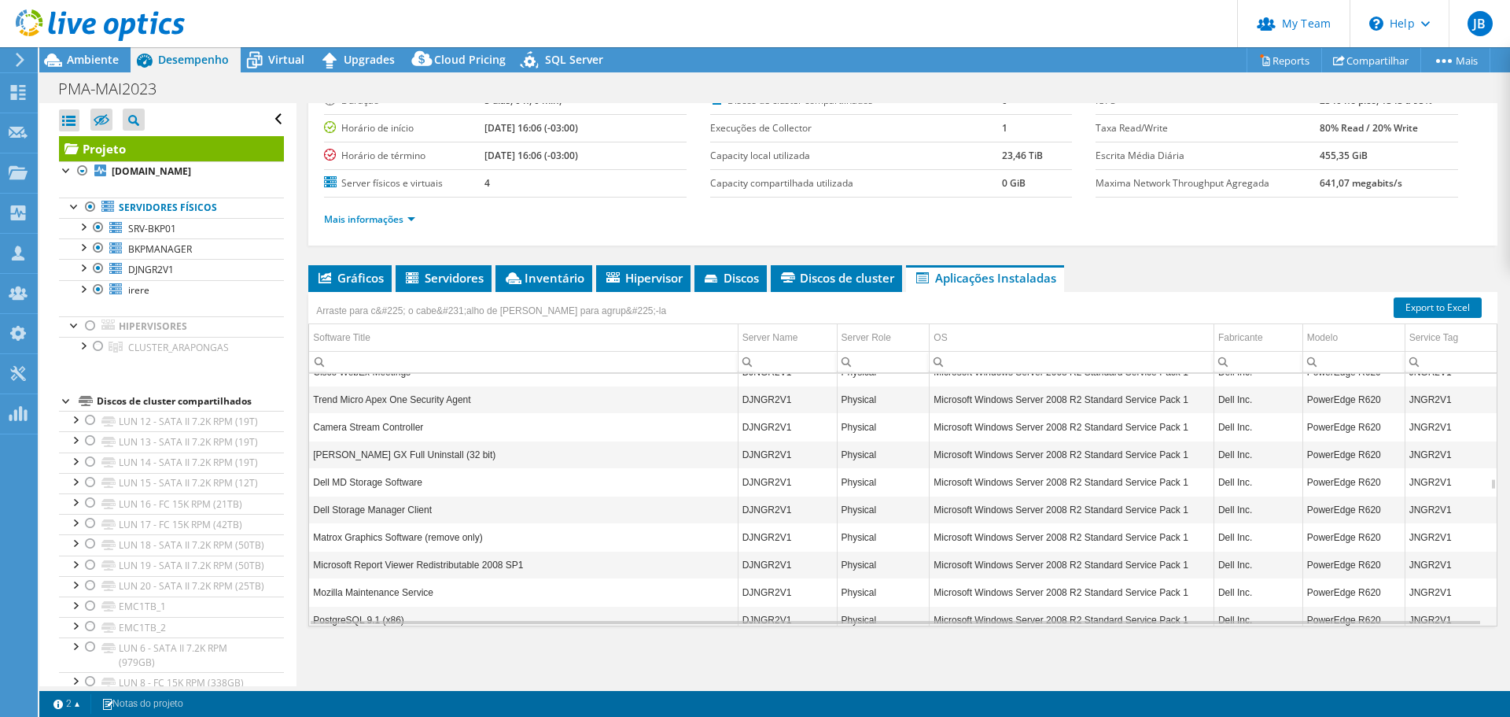
click at [366, 426] on td "Camera Stream Controller" at bounding box center [523, 427] width 429 height 28
click at [374, 543] on td "Matrox Graphics Software (remove only)" at bounding box center [523, 537] width 429 height 28
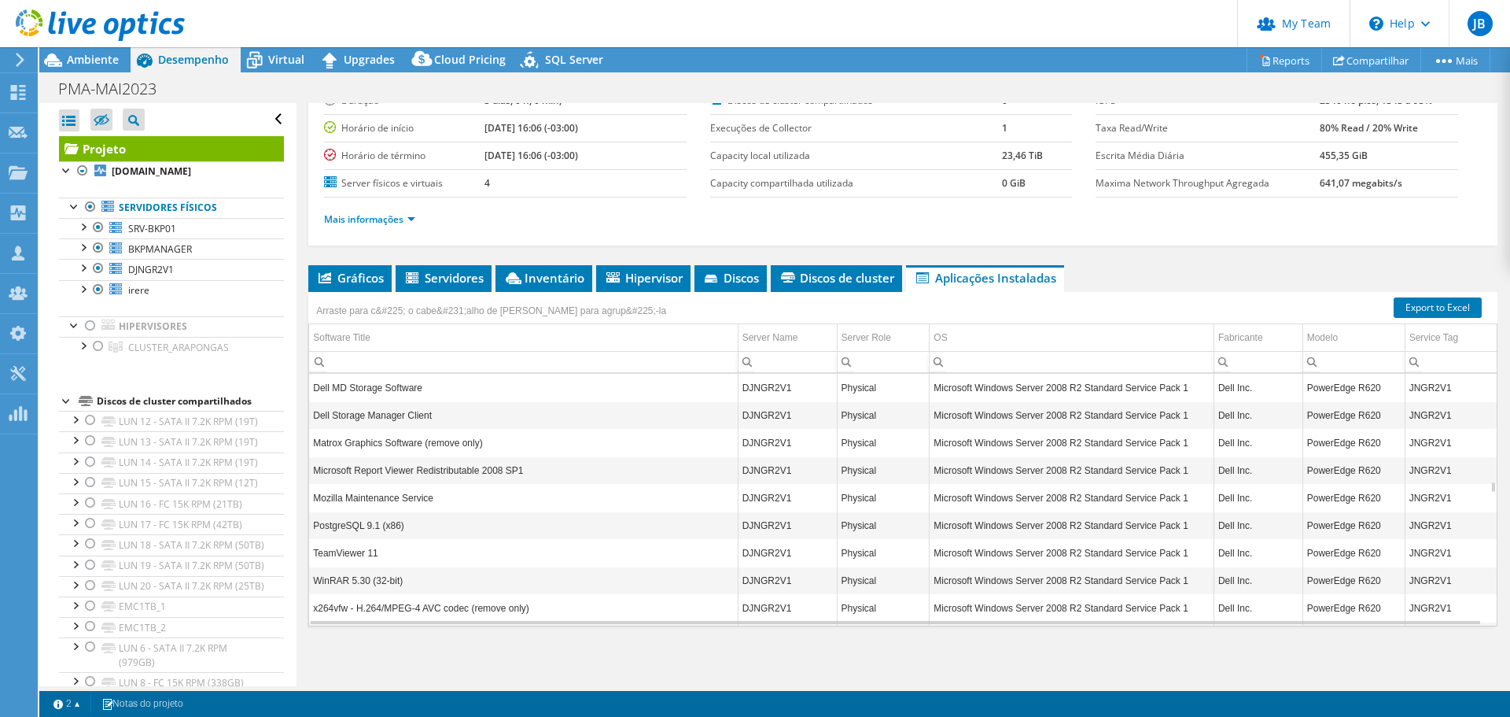
click at [345, 555] on td "TeamViewer 11" at bounding box center [523, 553] width 429 height 28
click at [348, 530] on td "PostgreSQL 9.1 (x86)" at bounding box center [523, 525] width 429 height 28
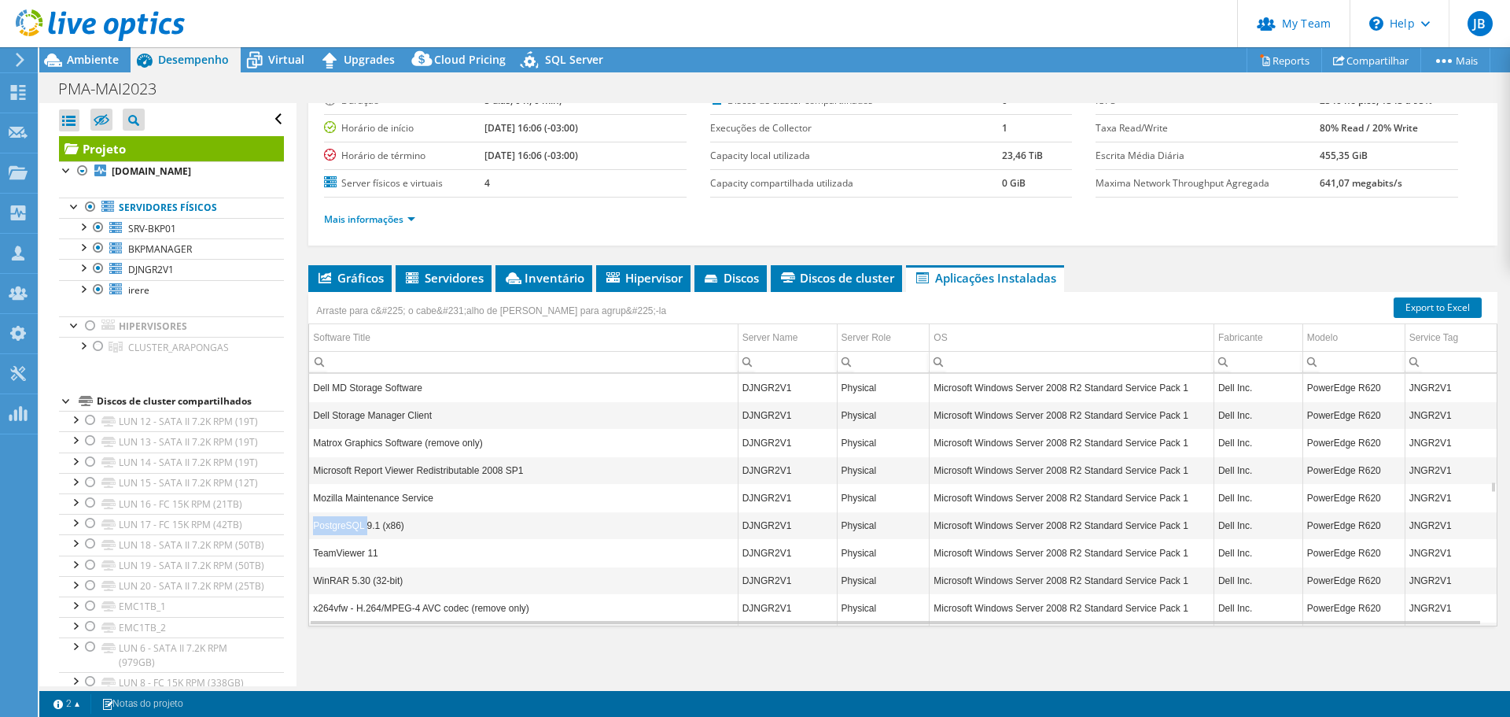
scroll to position [3398, 0]
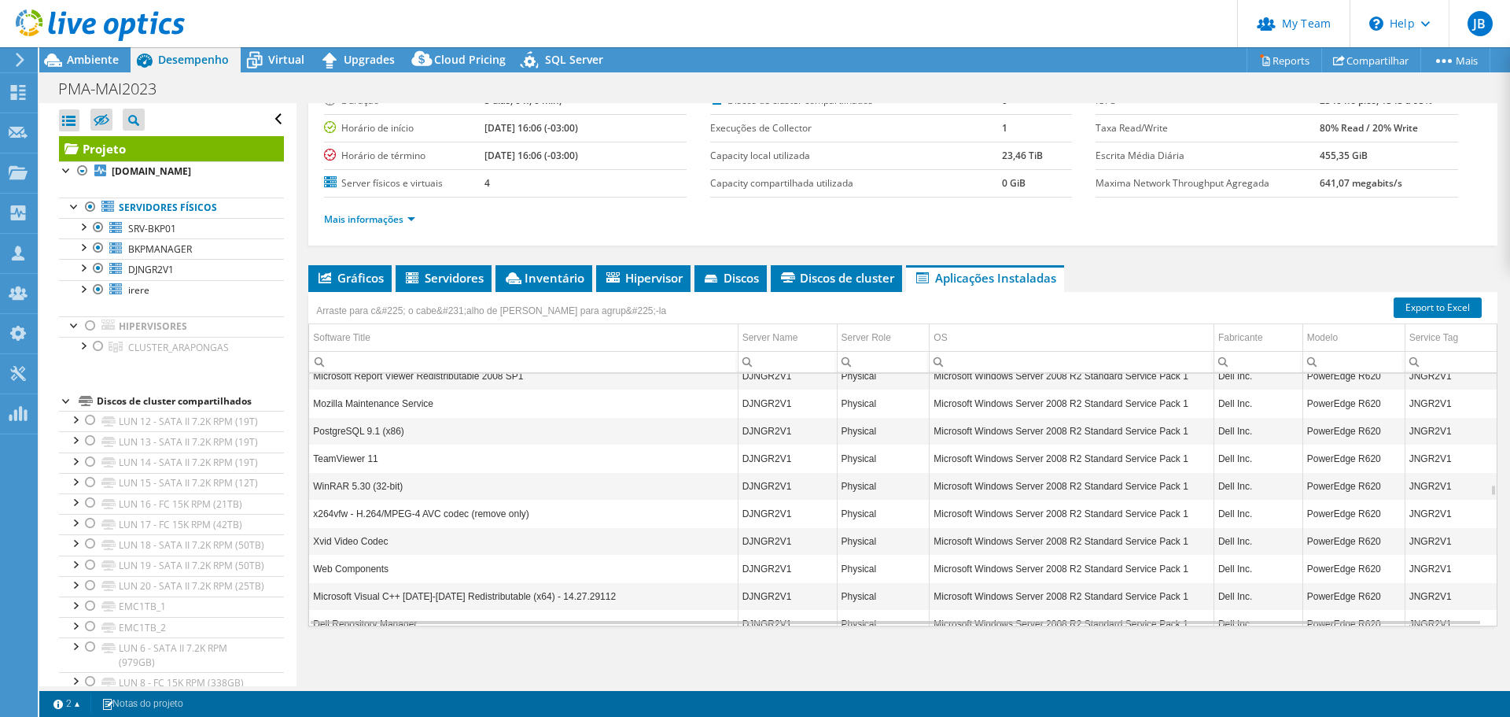
click at [341, 517] on td "x264vfw - H.264/MPEG-4 AVC codec (remove only)" at bounding box center [523, 514] width 429 height 28
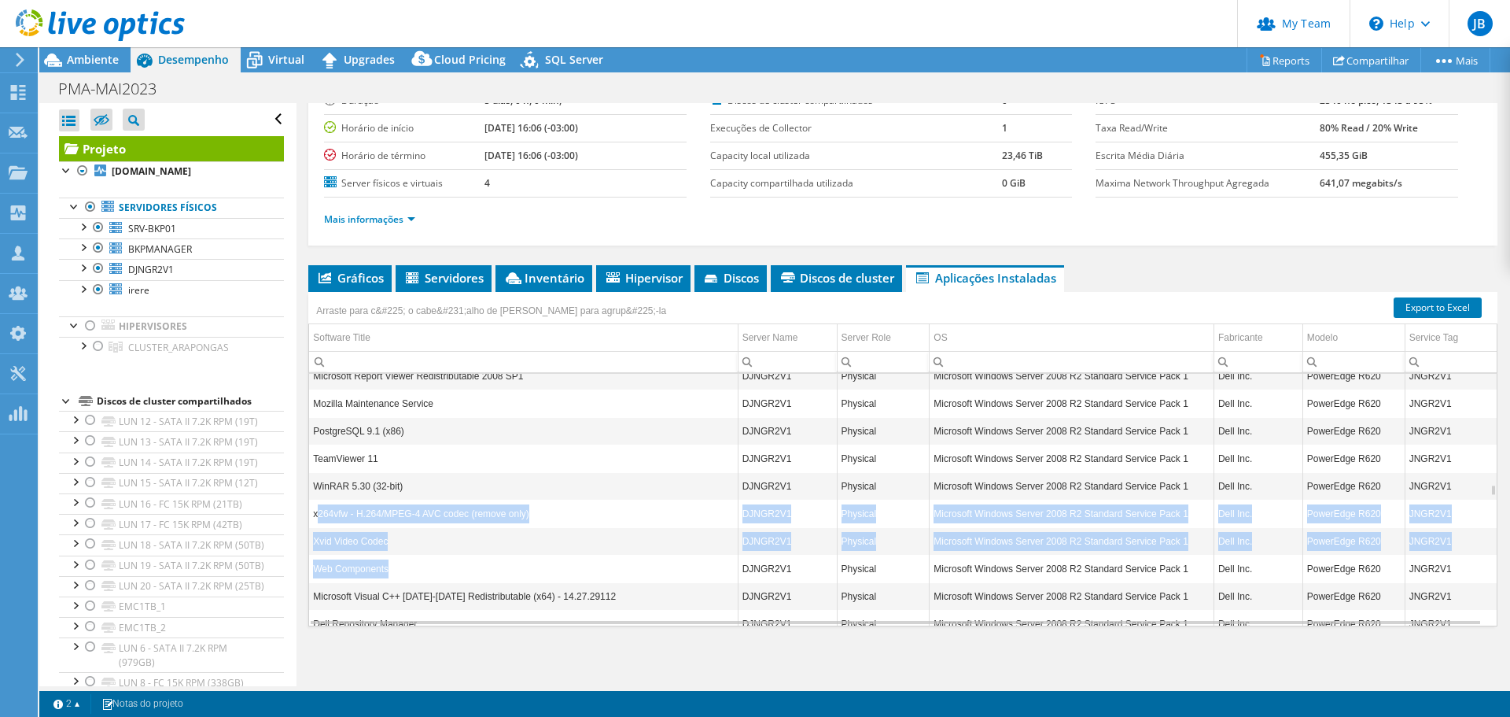
drag, startPoint x: 316, startPoint y: 514, endPoint x: 389, endPoint y: 555, distance: 83.1
click at [360, 512] on td "x264vfw - H.264/MPEG-4 AVC codec (remove only)" at bounding box center [523, 514] width 429 height 28
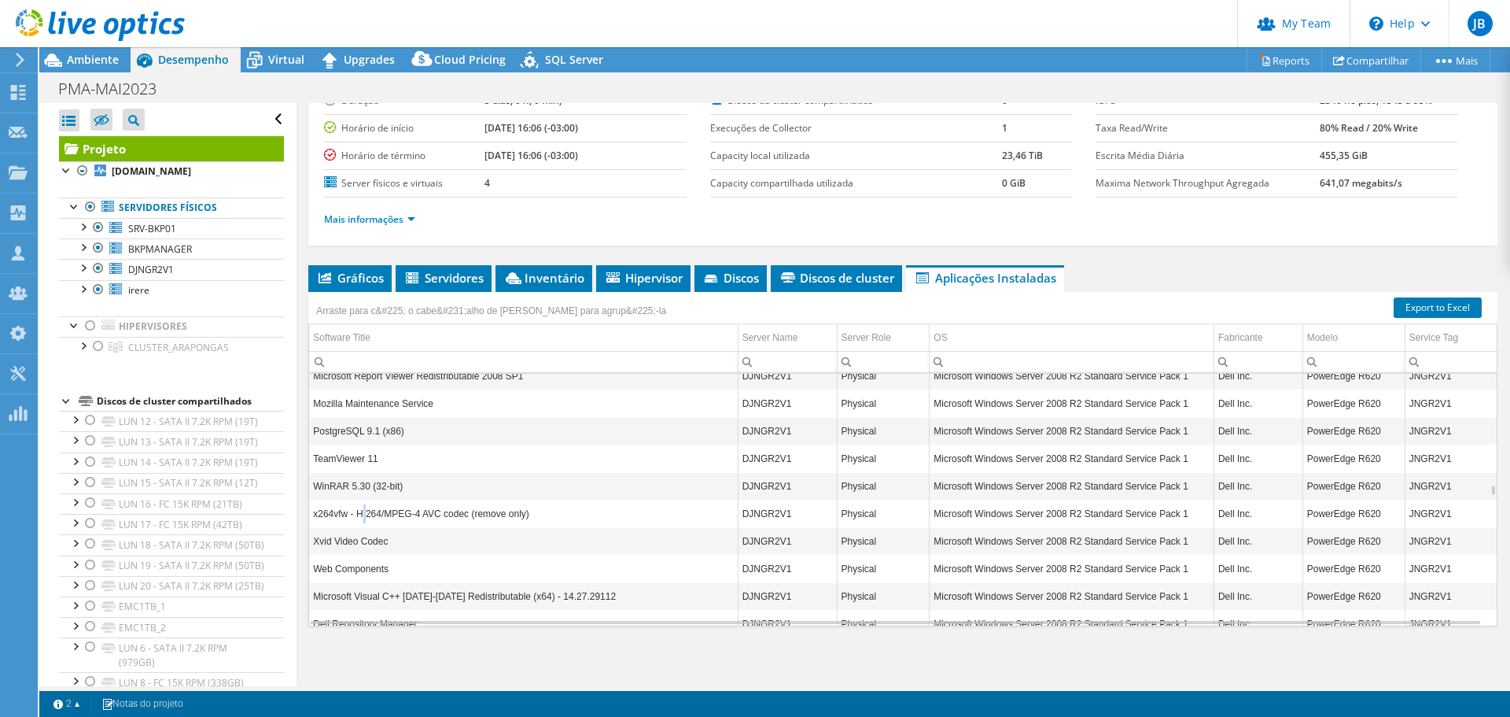
click at [360, 512] on td "x264vfw - H.264/MPEG-4 AVC codec (remove only)" at bounding box center [523, 514] width 429 height 28
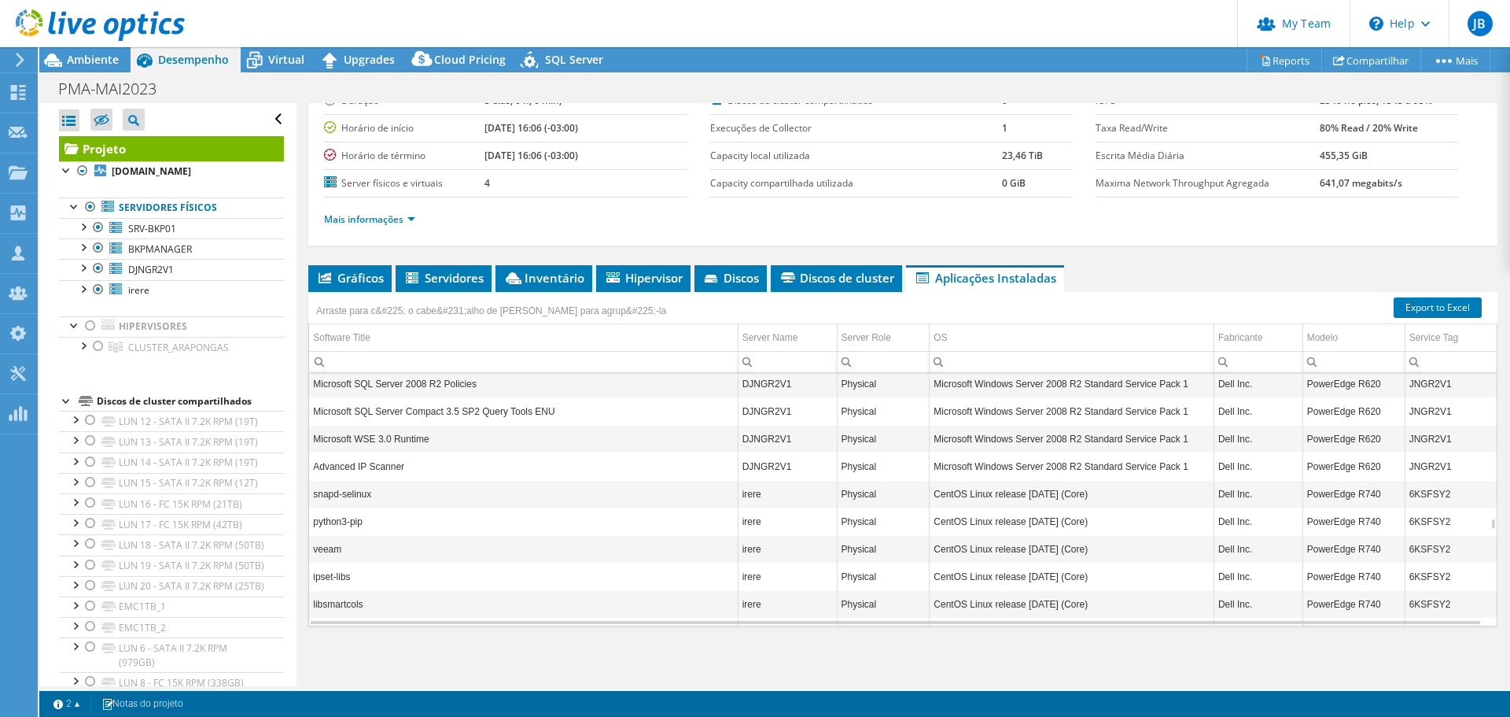
scroll to position [4531, 0]
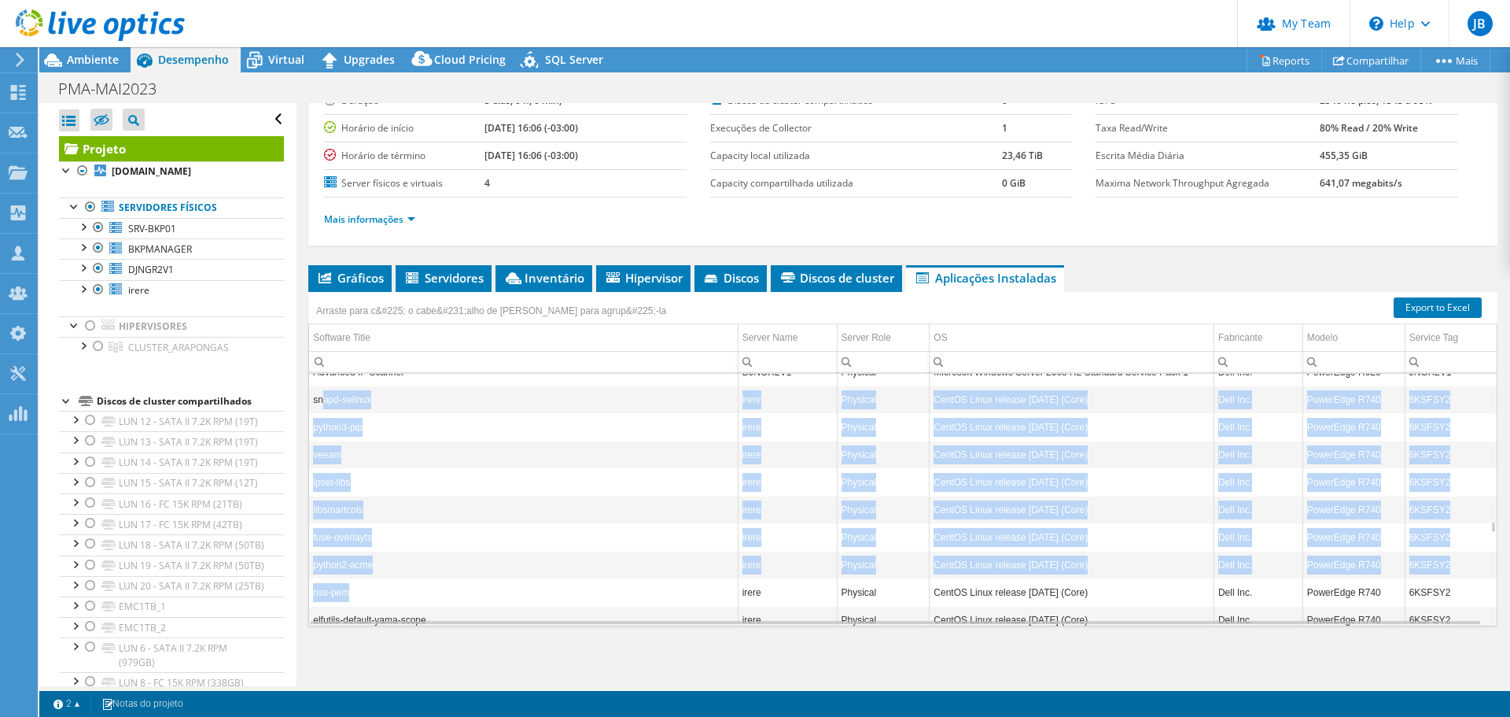
drag, startPoint x: 323, startPoint y: 397, endPoint x: 391, endPoint y: 592, distance: 206.5
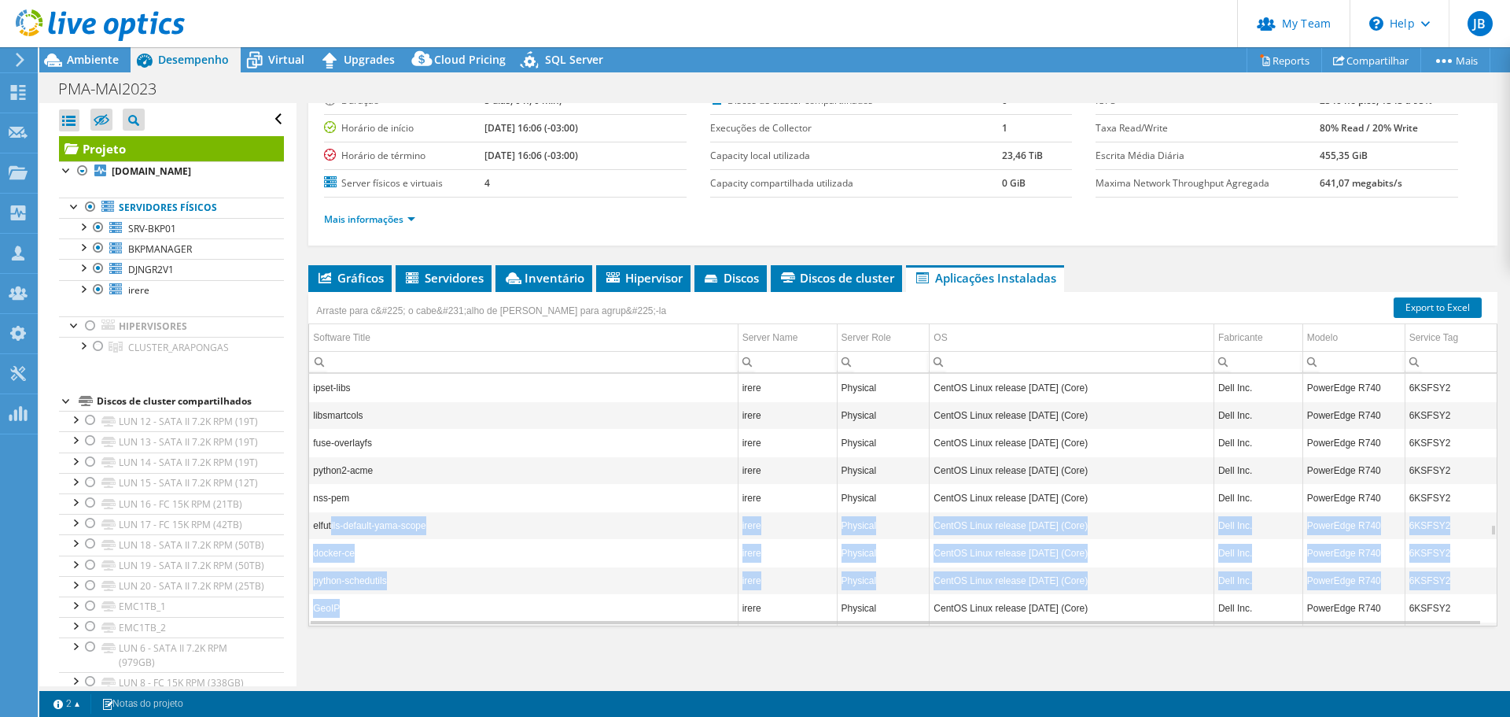
drag, startPoint x: 331, startPoint y: 522, endPoint x: 422, endPoint y: 611, distance: 127.9
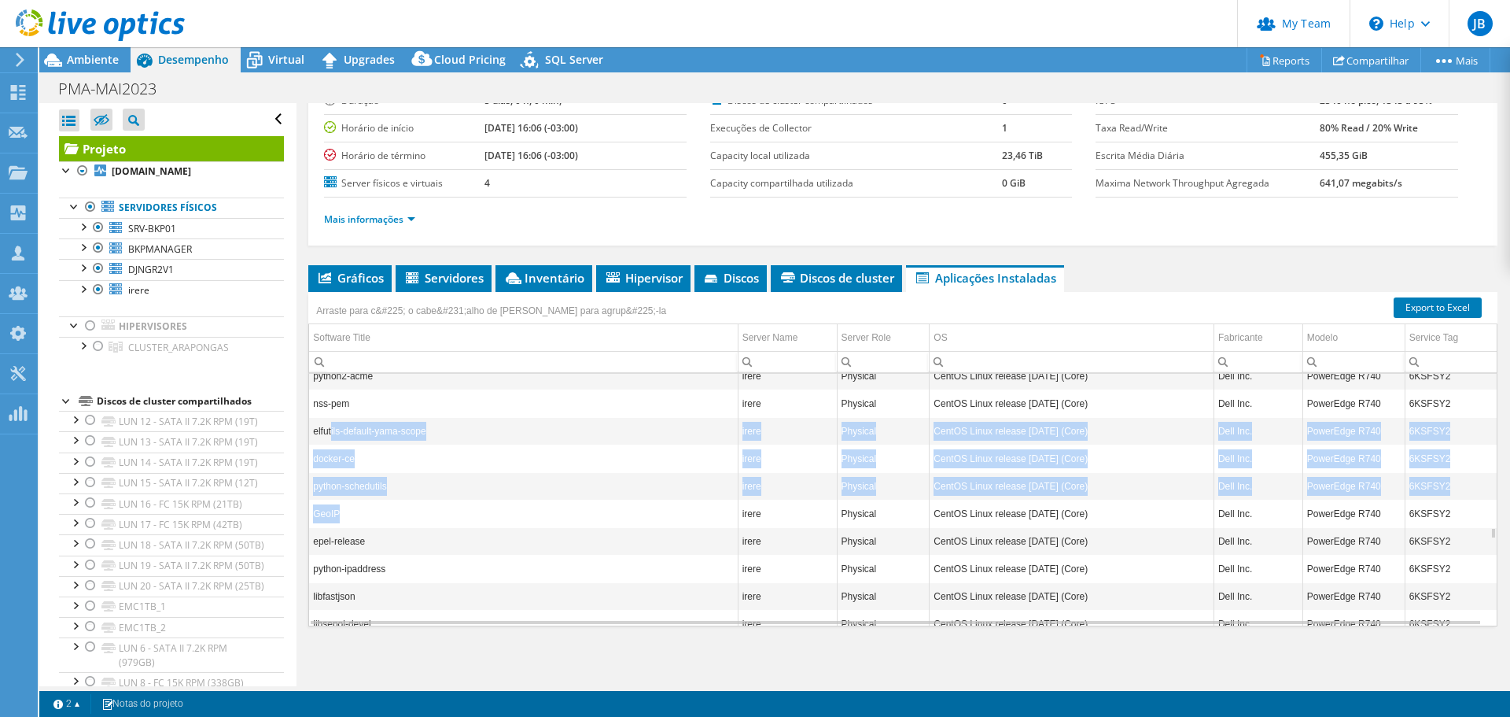
click at [327, 509] on td "GeoIP" at bounding box center [523, 514] width 429 height 28
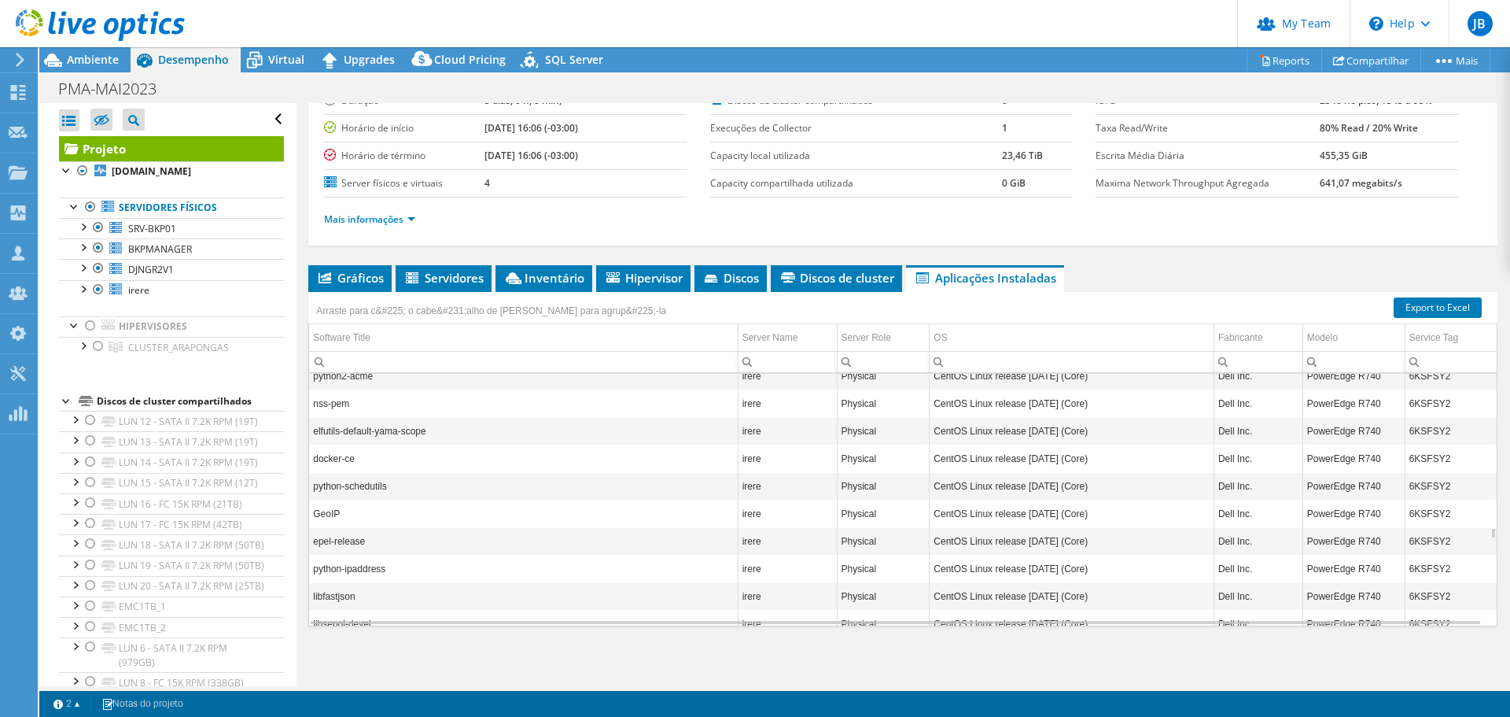
click at [326, 514] on td "GeoIP" at bounding box center [523, 514] width 429 height 28
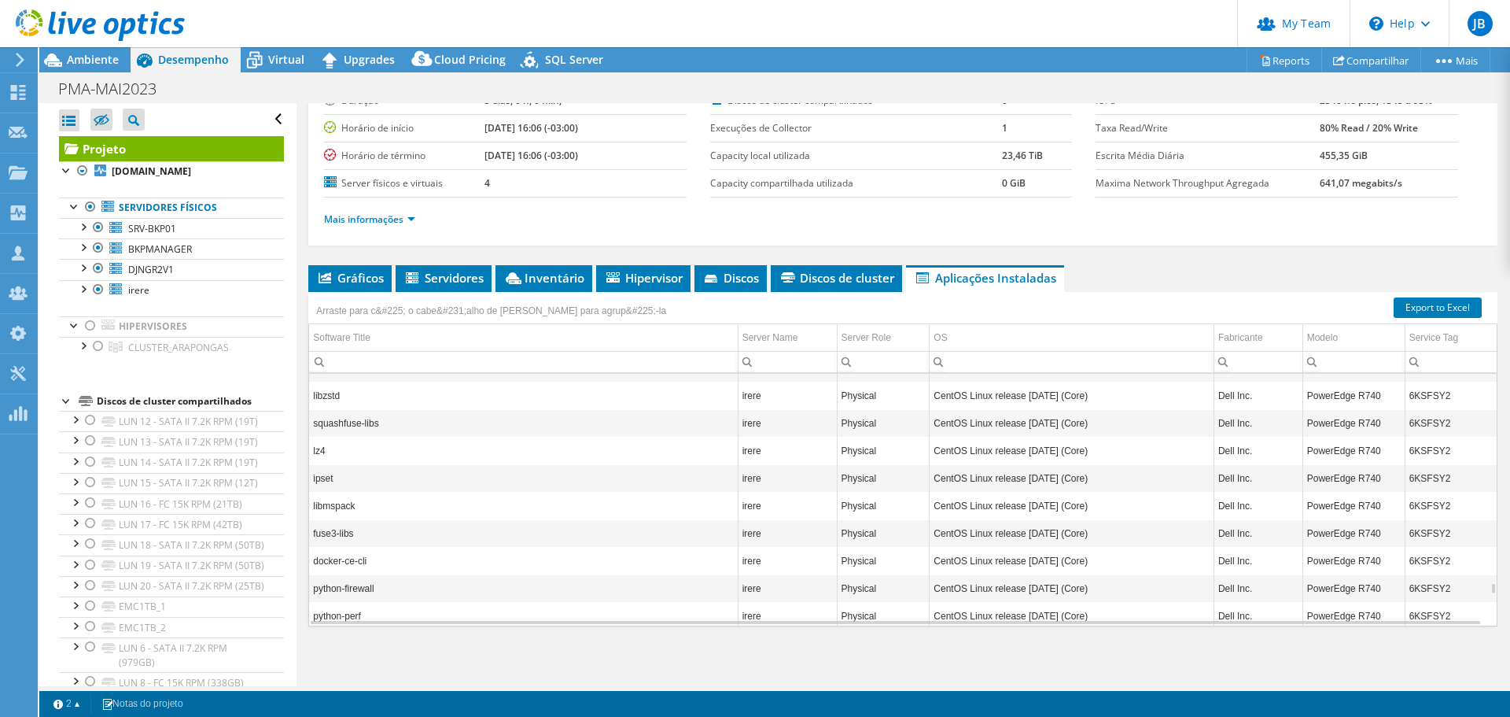
scroll to position [6419, 0]
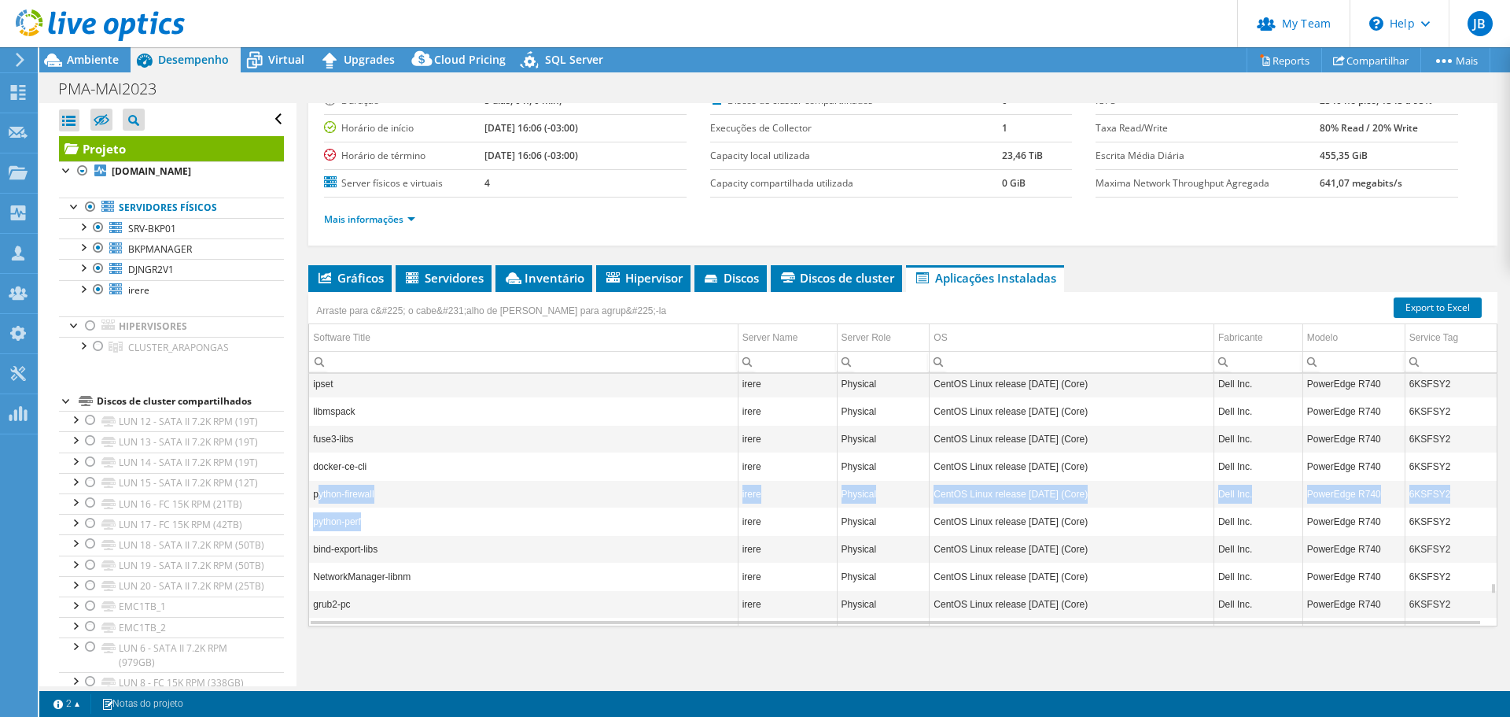
drag, startPoint x: 321, startPoint y: 493, endPoint x: 404, endPoint y: 524, distance: 88.1
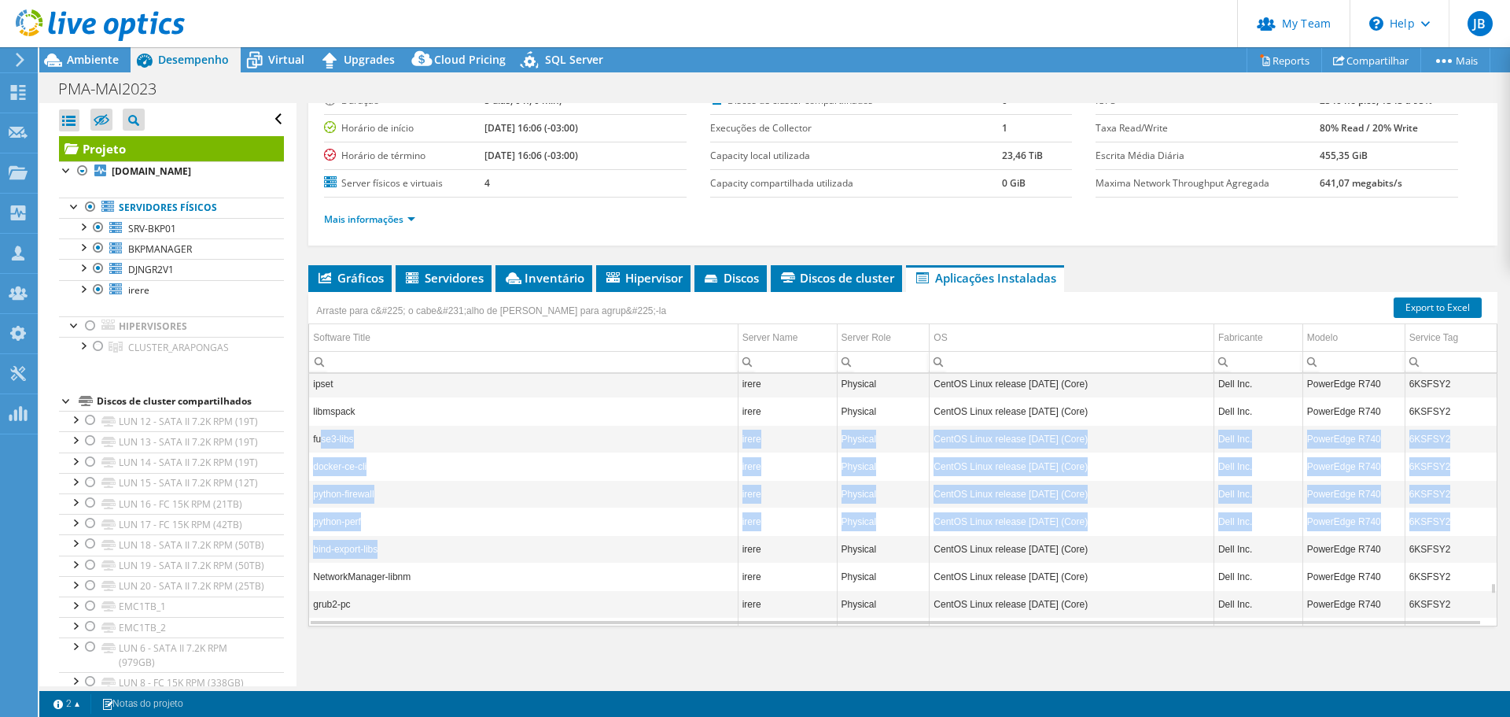
drag, startPoint x: 321, startPoint y: 438, endPoint x: 389, endPoint y: 551, distance: 132.3
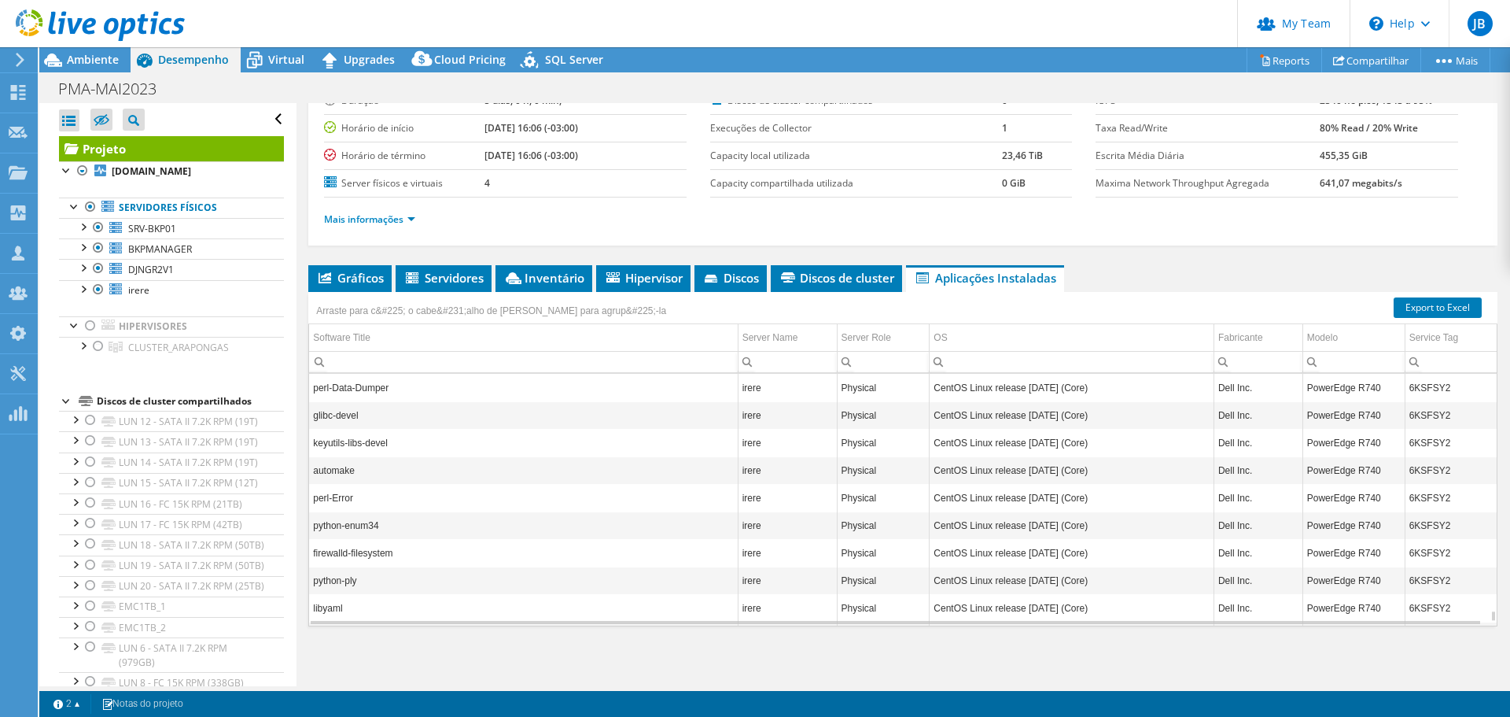
scroll to position [7382, 0]
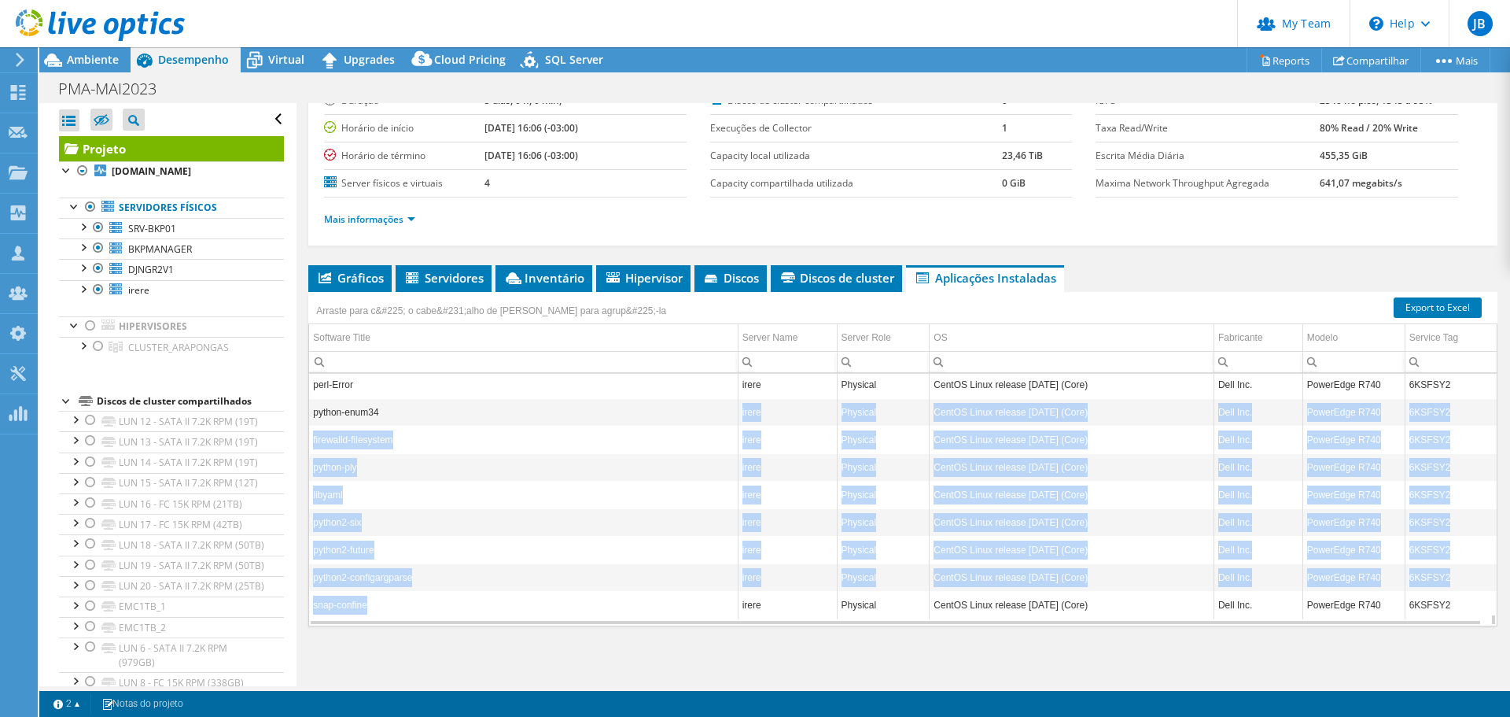
drag, startPoint x: 417, startPoint y: 594, endPoint x: 380, endPoint y: 404, distance: 193.2
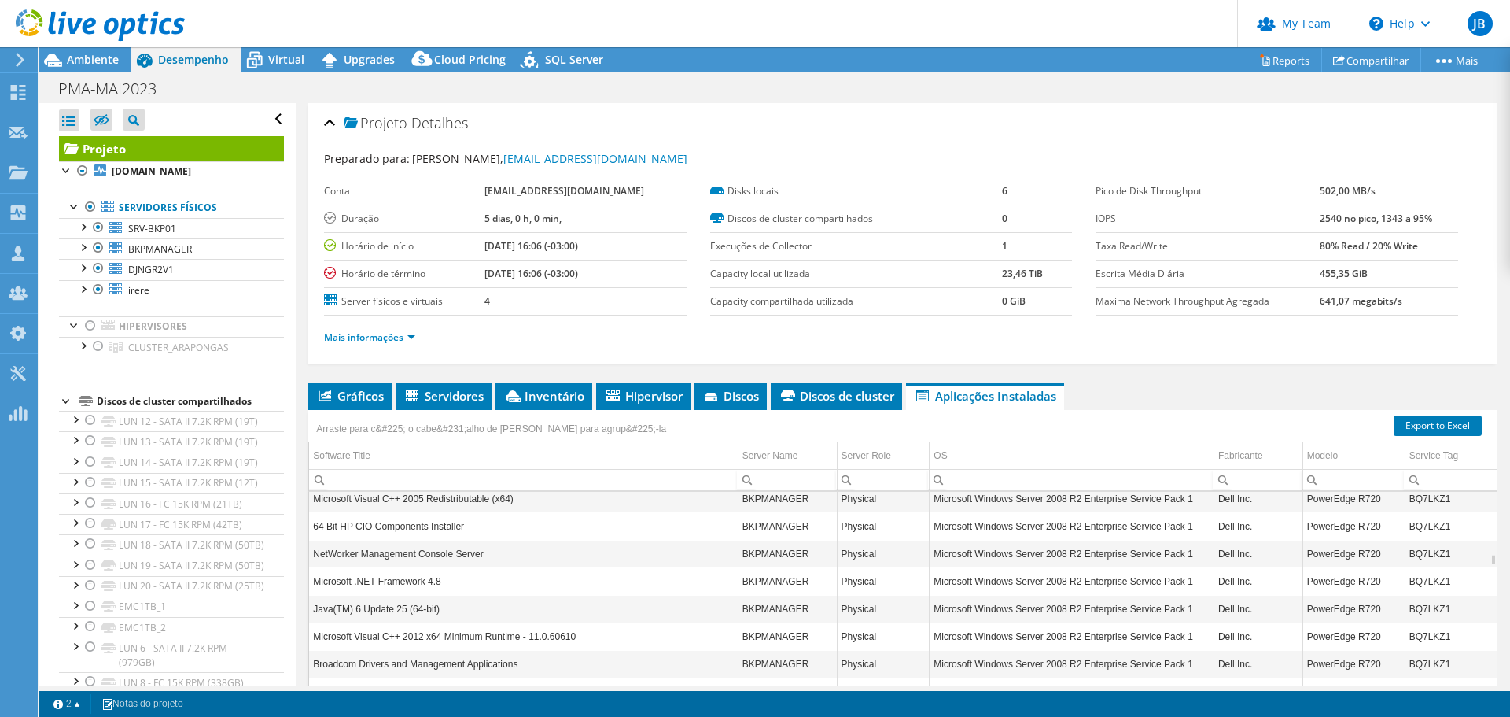
scroll to position [1246, 0]
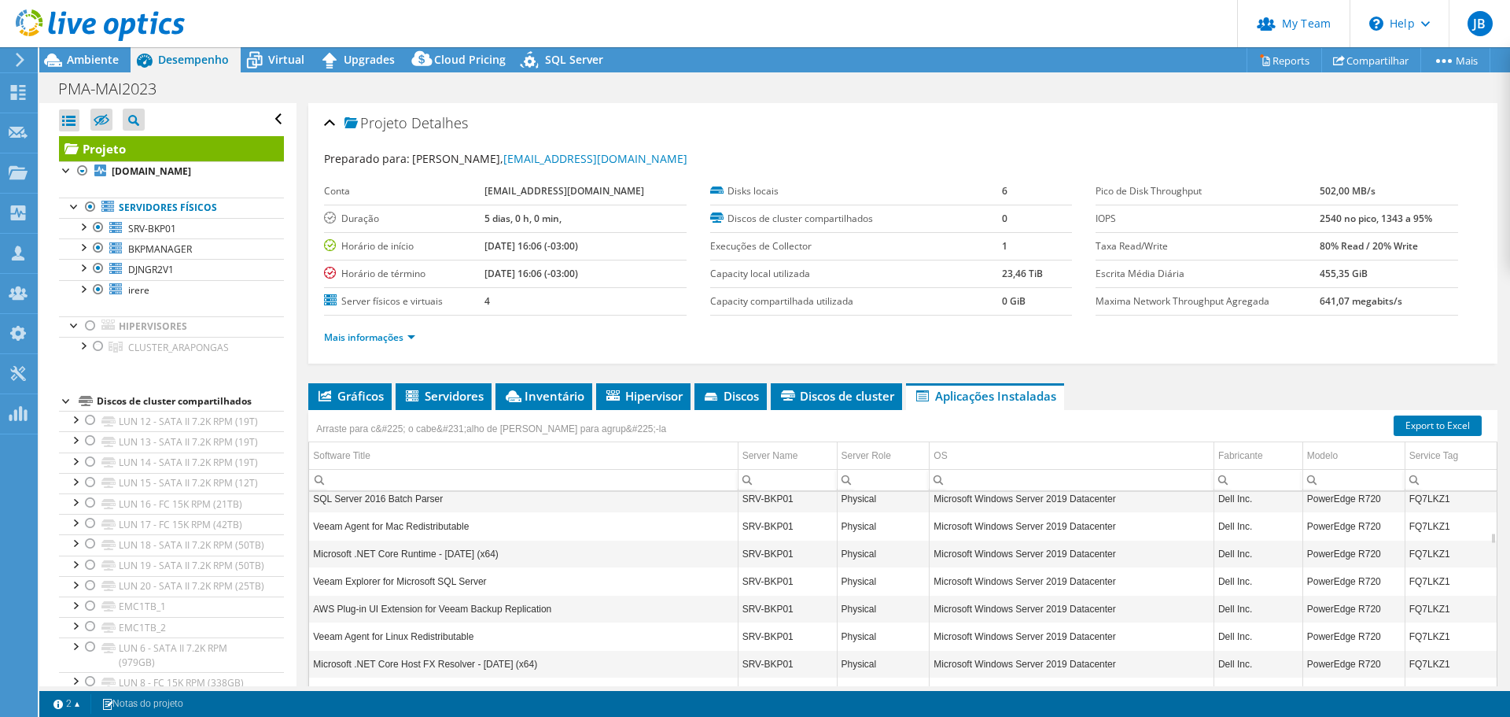
click at [536, 333] on ul "Mais informações" at bounding box center [903, 335] width 1158 height 21
click at [87, 323] on div at bounding box center [91, 325] width 16 height 19
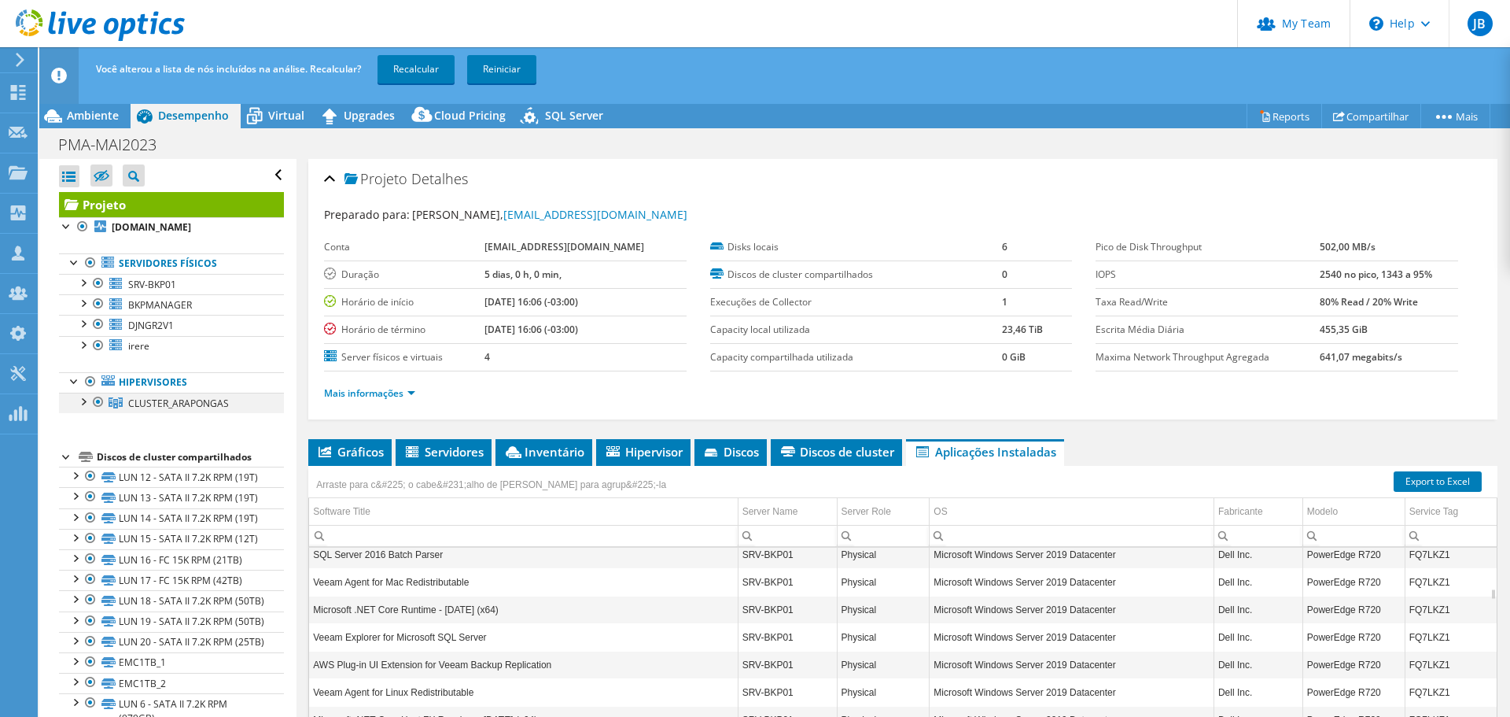
click at [83, 403] on div at bounding box center [83, 401] width 16 height 16
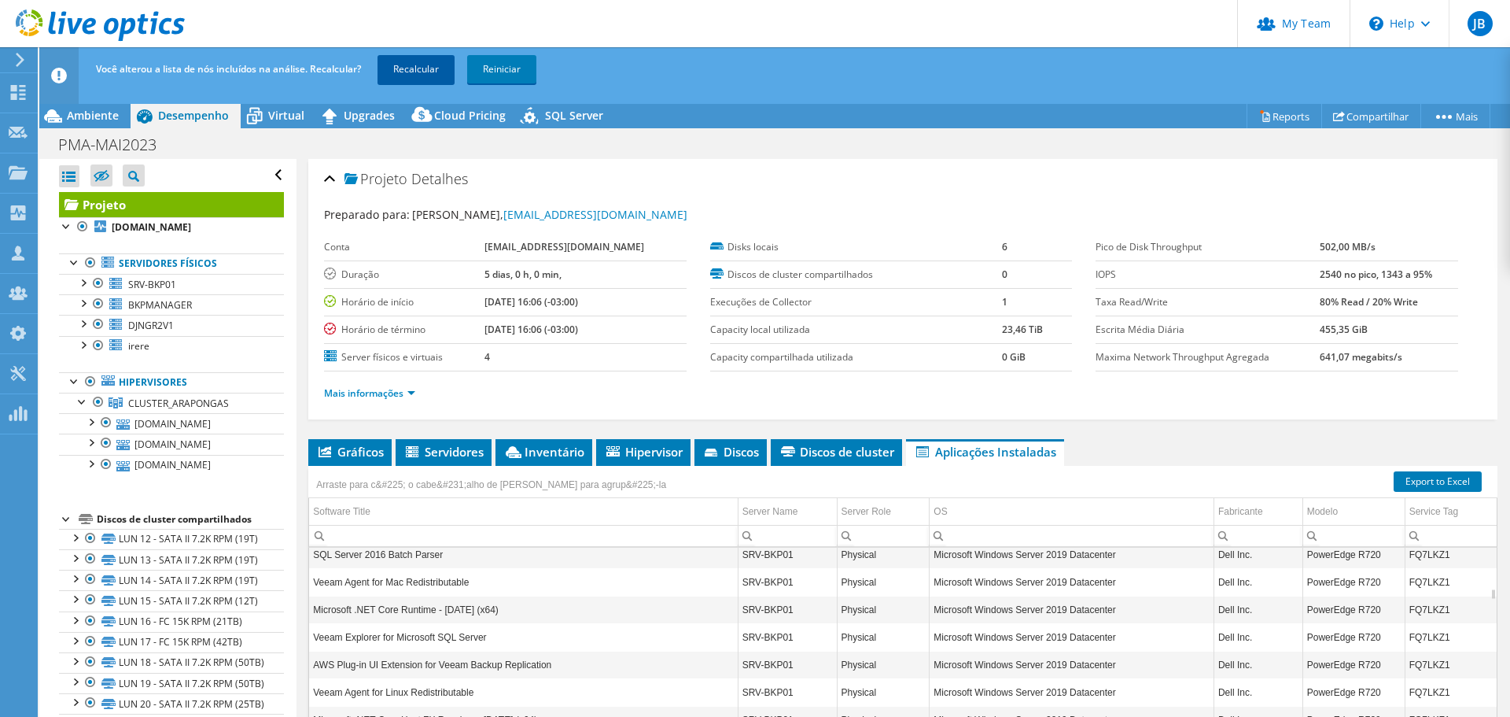
click at [430, 73] on link "Recalcular" at bounding box center [416, 69] width 77 height 28
